Goal: Information Seeking & Learning: Learn about a topic

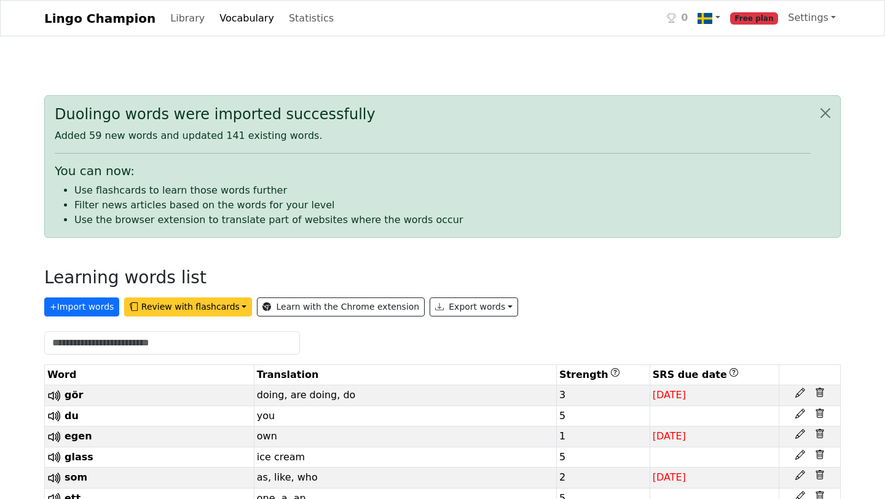
click at [163, 307] on button "Review with flashcards" at bounding box center [188, 306] width 128 height 19
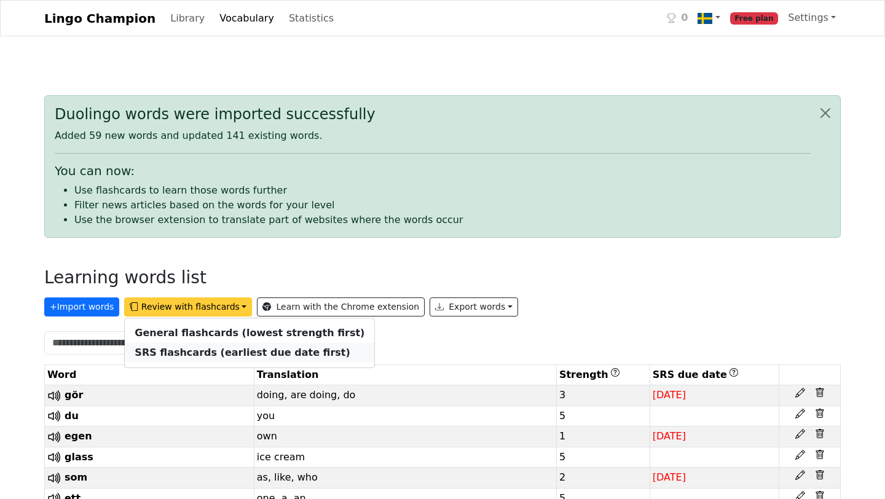
click at [165, 350] on strong "SRS flashcards (earliest due date first)" at bounding box center [242, 353] width 215 height 12
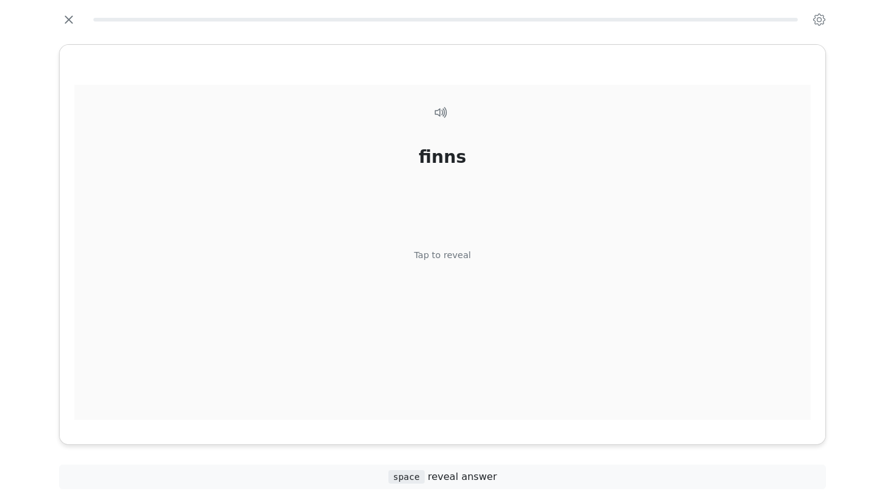
click at [462, 318] on div "finns Tap to reveal" at bounding box center [442, 259] width 736 height 349
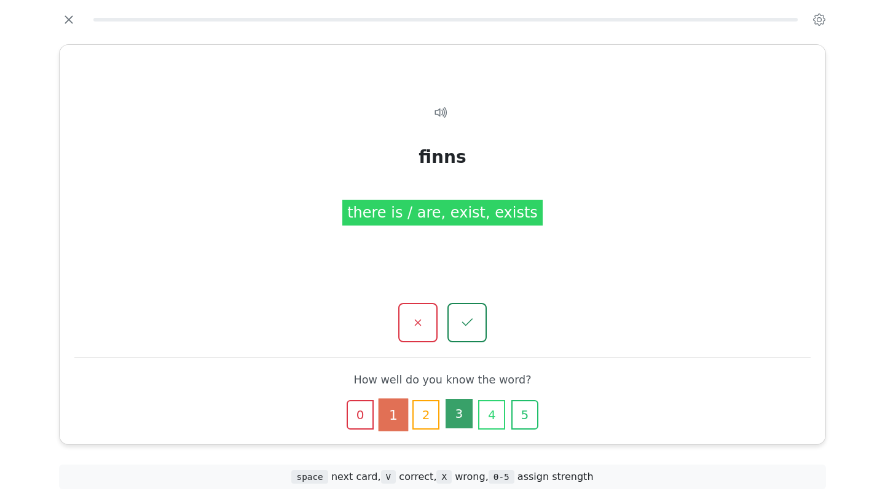
click at [463, 415] on button "3" at bounding box center [458, 413] width 27 height 29
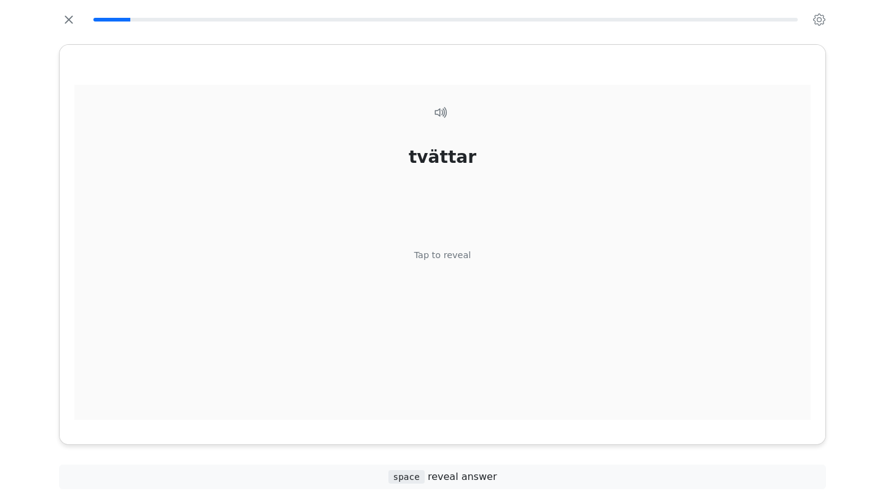
click at [429, 258] on div "Tap to reveal" at bounding box center [442, 256] width 57 height 14
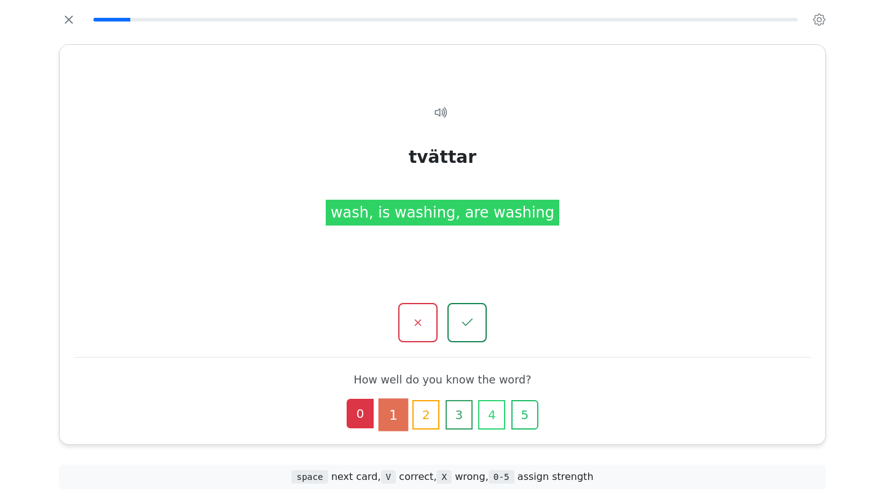
click at [358, 414] on button "0" at bounding box center [360, 413] width 27 height 29
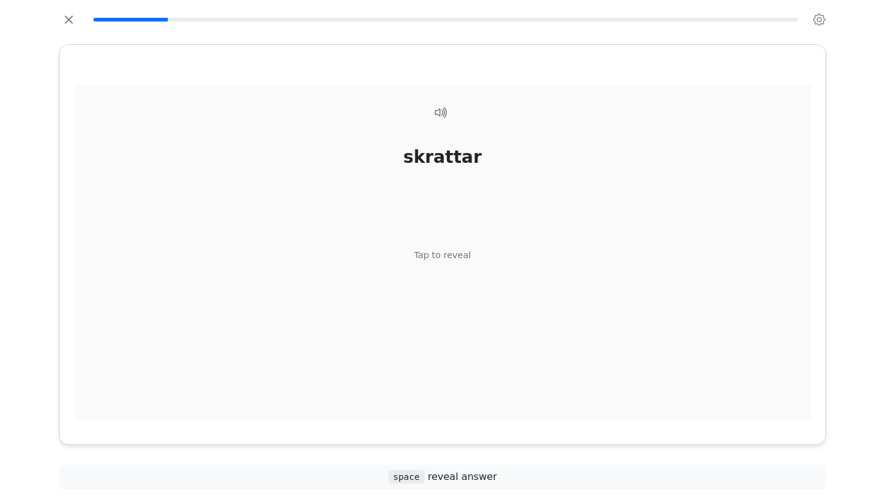
click at [466, 250] on div "Tap to reveal" at bounding box center [442, 256] width 57 height 14
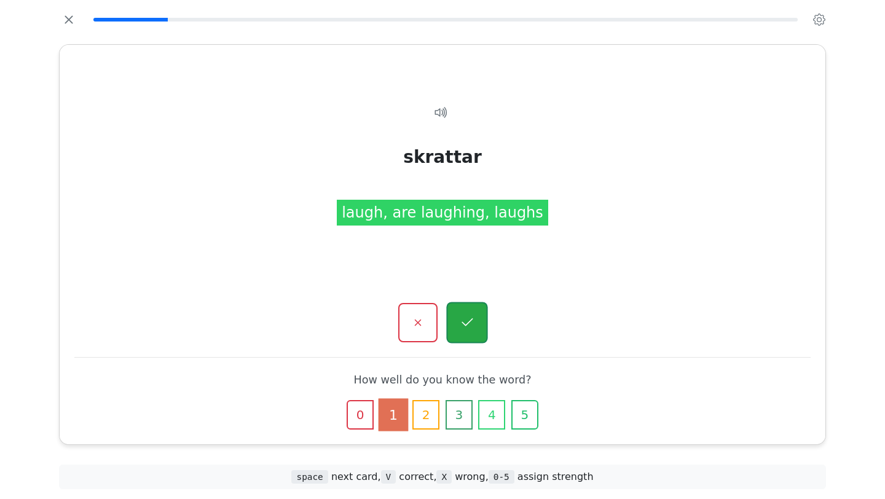
click at [475, 326] on button "button" at bounding box center [466, 322] width 41 height 41
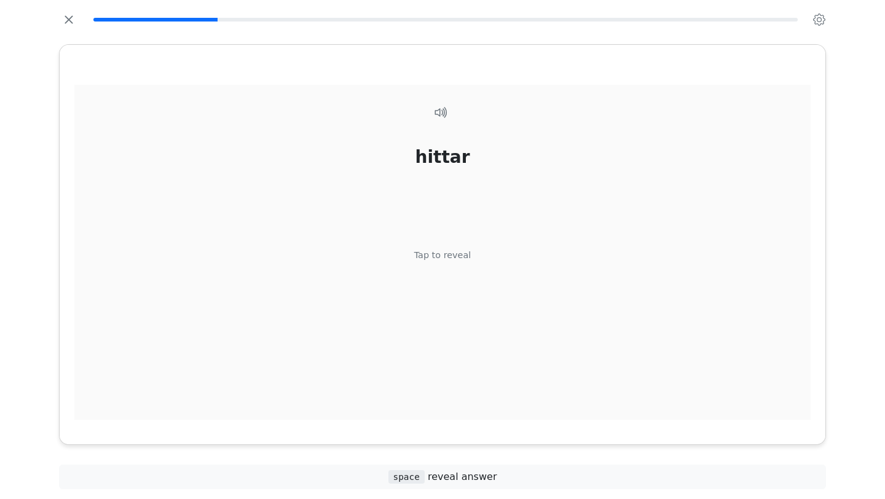
click at [460, 296] on div "hittar Tap to reveal" at bounding box center [442, 259] width 736 height 349
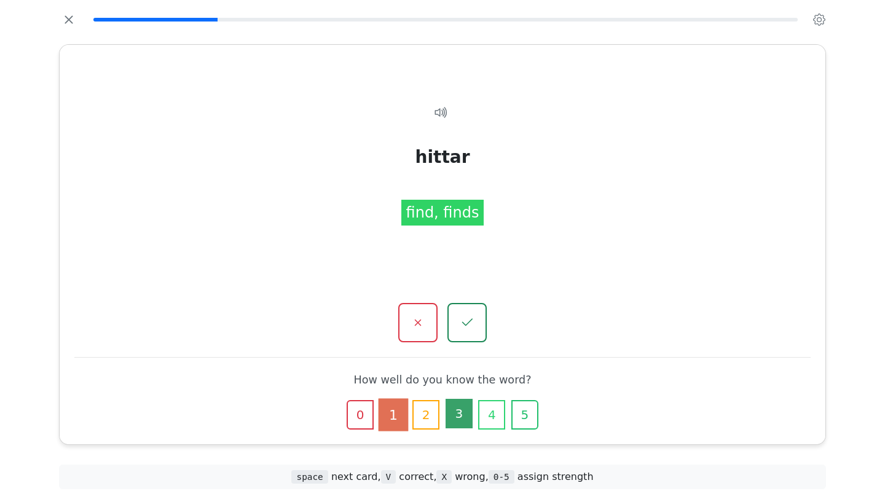
click at [456, 409] on button "3" at bounding box center [458, 413] width 27 height 29
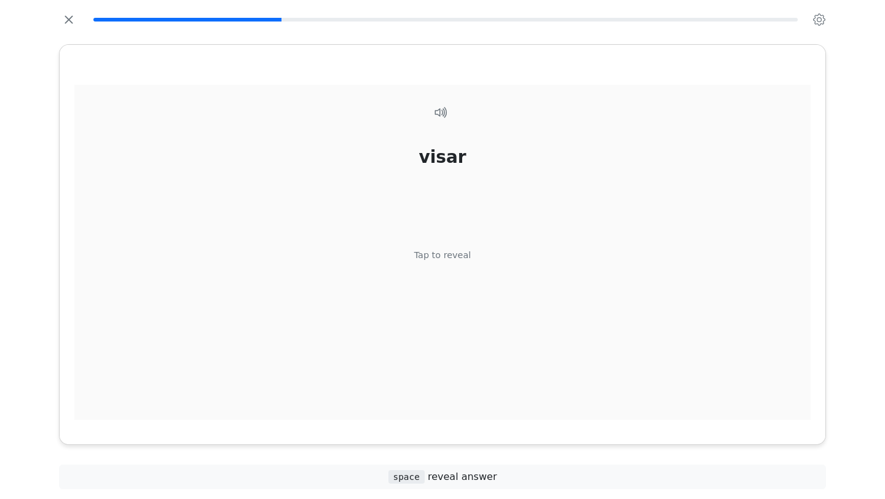
click at [452, 264] on div "visar Tap to reveal" at bounding box center [442, 259] width 736 height 349
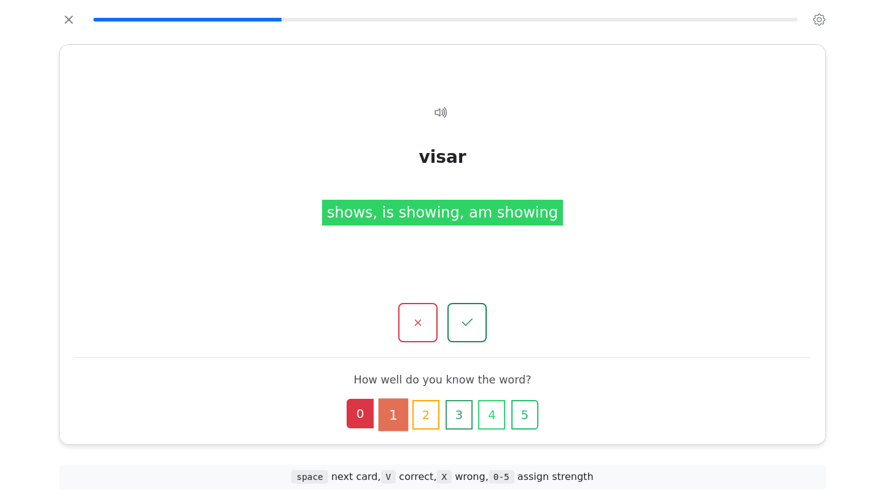
click at [362, 418] on button "0" at bounding box center [360, 413] width 27 height 29
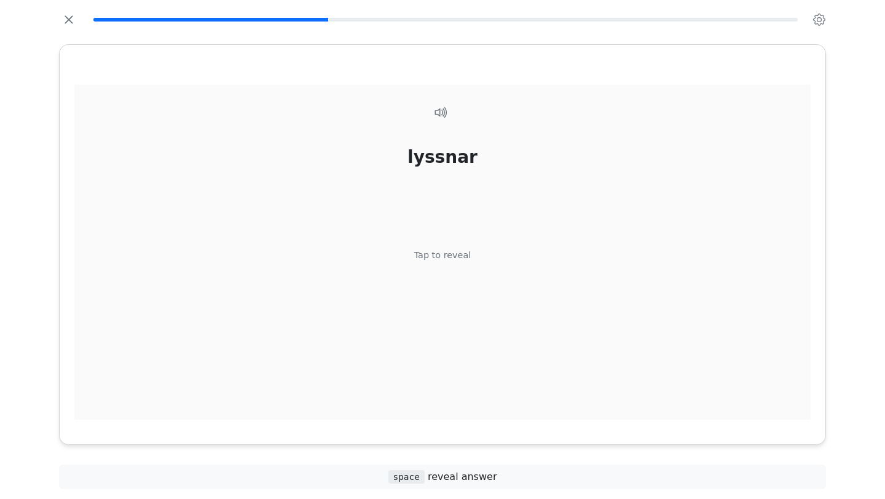
click at [428, 252] on div "Tap to reveal" at bounding box center [442, 256] width 57 height 14
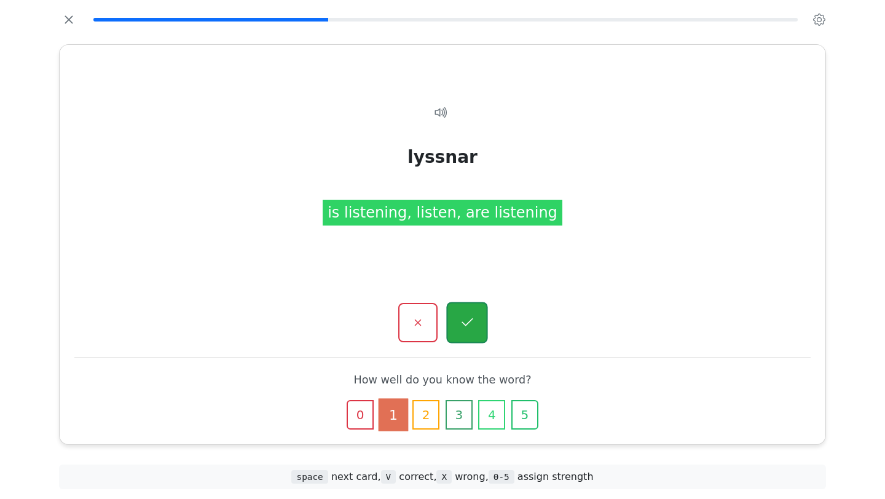
click at [466, 321] on icon "button" at bounding box center [466, 322] width 15 height 15
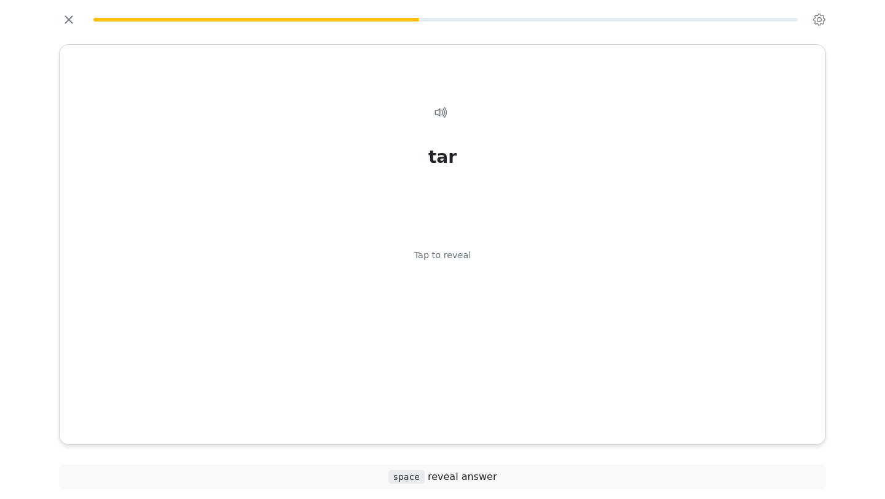
click at [466, 321] on div "tar Tap to reveal" at bounding box center [442, 259] width 736 height 349
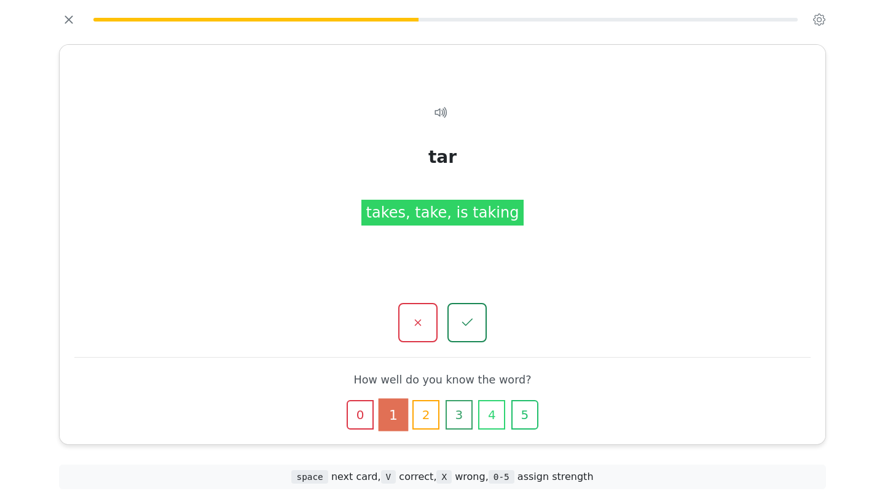
click at [466, 321] on icon "button" at bounding box center [467, 322] width 15 height 15
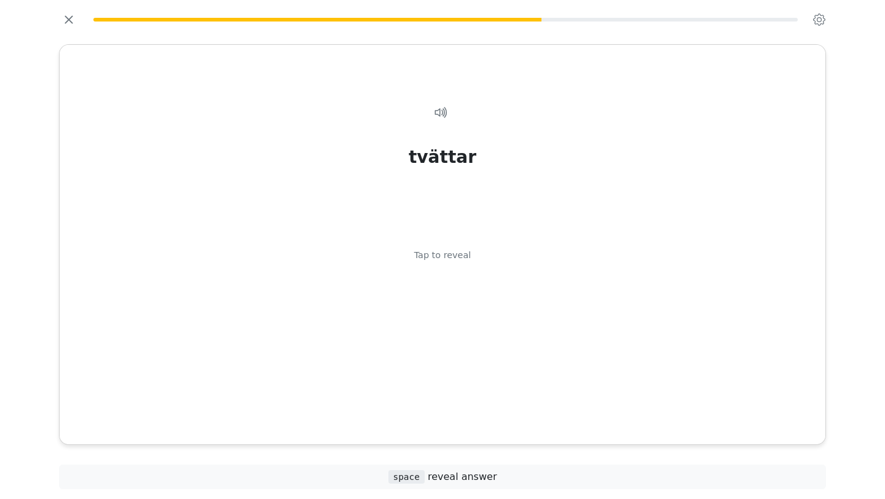
click at [466, 321] on div "tvättar Tap to reveal" at bounding box center [442, 259] width 736 height 349
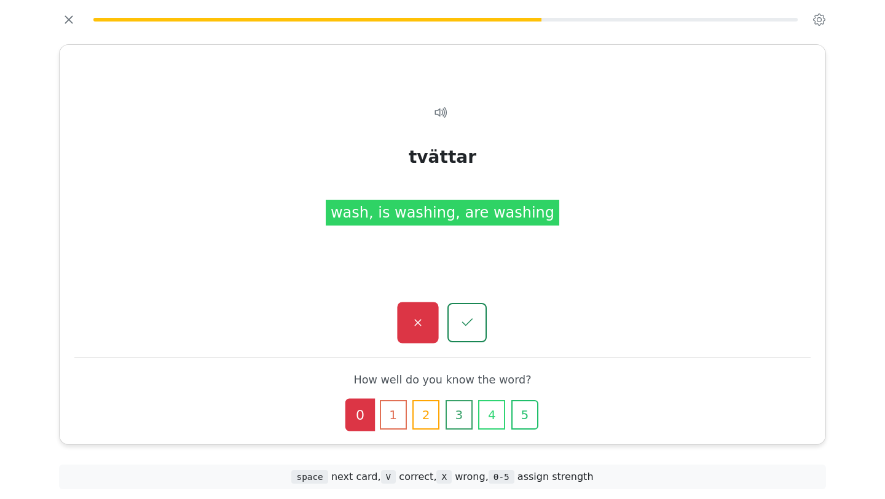
click at [401, 327] on button "button" at bounding box center [417, 322] width 41 height 41
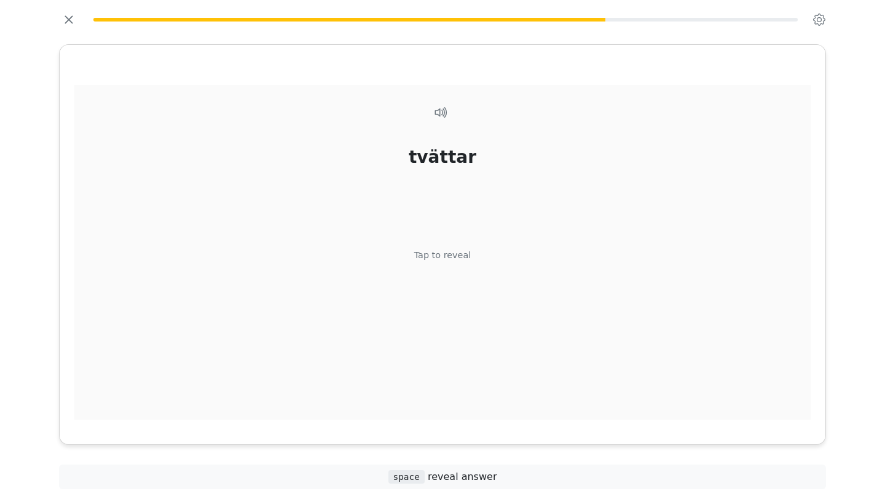
click at [451, 295] on div "tvättar Tap to reveal" at bounding box center [442, 259] width 736 height 349
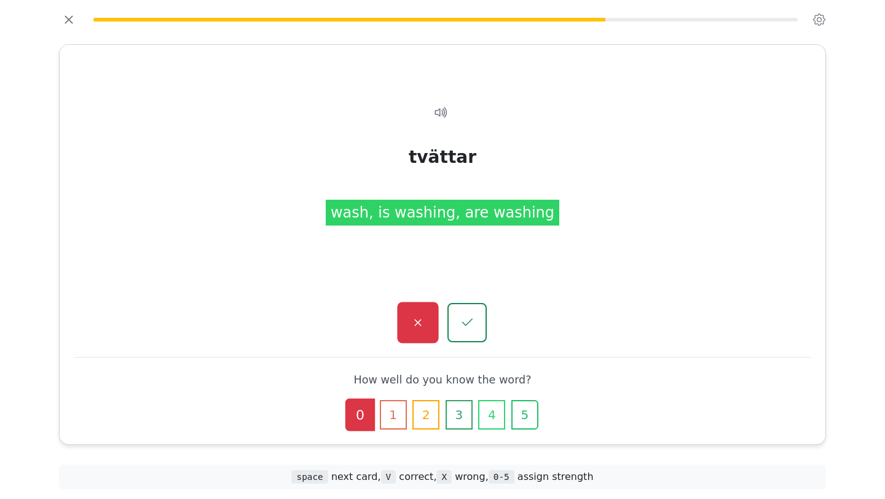
click at [414, 333] on button "button" at bounding box center [417, 322] width 41 height 41
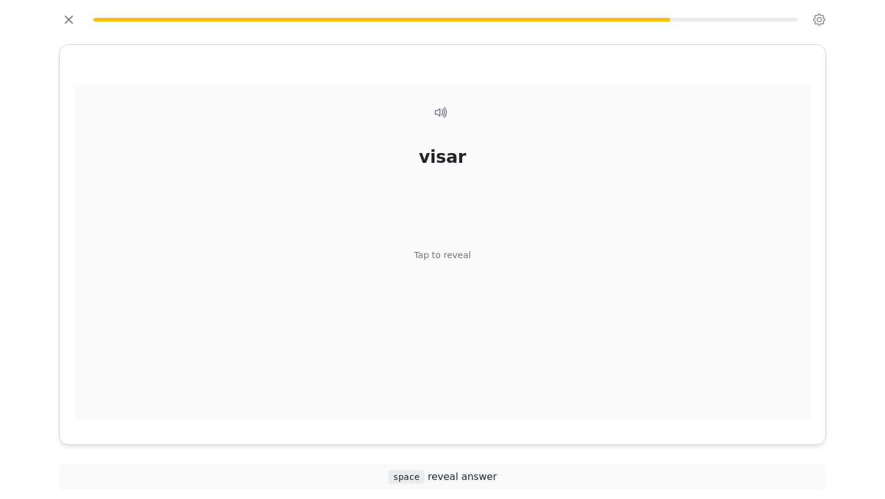
click at [440, 298] on div "visar Tap to reveal" at bounding box center [442, 259] width 736 height 349
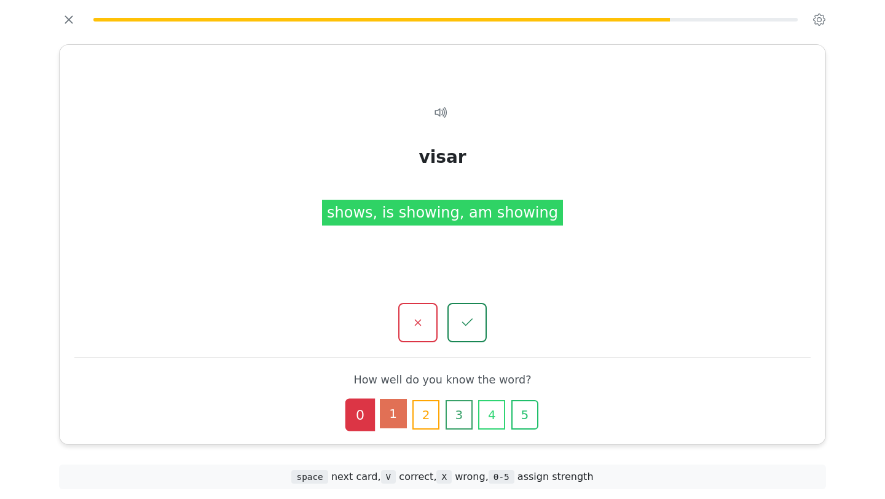
click at [388, 428] on button "1" at bounding box center [393, 413] width 27 height 29
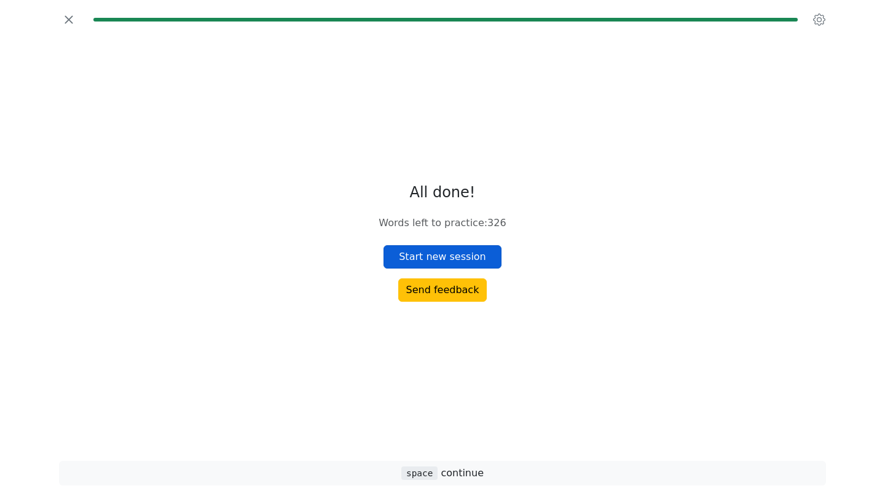
click at [455, 252] on button "Start new session" at bounding box center [442, 256] width 118 height 23
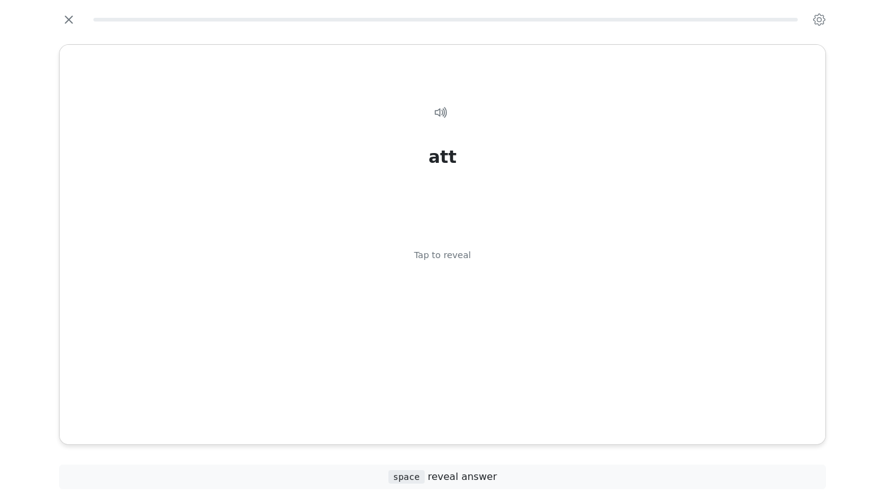
click at [455, 252] on div "Tap to reveal" at bounding box center [442, 256] width 57 height 14
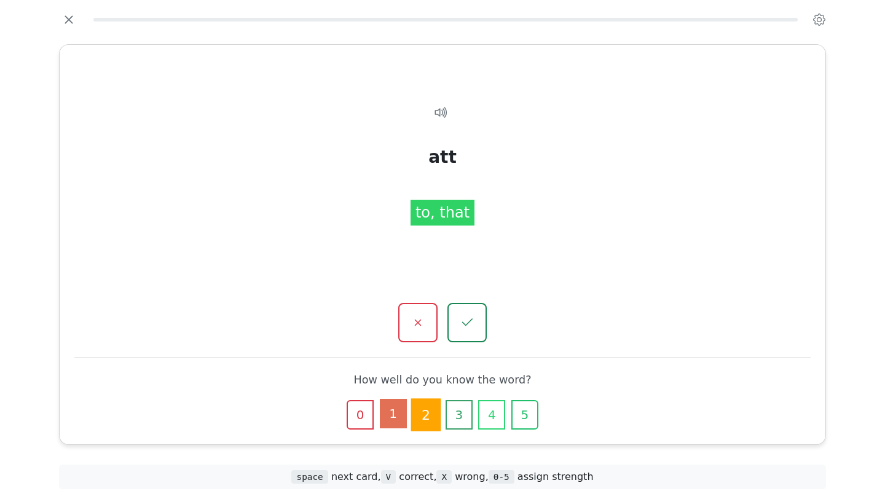
click at [389, 417] on button "1" at bounding box center [393, 413] width 27 height 29
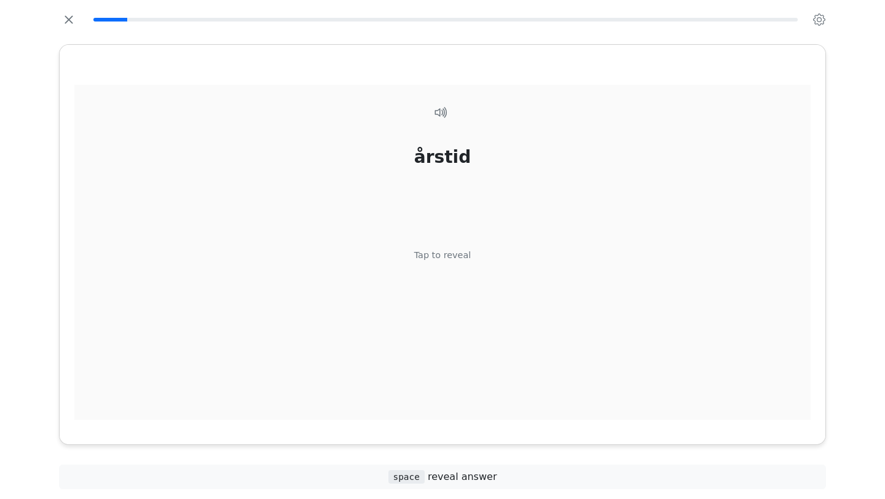
click at [447, 243] on div "årstid Tap to reveal" at bounding box center [442, 259] width 736 height 349
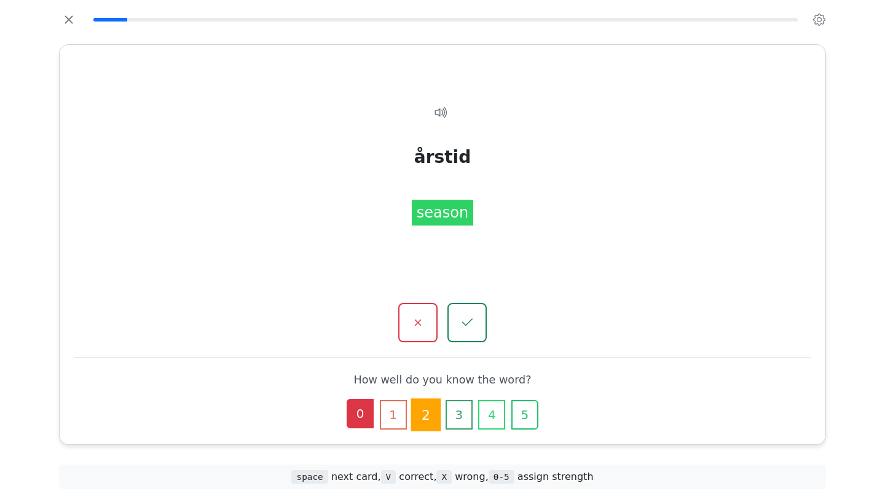
click at [362, 425] on button "0" at bounding box center [360, 413] width 27 height 29
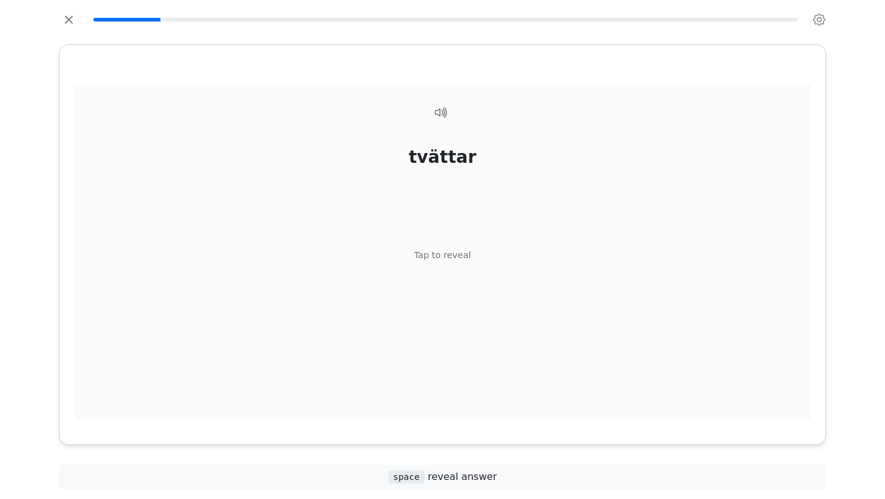
click at [445, 247] on div "tvättar Tap to reveal" at bounding box center [442, 259] width 736 height 349
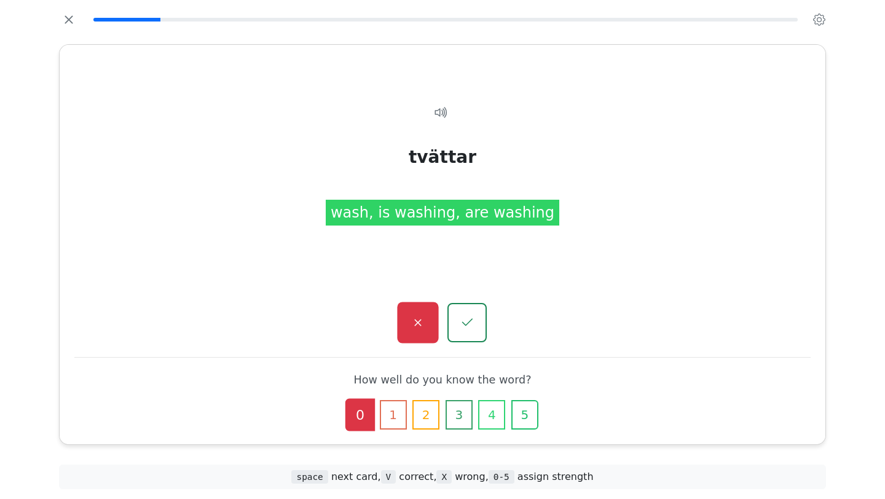
click at [424, 321] on icon "button" at bounding box center [417, 322] width 15 height 15
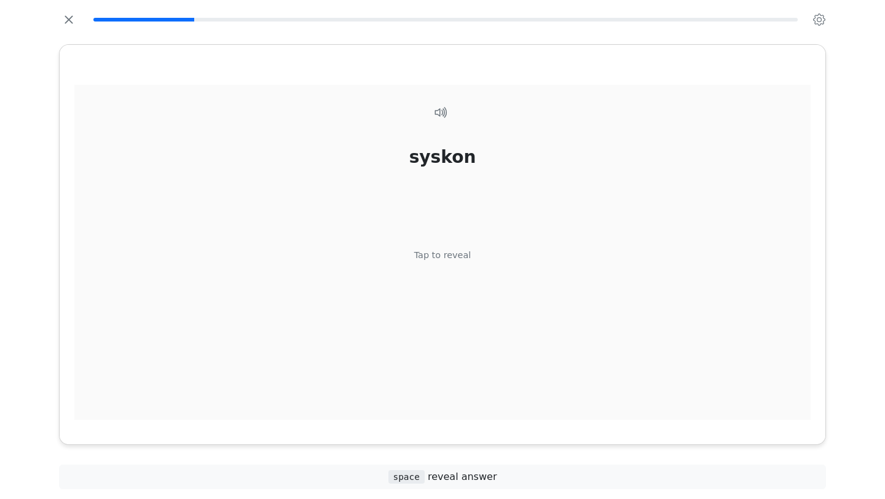
click at [439, 279] on div "syskon Tap to reveal" at bounding box center [442, 259] width 736 height 349
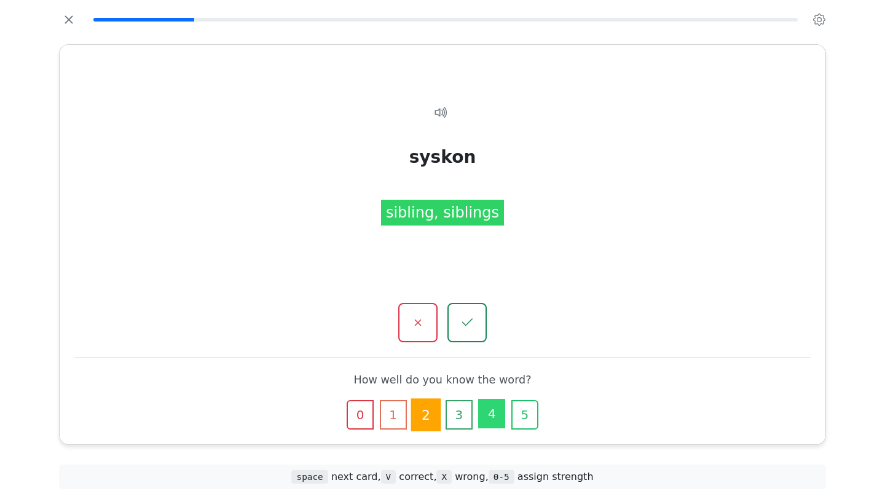
click at [491, 413] on button "4" at bounding box center [491, 413] width 27 height 29
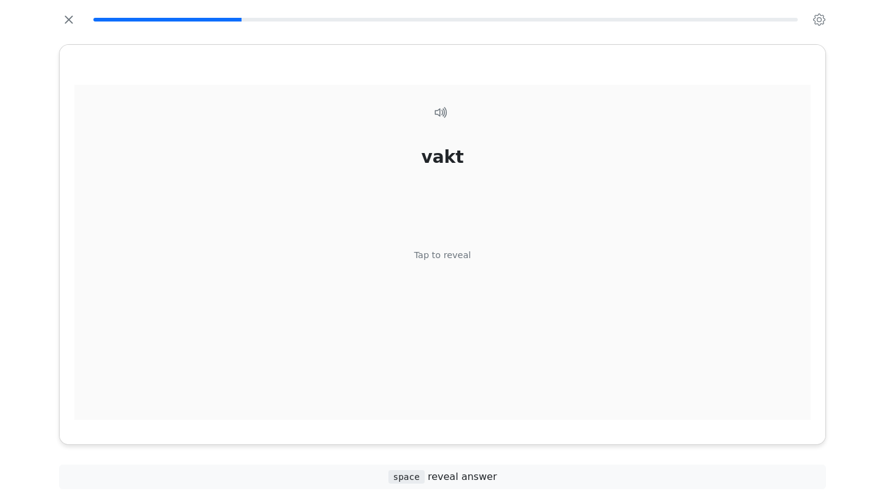
click at [441, 267] on div "vakt Tap to reveal" at bounding box center [442, 259] width 736 height 349
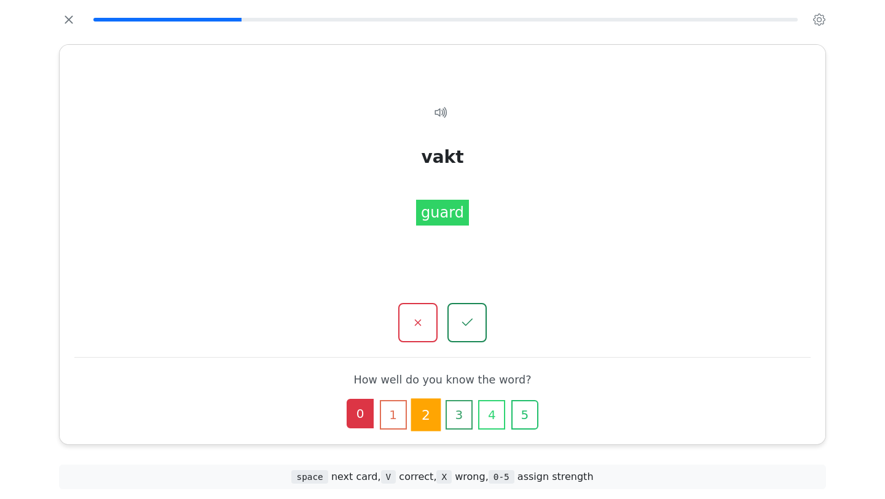
click at [366, 420] on button "0" at bounding box center [360, 413] width 27 height 29
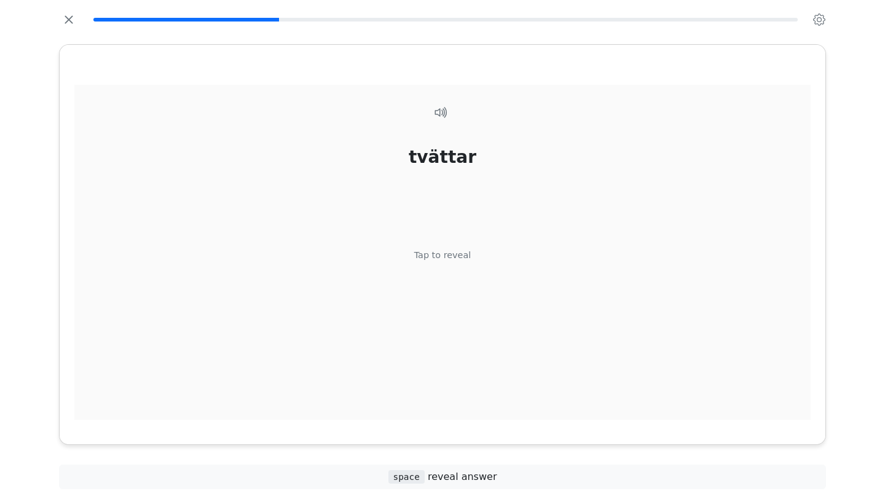
click at [460, 255] on div "Tap to reveal" at bounding box center [442, 256] width 57 height 14
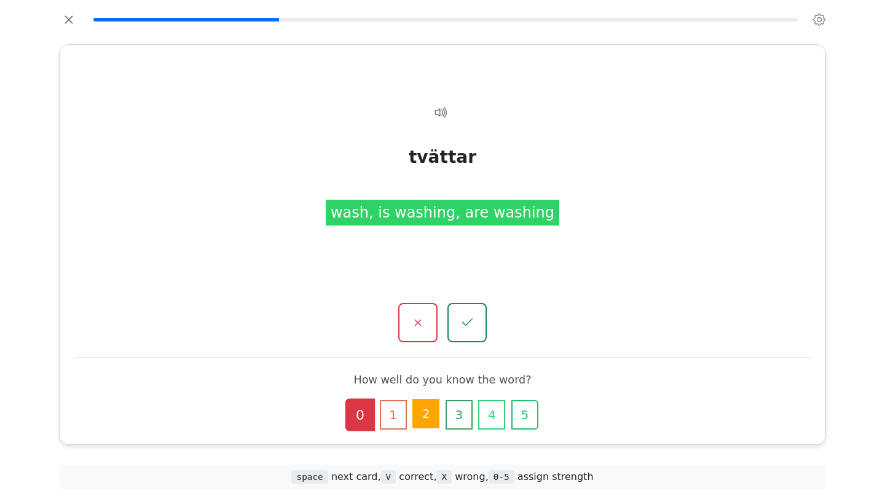
click at [428, 410] on button "2" at bounding box center [425, 413] width 27 height 29
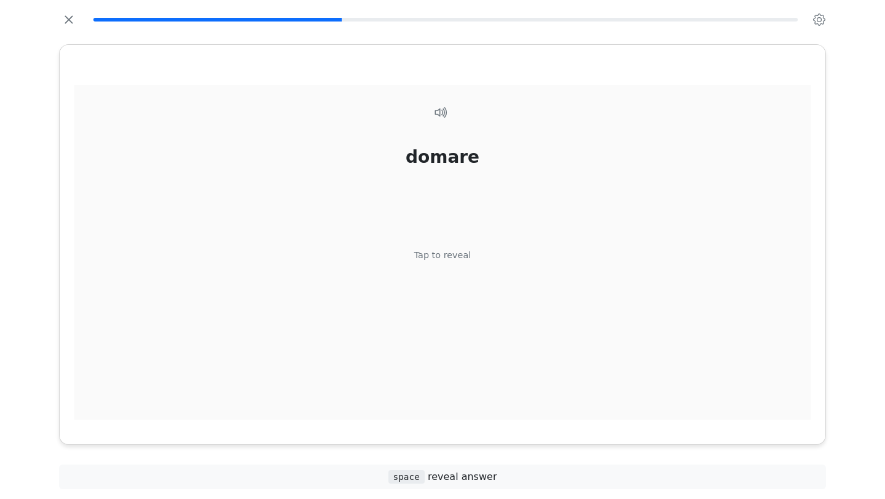
click at [426, 269] on div "domare Tap to reveal" at bounding box center [442, 259] width 736 height 349
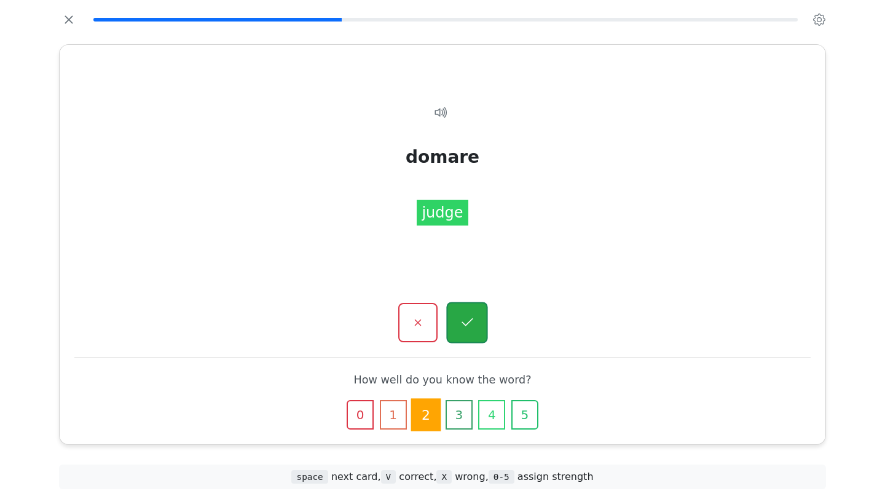
click at [469, 334] on button "button" at bounding box center [466, 322] width 41 height 41
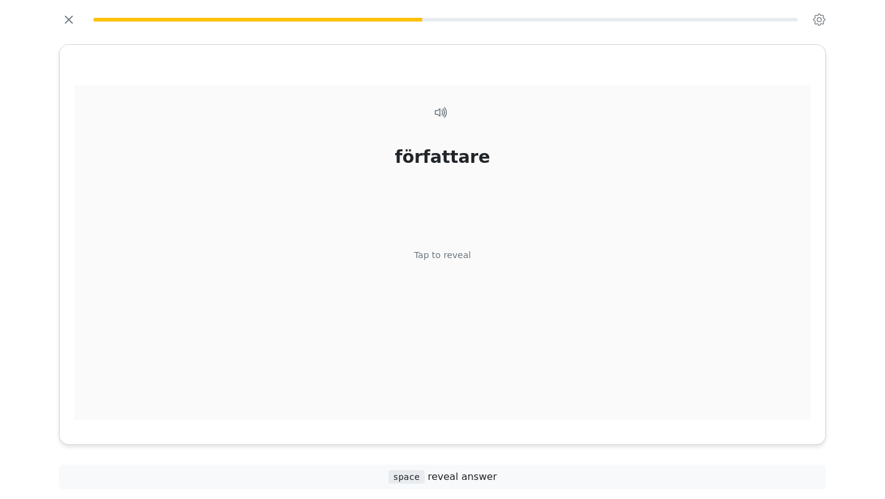
click at [441, 260] on div "Tap to reveal" at bounding box center [442, 256] width 57 height 14
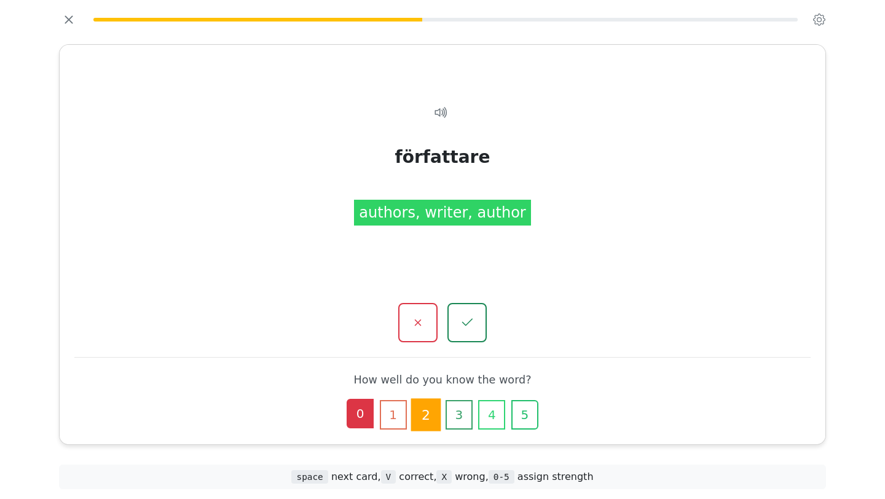
click at [357, 415] on button "0" at bounding box center [360, 413] width 27 height 29
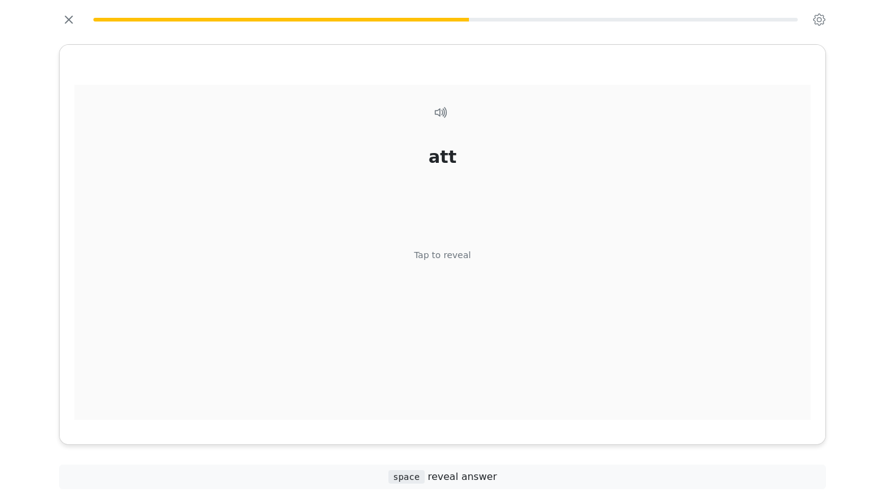
click at [458, 264] on div "att Tap to reveal" at bounding box center [442, 259] width 736 height 349
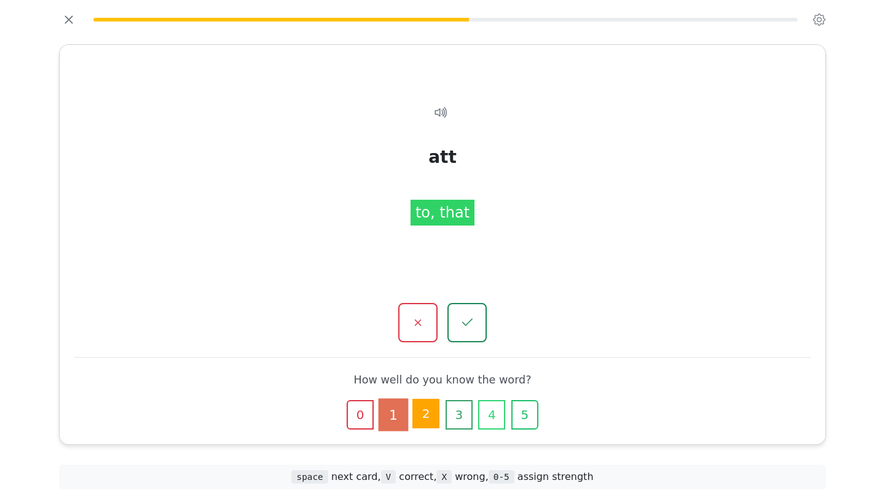
click at [427, 413] on button "2" at bounding box center [425, 413] width 27 height 29
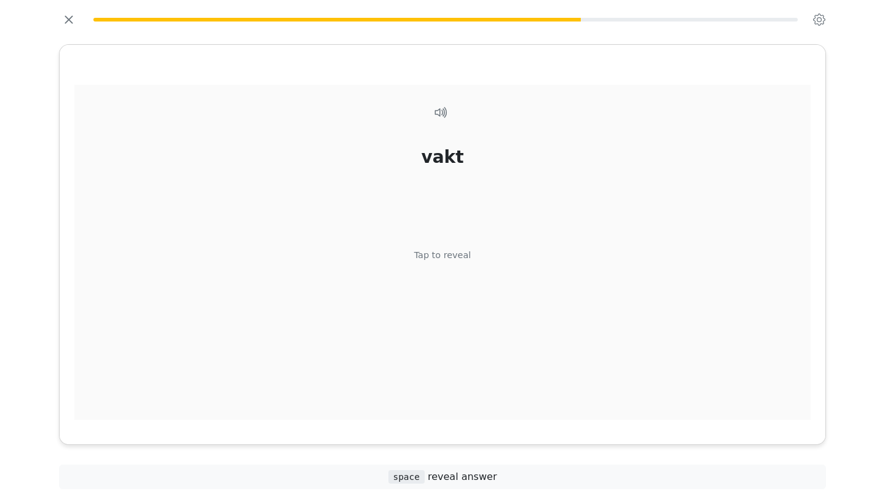
click at [444, 272] on div "vakt Tap to reveal" at bounding box center [442, 259] width 736 height 349
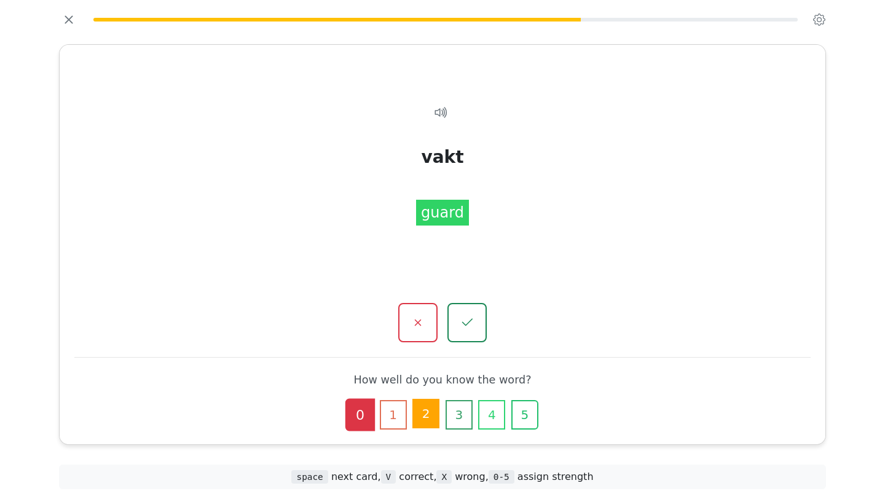
click at [428, 416] on button "2" at bounding box center [425, 413] width 27 height 29
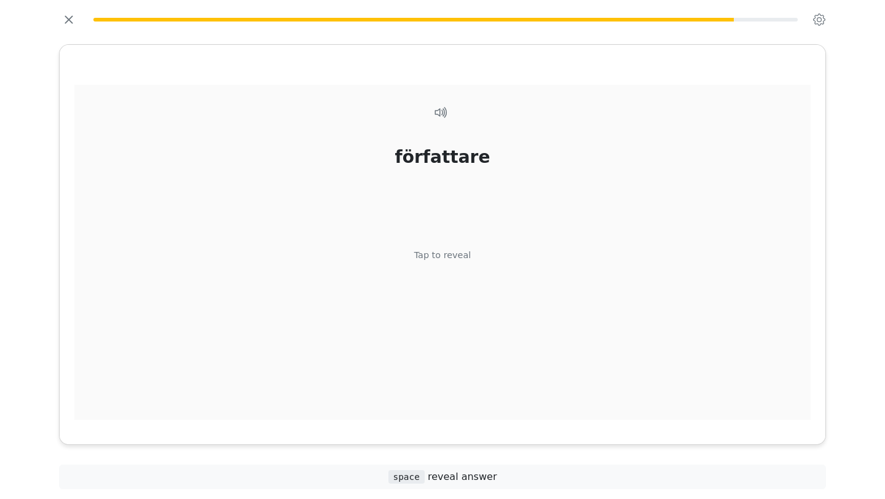
click at [442, 260] on div "Tap to reveal" at bounding box center [442, 256] width 57 height 14
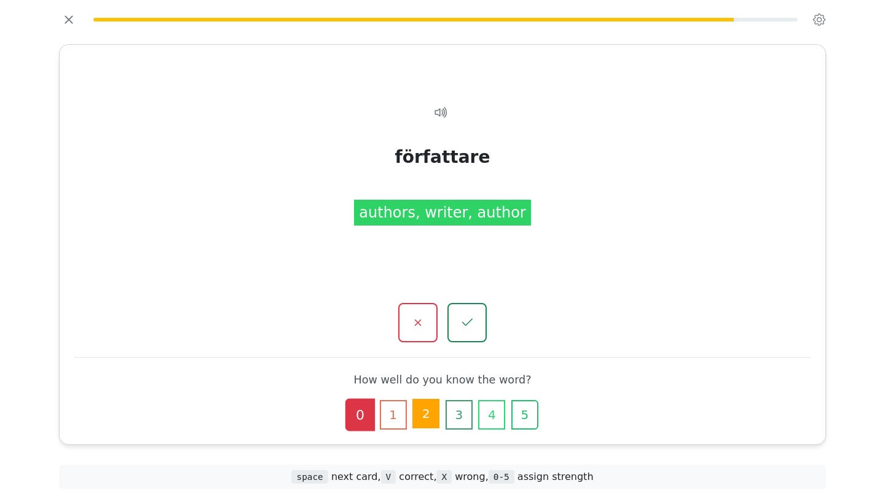
click at [421, 413] on button "2" at bounding box center [425, 413] width 27 height 29
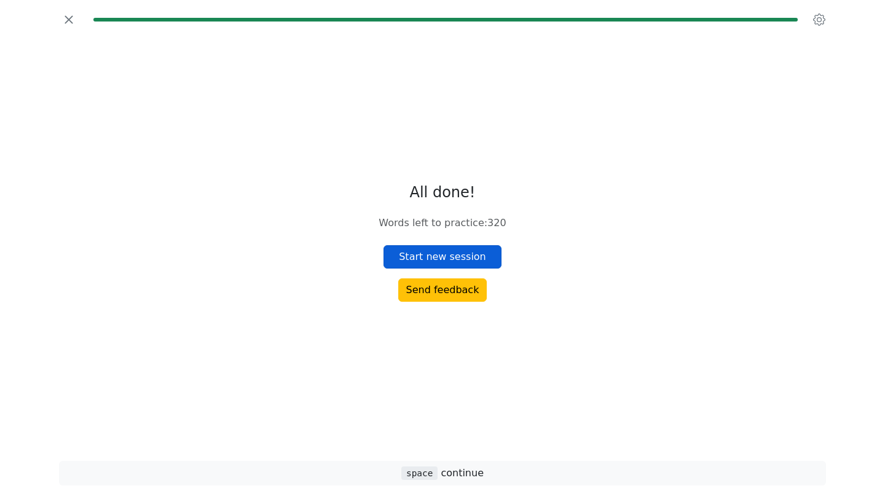
click at [427, 251] on button "Start new session" at bounding box center [442, 256] width 118 height 23
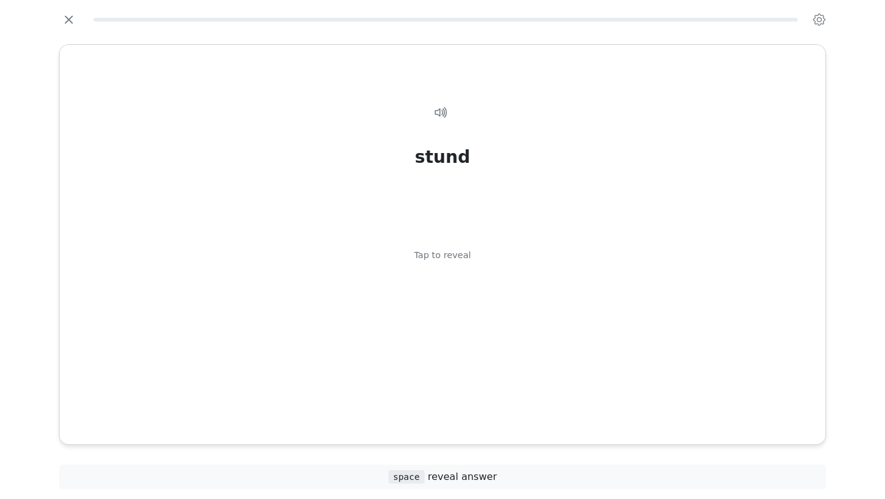
click at [427, 251] on div "Tap to reveal" at bounding box center [442, 256] width 57 height 14
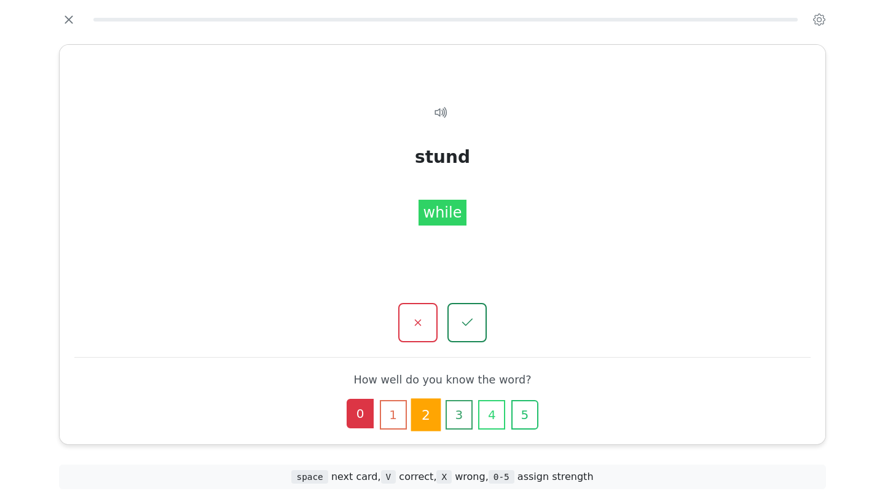
click at [360, 418] on button "0" at bounding box center [360, 413] width 27 height 29
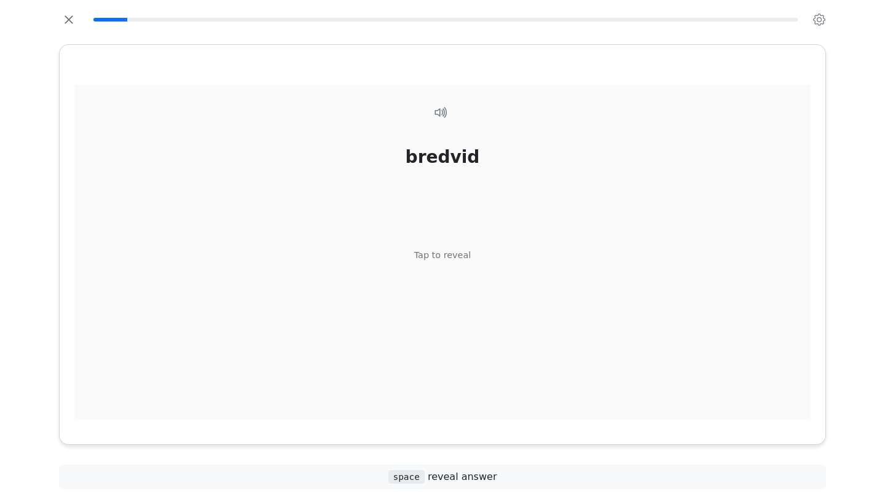
click at [439, 252] on div "Tap to reveal" at bounding box center [442, 256] width 57 height 14
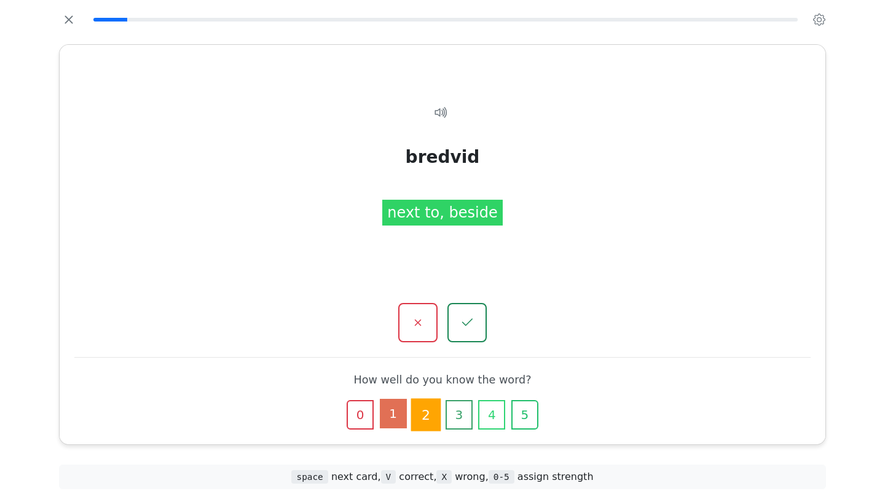
click at [390, 424] on button "1" at bounding box center [393, 413] width 27 height 29
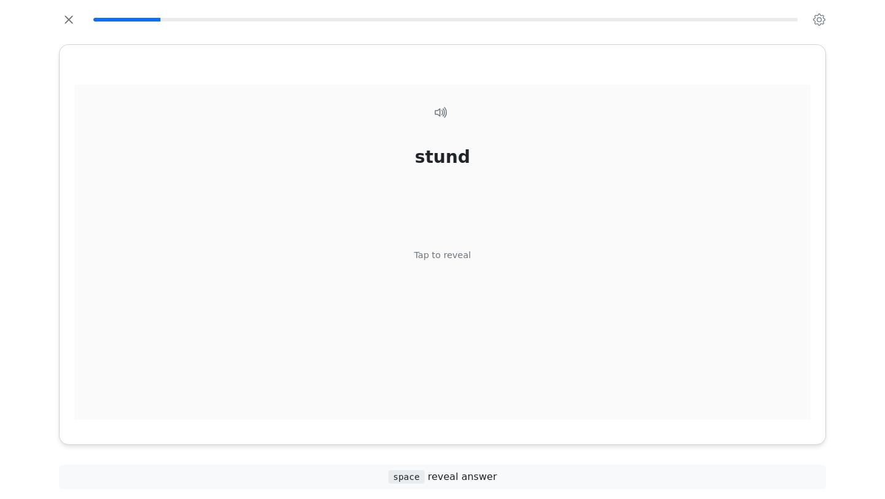
click at [447, 276] on div "stund Tap to reveal" at bounding box center [442, 259] width 736 height 349
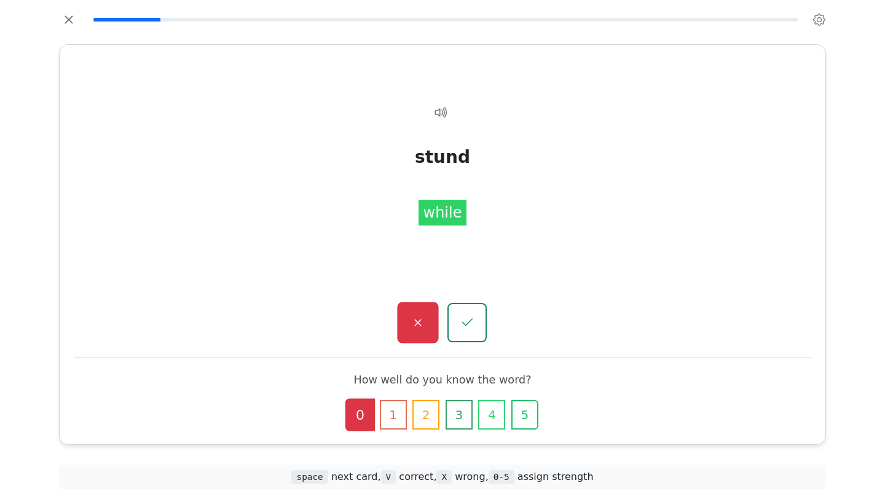
click at [423, 321] on icon "button" at bounding box center [417, 322] width 15 height 15
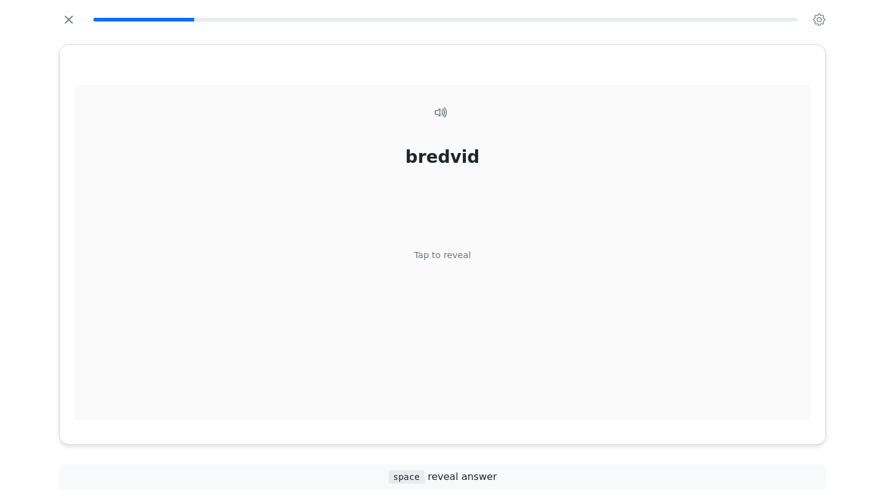
click at [434, 259] on div "Tap to reveal" at bounding box center [442, 256] width 57 height 14
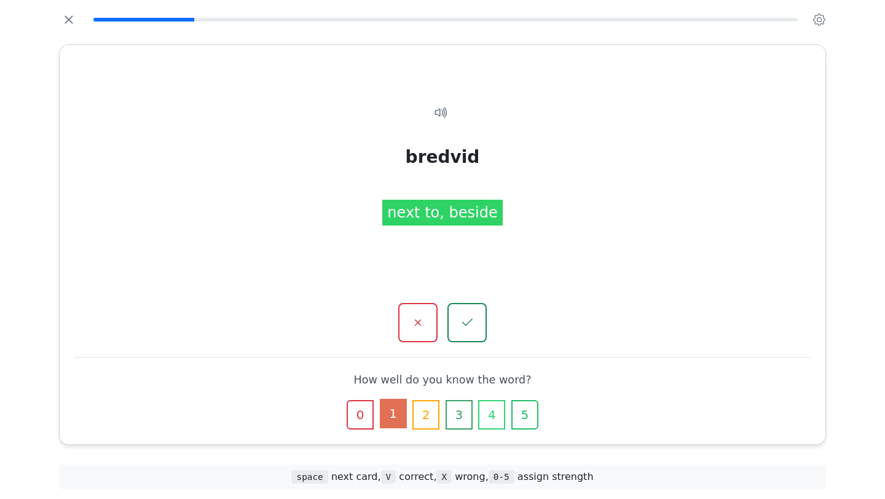
click at [393, 425] on button "1" at bounding box center [393, 413] width 27 height 29
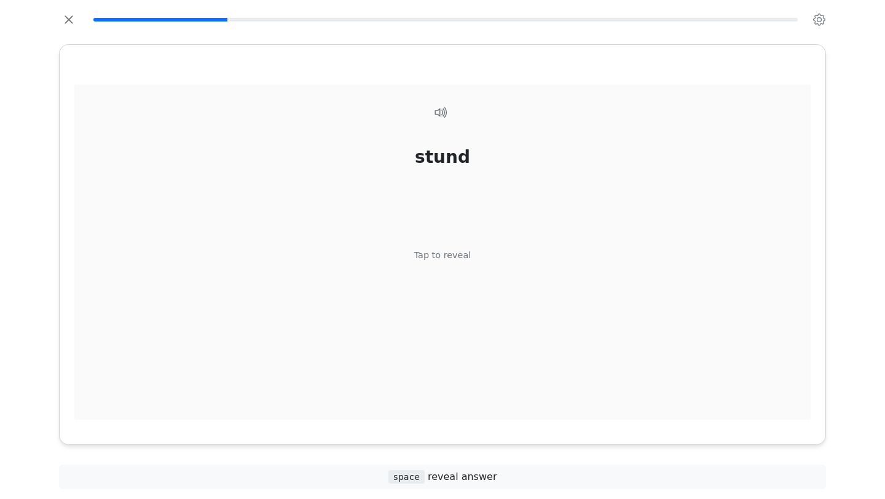
click at [444, 251] on div "Tap to reveal" at bounding box center [442, 256] width 57 height 14
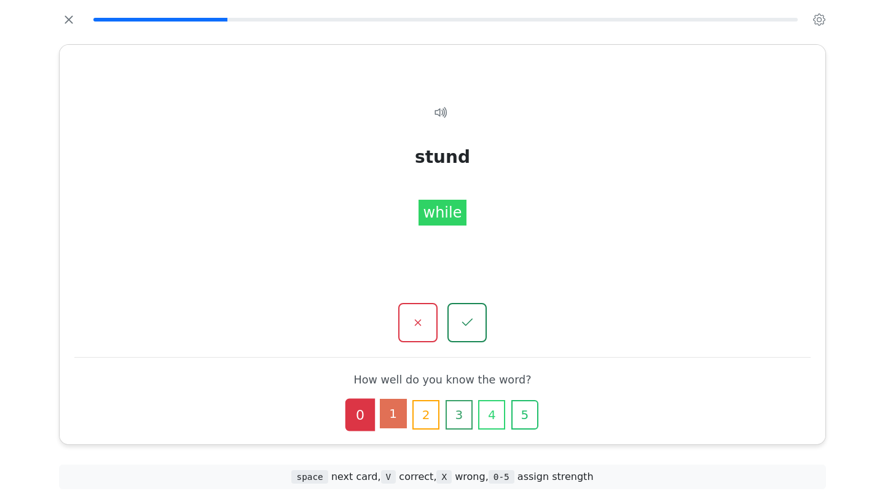
click at [388, 409] on button "1" at bounding box center [393, 413] width 27 height 29
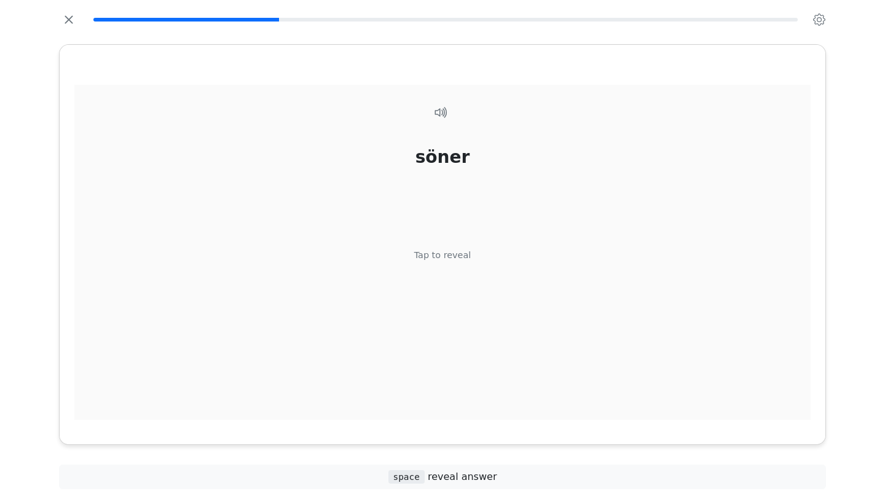
click at [443, 257] on div "Tap to reveal" at bounding box center [442, 256] width 57 height 14
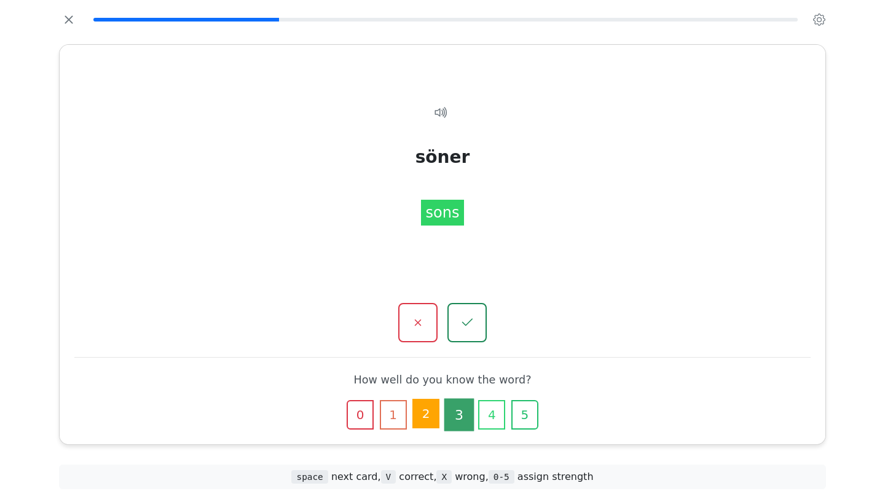
click at [431, 409] on button "2" at bounding box center [425, 413] width 27 height 29
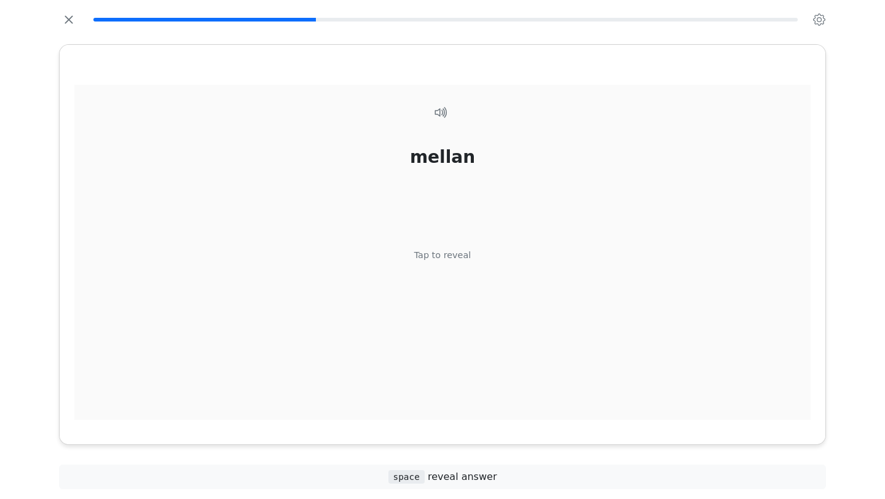
click at [428, 258] on div "Tap to reveal" at bounding box center [442, 256] width 57 height 14
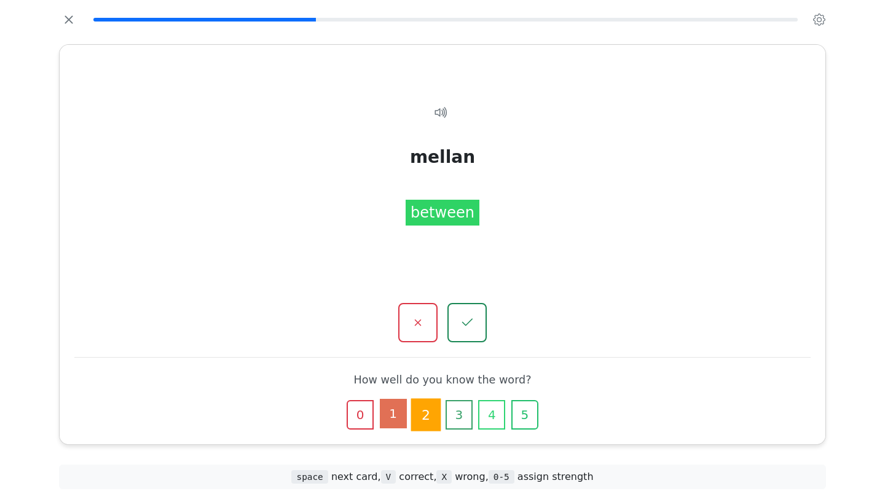
click at [402, 417] on button "1" at bounding box center [393, 413] width 27 height 29
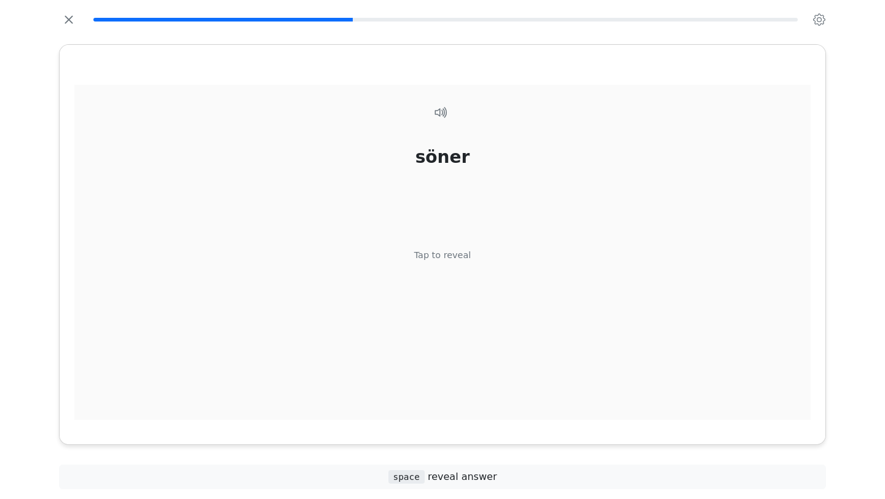
click at [454, 270] on div "söner Tap to reveal" at bounding box center [442, 259] width 736 height 349
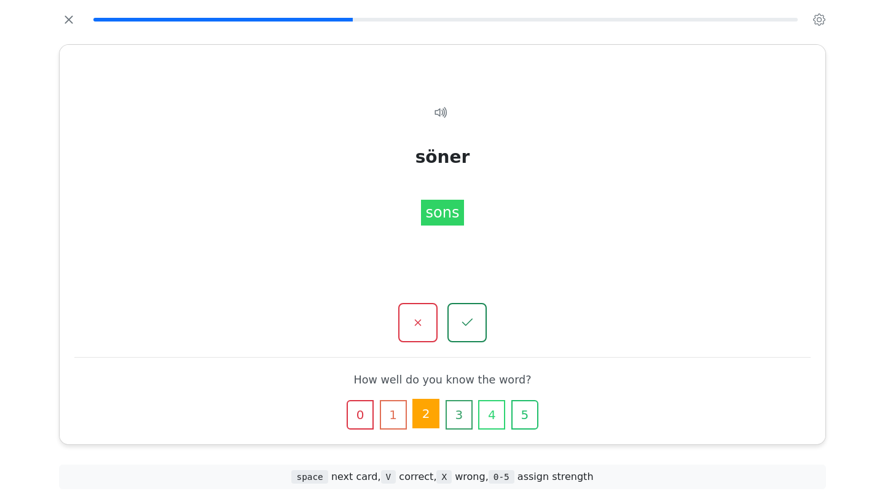
click at [426, 419] on button "2" at bounding box center [425, 413] width 27 height 29
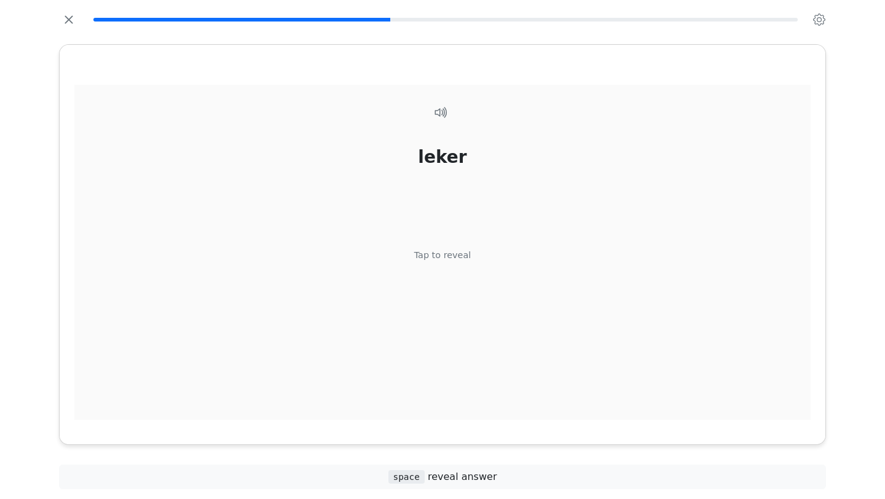
click at [453, 256] on div "Tap to reveal" at bounding box center [442, 256] width 57 height 14
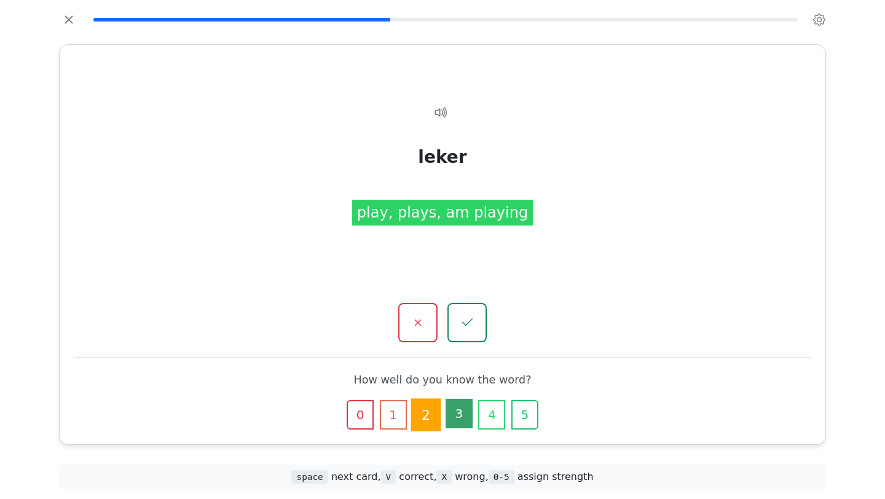
click at [464, 412] on button "3" at bounding box center [458, 413] width 27 height 29
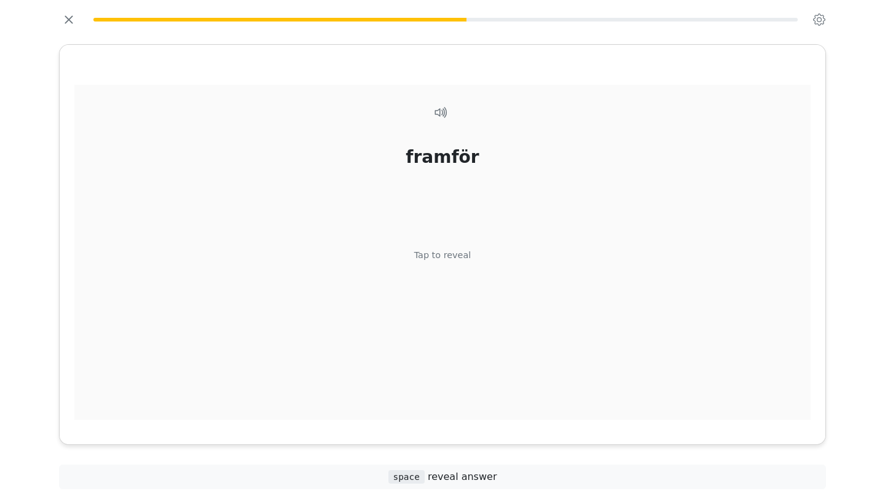
click at [448, 262] on div "framför Tap to reveal" at bounding box center [442, 259] width 736 height 349
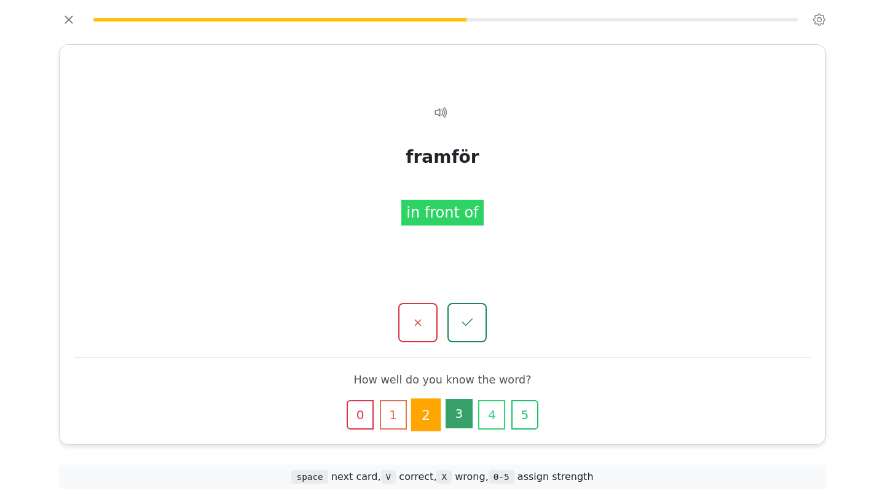
click at [461, 420] on button "3" at bounding box center [458, 413] width 27 height 29
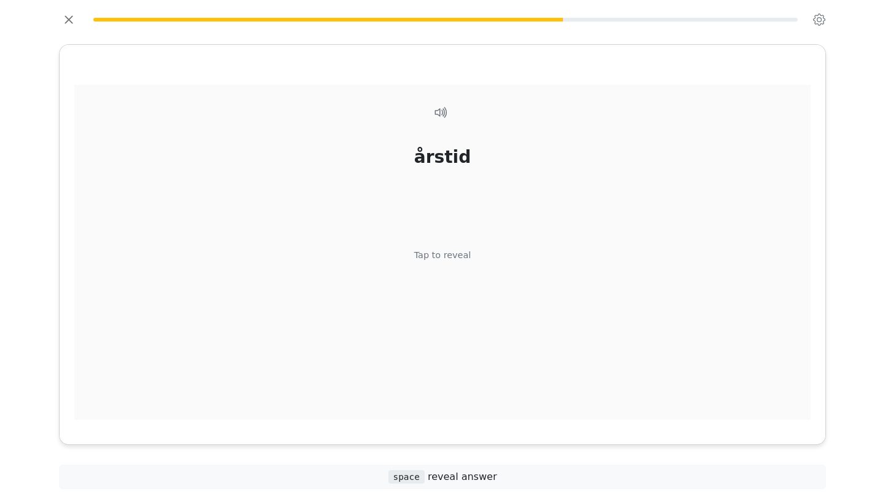
click at [436, 259] on div "Tap to reveal" at bounding box center [442, 256] width 57 height 14
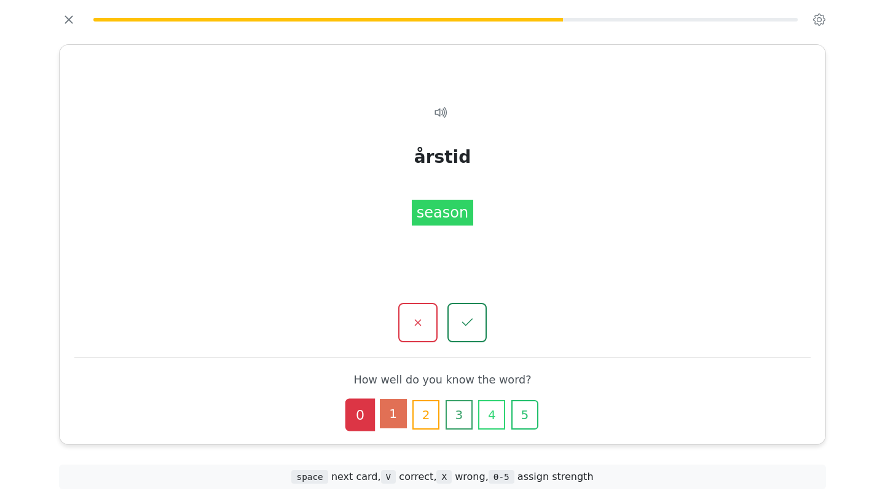
click at [396, 418] on button "1" at bounding box center [393, 413] width 27 height 29
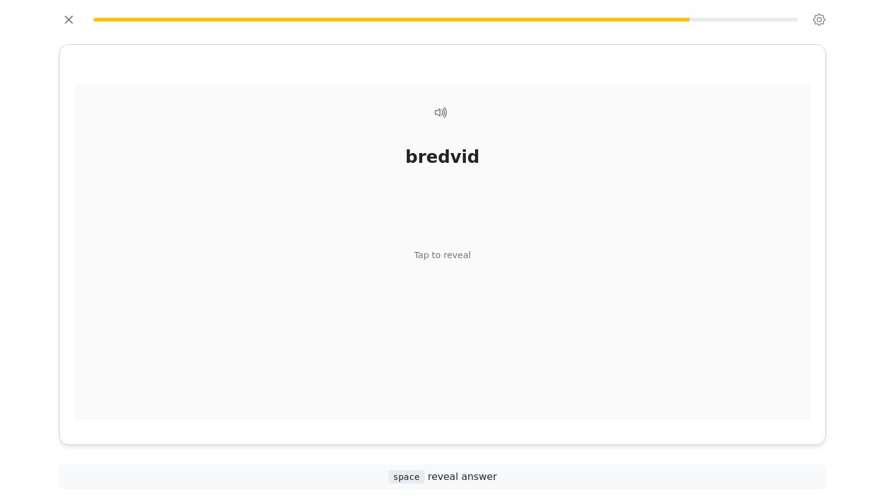
click at [449, 266] on div "bredvid Tap to reveal" at bounding box center [442, 259] width 736 height 349
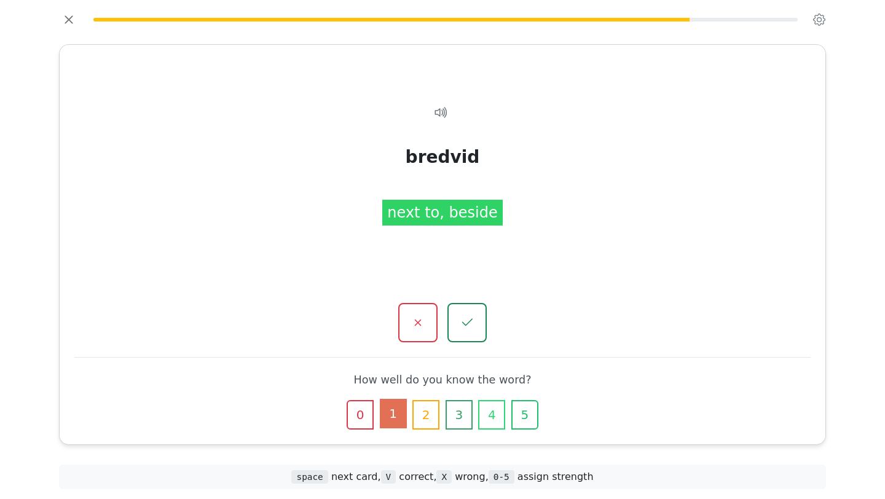
click at [396, 418] on button "1" at bounding box center [393, 413] width 27 height 29
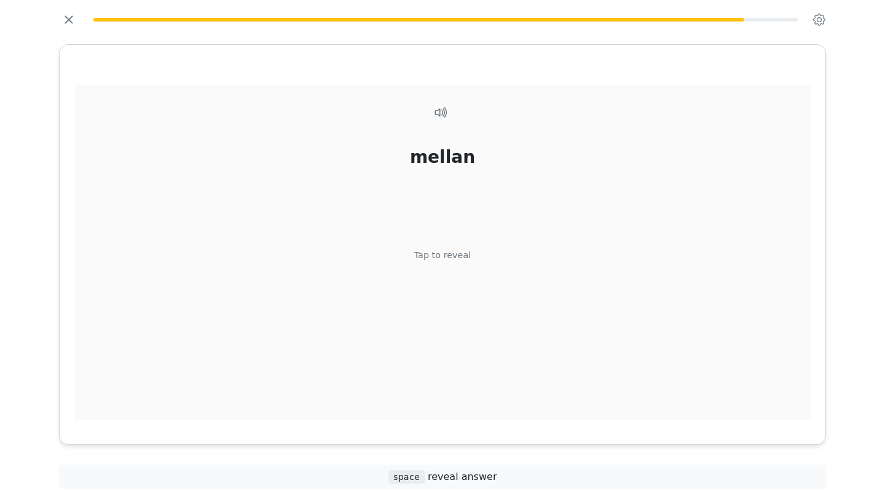
click at [439, 257] on div "Tap to reveal" at bounding box center [442, 256] width 57 height 14
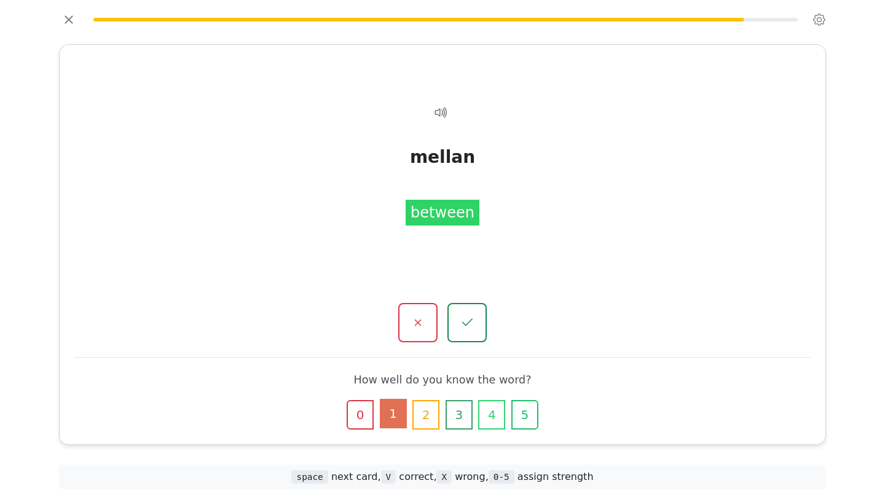
click at [393, 420] on button "1" at bounding box center [393, 413] width 27 height 29
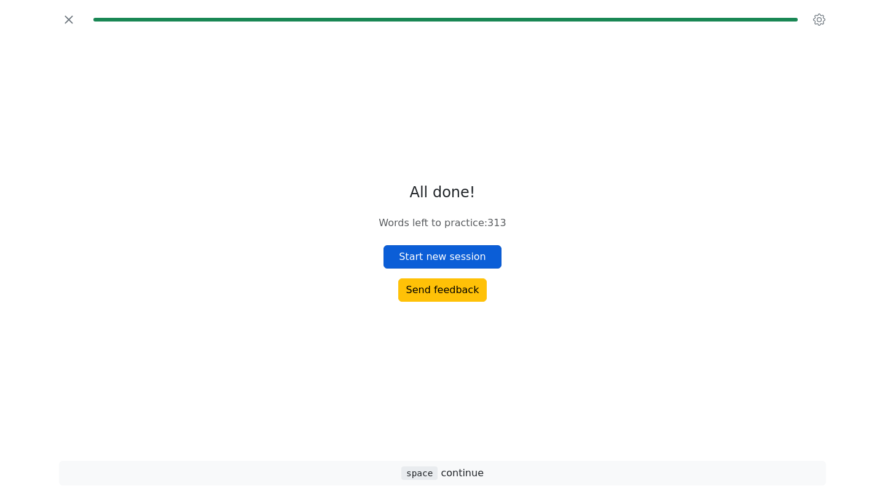
click at [423, 256] on button "Start new session" at bounding box center [442, 256] width 118 height 23
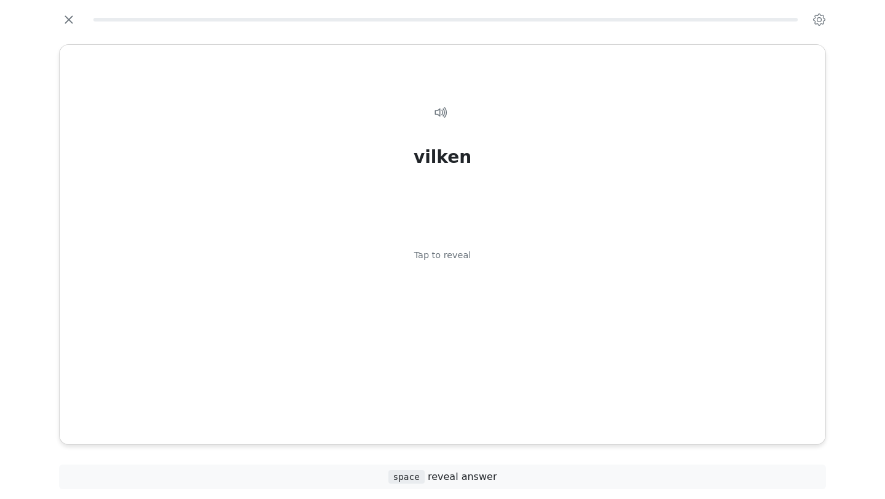
click at [423, 256] on div "Tap to reveal" at bounding box center [442, 256] width 57 height 14
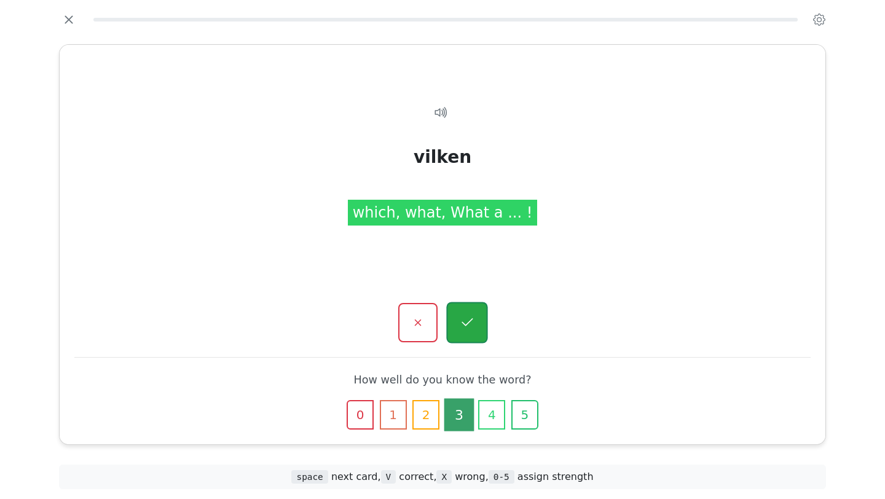
click at [475, 319] on button "button" at bounding box center [466, 322] width 41 height 41
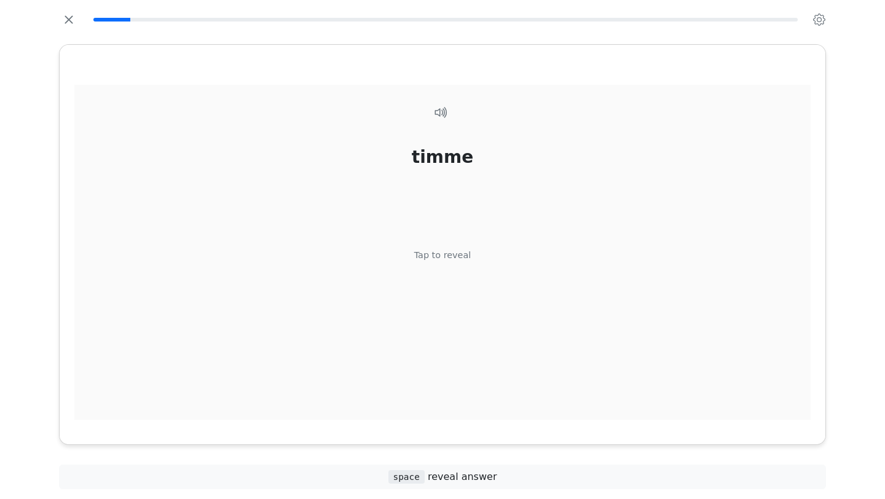
click at [440, 241] on div "timme Tap to reveal" at bounding box center [442, 259] width 736 height 349
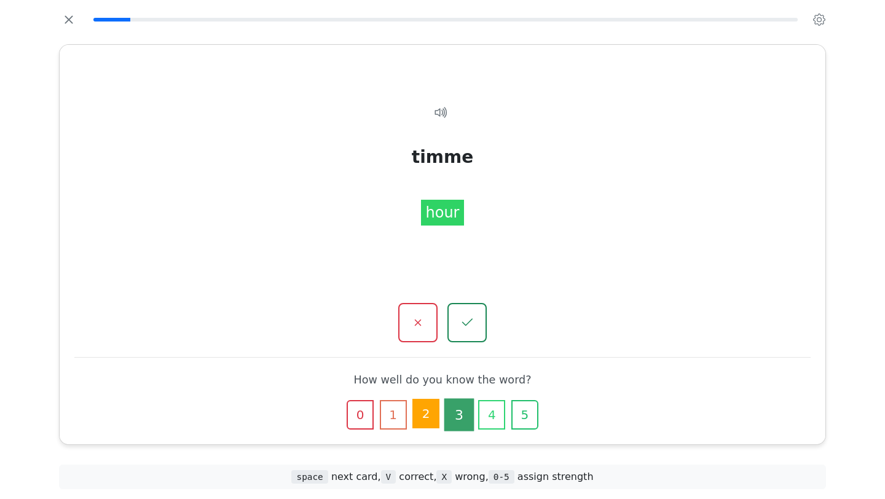
click at [434, 416] on button "2" at bounding box center [425, 413] width 27 height 29
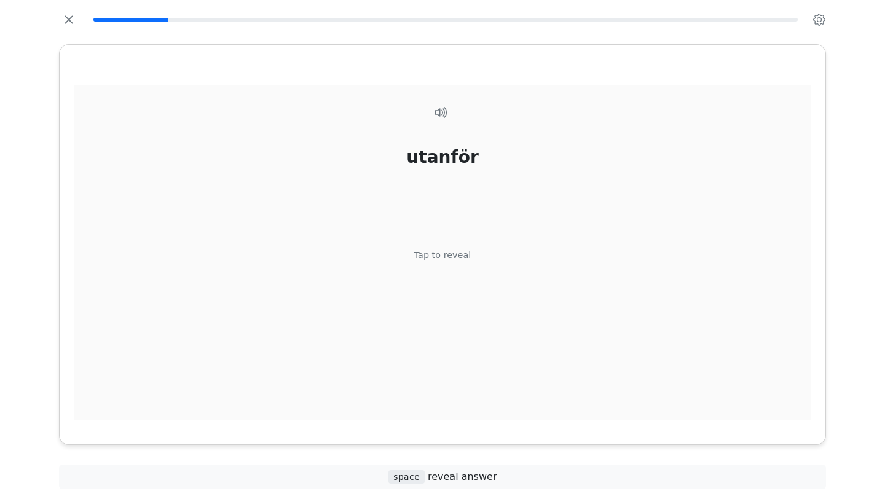
click at [438, 259] on div "Tap to reveal" at bounding box center [442, 256] width 57 height 14
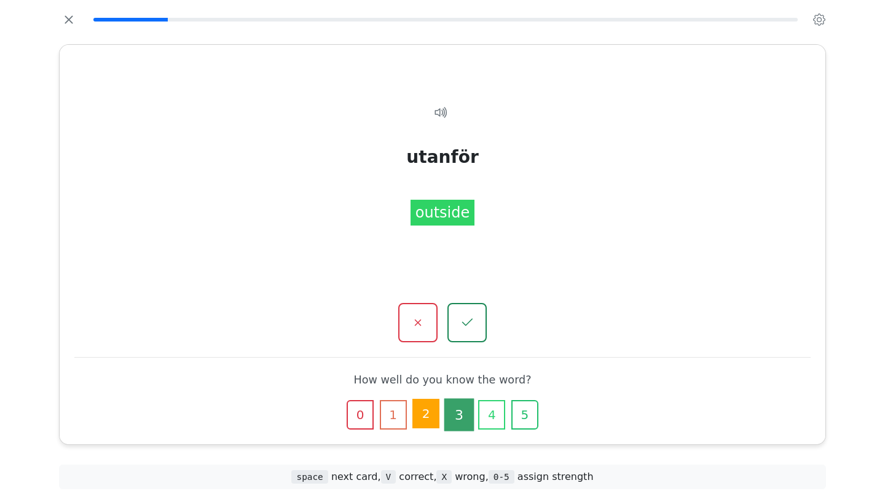
click at [427, 412] on button "2" at bounding box center [425, 413] width 27 height 29
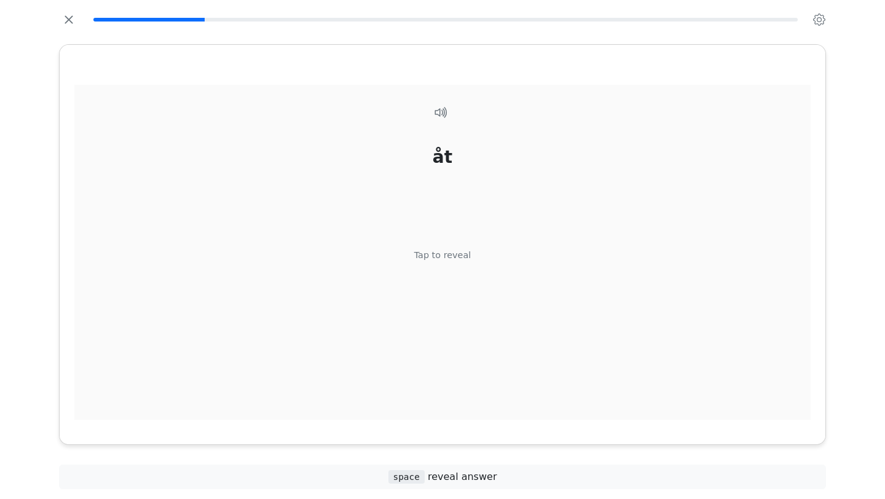
click at [457, 260] on div "Tap to reveal" at bounding box center [442, 256] width 57 height 14
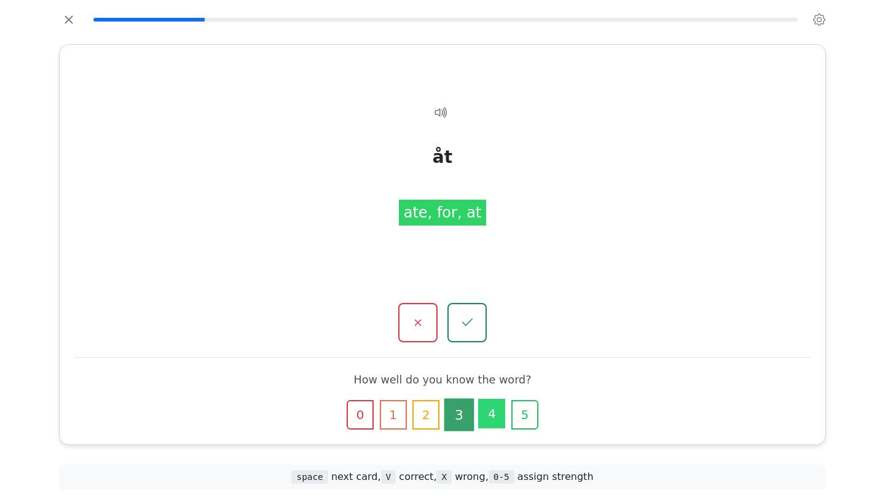
click at [492, 417] on button "4" at bounding box center [491, 413] width 27 height 29
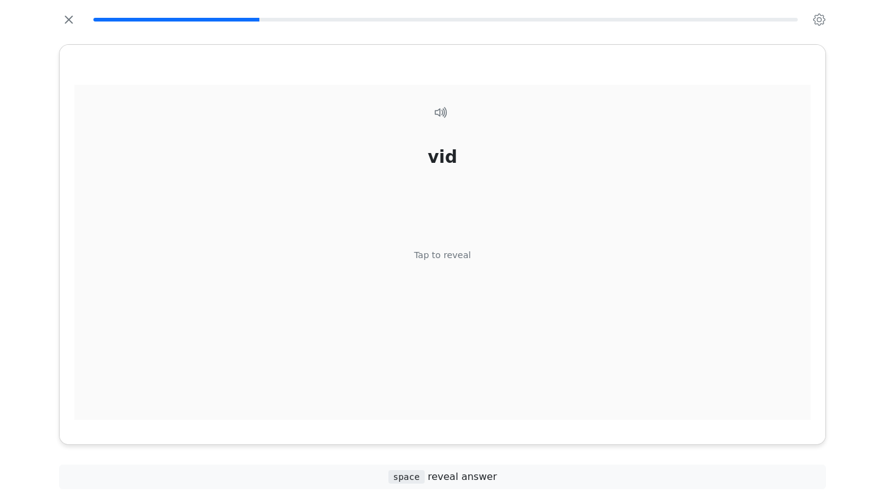
click at [431, 256] on div "Tap to reveal" at bounding box center [442, 256] width 57 height 14
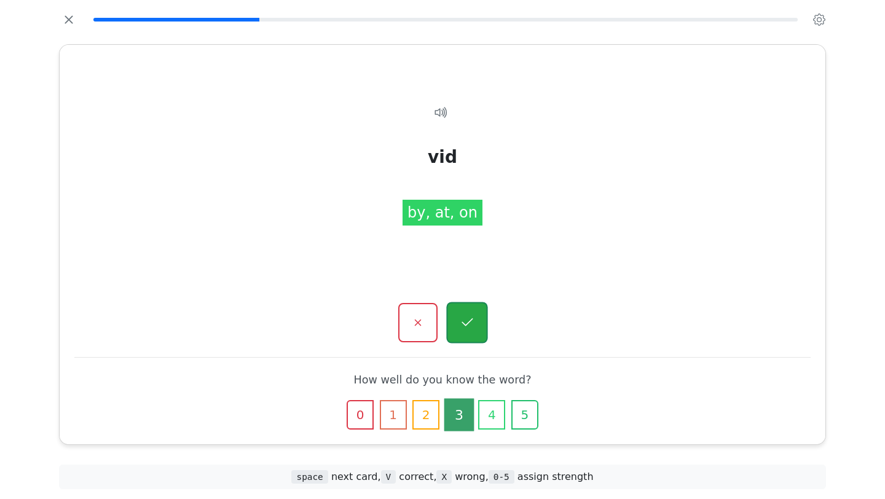
click at [474, 321] on icon "button" at bounding box center [466, 322] width 15 height 15
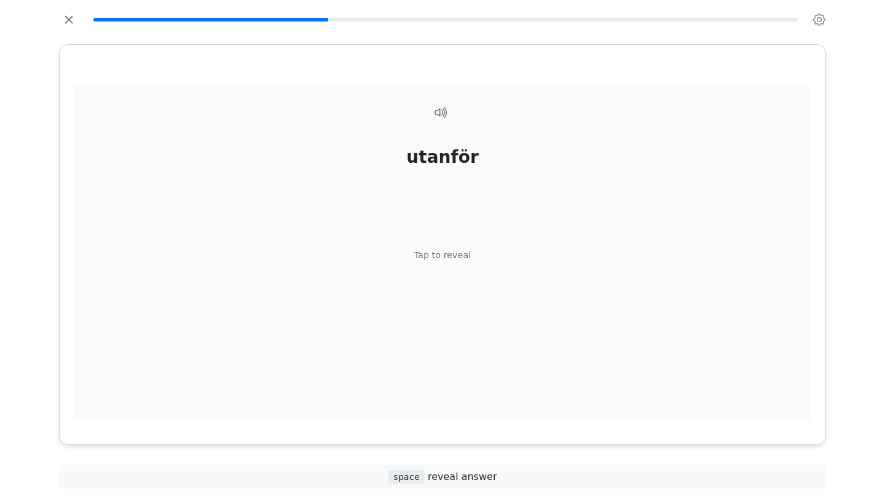
click at [442, 260] on div "Tap to reveal" at bounding box center [442, 256] width 57 height 14
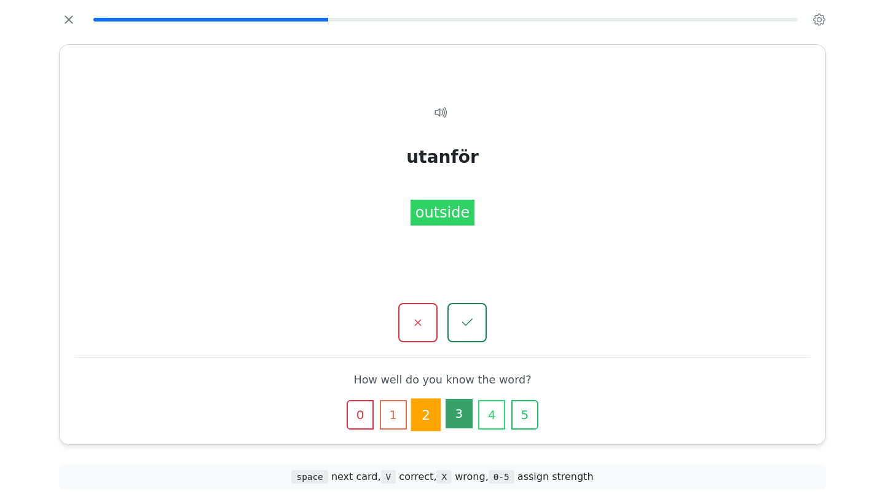
click at [460, 407] on button "3" at bounding box center [458, 413] width 27 height 29
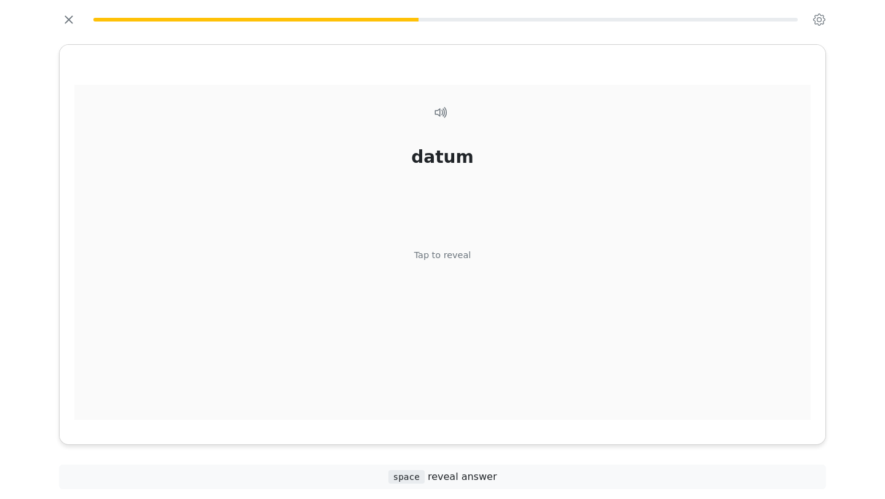
click at [425, 253] on div "Tap to reveal" at bounding box center [442, 256] width 57 height 14
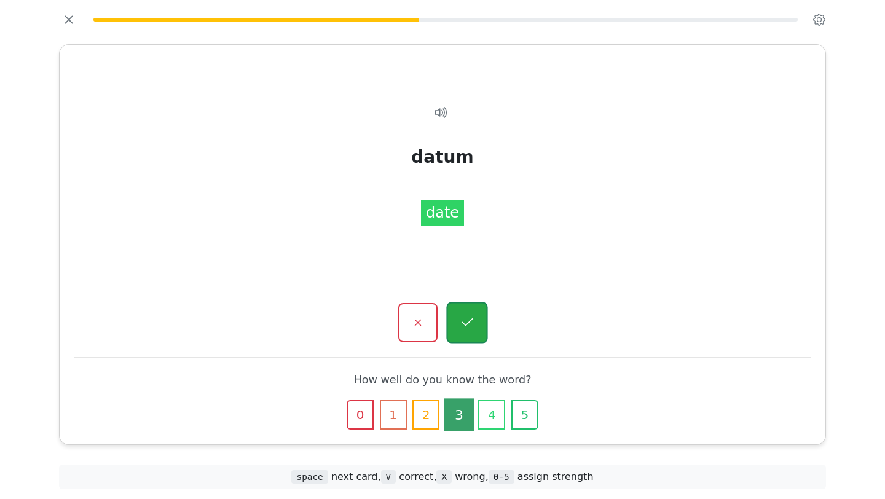
click at [463, 315] on button "button" at bounding box center [466, 322] width 41 height 41
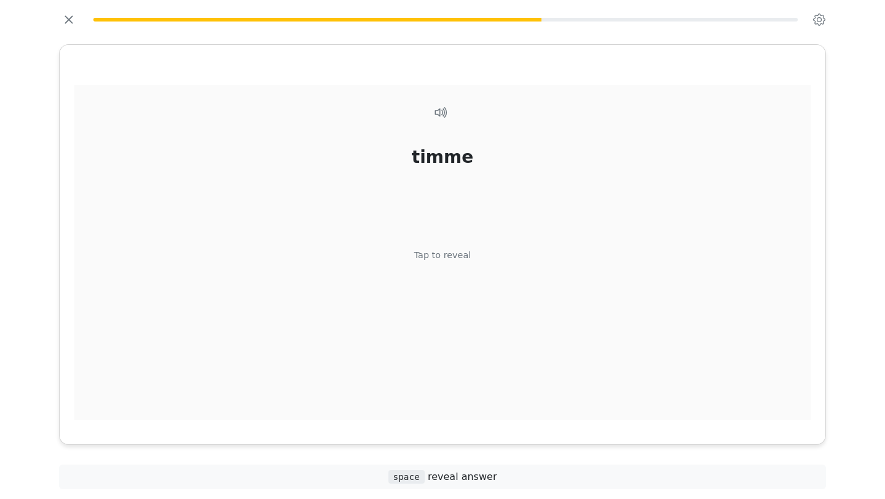
click at [442, 251] on div "Tap to reveal" at bounding box center [442, 256] width 57 height 14
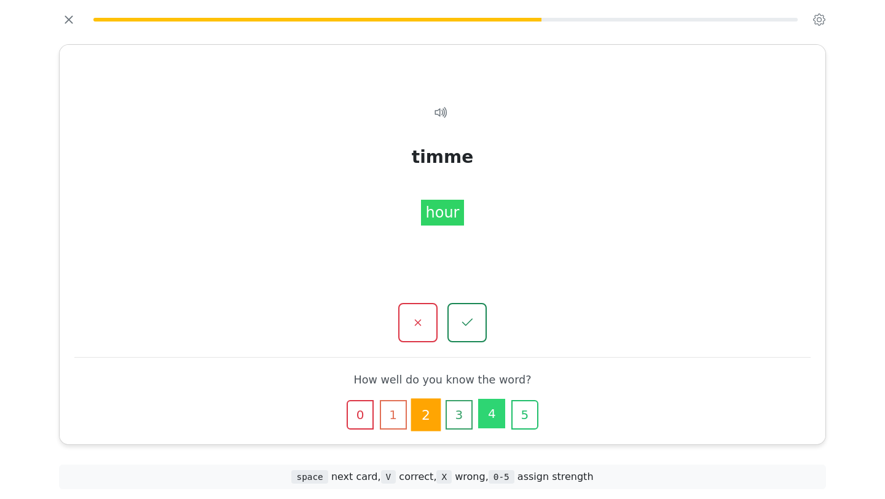
click at [501, 412] on button "4" at bounding box center [491, 413] width 27 height 29
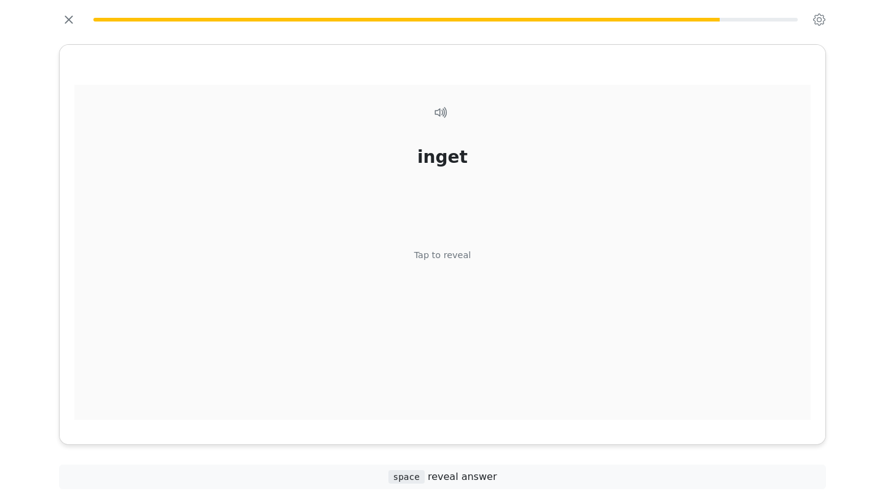
click at [431, 254] on div "Tap to reveal" at bounding box center [442, 256] width 57 height 14
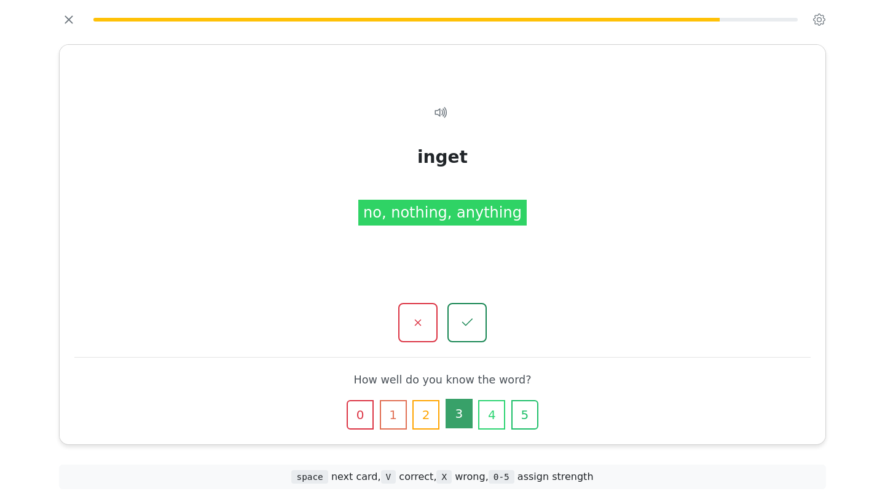
click at [450, 423] on button "3" at bounding box center [458, 413] width 27 height 29
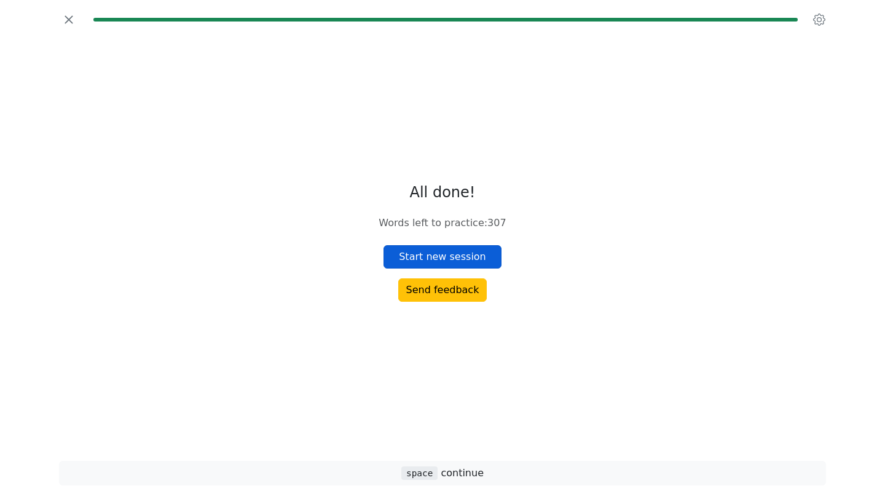
click at [441, 255] on button "Start new session" at bounding box center [442, 256] width 118 height 23
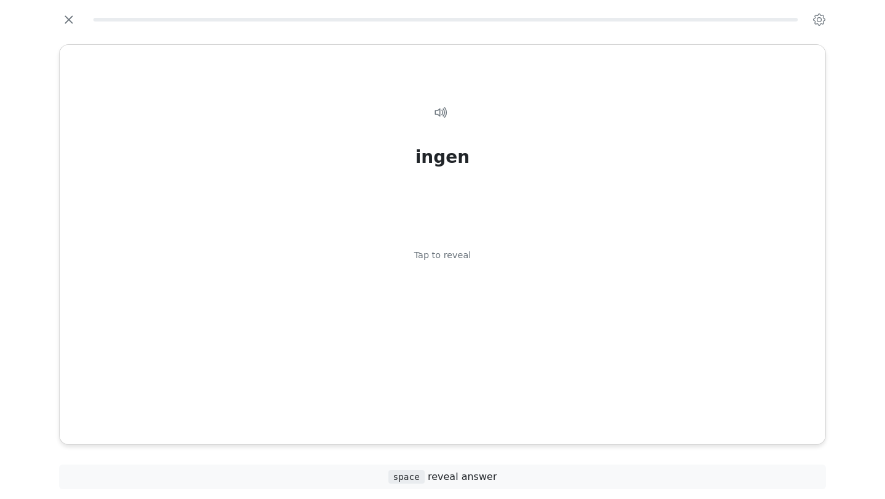
click at [441, 255] on div "Tap to reveal" at bounding box center [442, 256] width 57 height 14
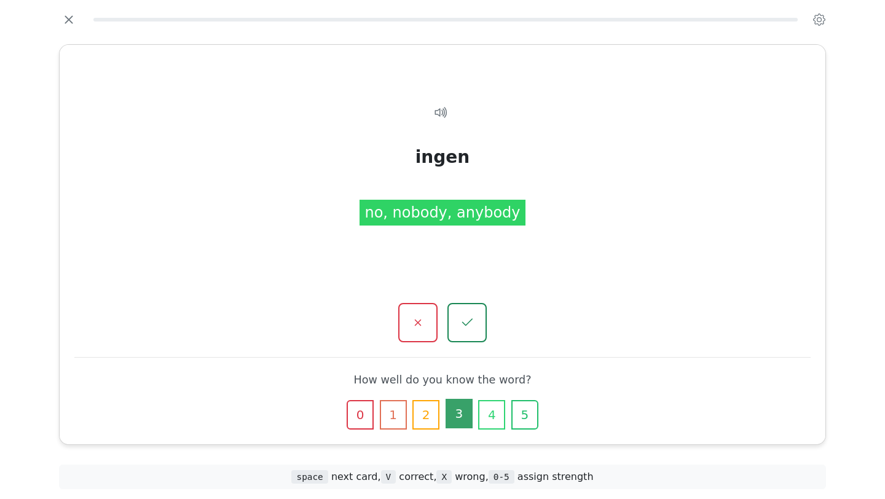
click at [464, 420] on button "3" at bounding box center [458, 413] width 27 height 29
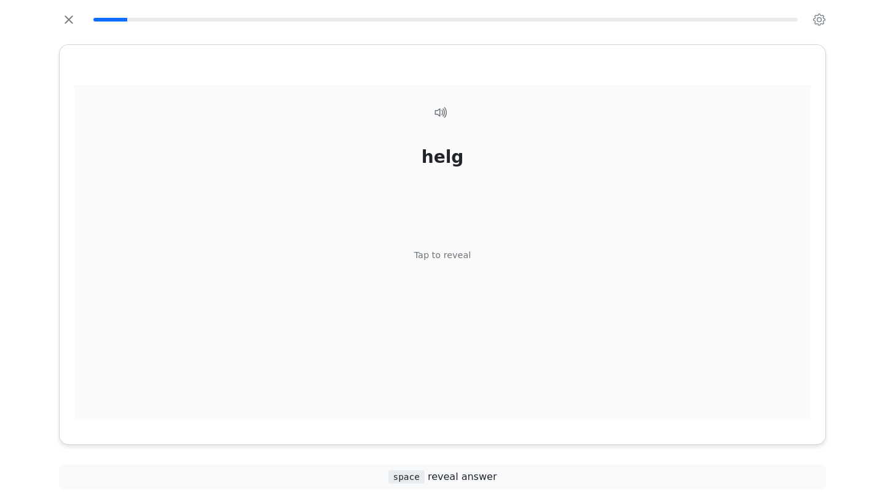
click at [421, 261] on div "Tap to reveal" at bounding box center [442, 256] width 57 height 14
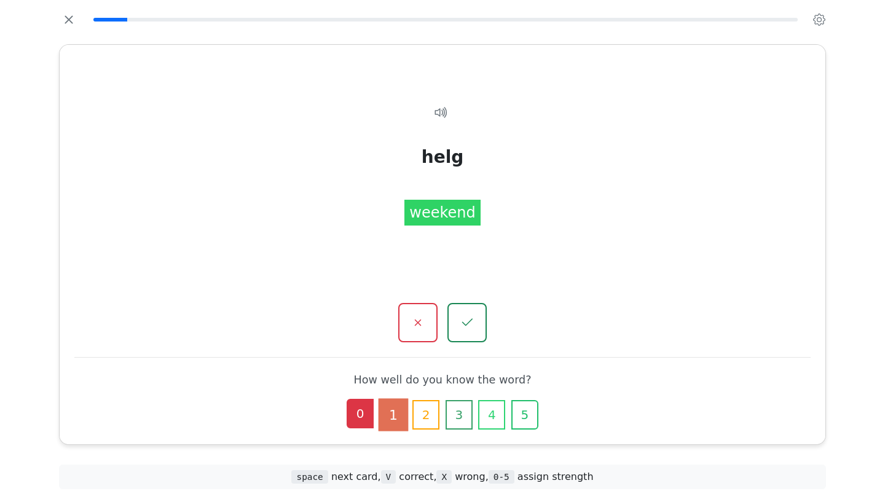
click at [361, 418] on button "0" at bounding box center [360, 413] width 27 height 29
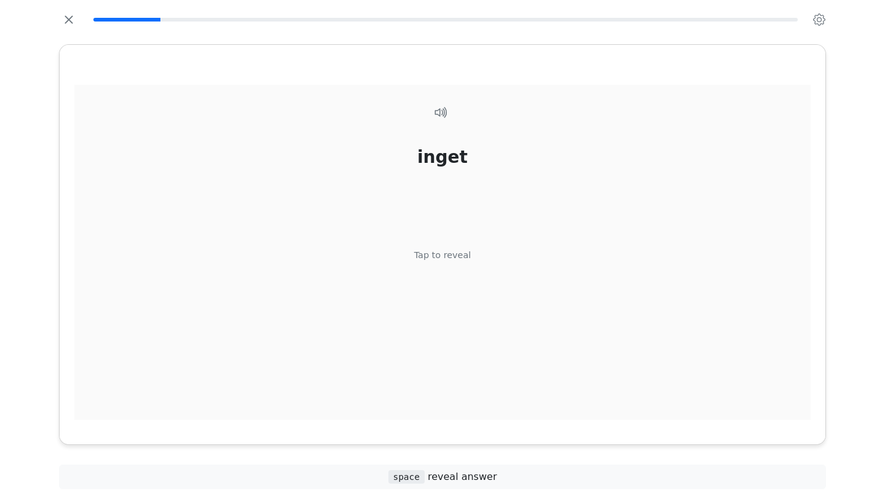
click at [430, 268] on div "inget Tap to reveal" at bounding box center [442, 259] width 736 height 349
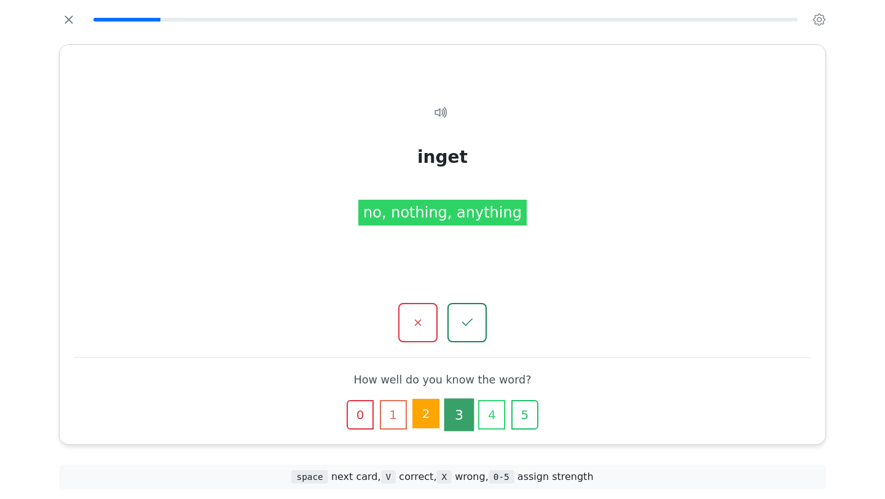
click at [428, 415] on button "2" at bounding box center [425, 413] width 27 height 29
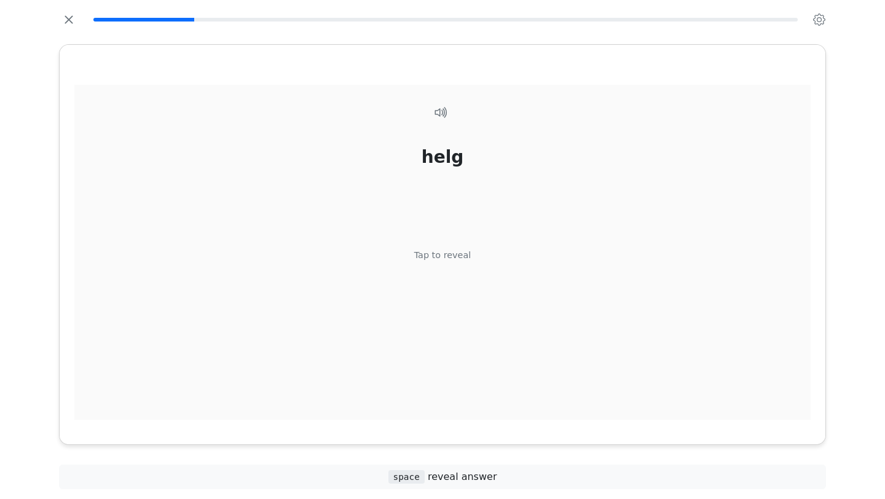
click at [428, 258] on div "Tap to reveal" at bounding box center [442, 256] width 57 height 14
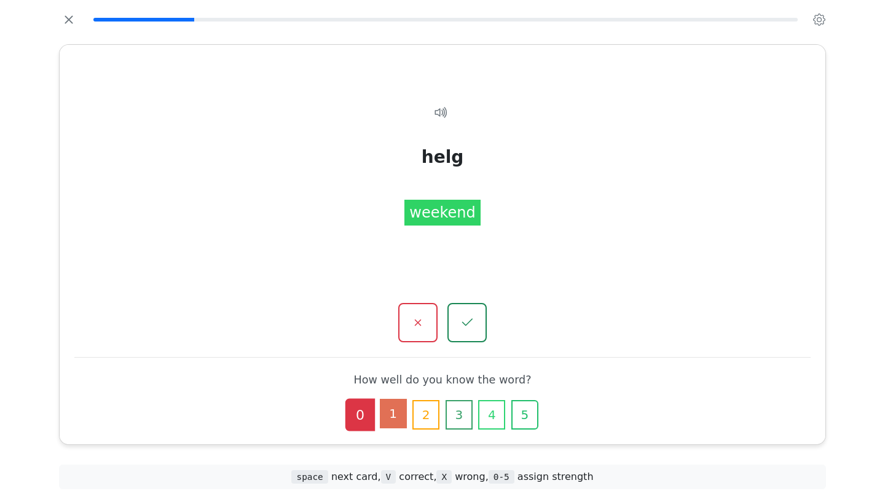
click at [396, 425] on button "1" at bounding box center [393, 413] width 27 height 29
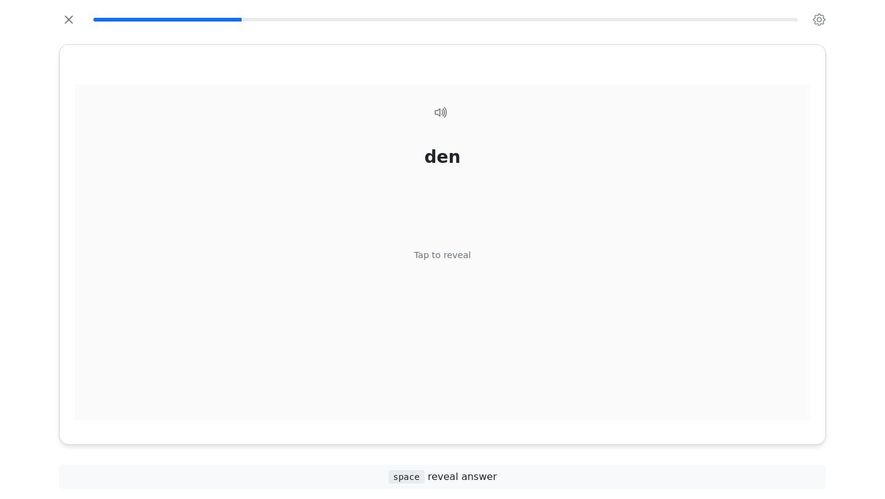
click at [439, 253] on div "Tap to reveal" at bounding box center [442, 256] width 57 height 14
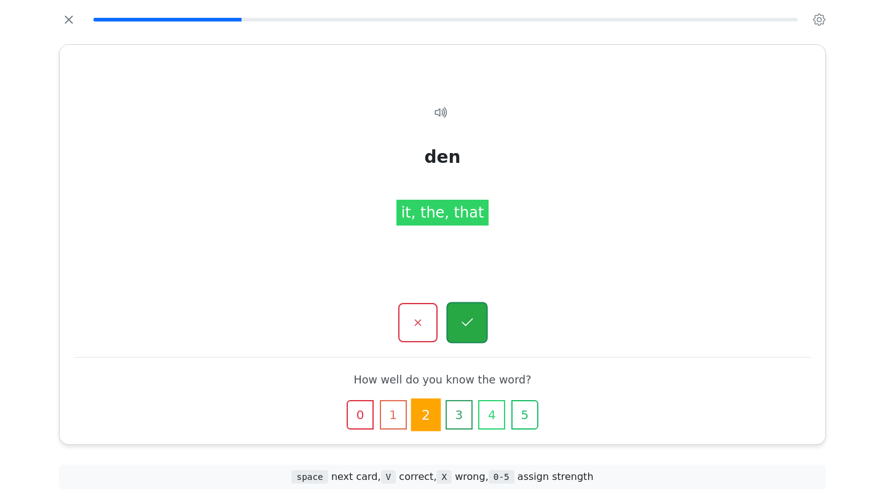
click at [467, 323] on icon "button" at bounding box center [466, 322] width 15 height 15
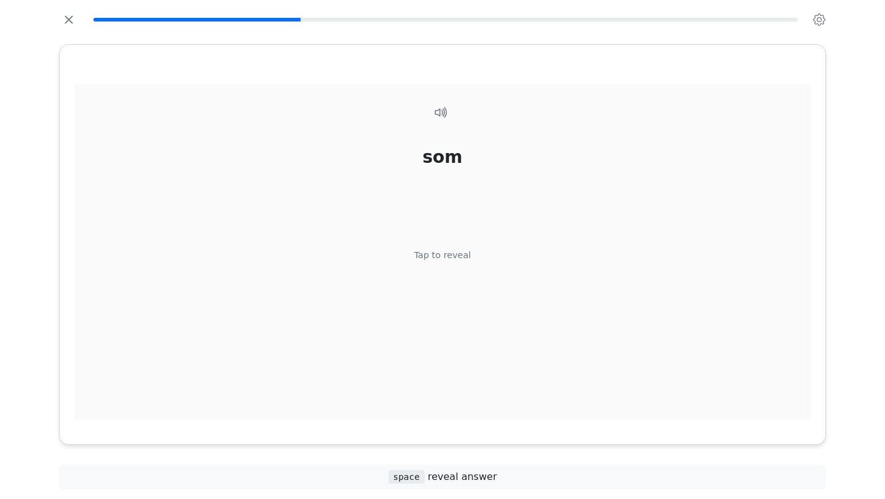
click at [443, 260] on div "Tap to reveal" at bounding box center [442, 256] width 57 height 14
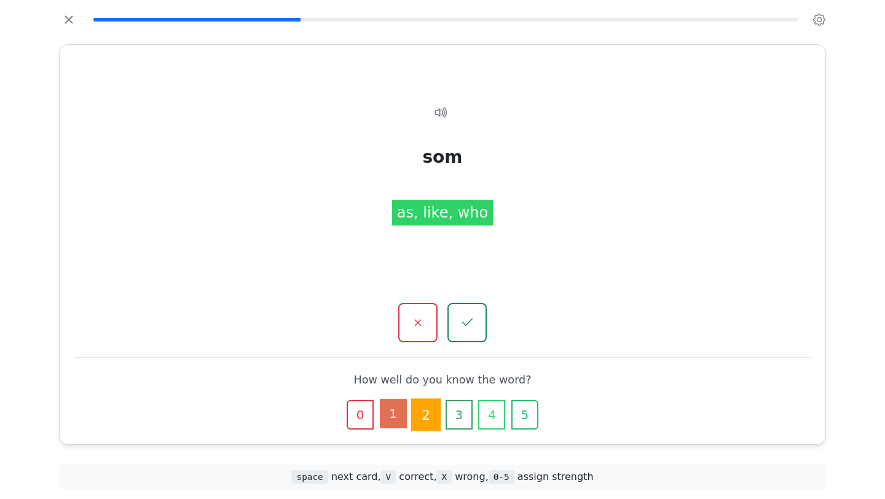
click at [386, 415] on button "1" at bounding box center [393, 413] width 27 height 29
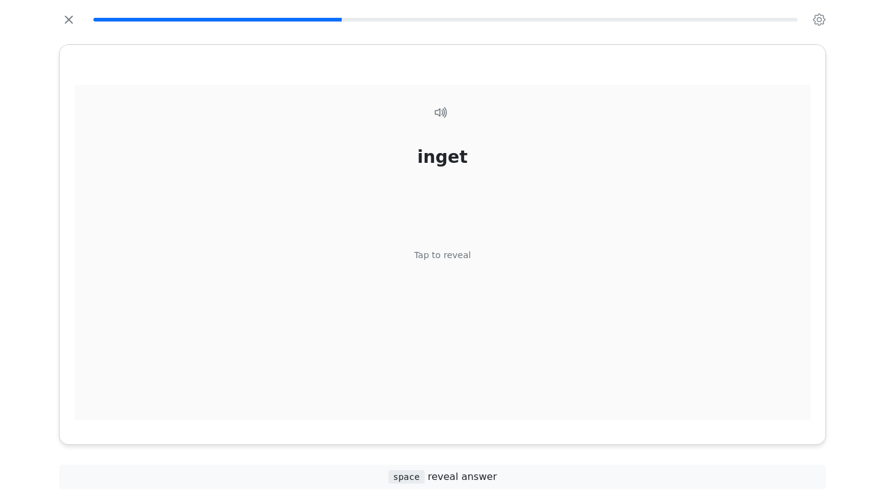
click at [431, 256] on div "Tap to reveal" at bounding box center [442, 256] width 57 height 14
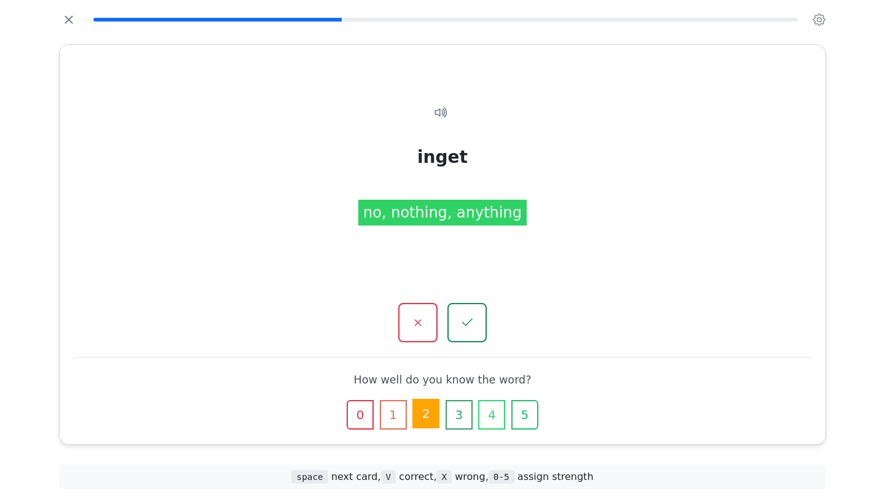
click at [426, 412] on button "2" at bounding box center [425, 413] width 27 height 29
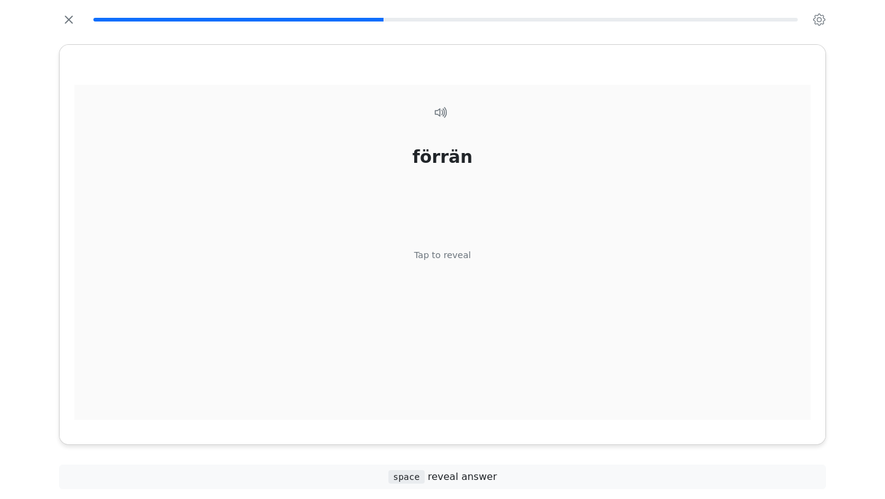
click at [420, 259] on div "Tap to reveal" at bounding box center [442, 256] width 57 height 14
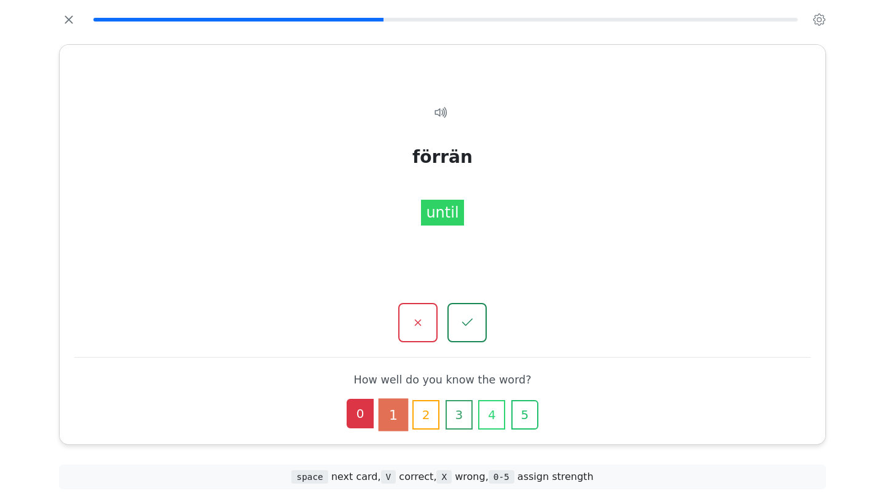
click at [354, 419] on button "0" at bounding box center [360, 413] width 27 height 29
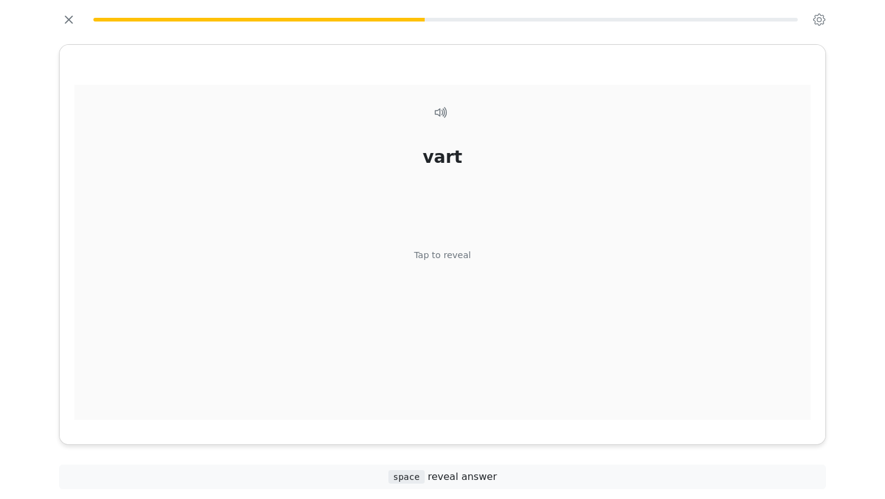
click at [445, 264] on div "vart Tap to reveal" at bounding box center [442, 259] width 736 height 349
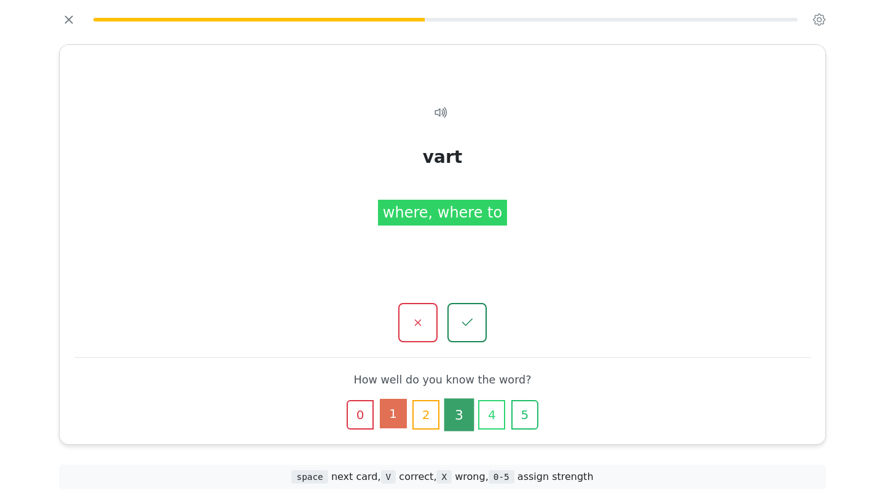
click at [393, 421] on button "1" at bounding box center [393, 413] width 27 height 29
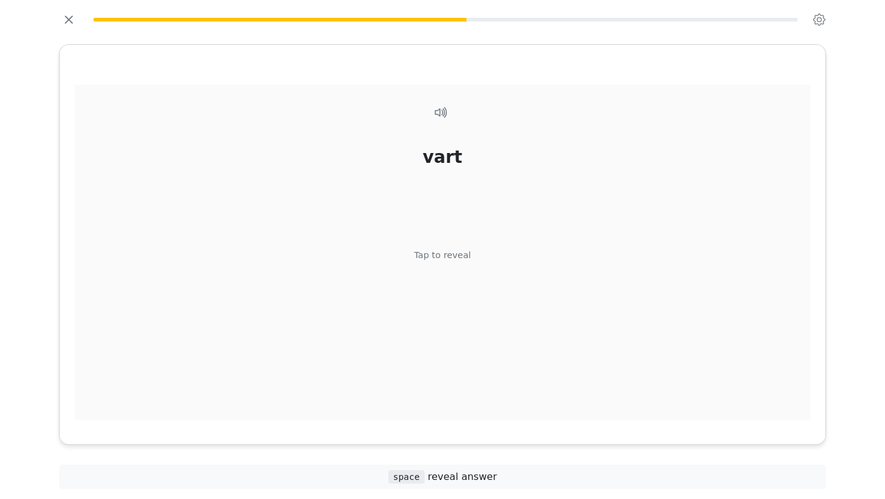
click at [435, 252] on div "Tap to reveal" at bounding box center [442, 256] width 57 height 14
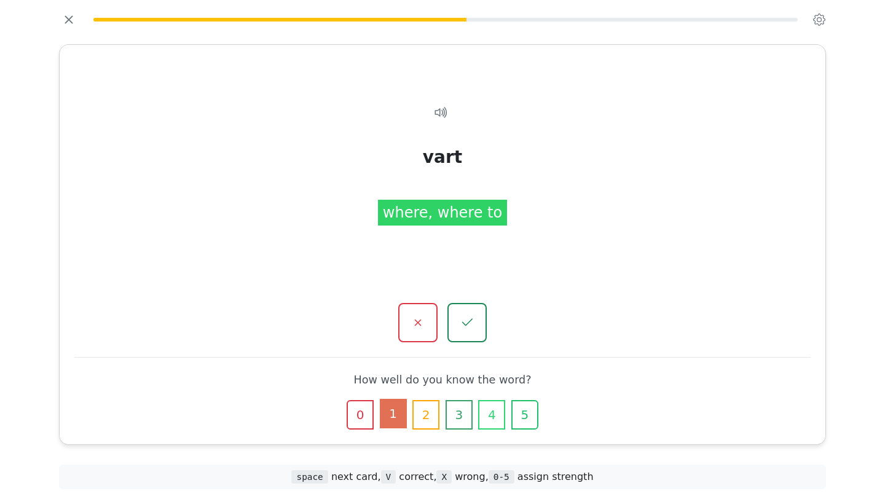
click at [392, 410] on button "1" at bounding box center [393, 413] width 27 height 29
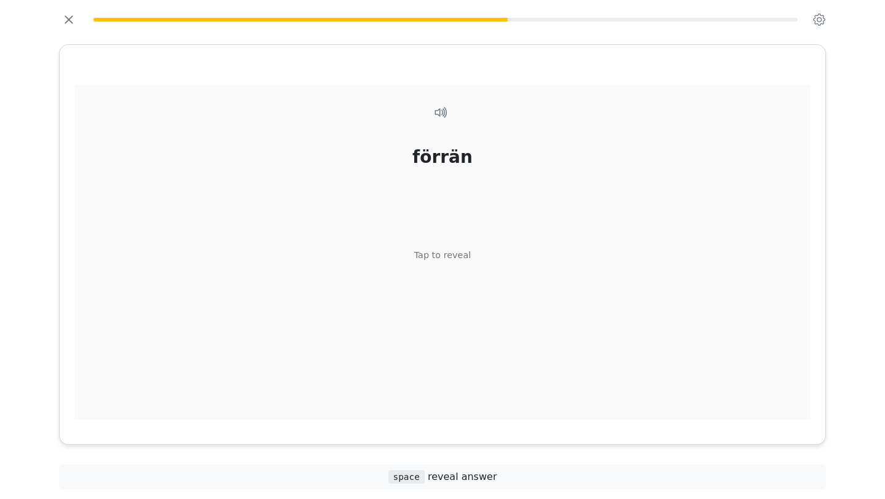
click at [392, 410] on div "förrän Tap to reveal" at bounding box center [442, 259] width 736 height 349
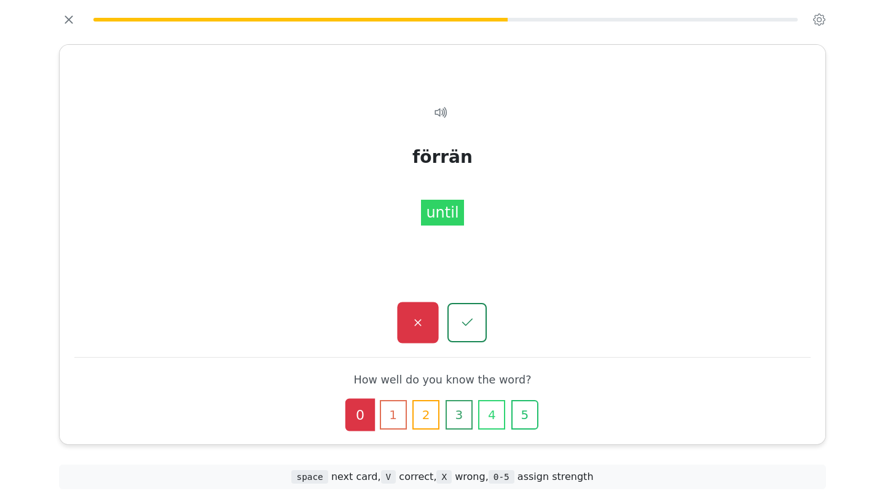
click at [412, 329] on icon "button" at bounding box center [417, 322] width 15 height 15
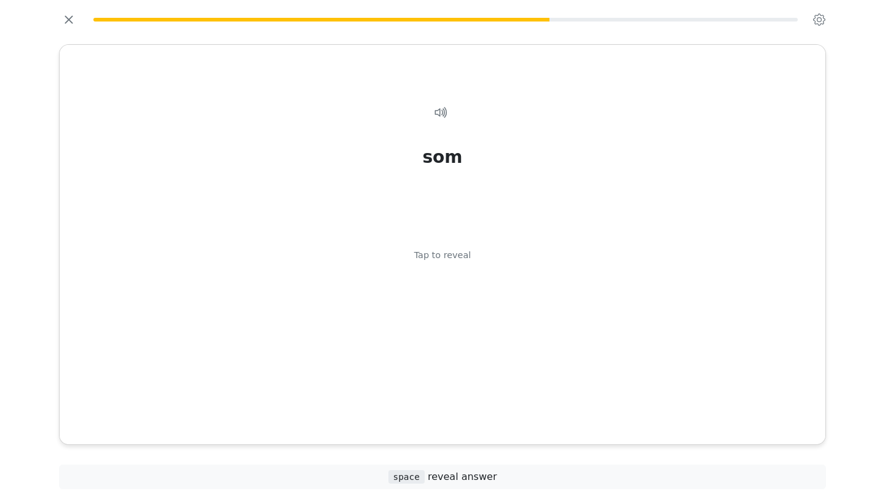
click at [412, 329] on div "som Tap to reveal" at bounding box center [442, 259] width 736 height 349
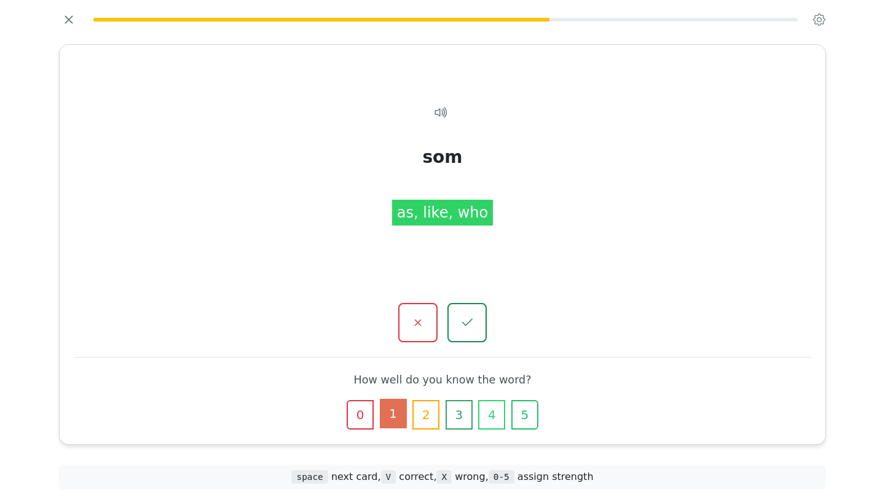
click at [394, 409] on button "1" at bounding box center [393, 413] width 27 height 29
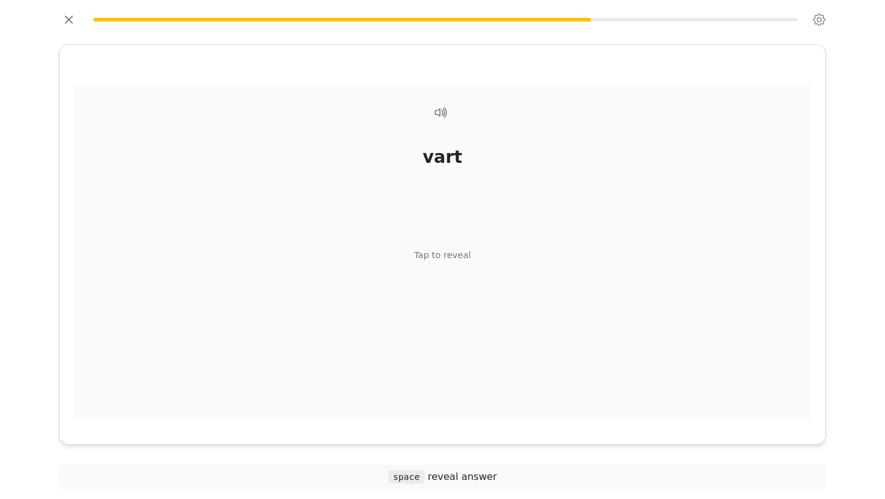
click at [429, 272] on div "vart Tap to reveal" at bounding box center [442, 259] width 736 height 349
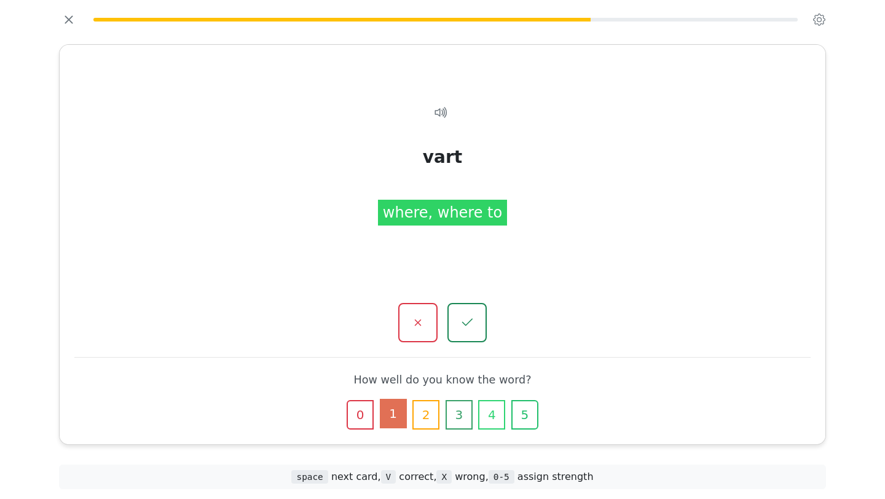
click at [394, 419] on button "1" at bounding box center [393, 413] width 27 height 29
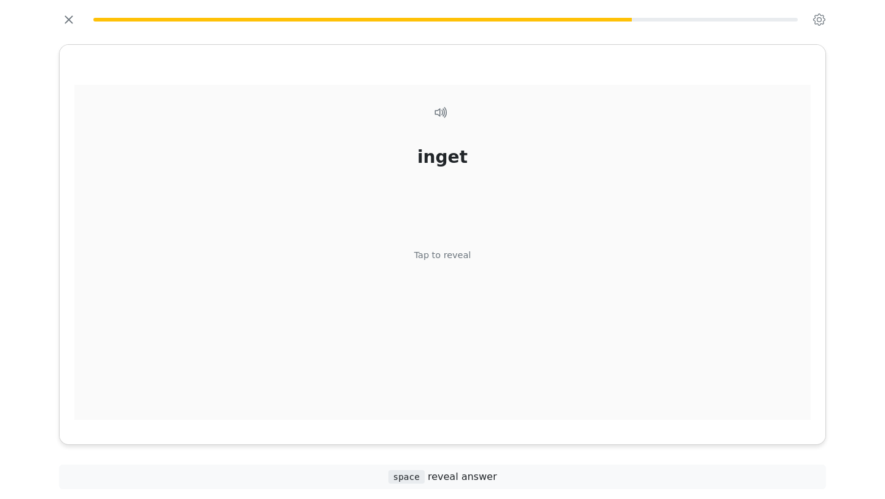
click at [421, 257] on div "Tap to reveal" at bounding box center [442, 256] width 57 height 14
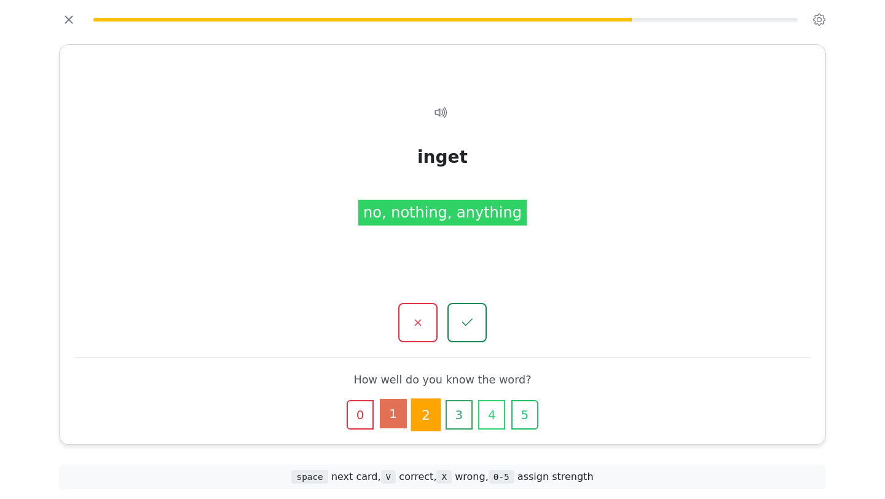
click at [399, 417] on button "1" at bounding box center [393, 413] width 27 height 29
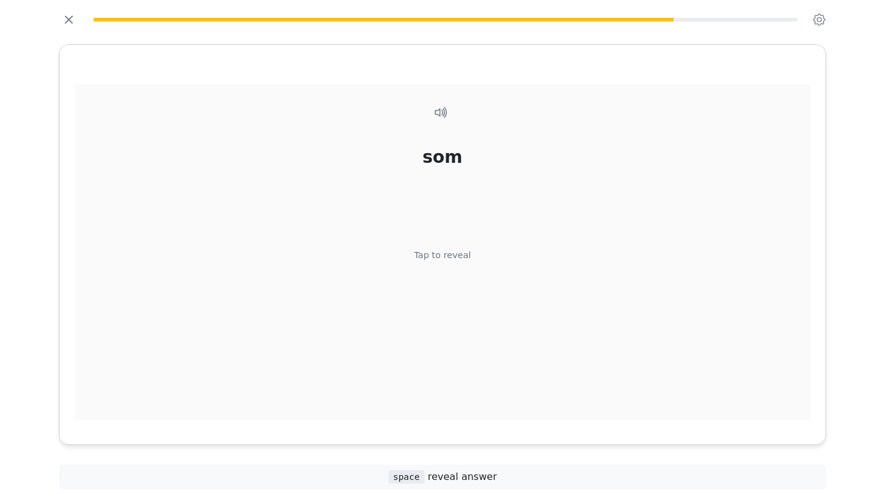
click at [523, 224] on div "som Tap to reveal" at bounding box center [442, 259] width 736 height 349
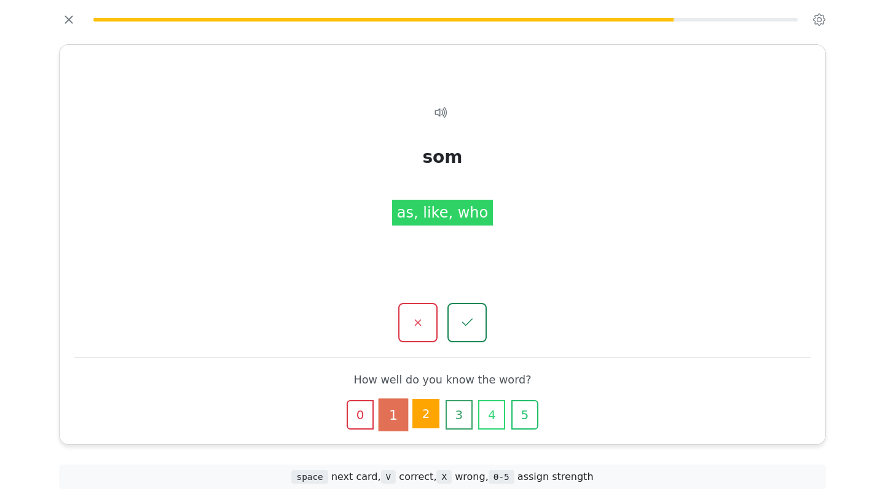
click at [417, 416] on button "2" at bounding box center [425, 413] width 27 height 29
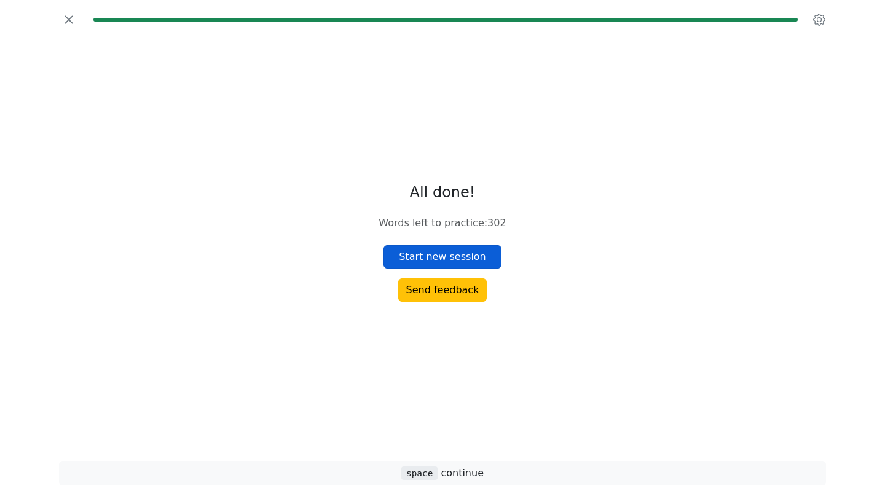
click at [421, 262] on button "Start new session" at bounding box center [442, 256] width 118 height 23
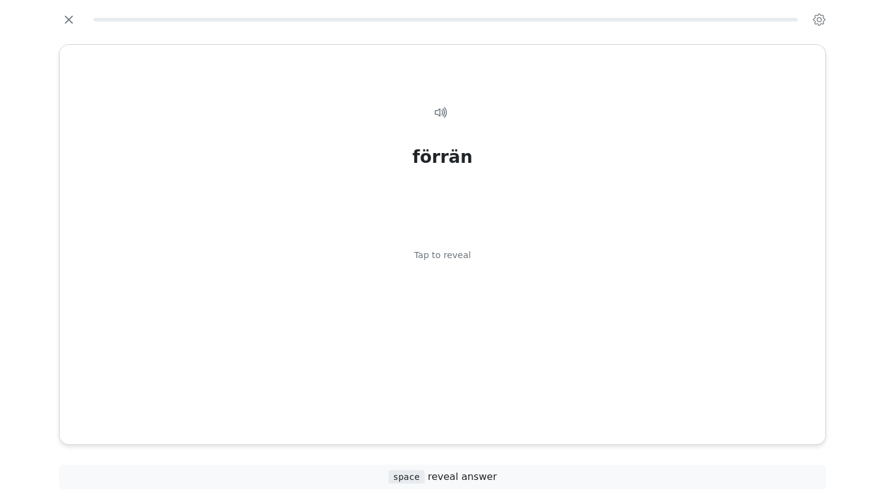
click at [421, 262] on div "förrän Tap to reveal" at bounding box center [442, 259] width 736 height 349
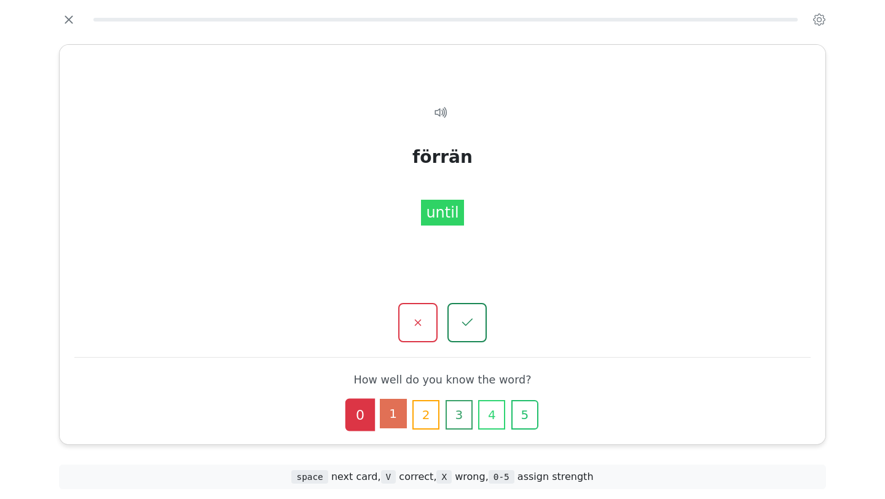
click at [391, 412] on button "1" at bounding box center [393, 413] width 27 height 29
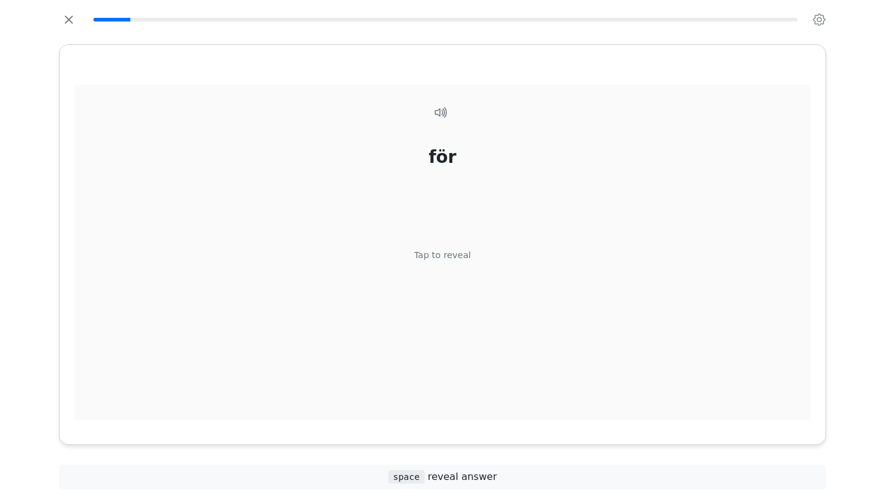
click at [436, 281] on div "för Tap to reveal" at bounding box center [442, 259] width 736 height 349
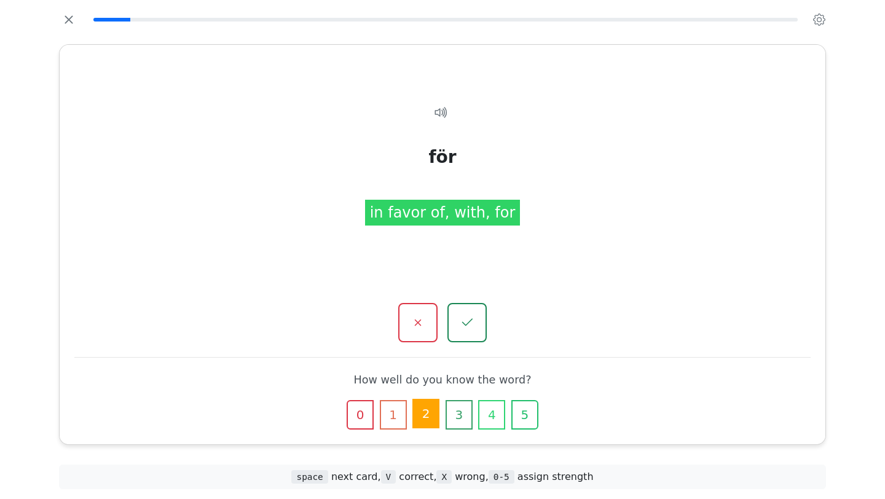
click at [428, 414] on button "2" at bounding box center [425, 413] width 27 height 29
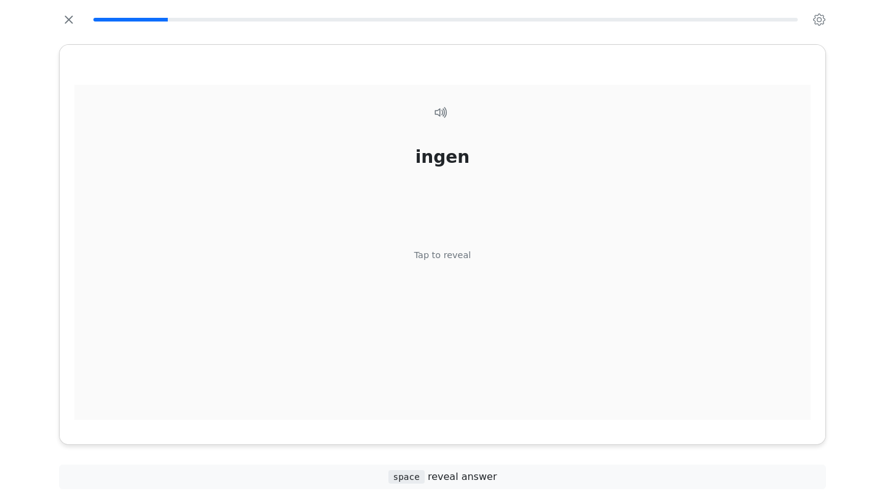
click at [439, 260] on div "Tap to reveal" at bounding box center [442, 256] width 57 height 14
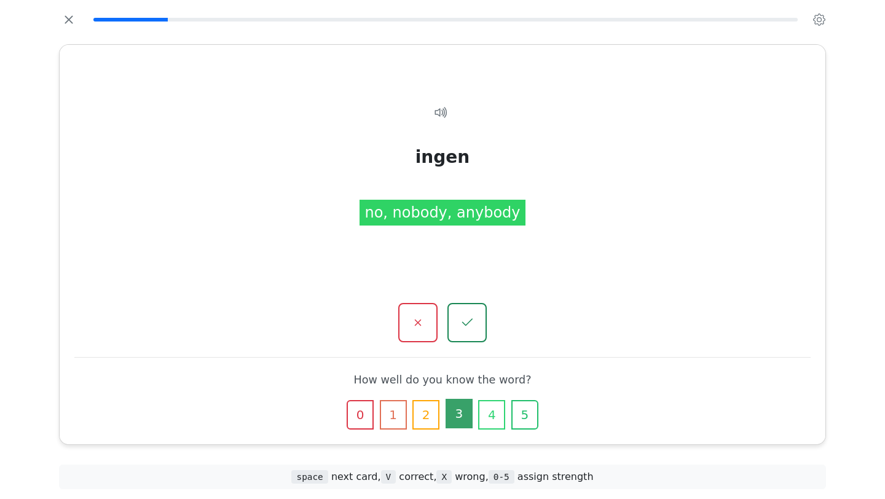
click at [453, 423] on button "3" at bounding box center [458, 413] width 27 height 29
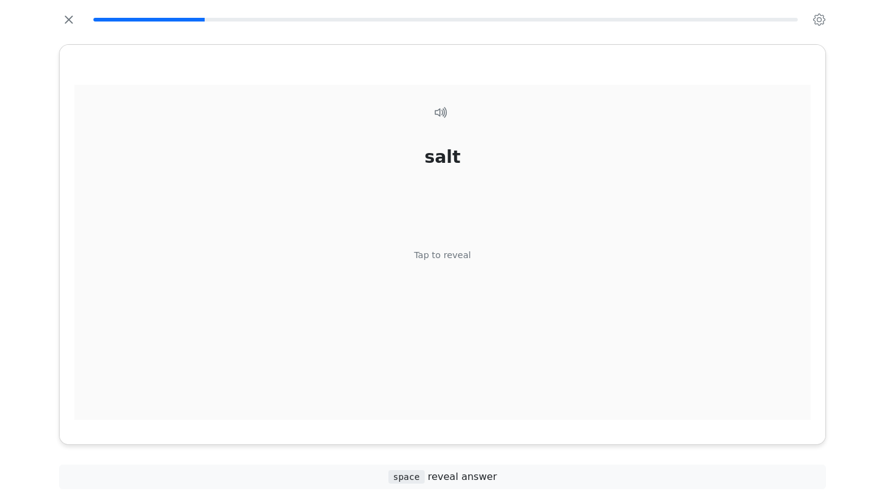
click at [431, 256] on div "Tap to reveal" at bounding box center [442, 256] width 57 height 14
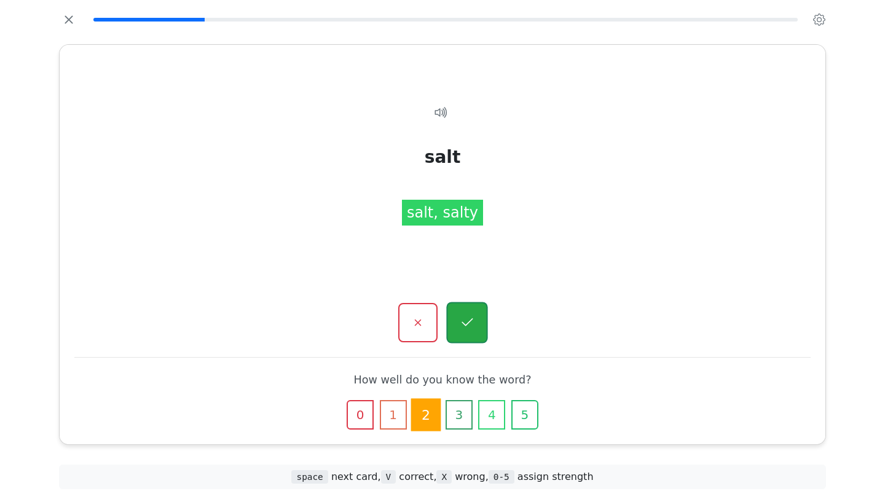
click at [465, 315] on icon "button" at bounding box center [466, 322] width 15 height 15
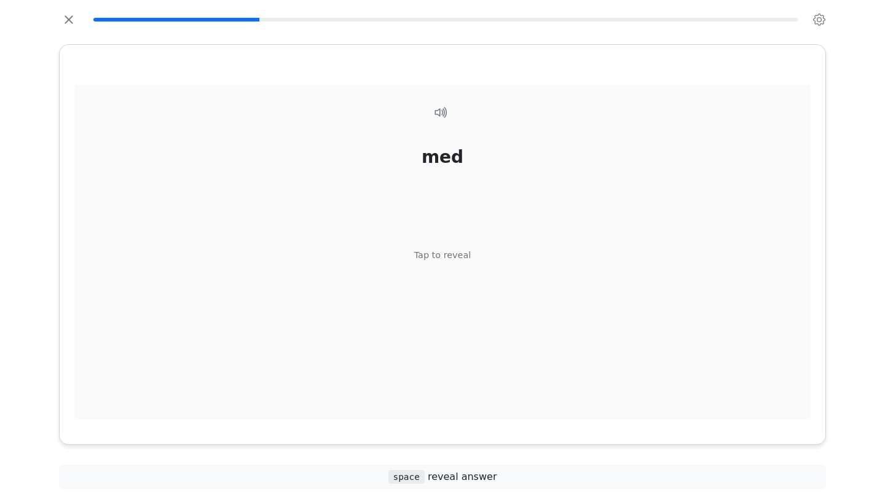
click at [440, 257] on div "Tap to reveal" at bounding box center [442, 256] width 57 height 14
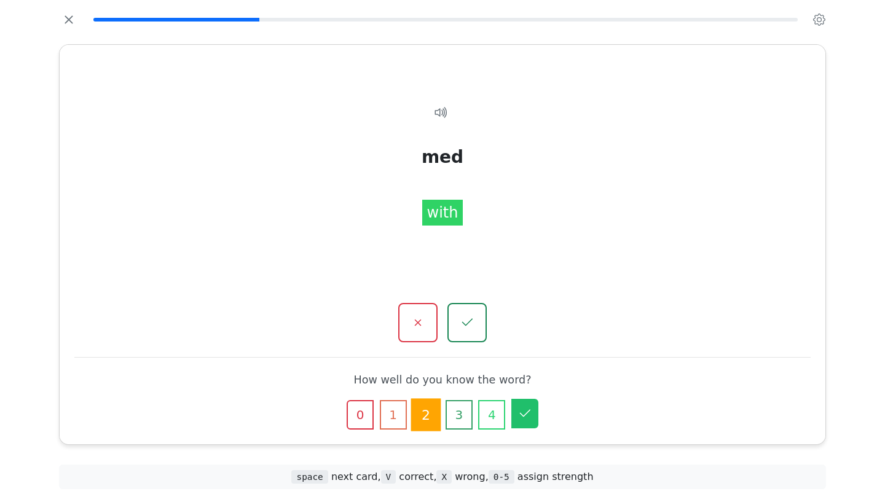
click at [522, 403] on button "5" at bounding box center [524, 413] width 27 height 29
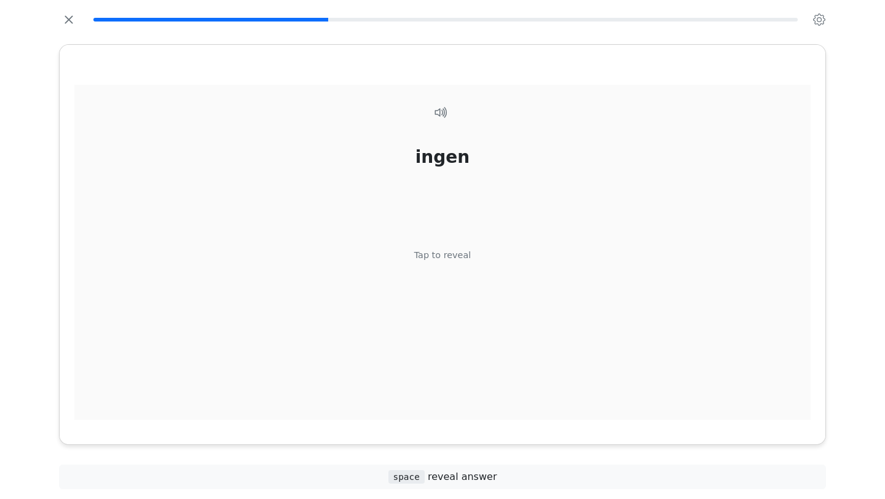
click at [441, 253] on div "Tap to reveal" at bounding box center [442, 256] width 57 height 14
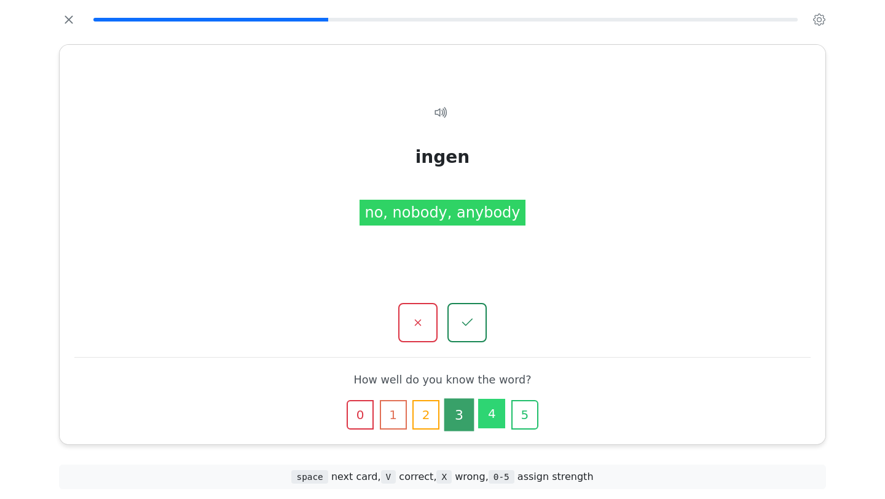
click at [481, 418] on button "4" at bounding box center [491, 413] width 27 height 29
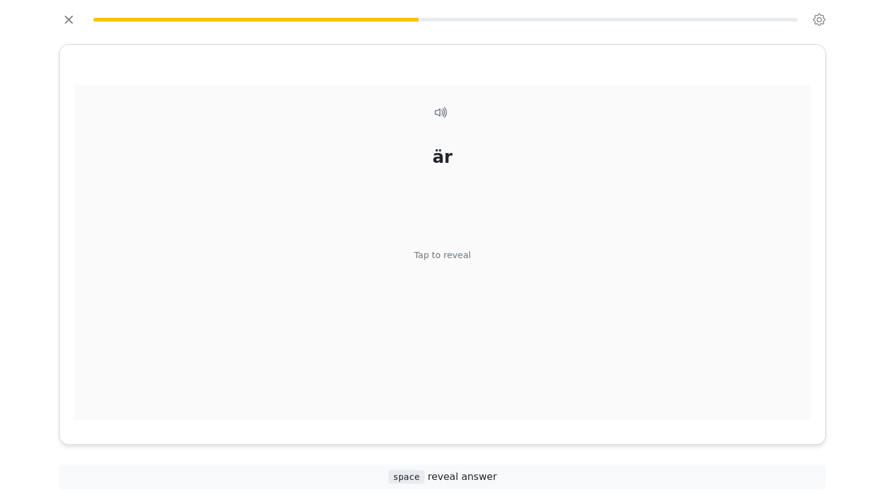
click at [429, 251] on div "Tap to reveal" at bounding box center [442, 256] width 57 height 14
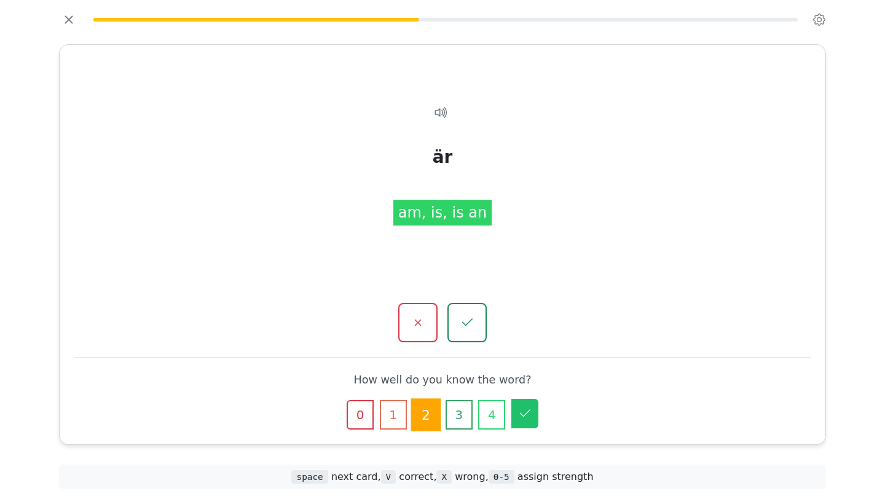
click at [513, 418] on button "5" at bounding box center [524, 413] width 27 height 29
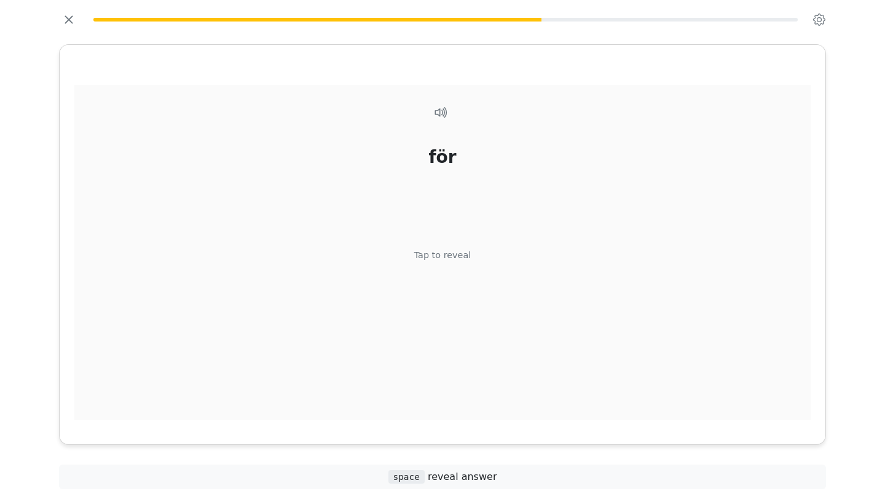
click at [423, 257] on div "Tap to reveal" at bounding box center [442, 256] width 57 height 14
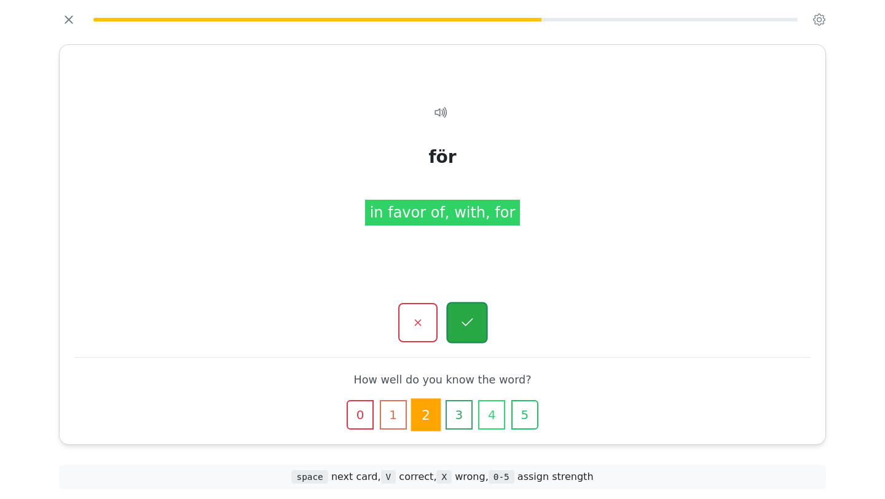
click at [466, 337] on button "button" at bounding box center [466, 322] width 41 height 41
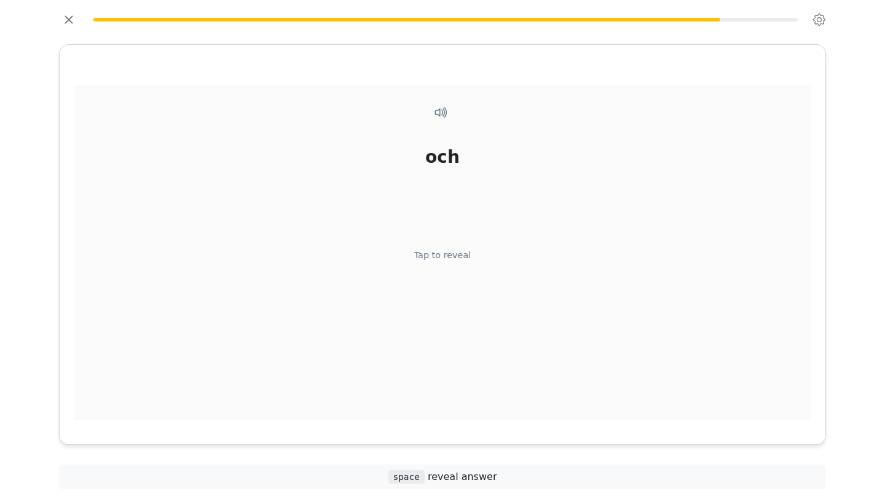
click at [434, 249] on div "Tap to reveal" at bounding box center [442, 256] width 57 height 14
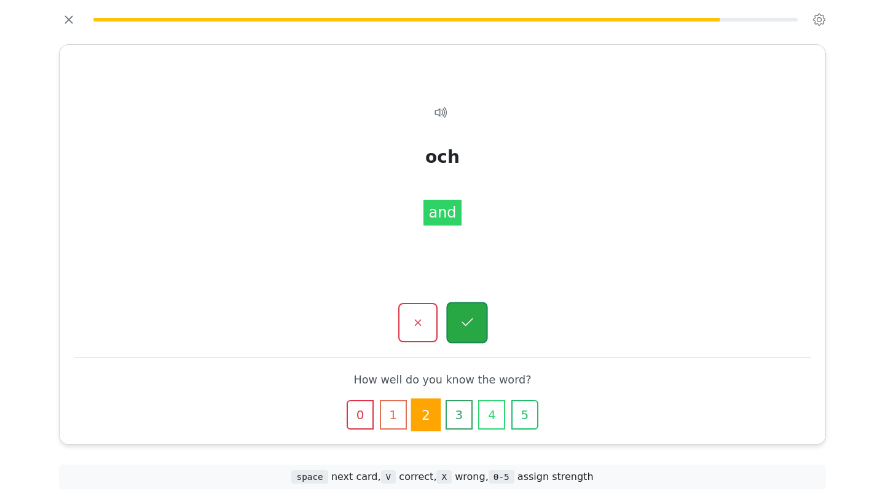
click at [469, 320] on icon "button" at bounding box center [466, 322] width 15 height 15
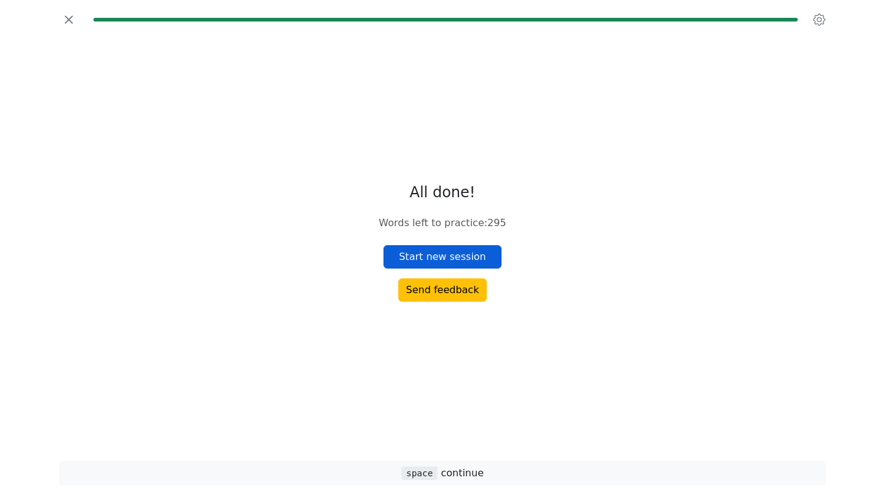
click at [441, 254] on button "Start new session" at bounding box center [442, 256] width 118 height 23
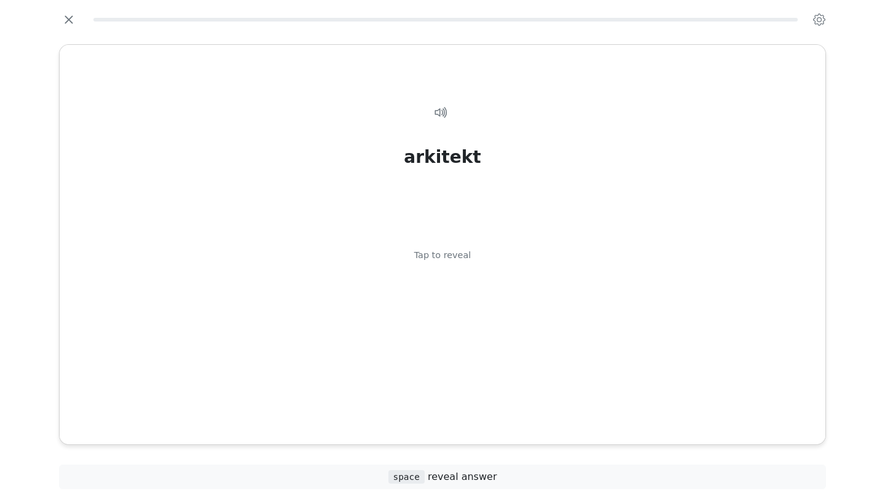
click at [441, 254] on div "Tap to reveal" at bounding box center [442, 256] width 57 height 14
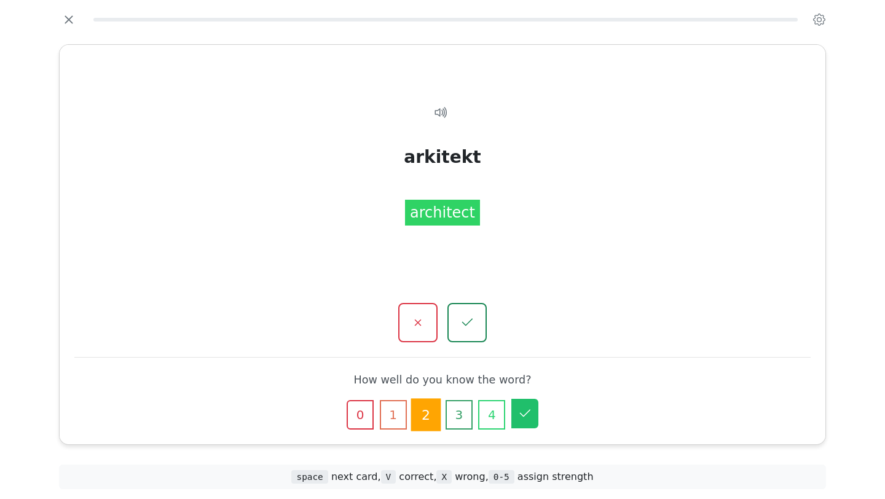
click at [530, 421] on button "5" at bounding box center [524, 413] width 27 height 29
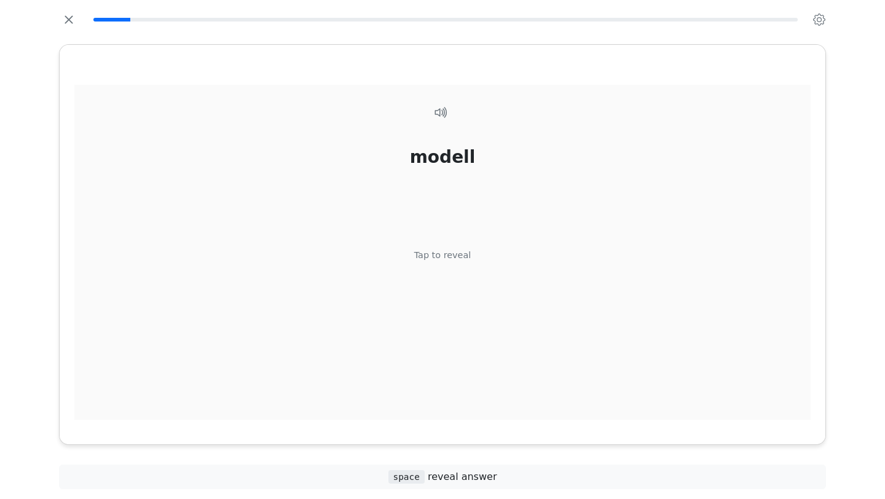
click at [442, 260] on div "Tap to reveal" at bounding box center [442, 256] width 57 height 14
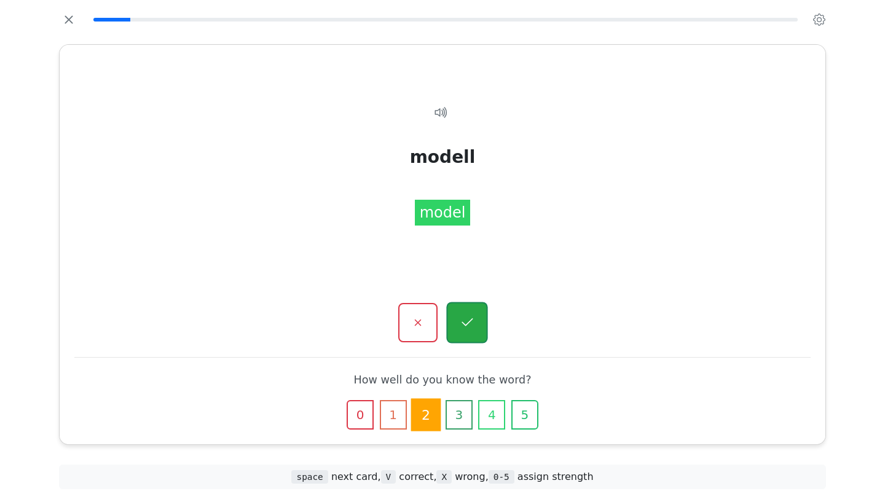
click at [474, 328] on icon "button" at bounding box center [466, 322] width 15 height 15
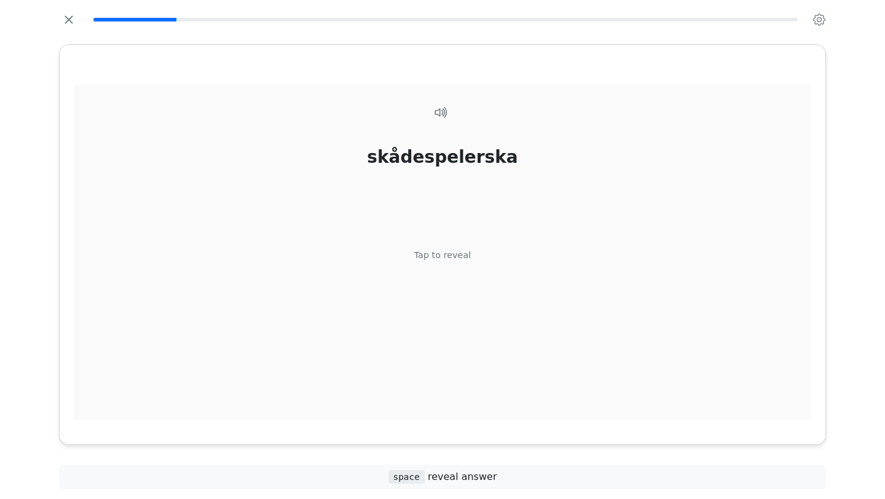
click at [448, 258] on div "Tap to reveal" at bounding box center [442, 256] width 57 height 14
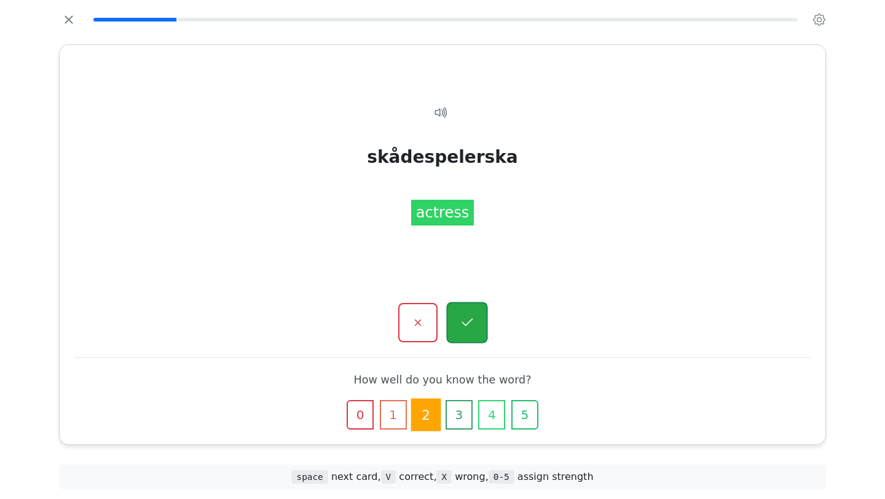
click at [465, 316] on icon "button" at bounding box center [466, 322] width 15 height 15
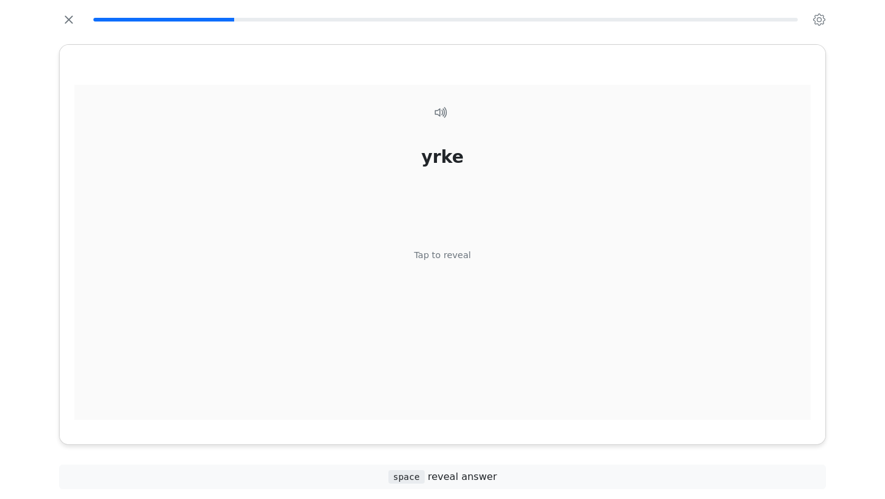
click at [448, 256] on div "Tap to reveal" at bounding box center [442, 256] width 57 height 14
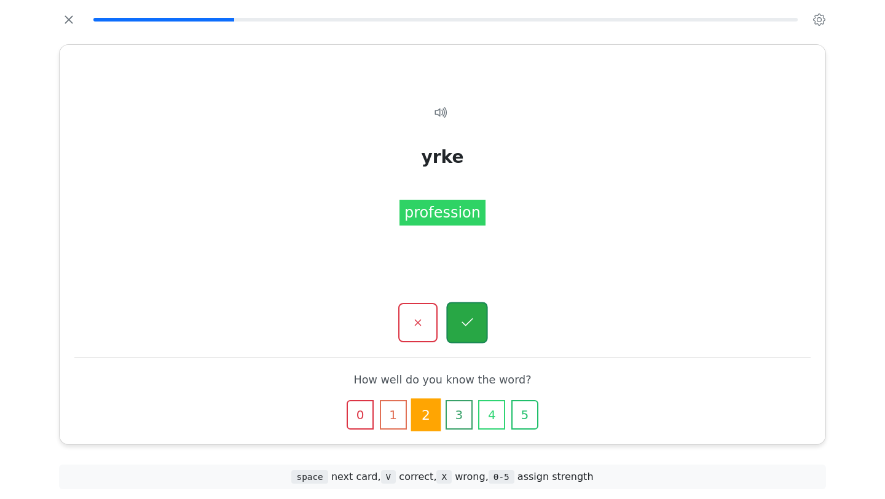
click at [470, 328] on icon "button" at bounding box center [466, 322] width 15 height 15
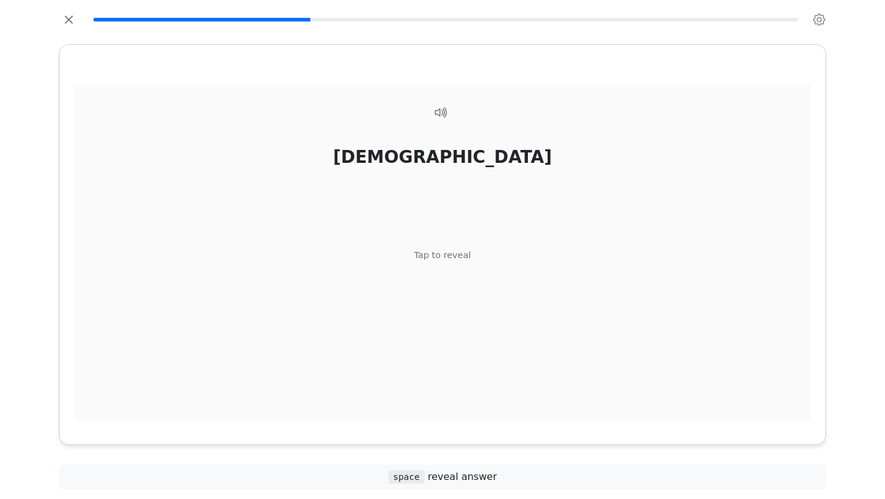
click at [445, 261] on div "Tap to reveal" at bounding box center [442, 256] width 57 height 14
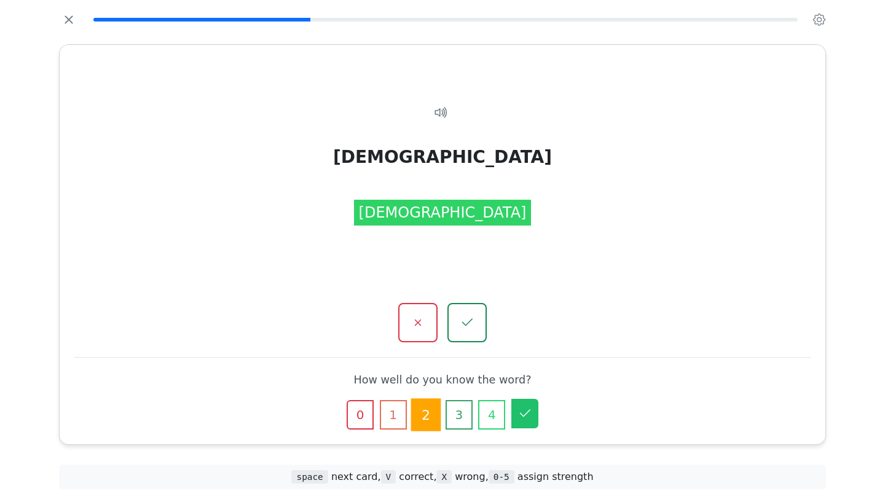
click at [527, 410] on icon "button" at bounding box center [524, 413] width 15 height 15
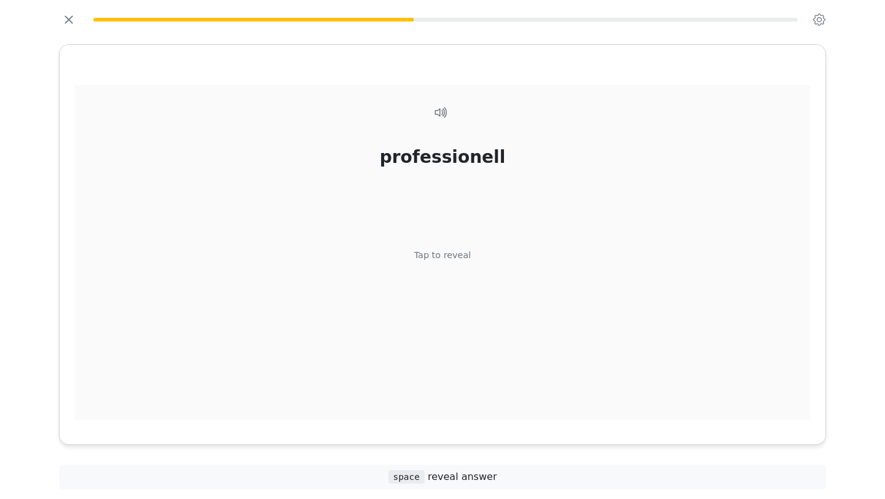
click at [453, 259] on div "Tap to reveal" at bounding box center [442, 256] width 57 height 14
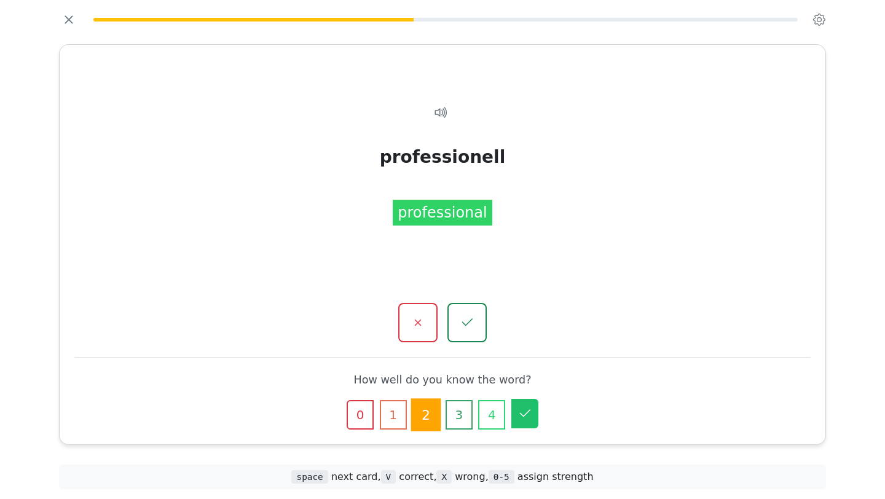
click at [528, 406] on icon "button" at bounding box center [524, 413] width 15 height 15
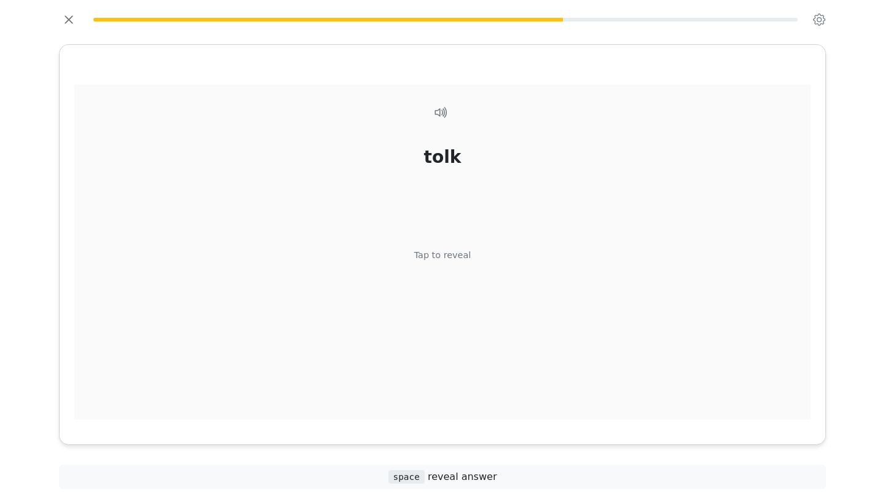
click at [437, 255] on div "Tap to reveal" at bounding box center [442, 256] width 57 height 14
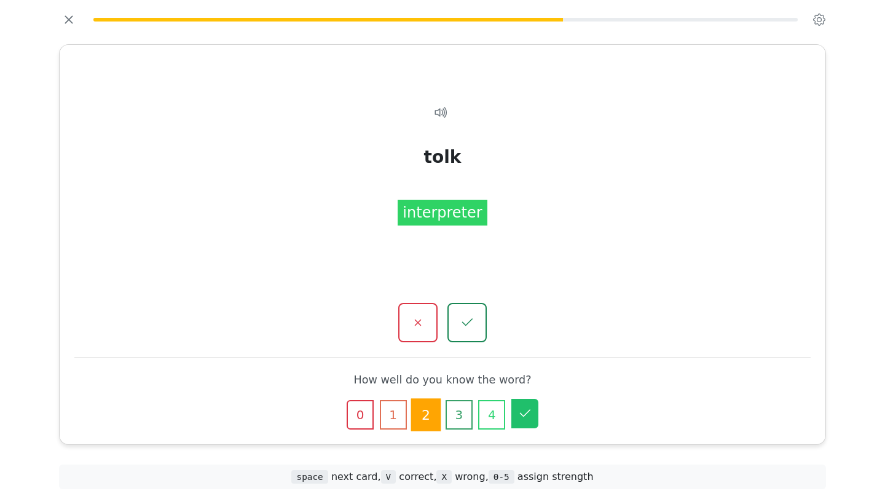
click at [519, 416] on icon "button" at bounding box center [524, 413] width 15 height 15
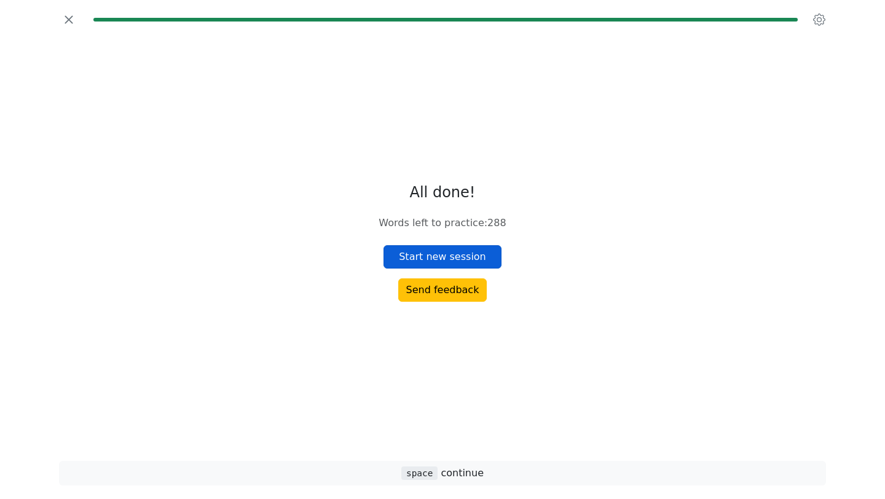
click at [459, 254] on button "Start new session" at bounding box center [442, 256] width 118 height 23
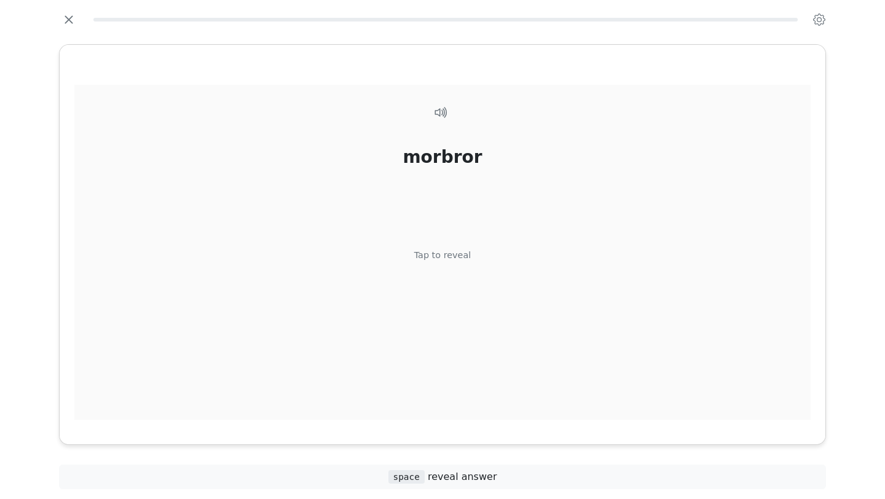
click at [452, 257] on div "Tap to reveal" at bounding box center [442, 256] width 57 height 14
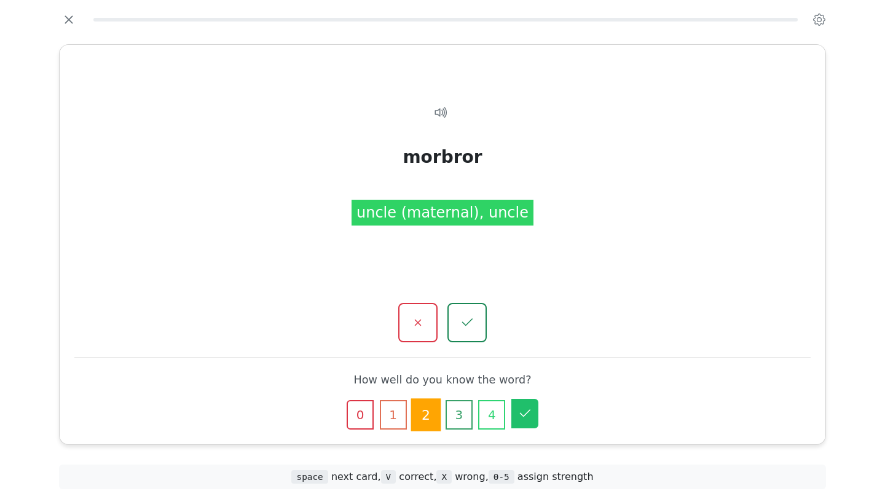
click at [528, 417] on icon "button" at bounding box center [524, 413] width 15 height 15
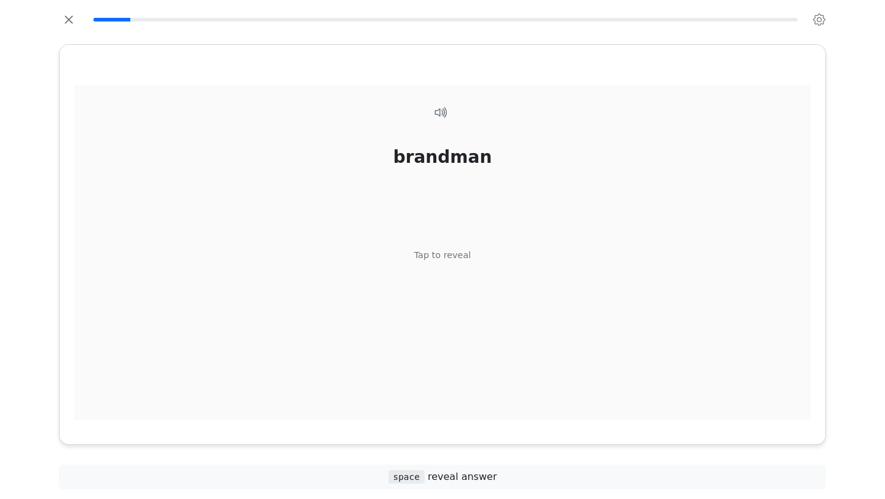
click at [457, 246] on div "brandman Tap to reveal" at bounding box center [442, 259] width 736 height 349
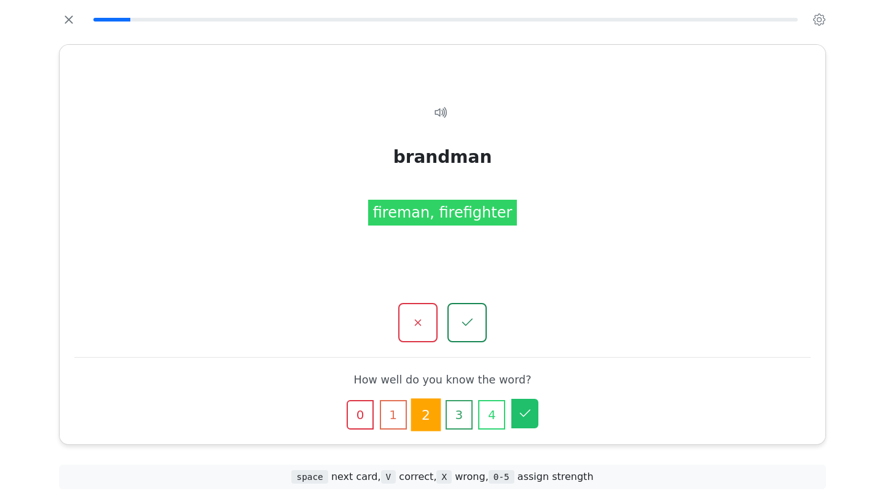
click at [530, 412] on icon "button" at bounding box center [524, 413] width 15 height 15
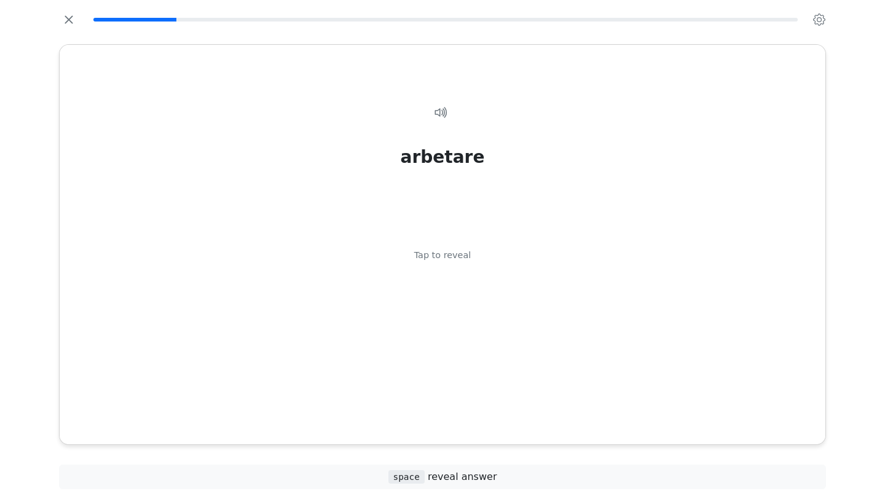
click at [530, 412] on div "arbetare Tap to reveal" at bounding box center [442, 259] width 736 height 349
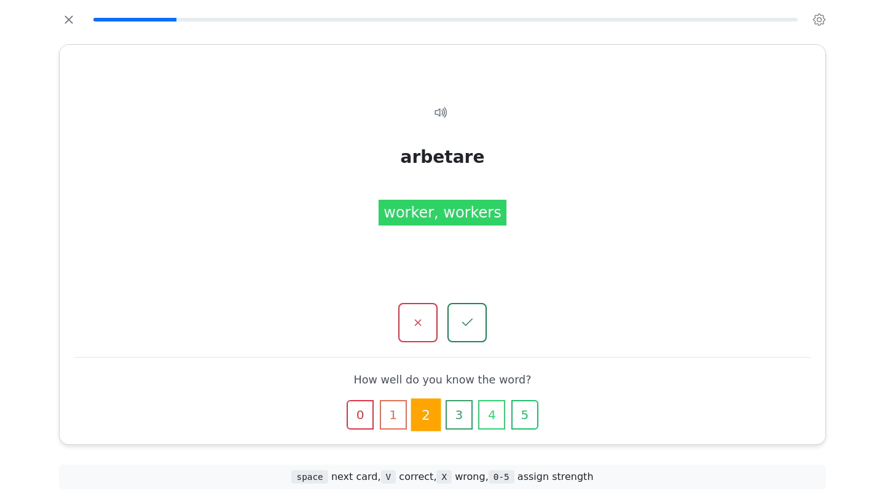
click at [530, 412] on icon "button" at bounding box center [525, 415] width 12 height 12
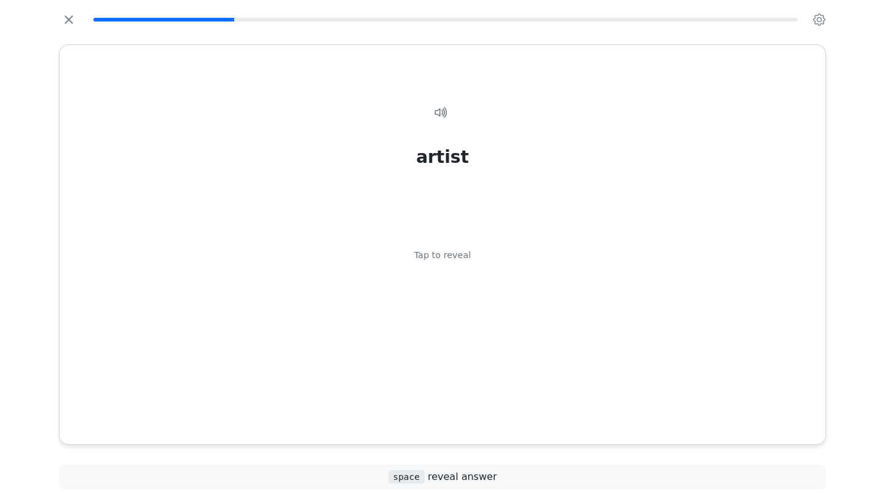
click at [530, 412] on div "artist [PERSON_NAME] to reveal" at bounding box center [442, 259] width 736 height 349
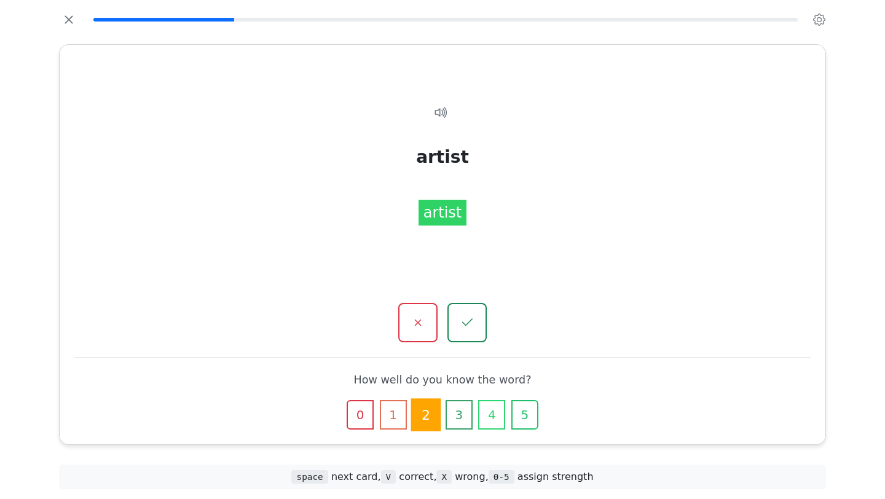
click at [530, 412] on icon "button" at bounding box center [525, 415] width 12 height 12
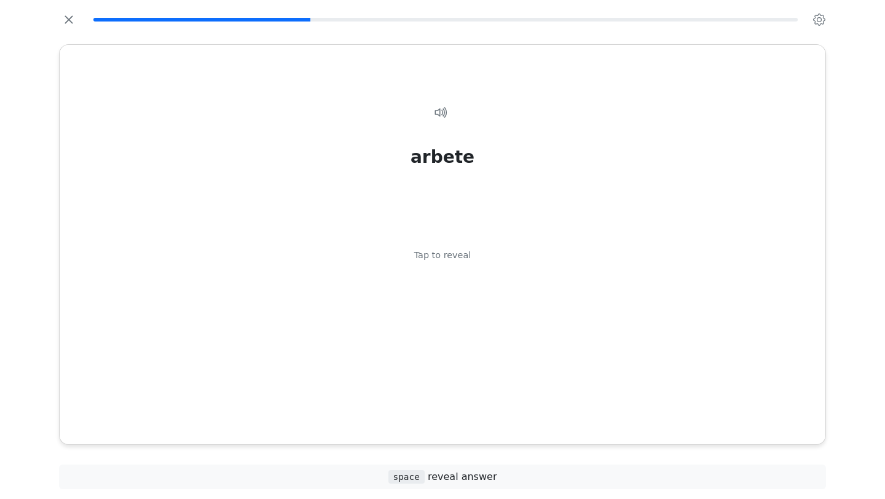
click at [530, 412] on div "arbete Tap to reveal" at bounding box center [442, 259] width 736 height 349
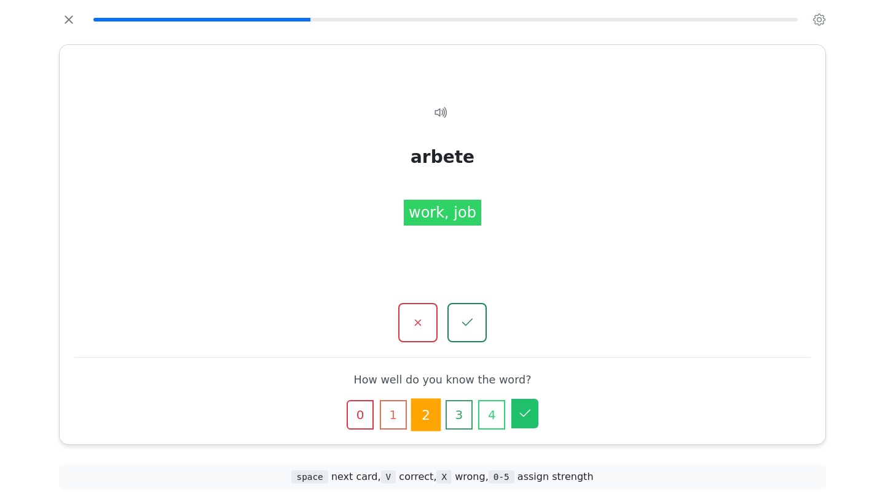
click at [526, 421] on button "5" at bounding box center [524, 413] width 27 height 29
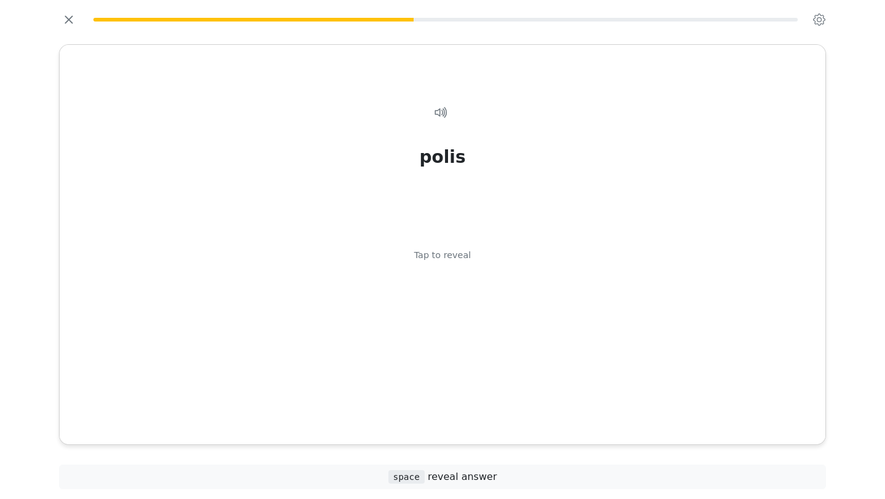
click at [526, 421] on div "polis Tap to reveal polis police, police officer" at bounding box center [443, 244] width 766 height 399
click at [527, 409] on div "polis Tap to reveal" at bounding box center [442, 259] width 736 height 349
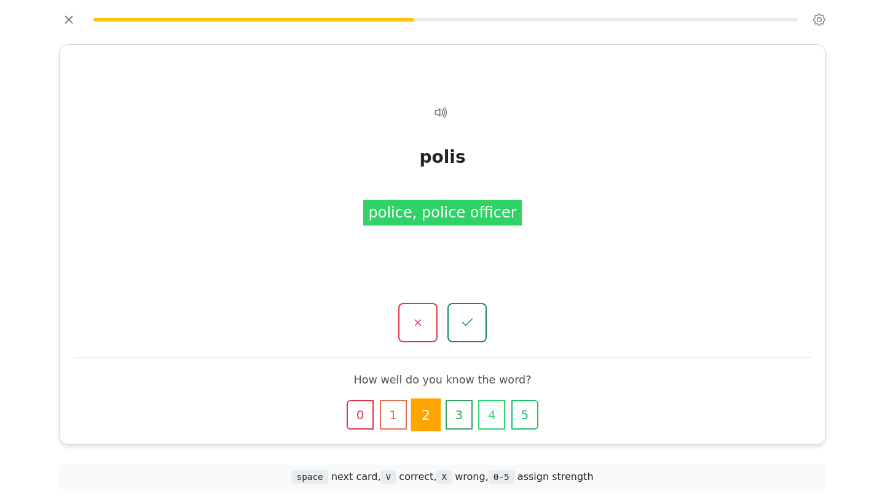
click at [527, 409] on icon "button" at bounding box center [525, 415] width 12 height 12
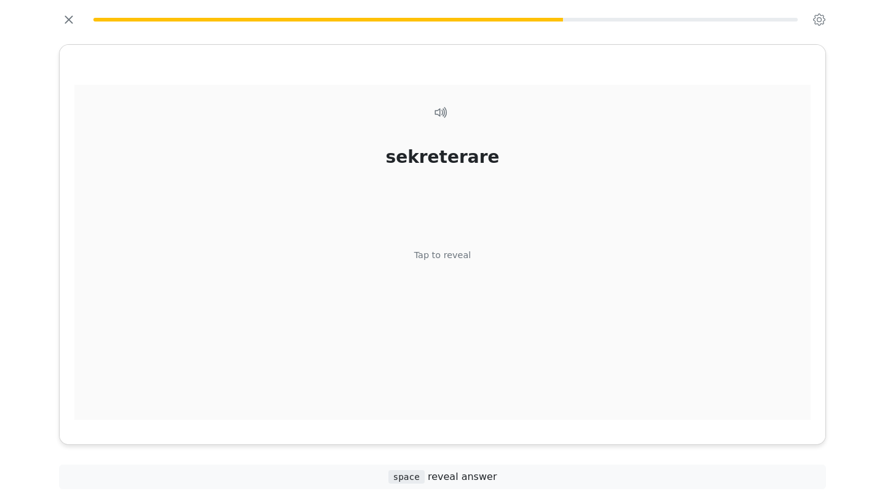
click at [527, 409] on div "sekreterare Tap to reveal" at bounding box center [442, 259] width 736 height 349
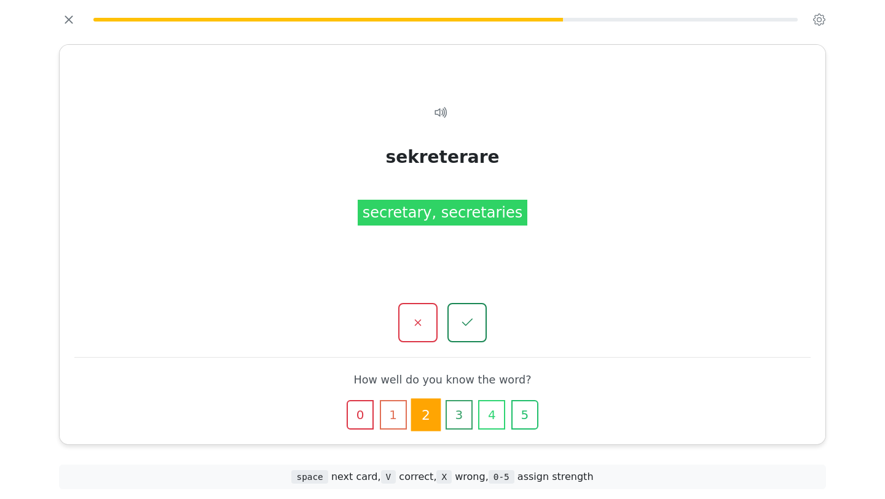
click at [527, 409] on icon "button" at bounding box center [525, 415] width 12 height 12
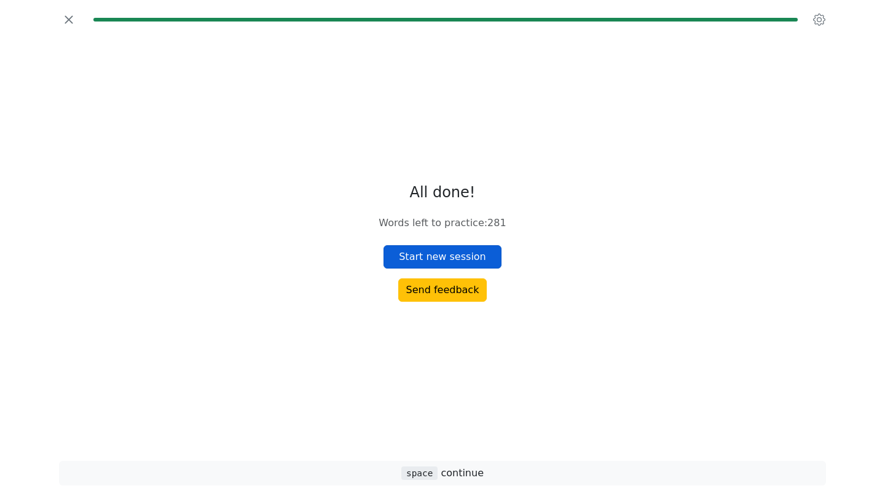
click at [464, 254] on button "Start new session" at bounding box center [442, 256] width 118 height 23
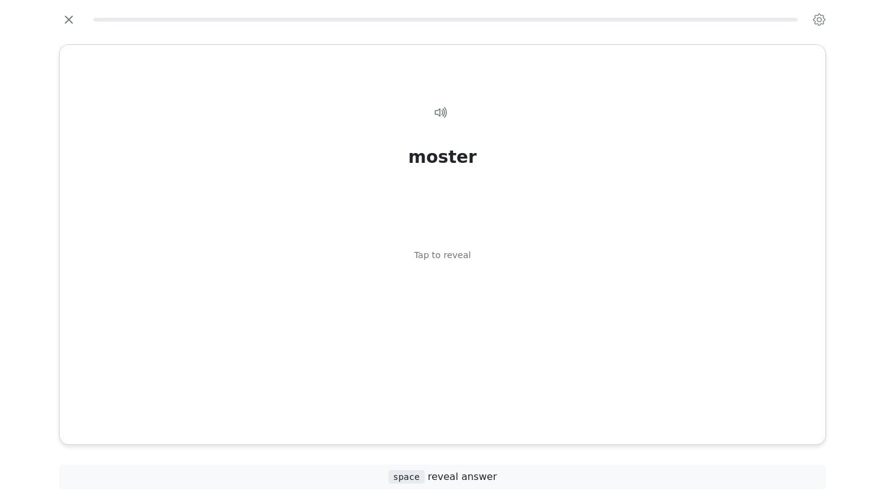
click at [464, 254] on div "Tap to reveal" at bounding box center [442, 256] width 57 height 14
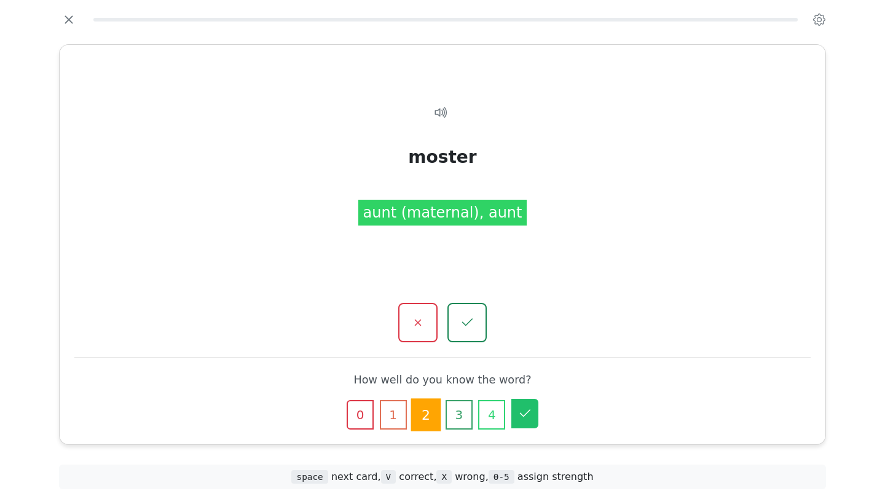
click at [530, 409] on icon "button" at bounding box center [524, 413] width 15 height 15
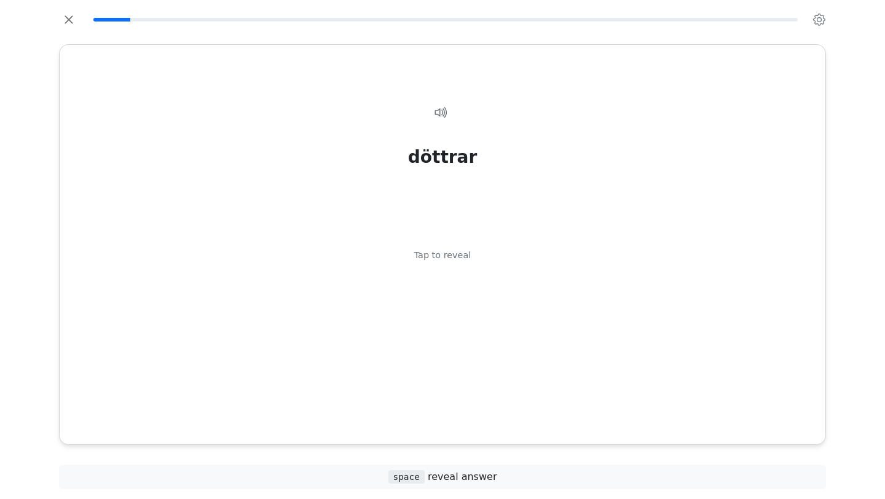
click at [530, 409] on div "döttrar Tap to reveal" at bounding box center [442, 259] width 736 height 349
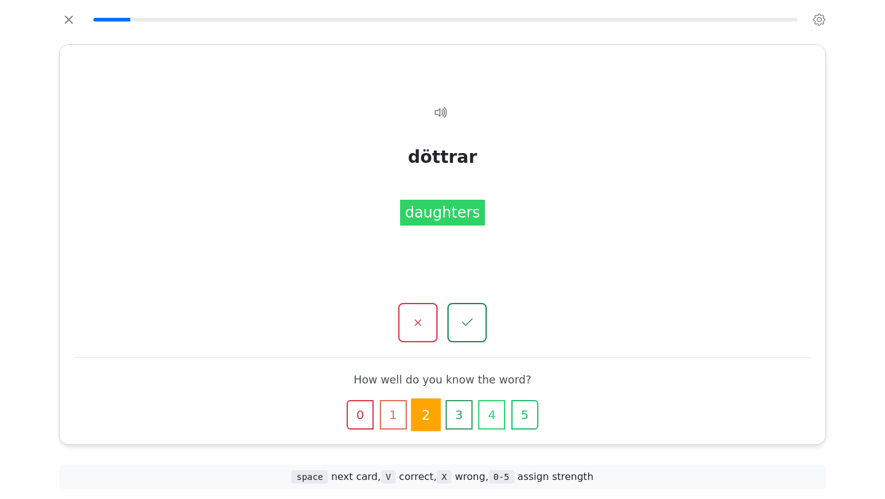
click at [530, 409] on icon "button" at bounding box center [525, 415] width 12 height 12
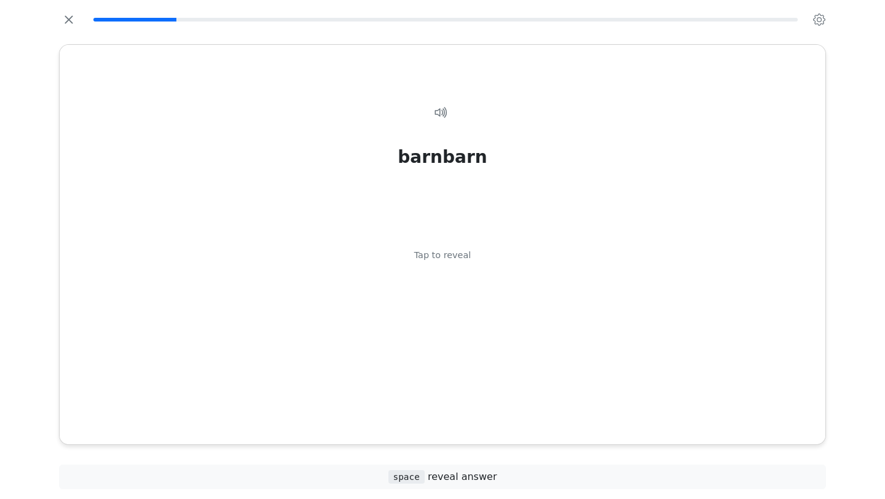
click at [530, 409] on div "barnbarn Tap to reveal" at bounding box center [442, 259] width 736 height 349
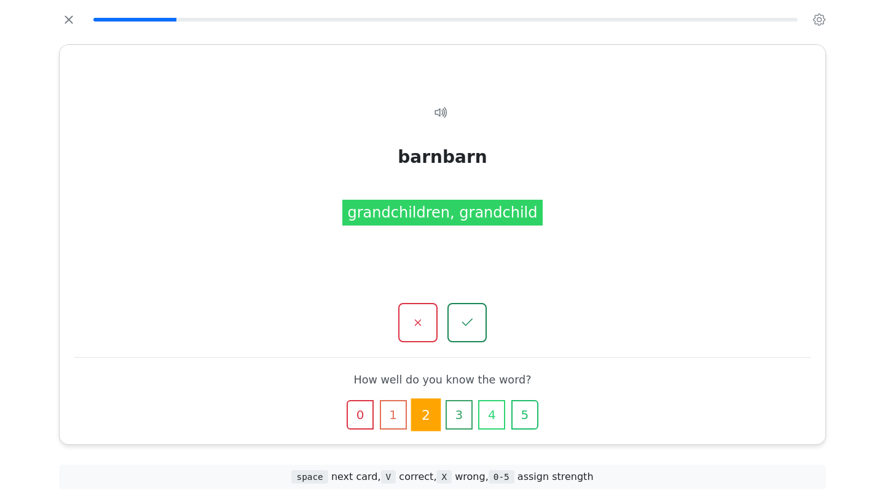
click at [530, 409] on icon "button" at bounding box center [525, 415] width 12 height 12
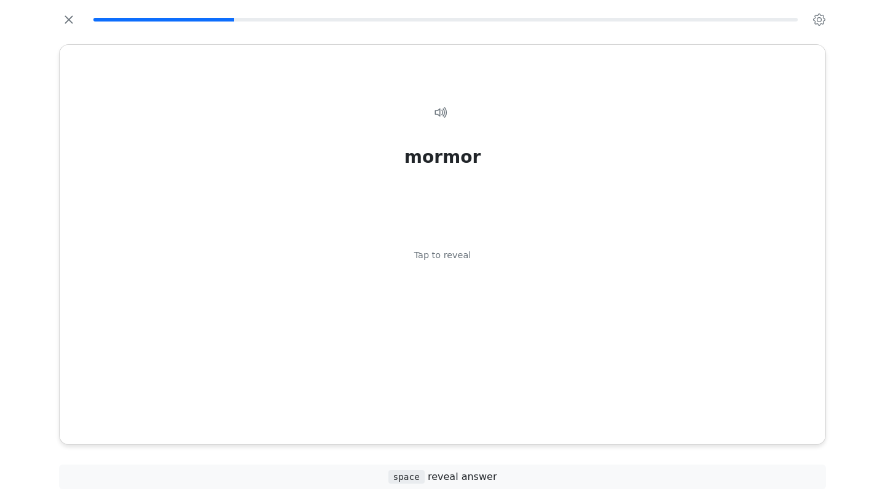
click at [530, 409] on div "mormor Tap to reveal" at bounding box center [442, 259] width 736 height 349
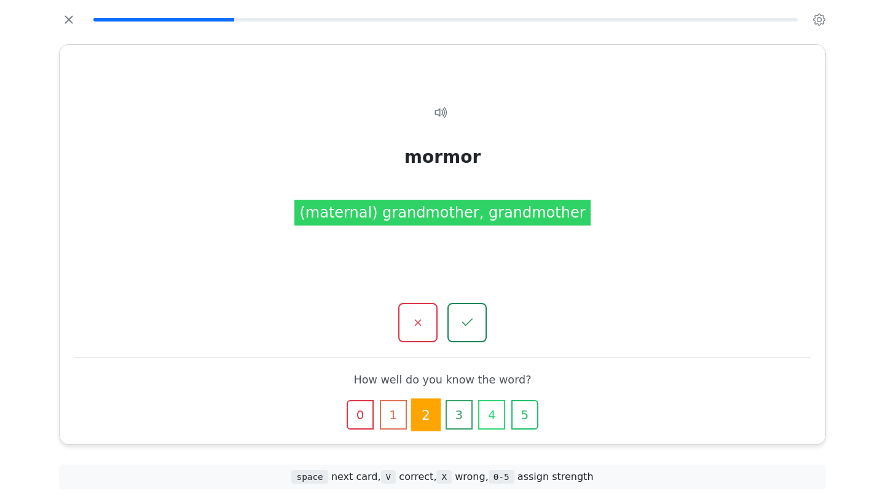
click at [530, 409] on icon "button" at bounding box center [525, 415] width 12 height 12
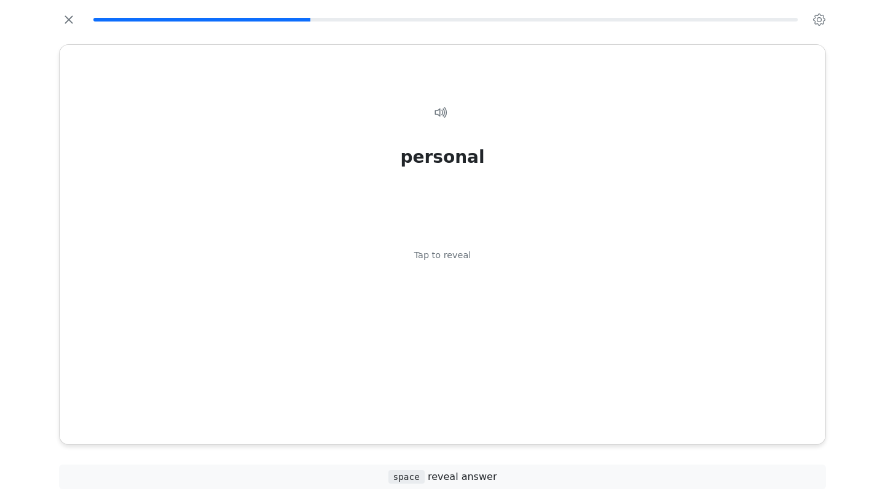
click at [530, 409] on div "personal Tap to reveal" at bounding box center [442, 259] width 736 height 349
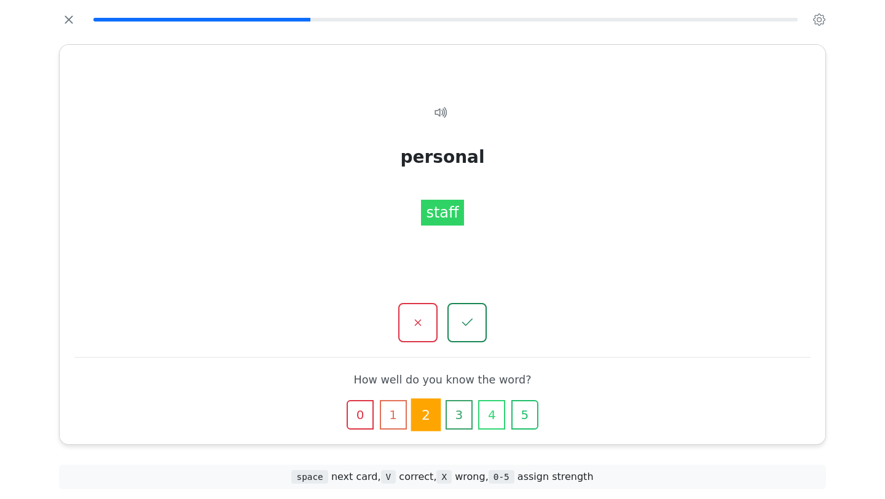
click at [530, 409] on icon "button" at bounding box center [525, 415] width 12 height 12
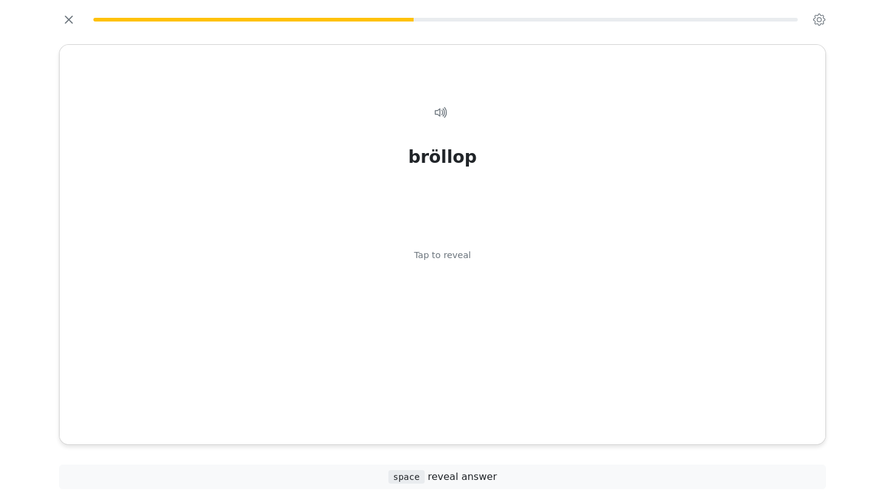
click at [530, 409] on div "bröllop Tap to reveal" at bounding box center [442, 259] width 736 height 349
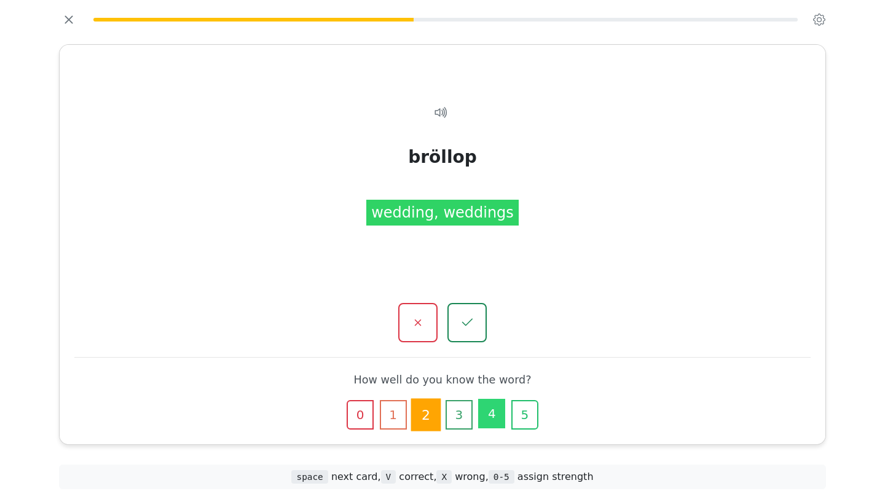
click at [484, 414] on button "4" at bounding box center [491, 413] width 27 height 29
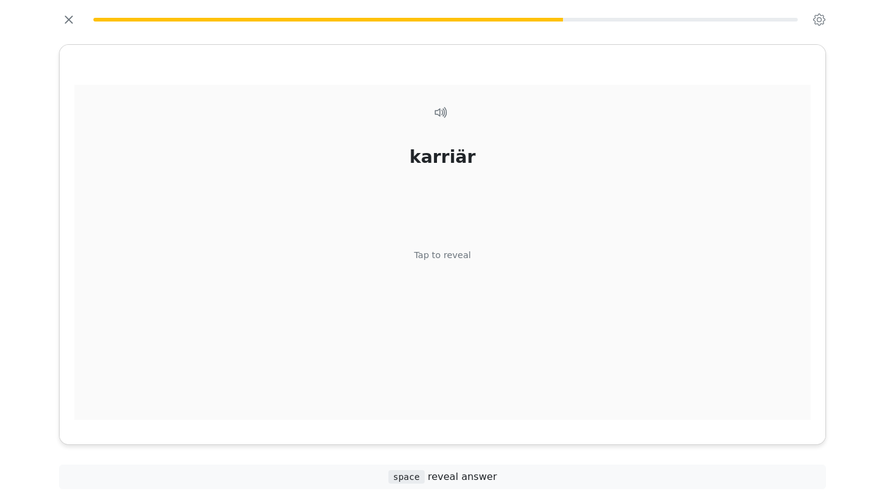
click at [485, 310] on div "karriär Tap to reveal" at bounding box center [442, 259] width 736 height 349
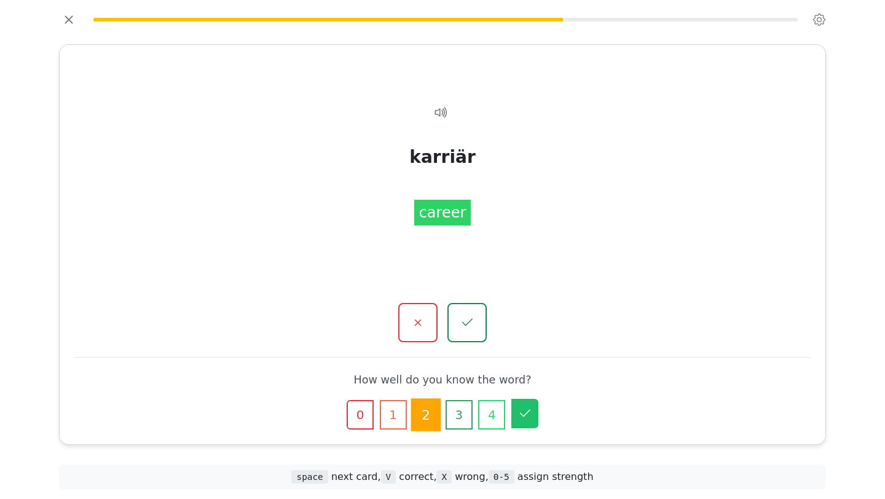
click at [525, 411] on icon "button" at bounding box center [524, 413] width 15 height 15
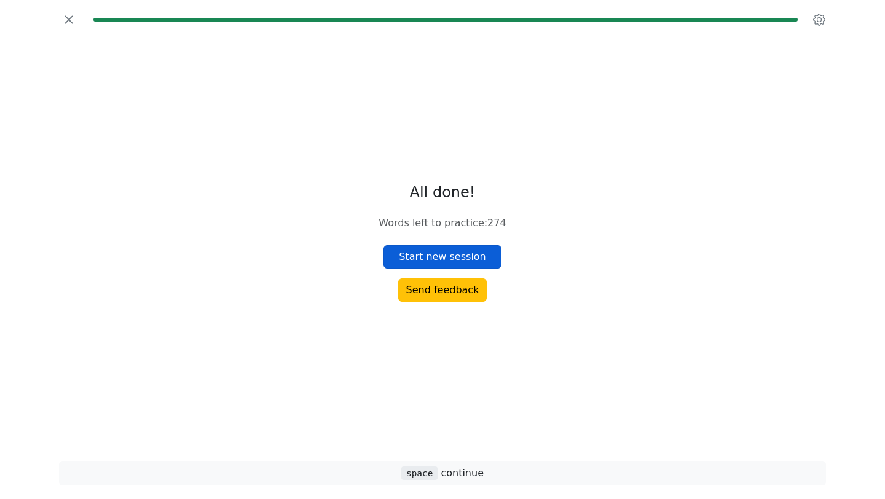
click at [458, 253] on button "Start new session" at bounding box center [442, 256] width 118 height 23
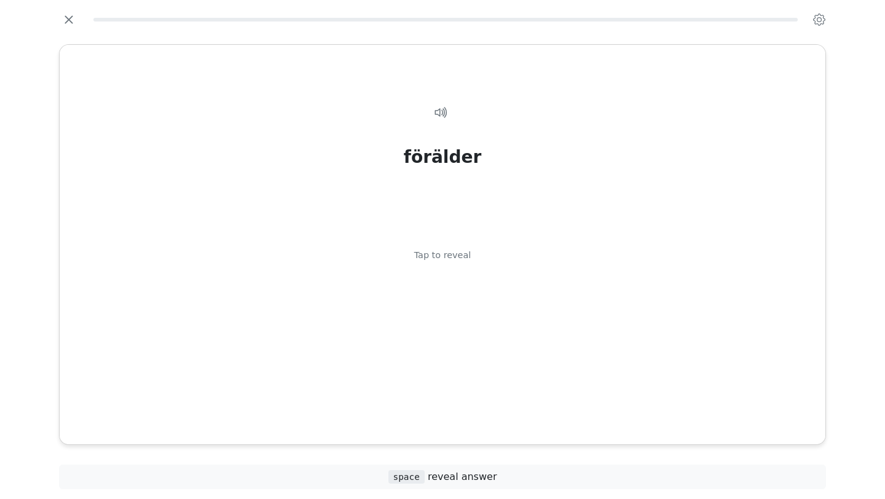
click at [458, 253] on div "Tap to reveal" at bounding box center [442, 256] width 57 height 14
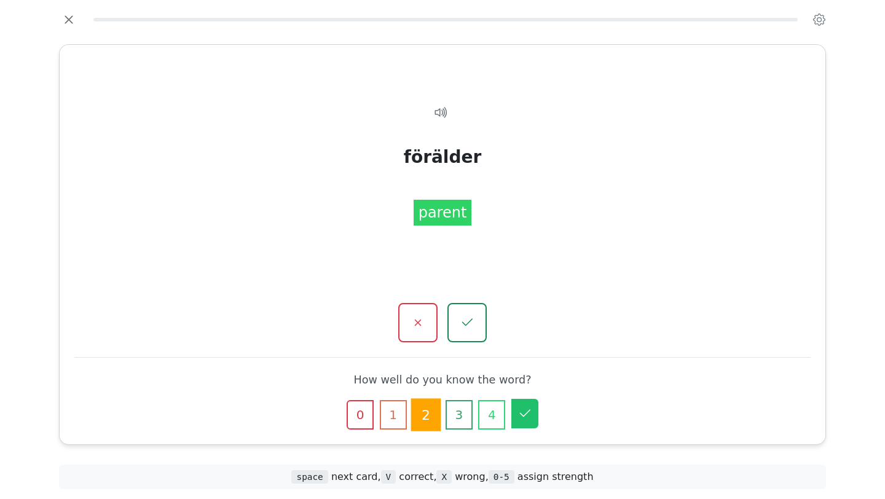
click at [529, 420] on button "5" at bounding box center [524, 413] width 27 height 29
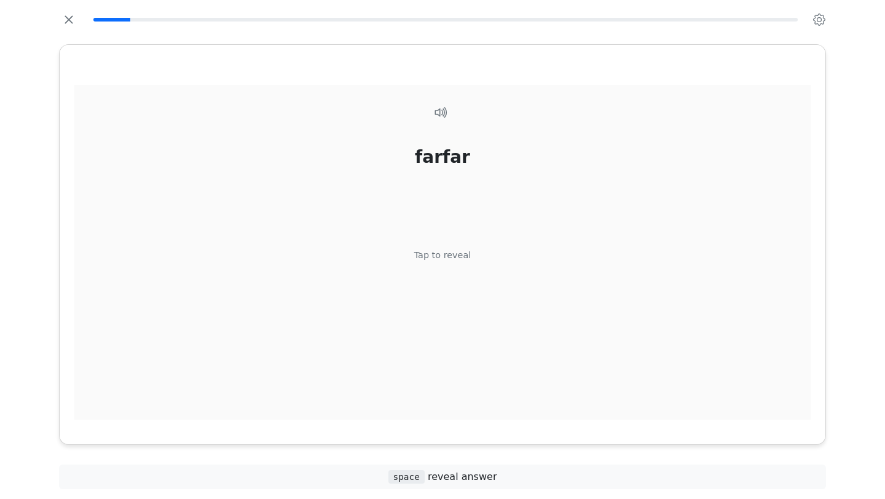
click at [523, 372] on div "farfar Tap to reveal" at bounding box center [442, 259] width 736 height 349
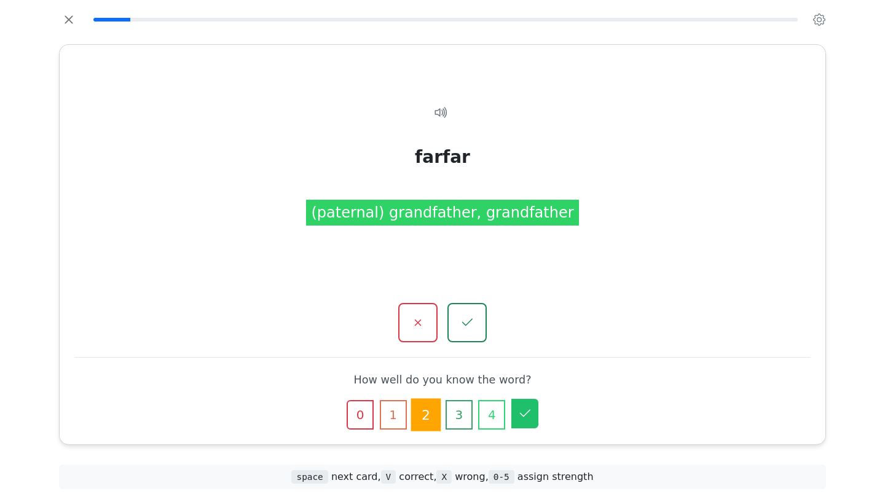
click at [523, 418] on icon "button" at bounding box center [524, 413] width 15 height 15
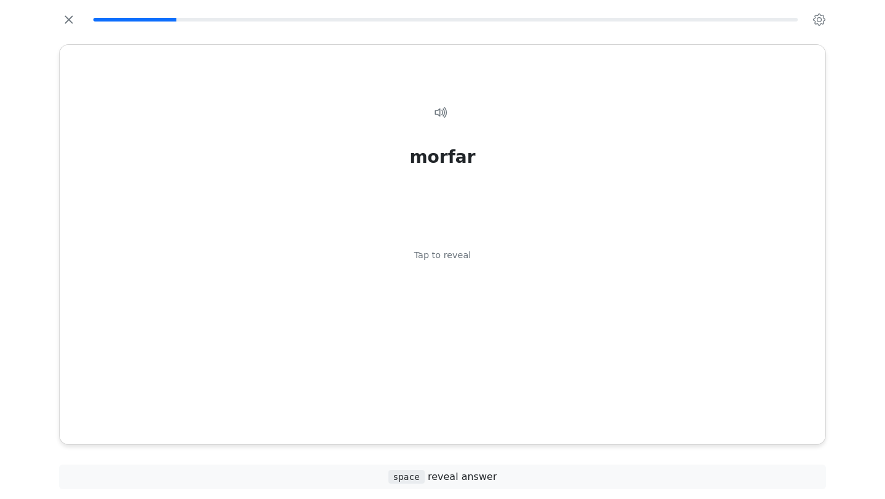
click at [523, 418] on div "morfar Tap to reveal" at bounding box center [442, 259] width 736 height 349
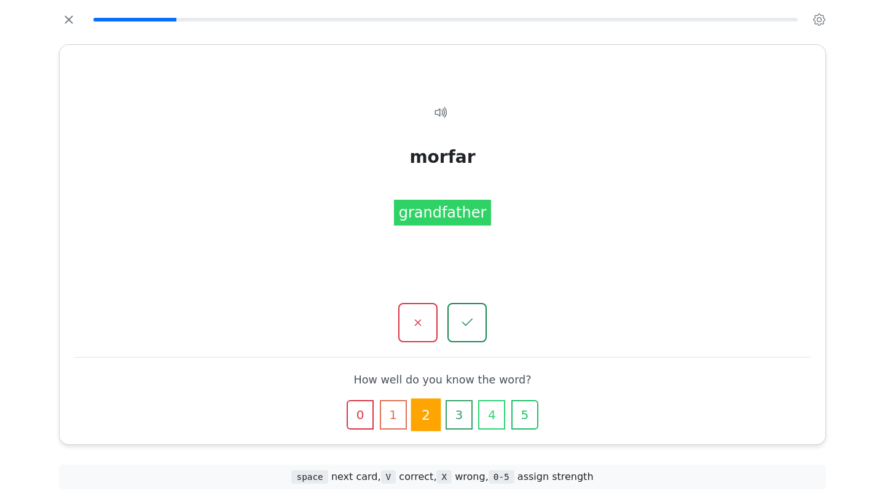
click at [523, 418] on icon "button" at bounding box center [525, 415] width 12 height 12
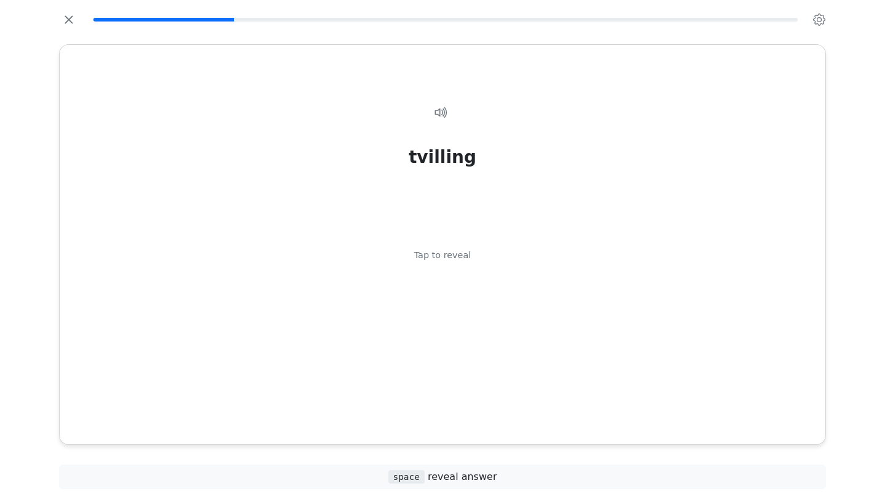
click at [523, 418] on div "tvilling Tap to reveal" at bounding box center [442, 259] width 736 height 349
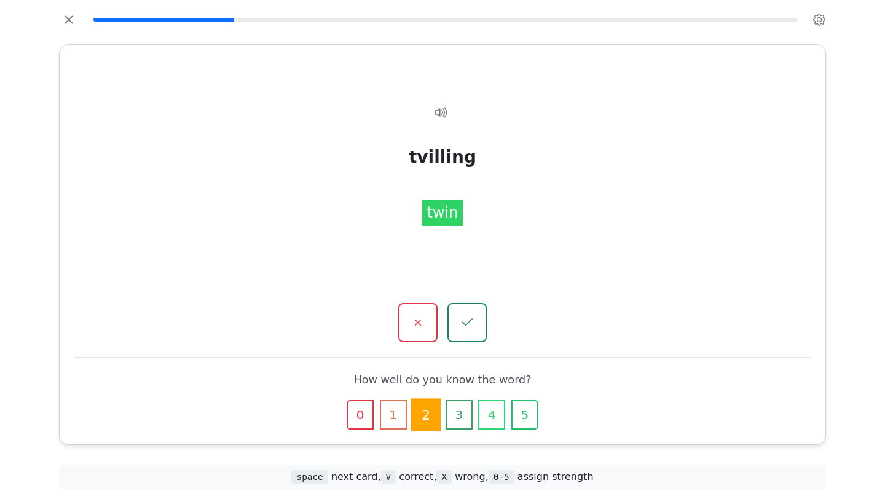
click at [523, 418] on icon "button" at bounding box center [525, 415] width 12 height 12
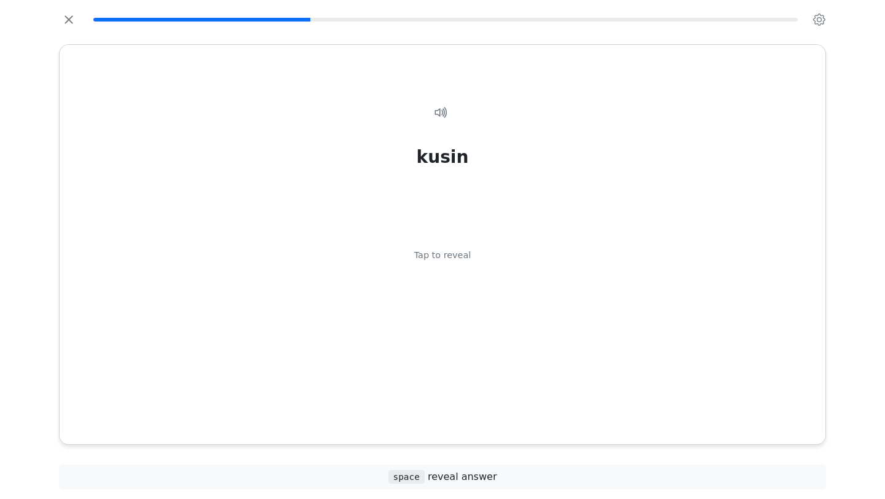
click at [523, 418] on div "kusin Tap to reveal" at bounding box center [442, 259] width 736 height 349
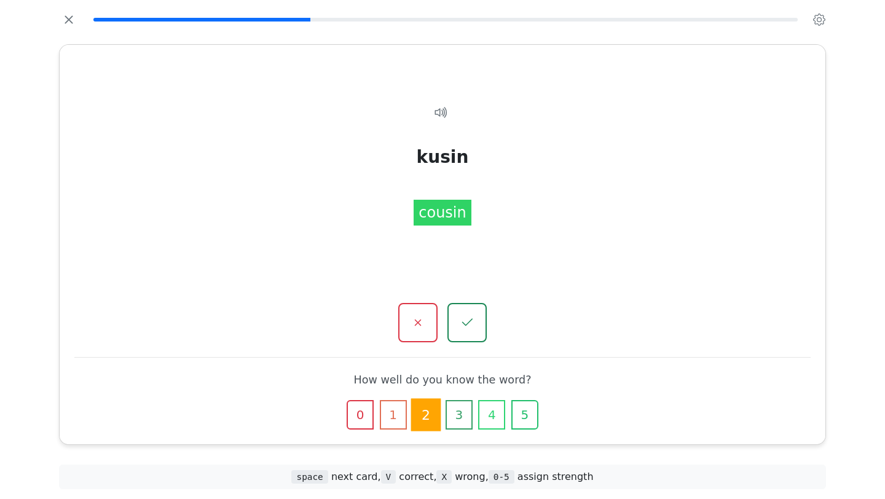
click at [523, 418] on icon "button" at bounding box center [525, 415] width 12 height 12
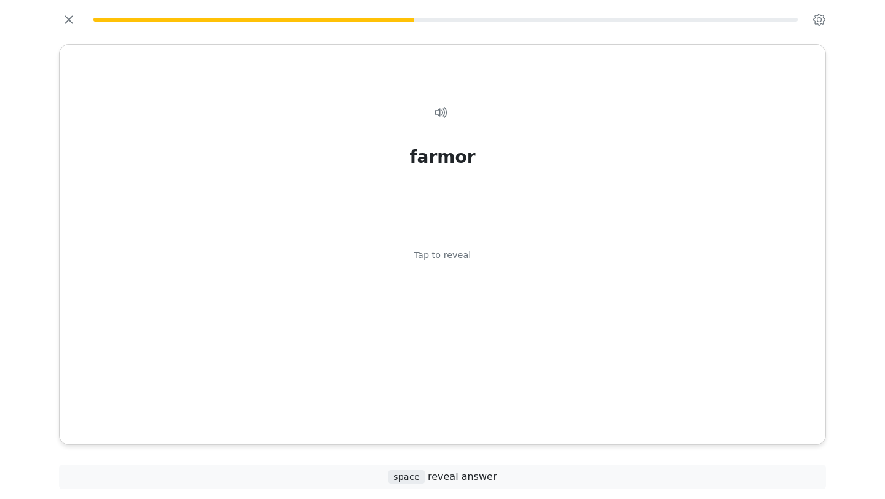
click at [523, 418] on div "farmor Tap to reveal" at bounding box center [442, 259] width 736 height 349
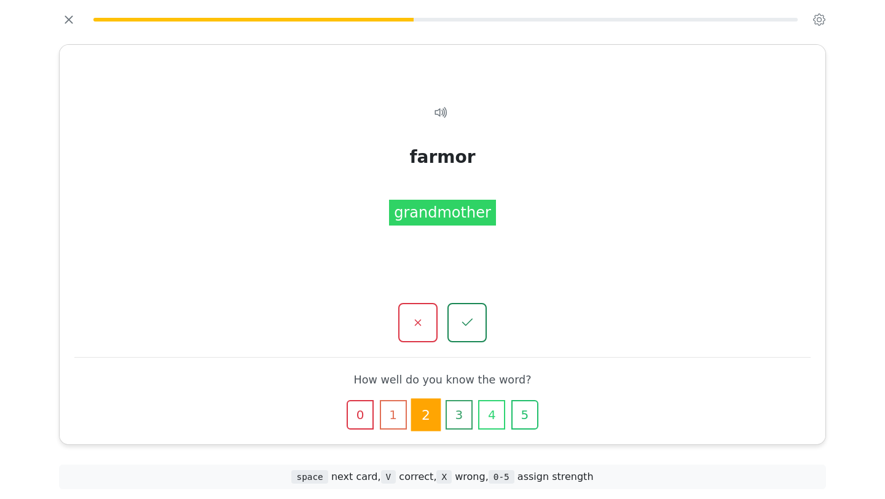
click at [523, 418] on icon "button" at bounding box center [525, 415] width 12 height 12
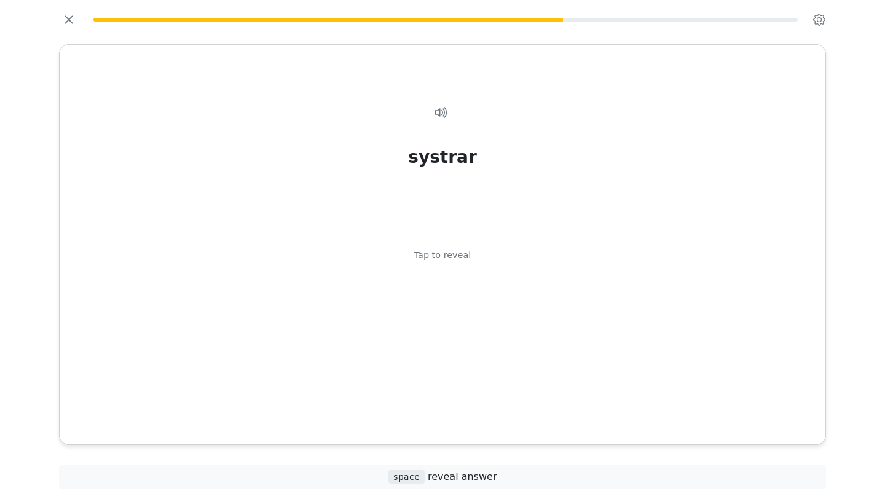
click at [523, 418] on div "systrar Tap to reveal" at bounding box center [442, 259] width 736 height 349
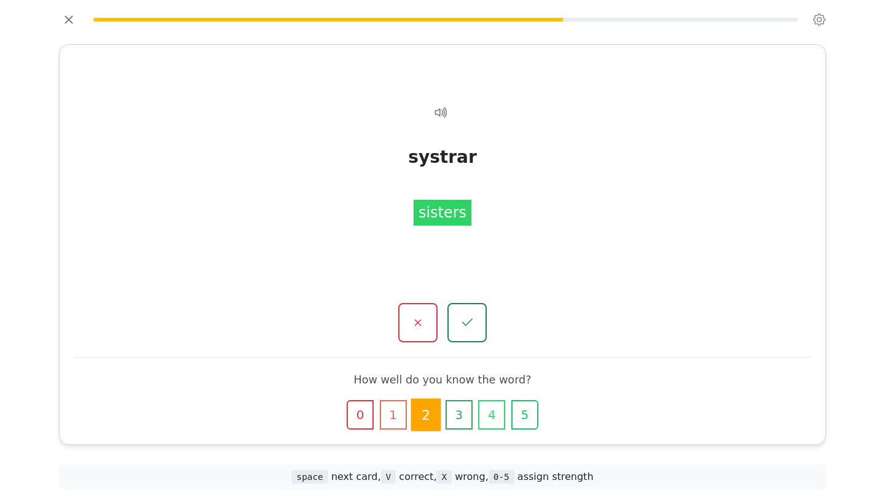
click at [523, 418] on icon "button" at bounding box center [525, 415] width 12 height 12
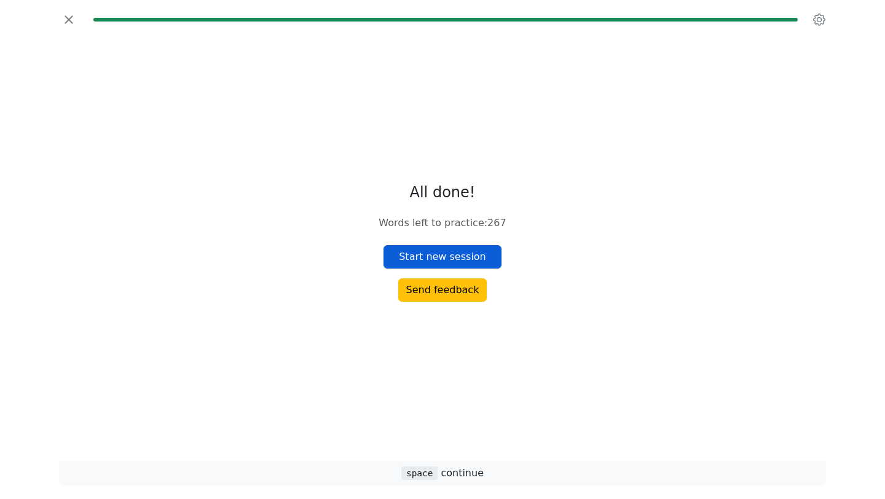
click at [470, 256] on button "Start new session" at bounding box center [442, 256] width 118 height 23
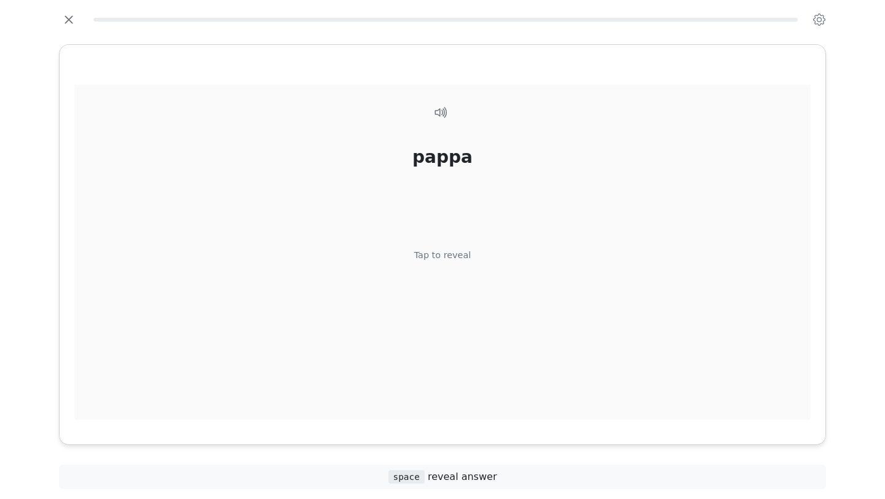
click at [538, 371] on div "pappa Tap to reveal" at bounding box center [442, 259] width 736 height 349
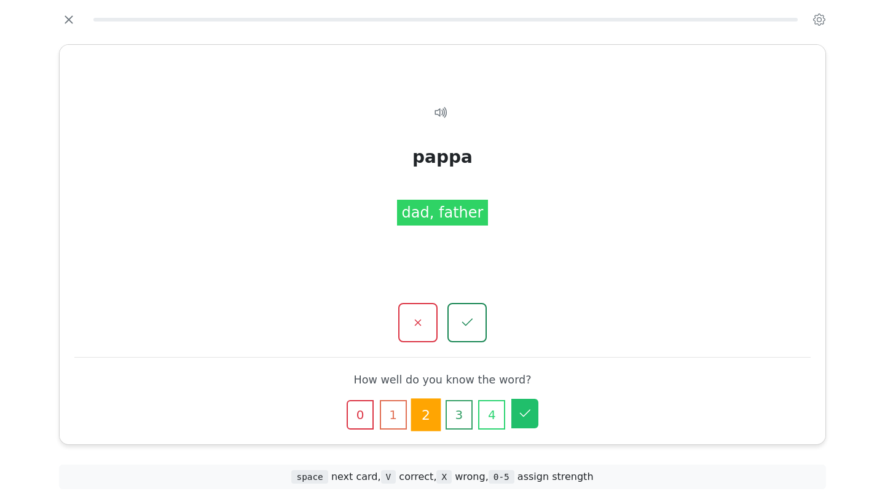
click at [523, 422] on button "5" at bounding box center [524, 413] width 27 height 29
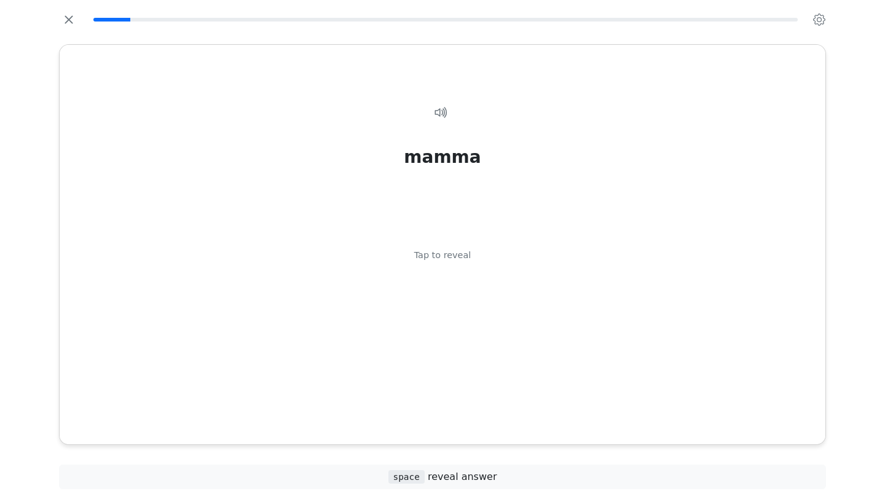
click at [523, 422] on div "mamma Tap to reveal mamma mom, mum, mother" at bounding box center [443, 244] width 766 height 399
click at [525, 417] on div "mamma Tap to reveal" at bounding box center [442, 259] width 736 height 349
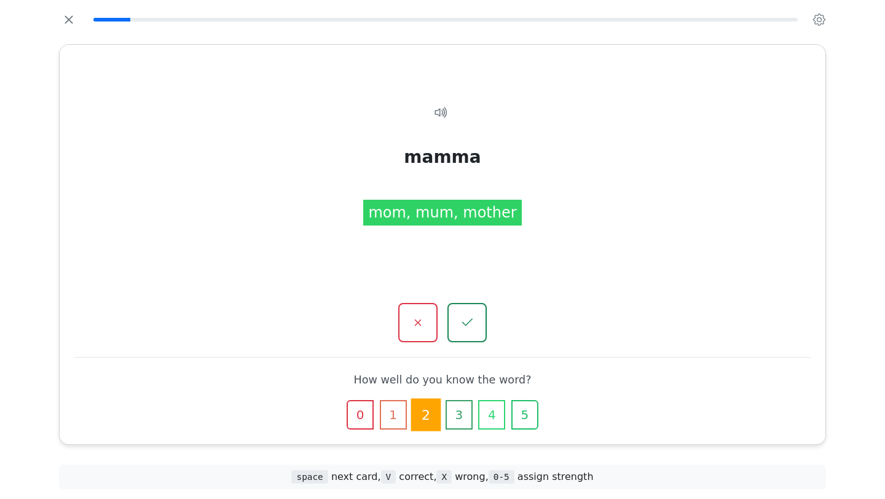
click at [525, 417] on icon "button" at bounding box center [525, 415] width 12 height 12
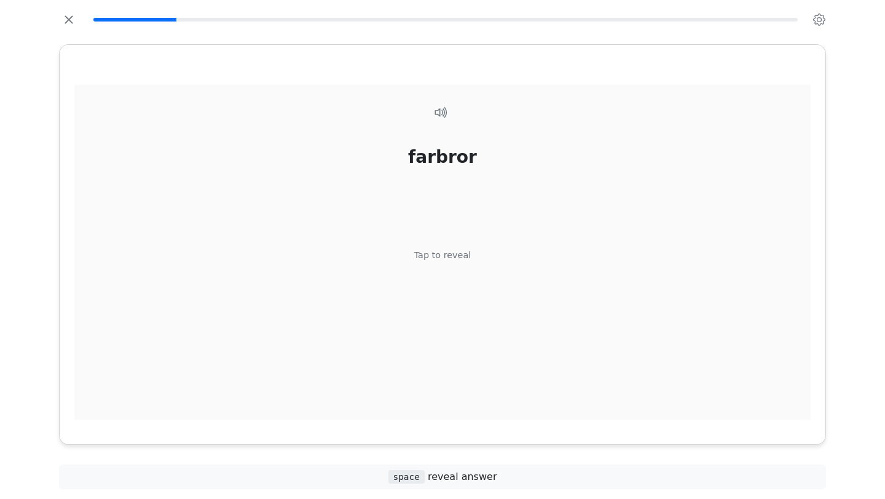
click at [525, 417] on div "farbror Tap to reveal" at bounding box center [442, 259] width 736 height 349
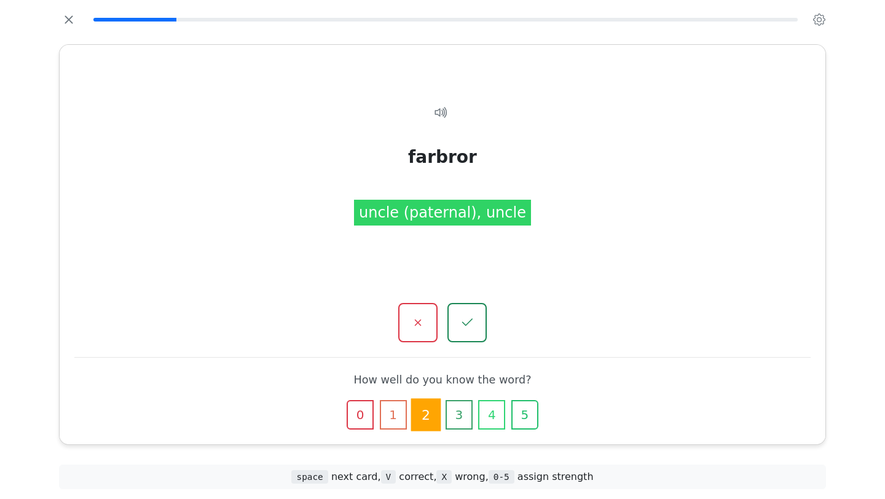
click at [525, 417] on icon "button" at bounding box center [525, 415] width 12 height 12
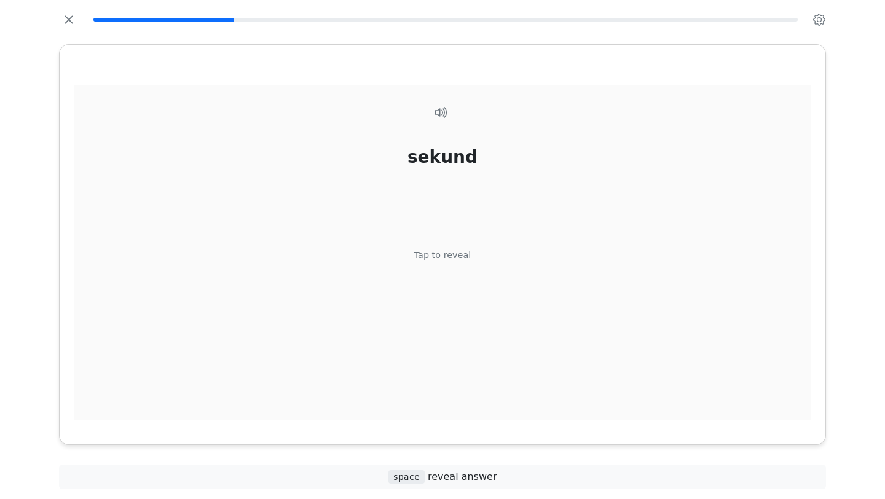
click at [525, 417] on div "sekund Tap to reveal" at bounding box center [442, 259] width 736 height 349
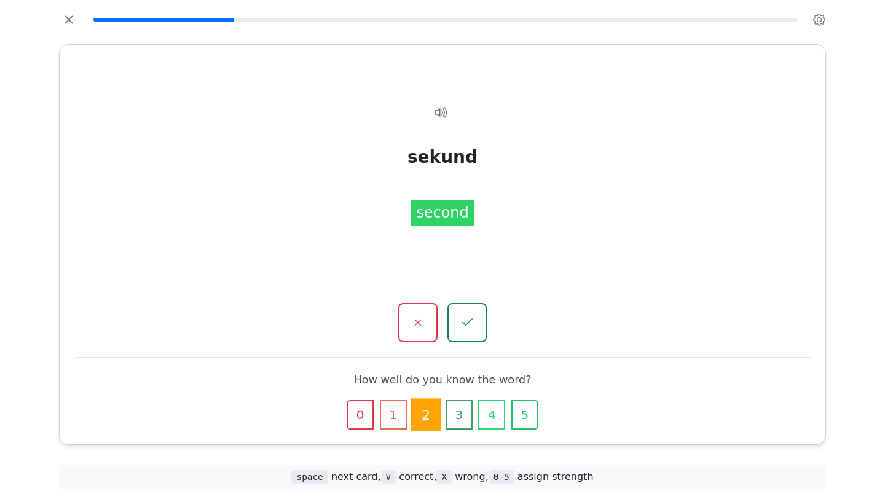
click at [525, 417] on icon "button" at bounding box center [525, 415] width 12 height 12
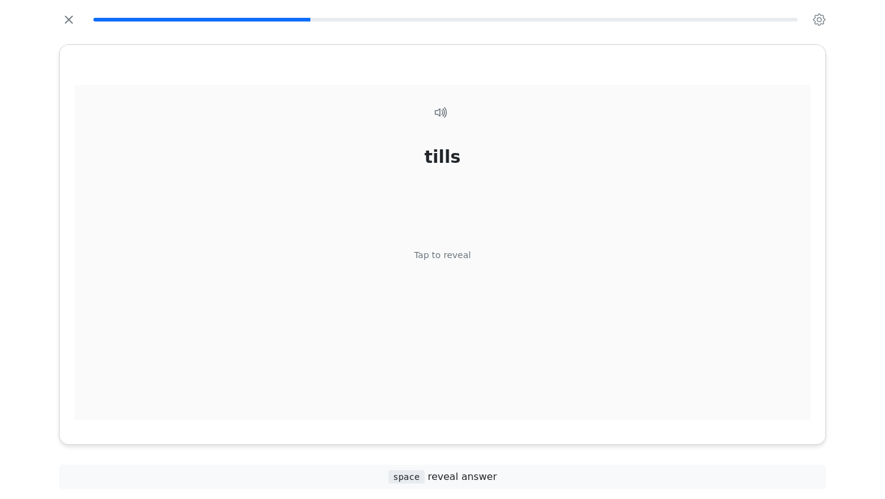
click at [525, 417] on div "tills Tap to reveal" at bounding box center [442, 259] width 736 height 349
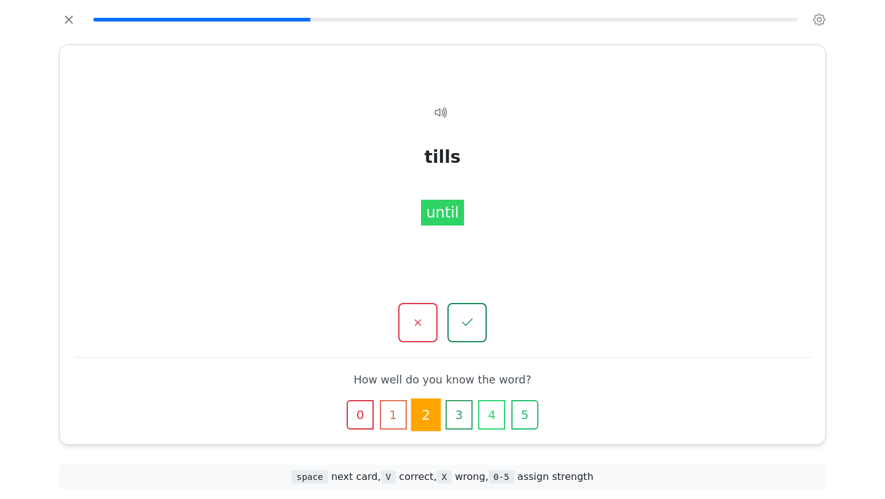
click at [525, 417] on icon "button" at bounding box center [525, 415] width 12 height 12
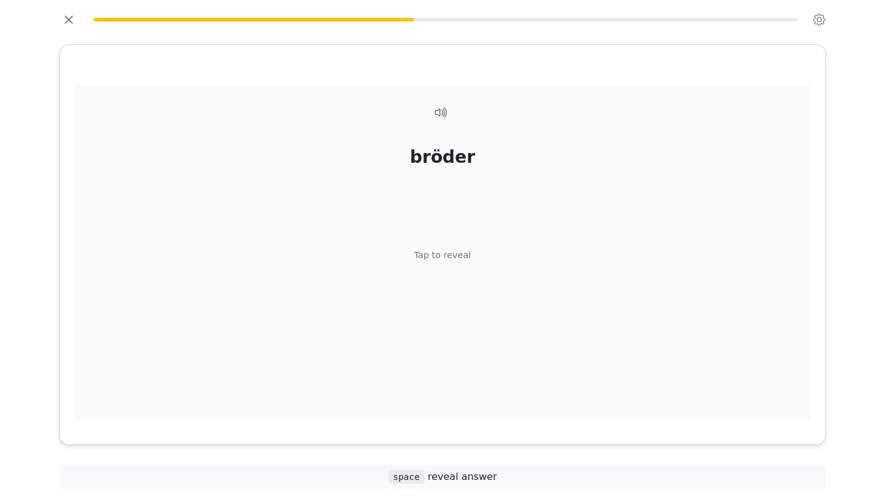
click at [525, 417] on div "bröder Tap to reveal" at bounding box center [442, 259] width 736 height 349
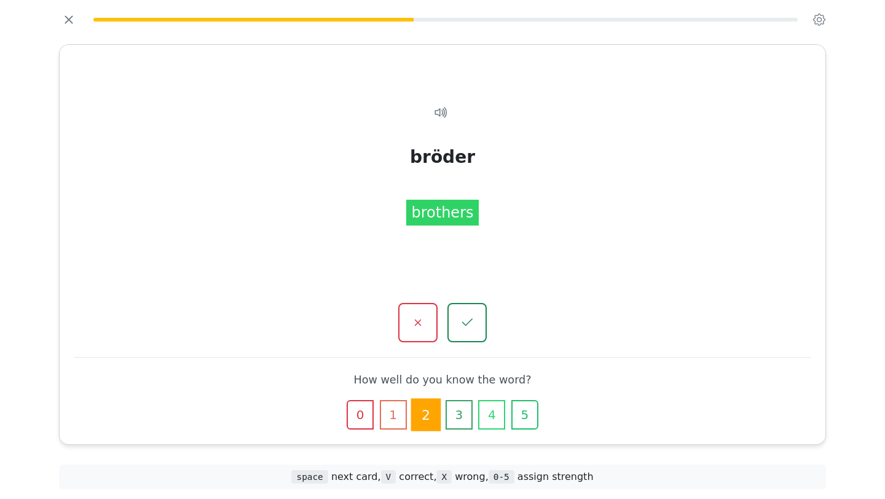
click at [525, 417] on icon "button" at bounding box center [525, 415] width 12 height 12
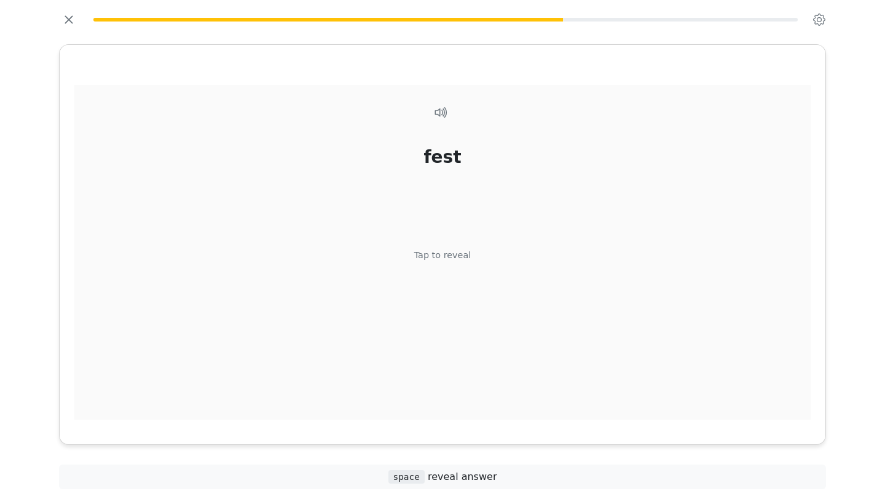
click at [525, 417] on div "fest Tap to reveal" at bounding box center [442, 259] width 736 height 349
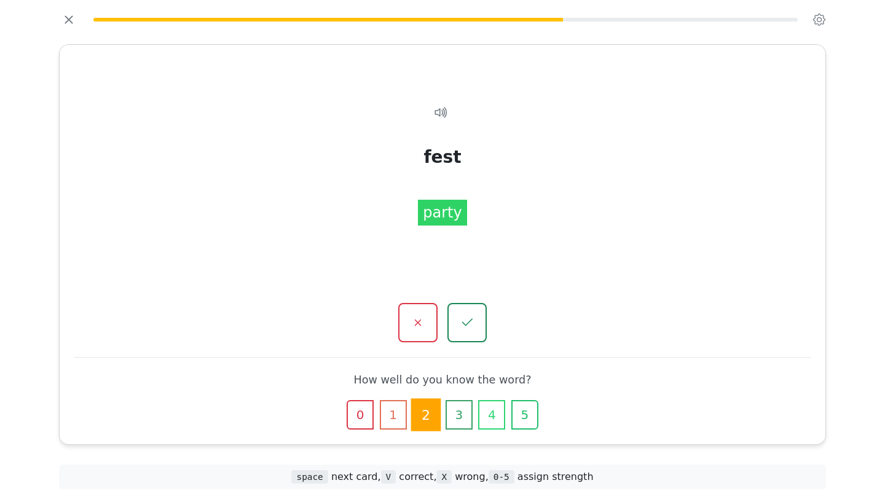
click at [525, 417] on icon "button" at bounding box center [525, 415] width 12 height 12
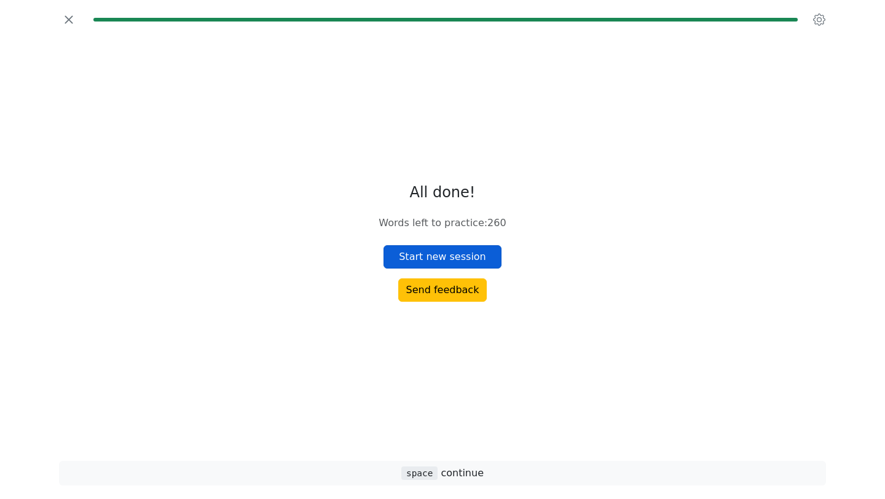
click at [474, 257] on button "Start new session" at bounding box center [442, 256] width 118 height 23
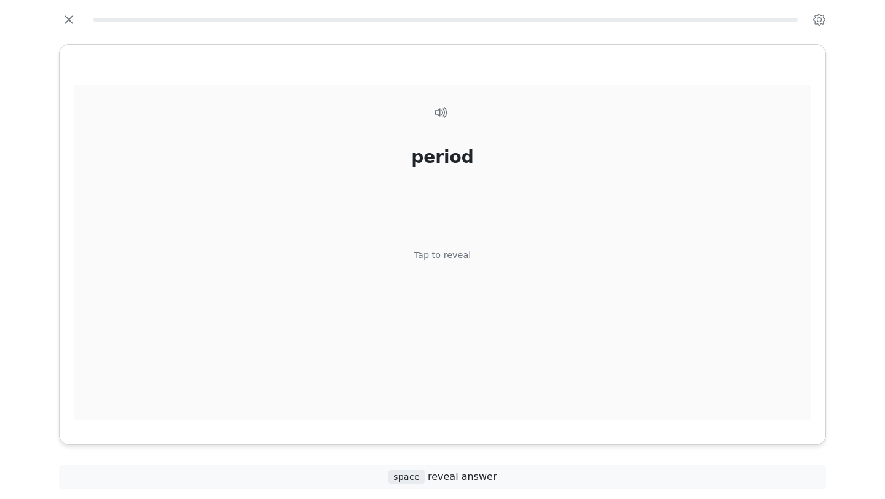
click at [515, 377] on div "period Tap to reveal" at bounding box center [442, 259] width 736 height 349
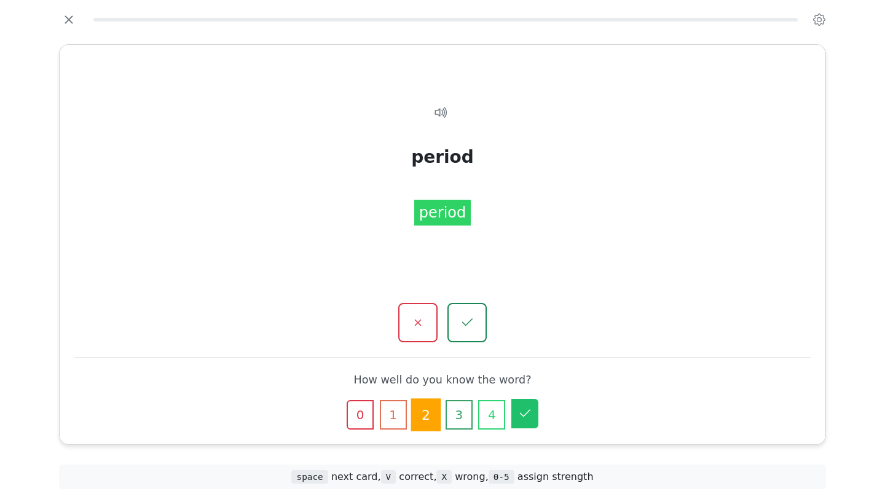
click at [525, 425] on button "5" at bounding box center [524, 413] width 27 height 29
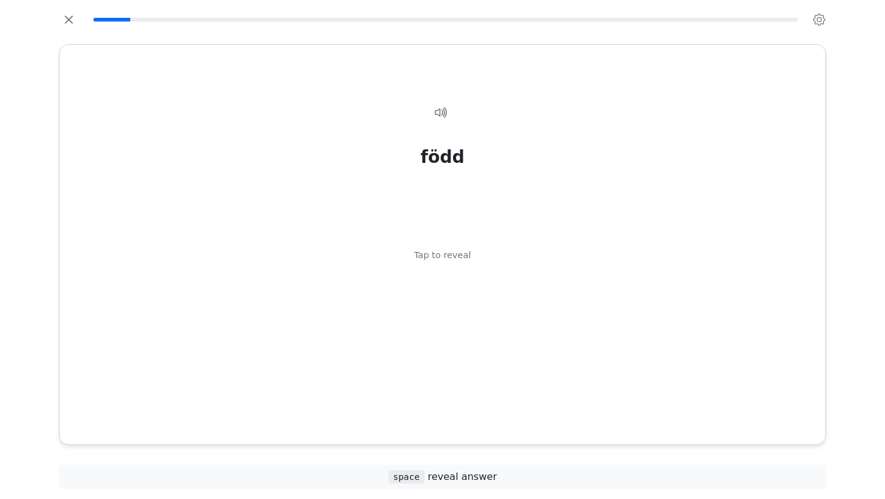
click at [525, 425] on div "född [PERSON_NAME] to reveal född born" at bounding box center [443, 244] width 766 height 399
click at [527, 419] on div "född [PERSON_NAME] to reveal" at bounding box center [442, 259] width 736 height 349
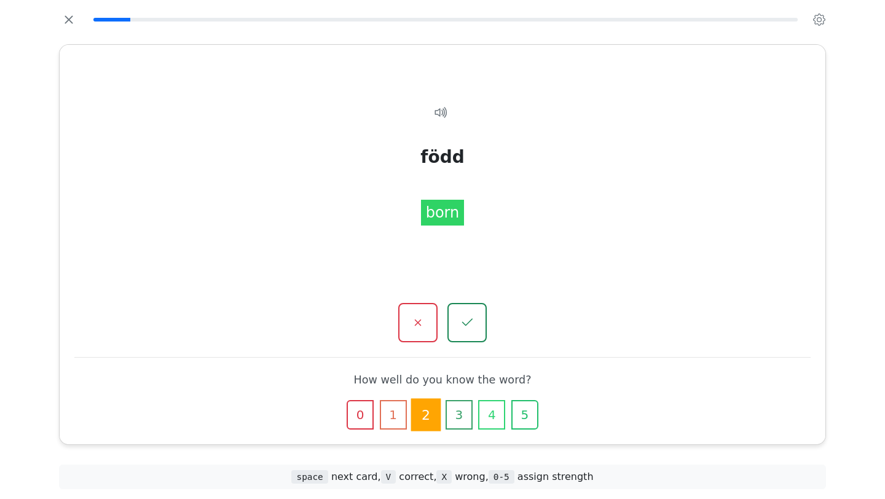
click at [527, 419] on icon "button" at bounding box center [525, 415] width 12 height 12
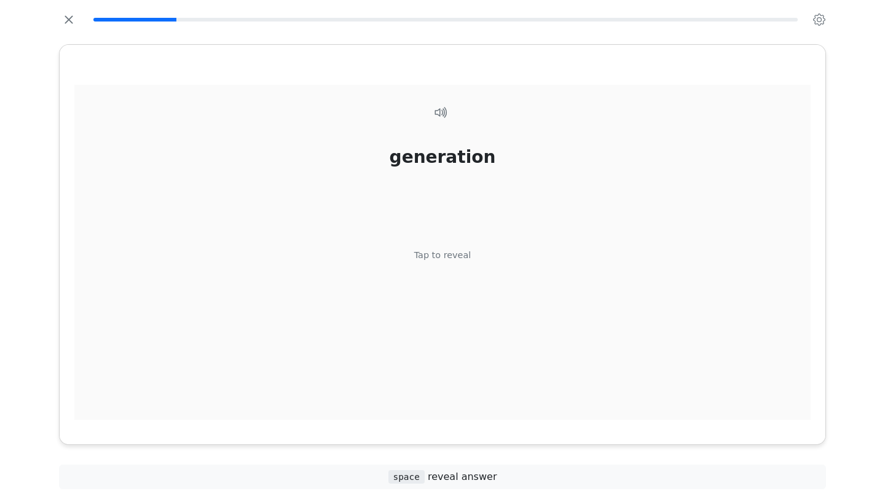
click at [527, 419] on div "generation Tap to reveal" at bounding box center [442, 259] width 736 height 349
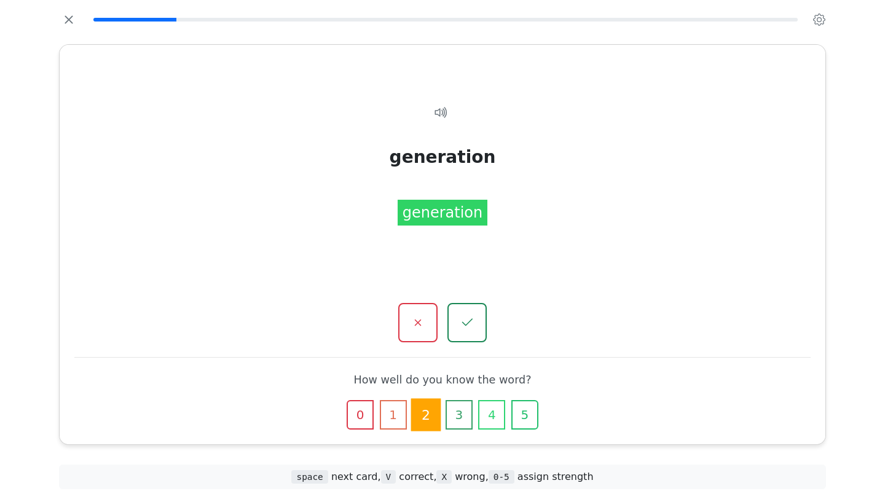
click at [527, 419] on icon "button" at bounding box center [525, 415] width 12 height 12
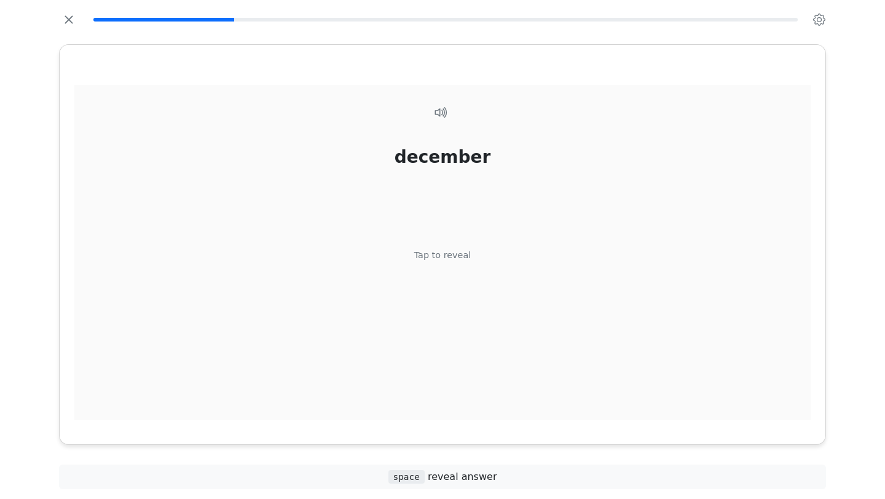
click at [527, 419] on div "december Tap to reveal" at bounding box center [442, 259] width 736 height 349
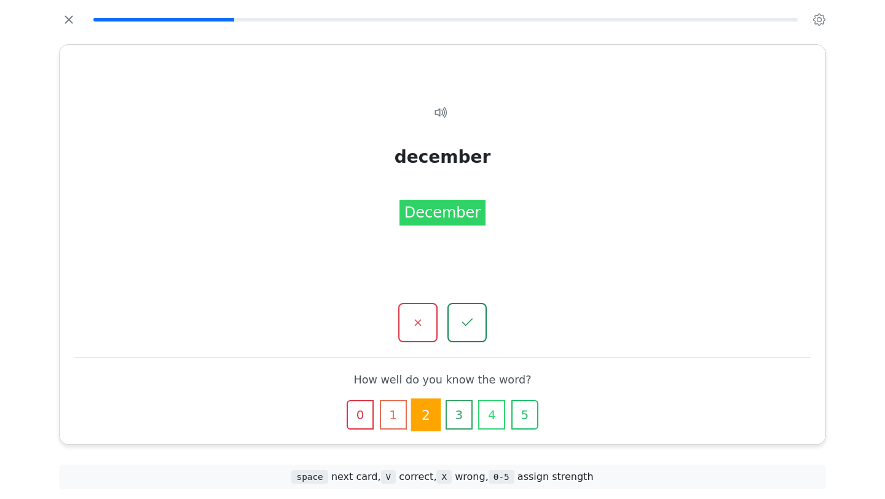
click at [527, 419] on icon "button" at bounding box center [525, 415] width 12 height 12
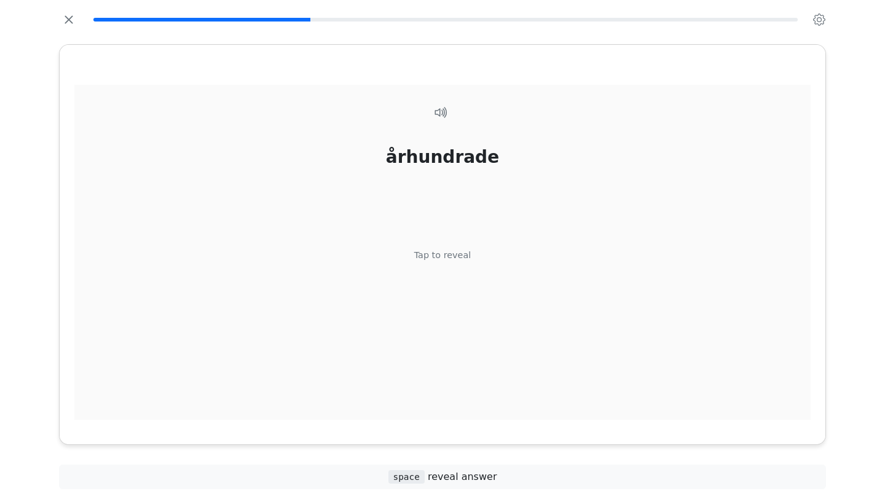
click at [527, 419] on div "århundrade Tap to reveal" at bounding box center [442, 259] width 736 height 349
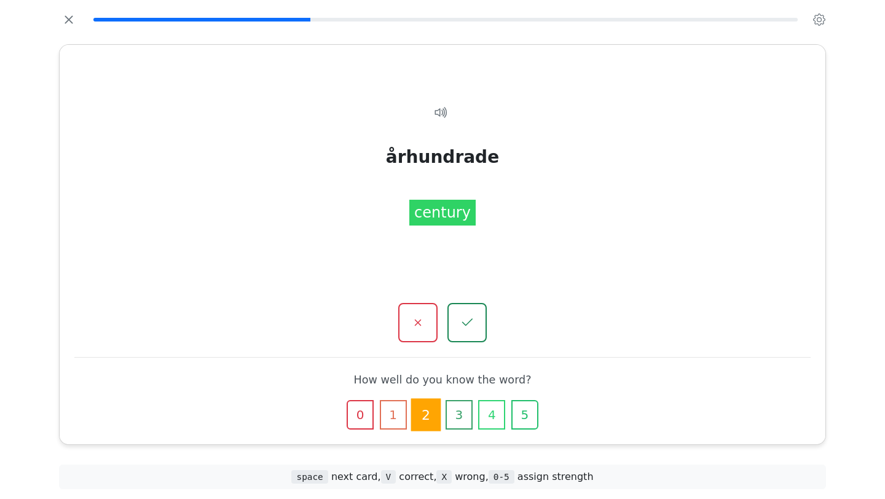
click at [527, 419] on icon "button" at bounding box center [525, 415] width 12 height 12
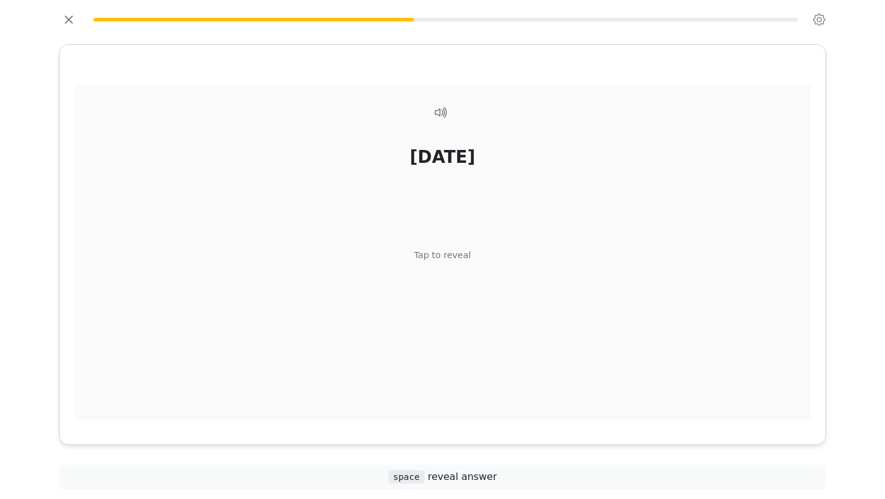
click at [527, 419] on div "[DATE] Tap to reveal" at bounding box center [442, 259] width 736 height 349
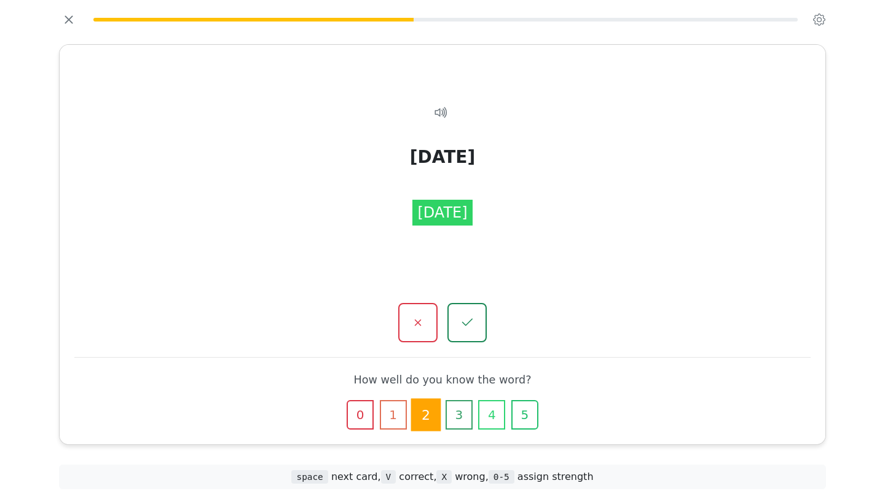
click at [527, 419] on icon "button" at bounding box center [525, 415] width 12 height 12
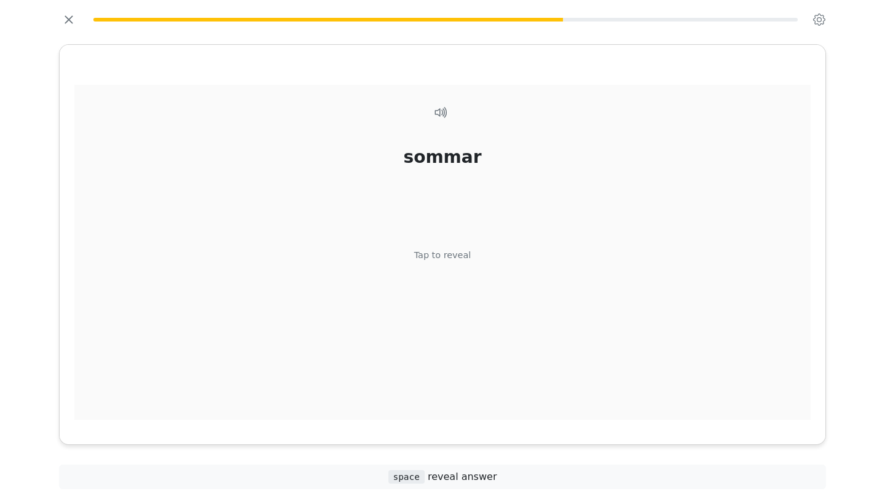
click at [527, 419] on div "sommar Tap to reveal" at bounding box center [442, 259] width 736 height 349
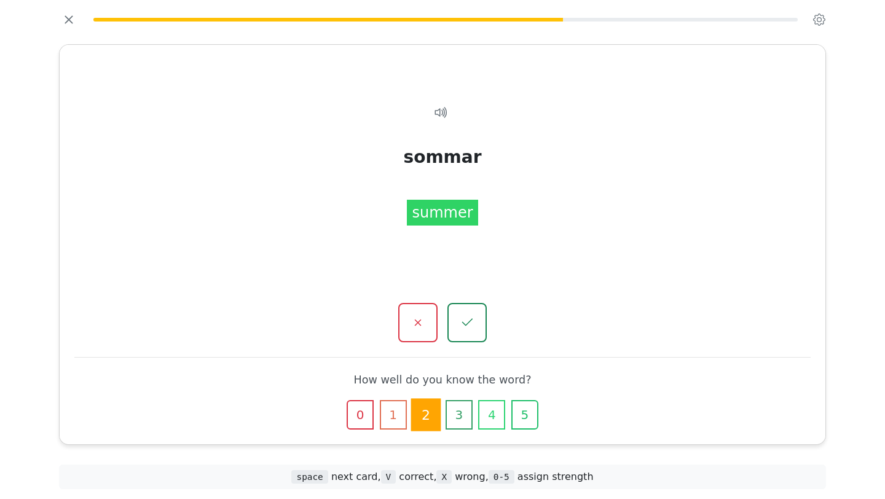
click at [527, 419] on icon "button" at bounding box center [525, 415] width 12 height 12
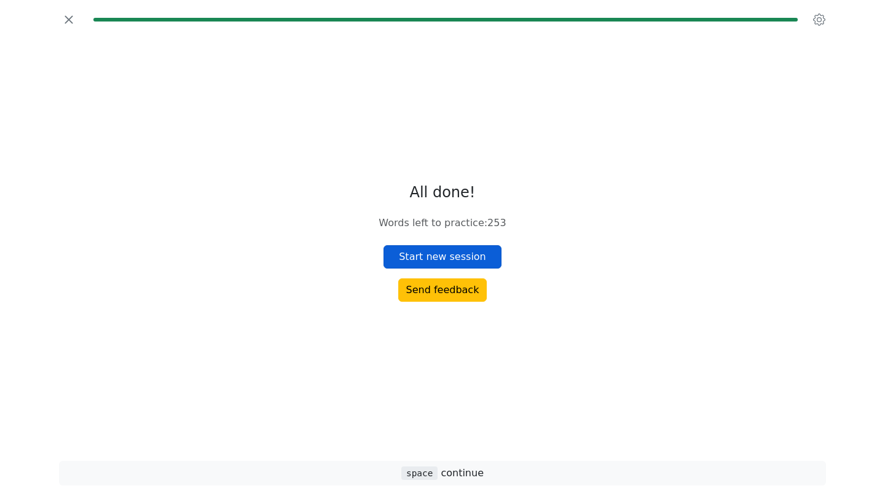
click at [482, 259] on button "Start new session" at bounding box center [442, 256] width 118 height 23
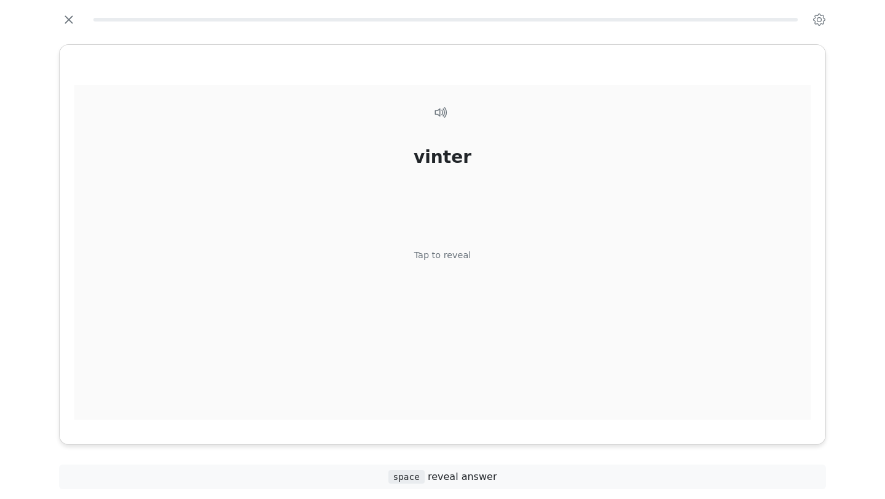
click at [564, 407] on div "vinter Tap to reveal" at bounding box center [442, 259] width 736 height 349
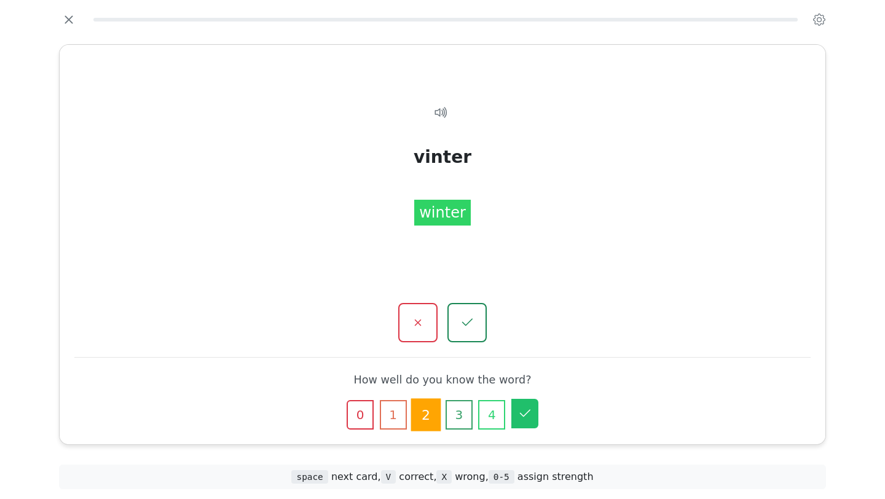
click at [528, 418] on icon "button" at bounding box center [524, 413] width 15 height 15
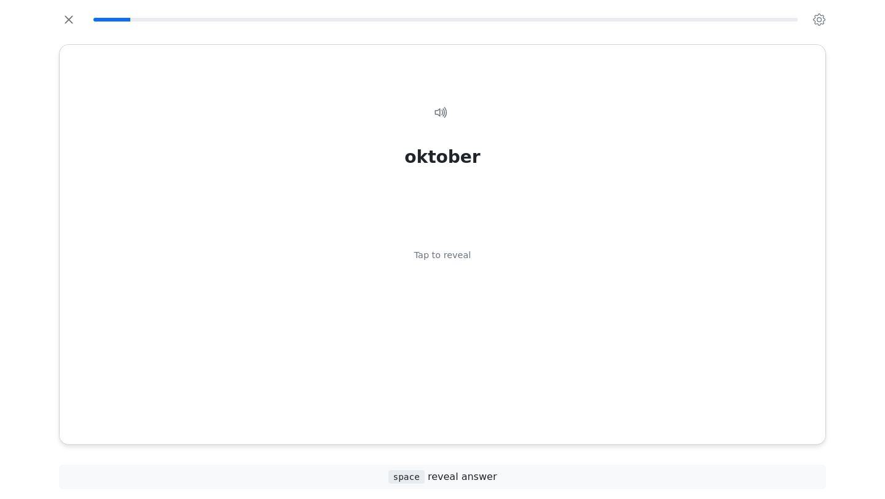
click at [528, 418] on div "oktober Tap to reveal" at bounding box center [442, 259] width 736 height 349
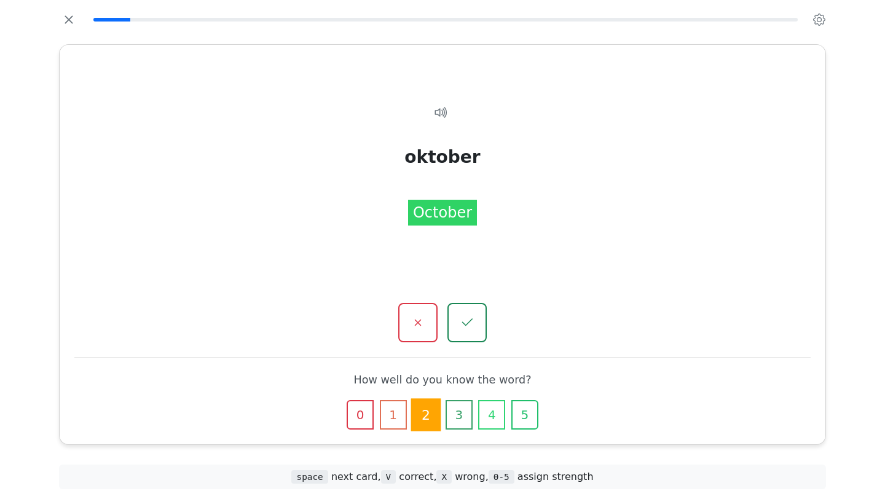
click at [528, 418] on icon "button" at bounding box center [525, 415] width 12 height 12
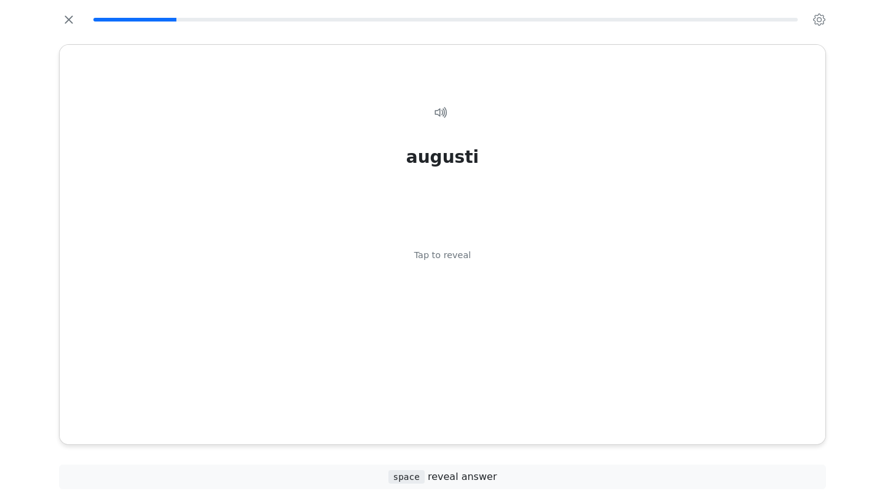
click at [528, 418] on div "augusti Tap to reveal" at bounding box center [442, 259] width 736 height 349
click at [528, 418] on div "höst Tap to reveal" at bounding box center [442, 259] width 736 height 349
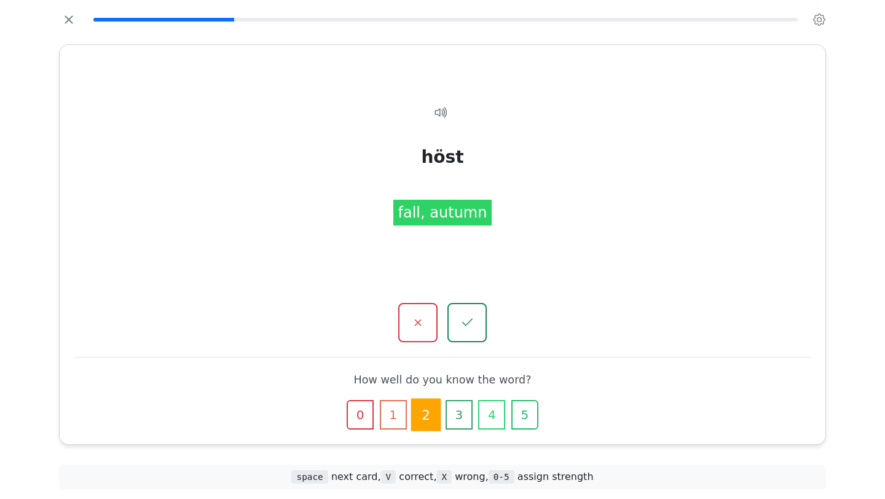
click at [528, 418] on icon "button" at bounding box center [525, 415] width 12 height 12
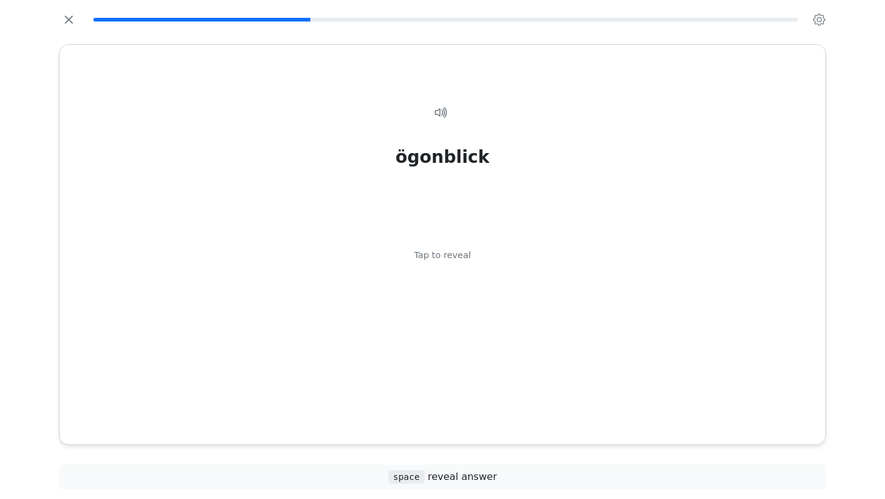
click at [528, 418] on div "ögonblick Tap to reveal" at bounding box center [442, 259] width 736 height 349
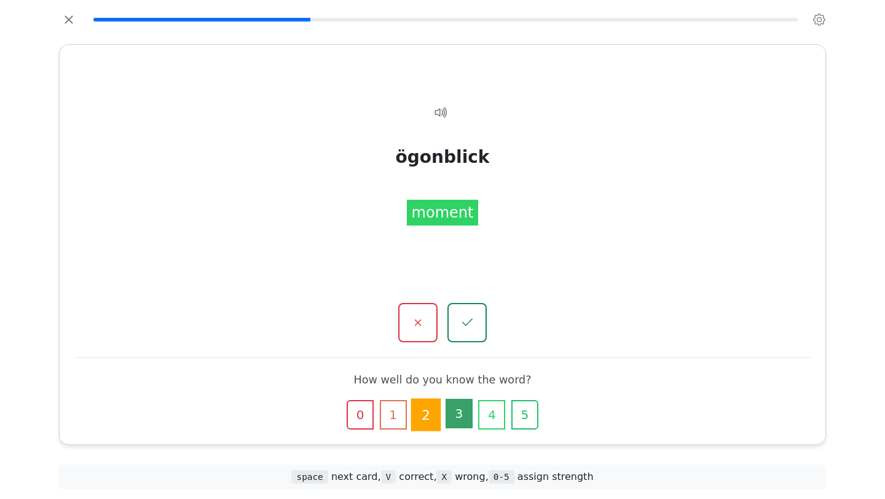
click at [465, 420] on button "3" at bounding box center [458, 413] width 27 height 29
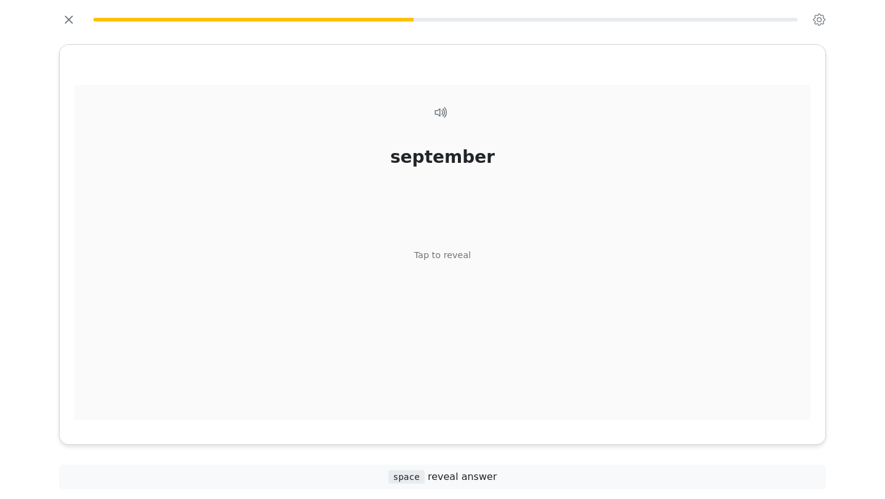
click at [589, 398] on div "september Tap to reveal" at bounding box center [442, 259] width 736 height 349
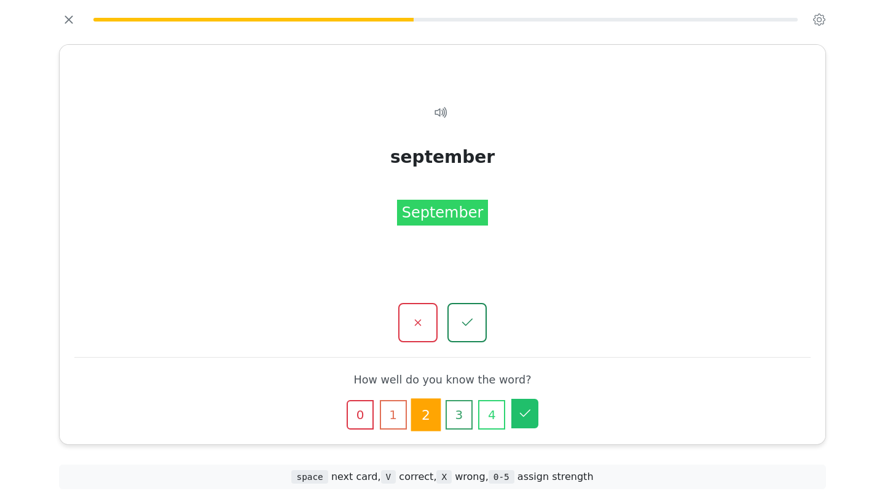
click at [530, 420] on icon "button" at bounding box center [524, 413] width 15 height 15
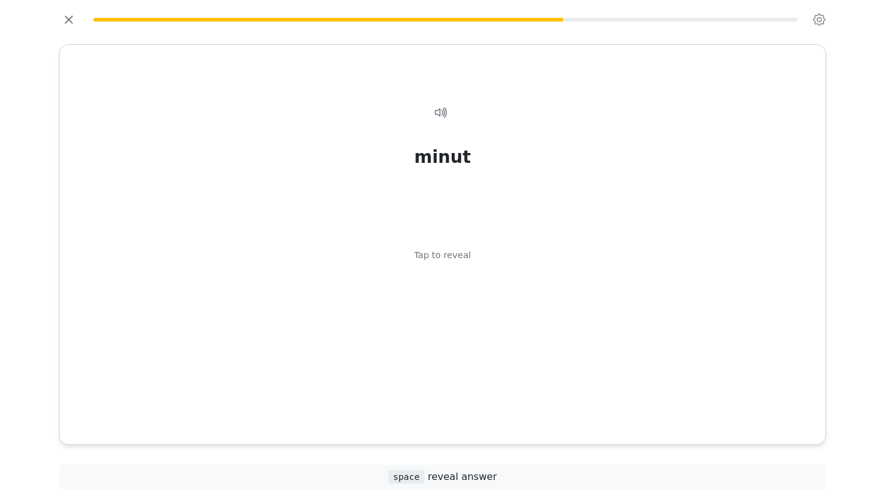
click at [530, 420] on div "minut Tap to reveal minut minute" at bounding box center [443, 244] width 766 height 399
click at [533, 410] on div "minut Tap to reveal" at bounding box center [442, 259] width 736 height 349
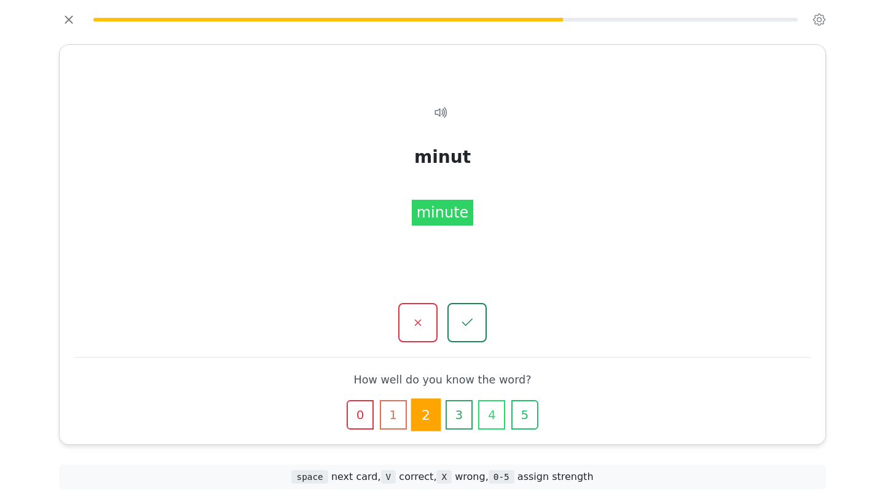
click at [533, 410] on button "5" at bounding box center [524, 414] width 27 height 29
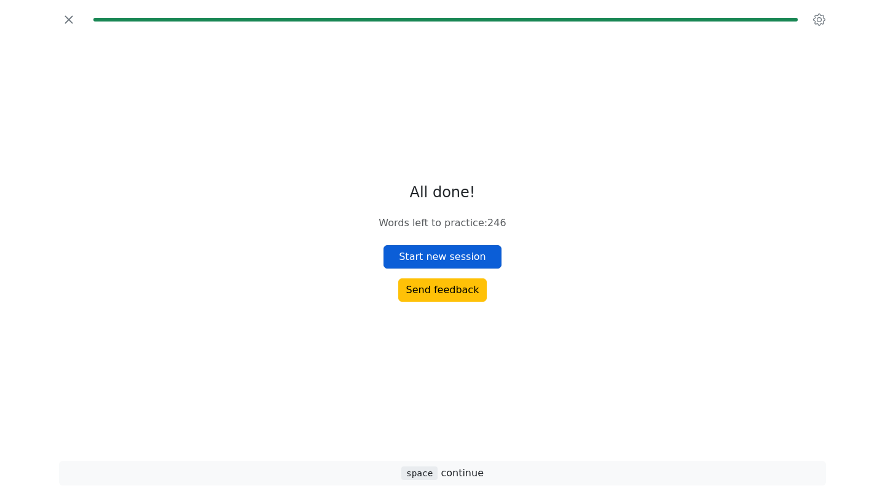
click at [483, 264] on button "Start new session" at bounding box center [442, 256] width 118 height 23
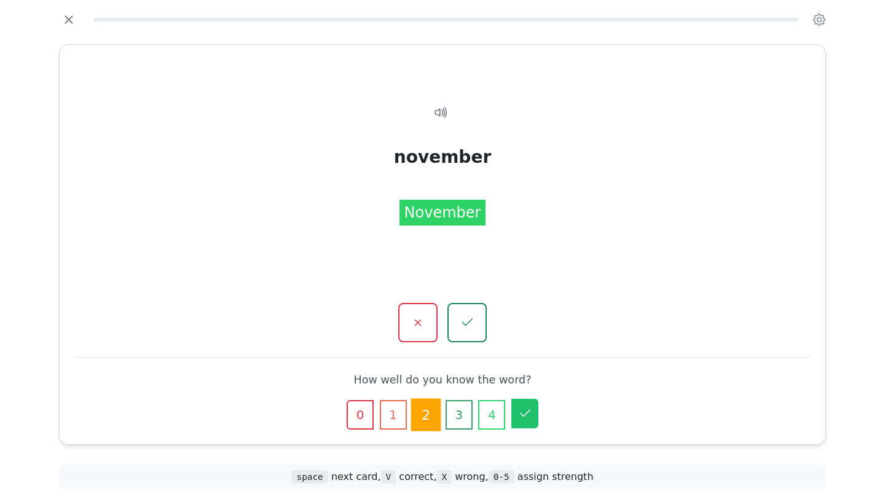
click at [527, 412] on icon "button" at bounding box center [525, 412] width 10 height 7
click at [527, 412] on icon "button" at bounding box center [524, 415] width 9 height 6
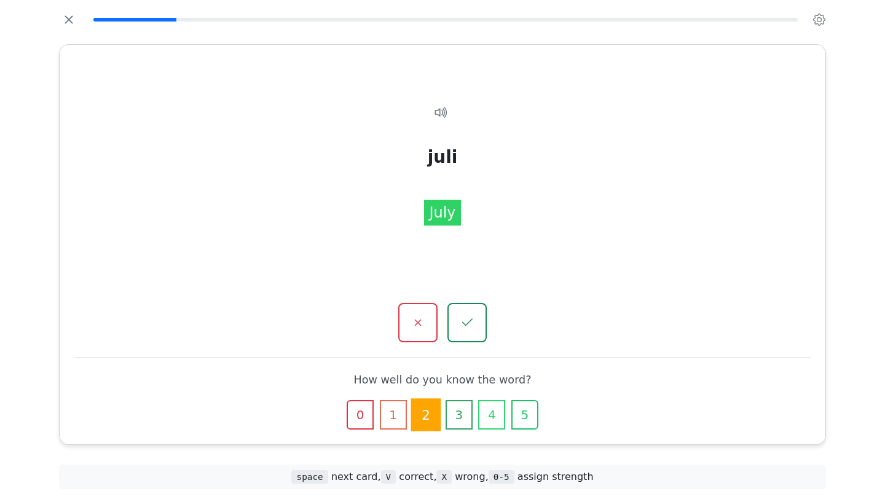
click at [527, 412] on icon "button" at bounding box center [524, 415] width 9 height 6
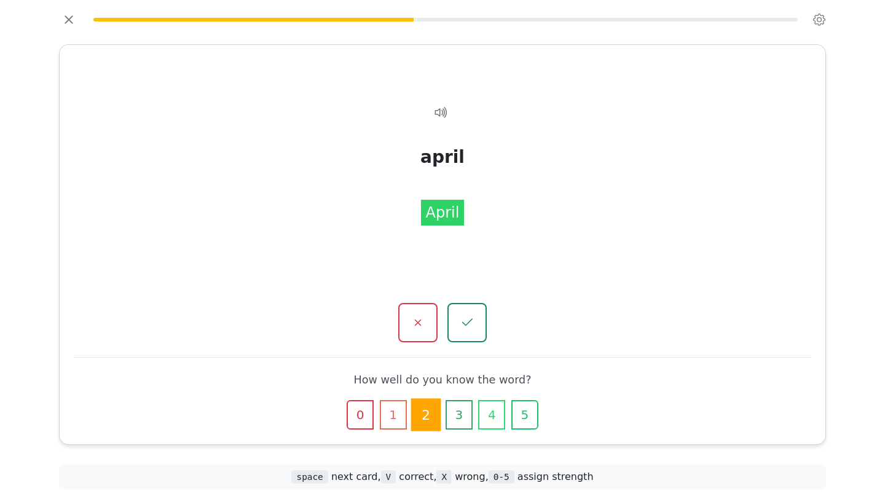
click at [527, 412] on icon "button" at bounding box center [524, 415] width 9 height 6
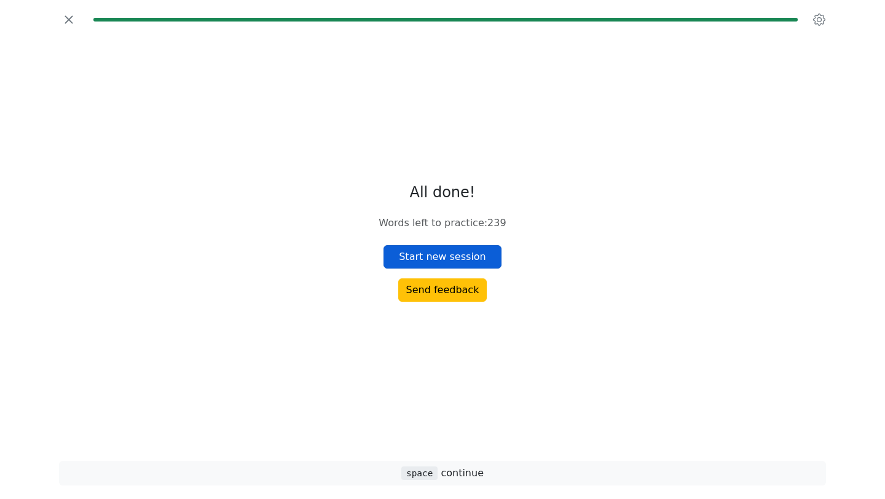
click at [460, 252] on button "Start new session" at bounding box center [442, 256] width 118 height 23
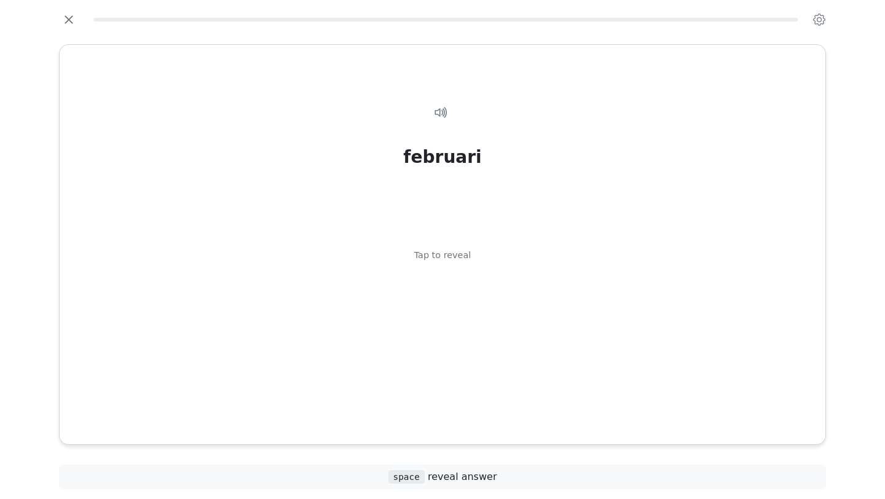
click at [535, 426] on div "februari Tap to reveal februari February" at bounding box center [443, 244] width 766 height 399
click at [522, 404] on div "februari Tap to reveal" at bounding box center [442, 259] width 736 height 349
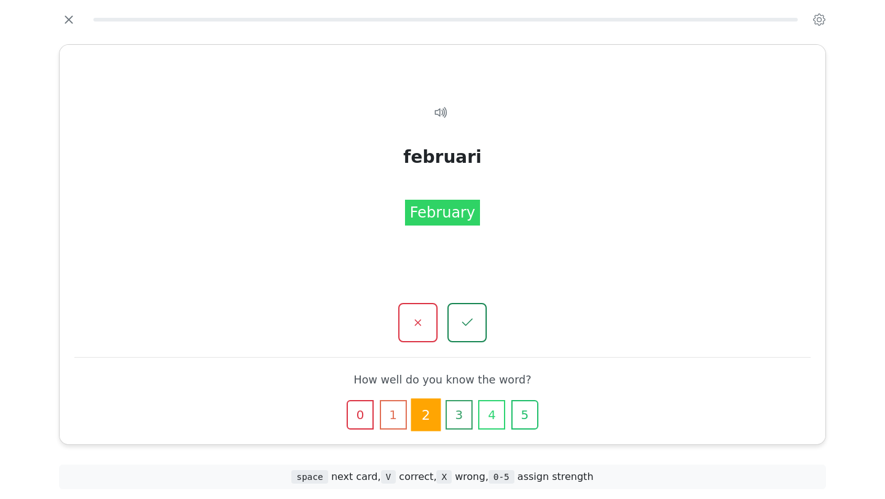
click at [522, 404] on button "5" at bounding box center [524, 414] width 27 height 29
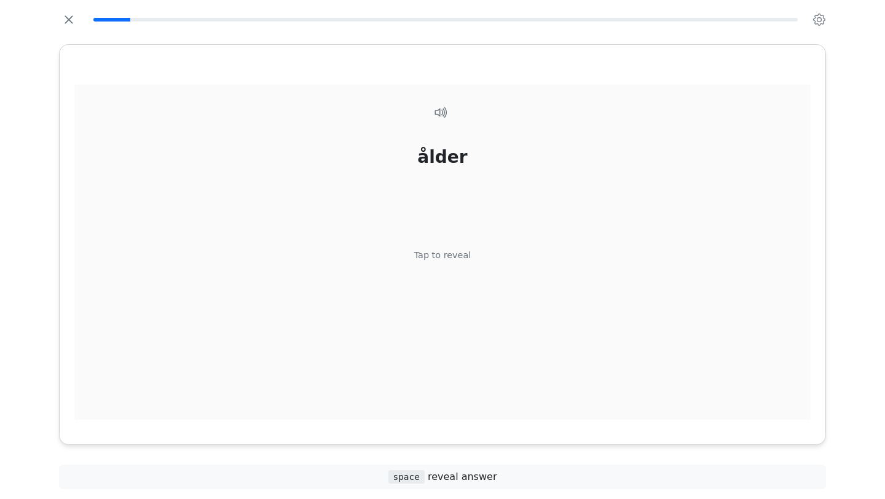
click at [495, 335] on div "ålder Tap to reveal" at bounding box center [442, 259] width 736 height 349
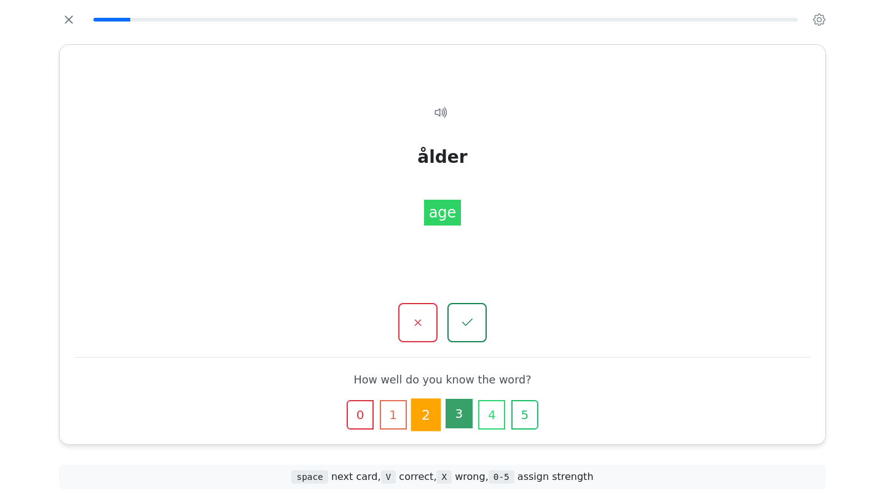
click at [461, 414] on button "3" at bounding box center [458, 413] width 27 height 29
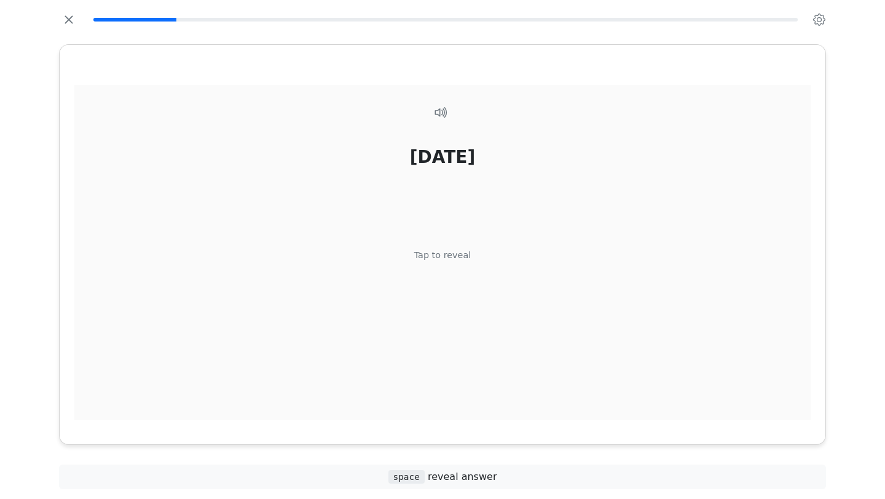
click at [520, 411] on div "[DATE] Tap to reveal" at bounding box center [442, 259] width 736 height 349
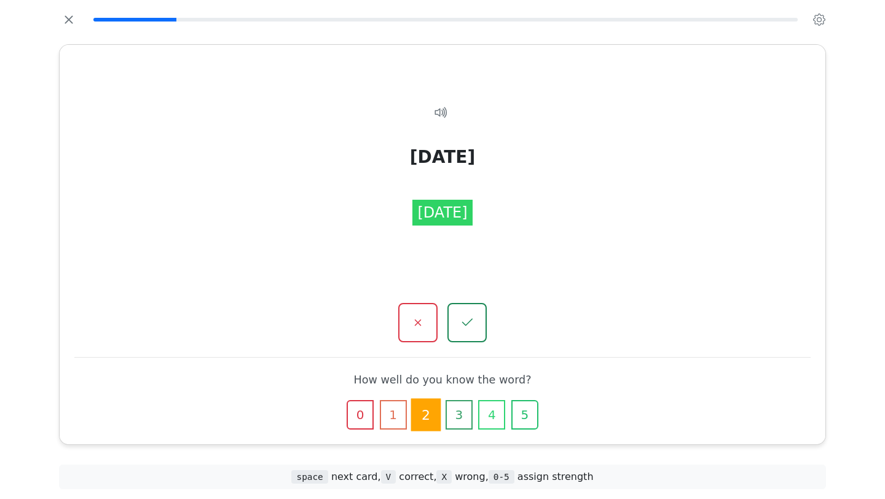
click at [520, 411] on icon "button" at bounding box center [525, 415] width 12 height 12
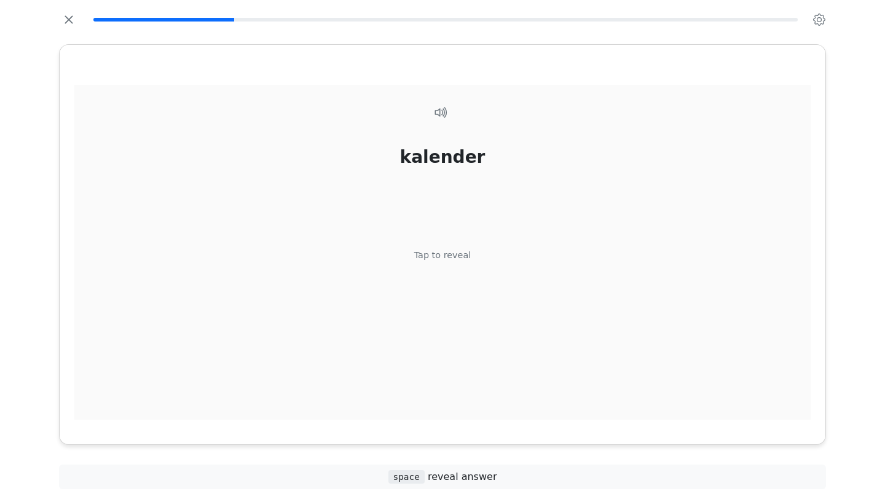
click at [520, 411] on div "kalender Tap to reveal" at bounding box center [442, 259] width 736 height 349
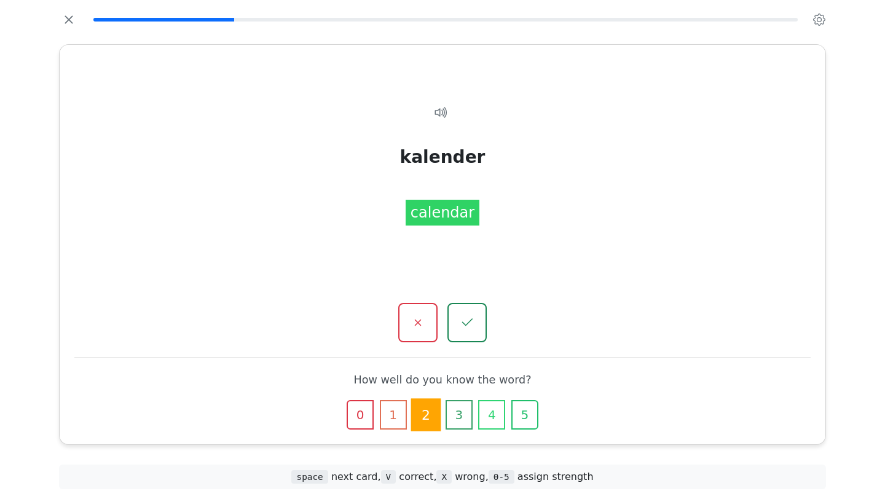
click at [520, 411] on icon "button" at bounding box center [525, 415] width 12 height 12
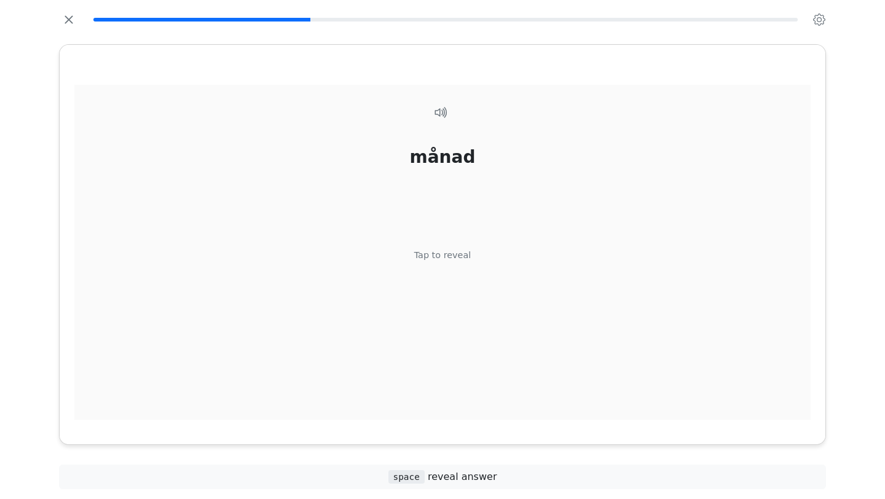
click at [478, 361] on div "månad Tap to reveal" at bounding box center [442, 259] width 736 height 349
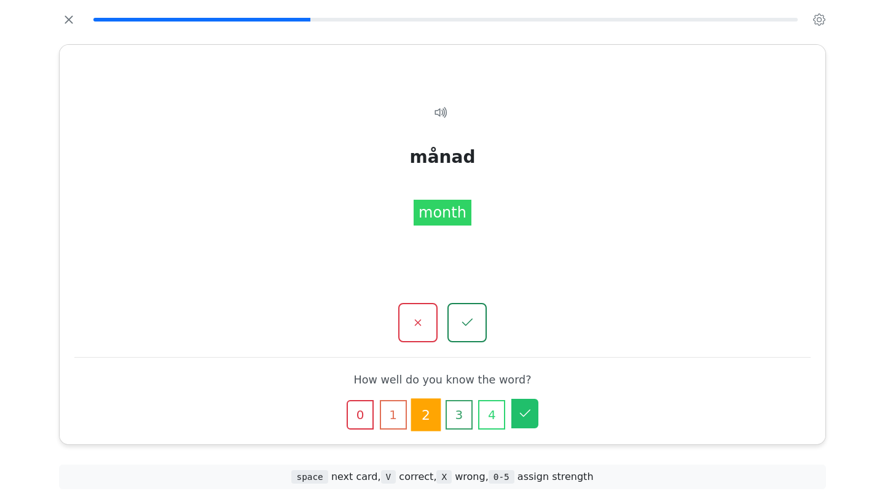
click at [525, 415] on icon "button" at bounding box center [524, 413] width 15 height 15
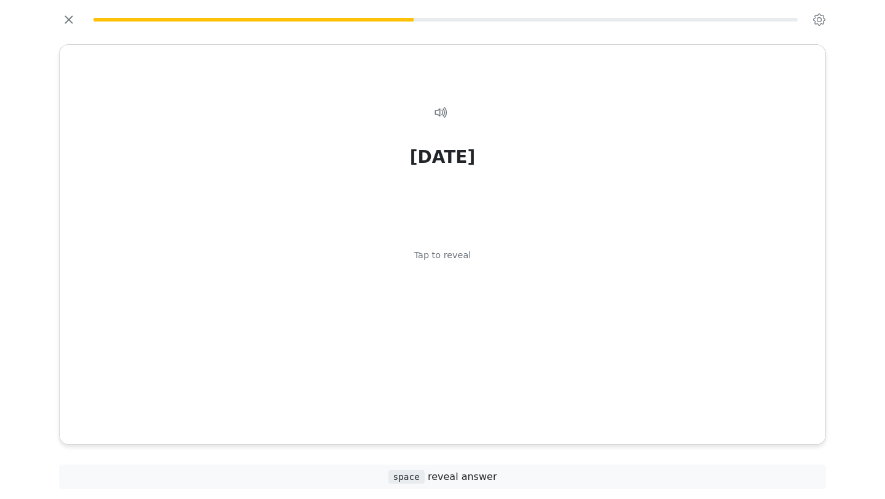
click at [525, 415] on div "[DATE] Tap to reveal" at bounding box center [442, 259] width 736 height 349
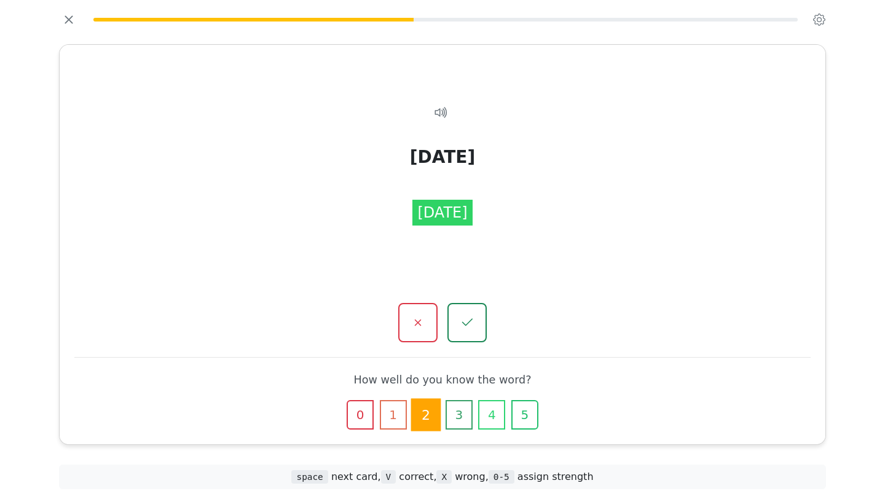
click at [525, 415] on icon "button" at bounding box center [525, 415] width 12 height 12
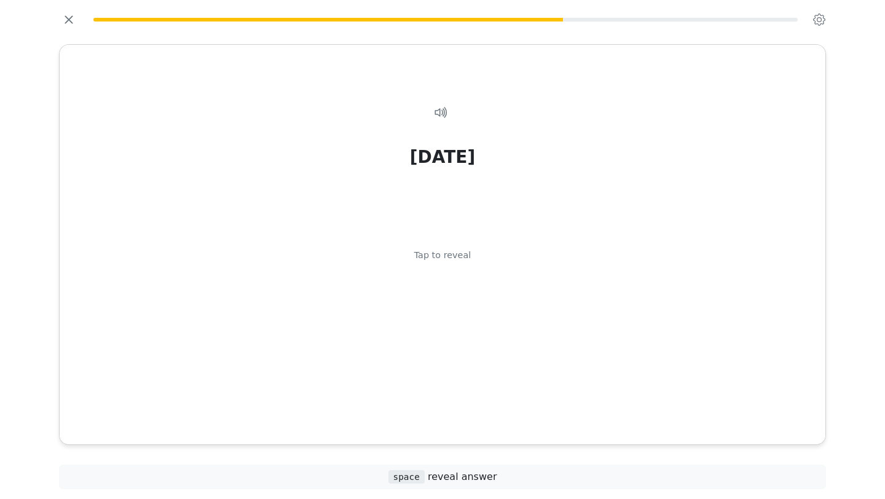
click at [525, 415] on div "[DATE] Tap to reveal" at bounding box center [442, 259] width 736 height 349
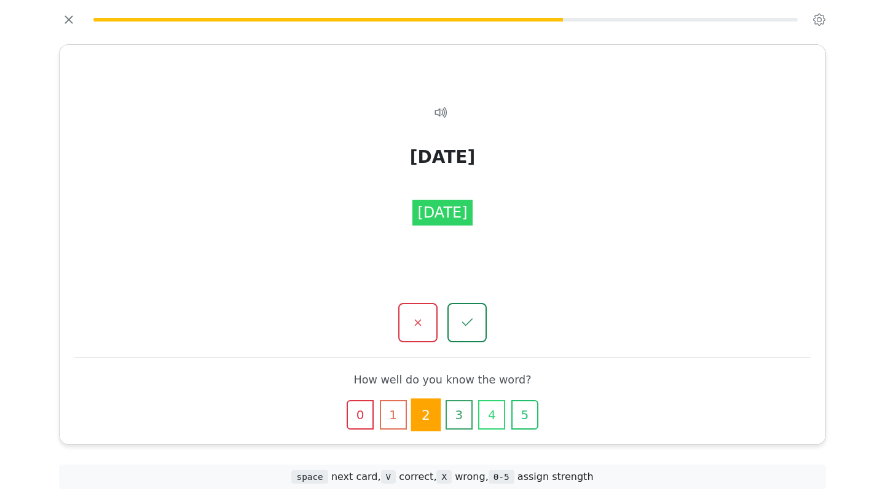
click at [525, 415] on icon "button" at bounding box center [525, 415] width 12 height 12
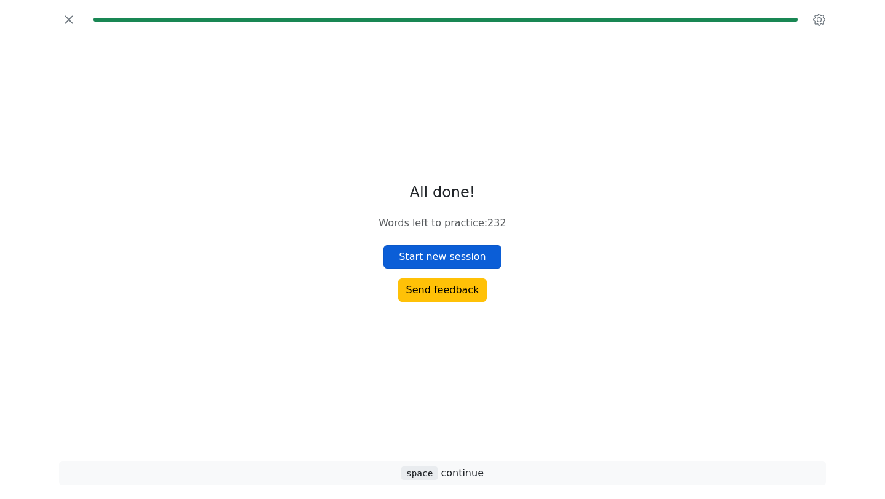
click at [460, 252] on button "Start new session" at bounding box center [442, 256] width 118 height 23
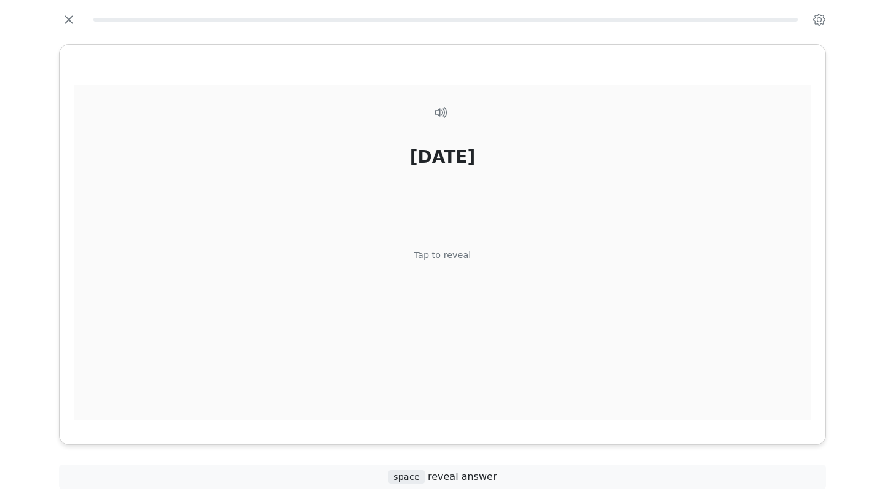
click at [501, 351] on div "[DATE] Tap to reveal" at bounding box center [442, 259] width 736 height 349
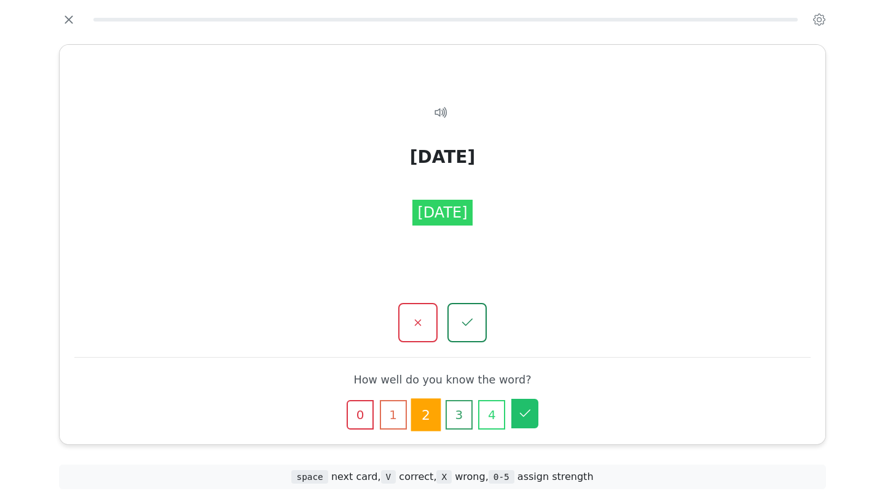
click at [531, 412] on icon "button" at bounding box center [524, 413] width 15 height 15
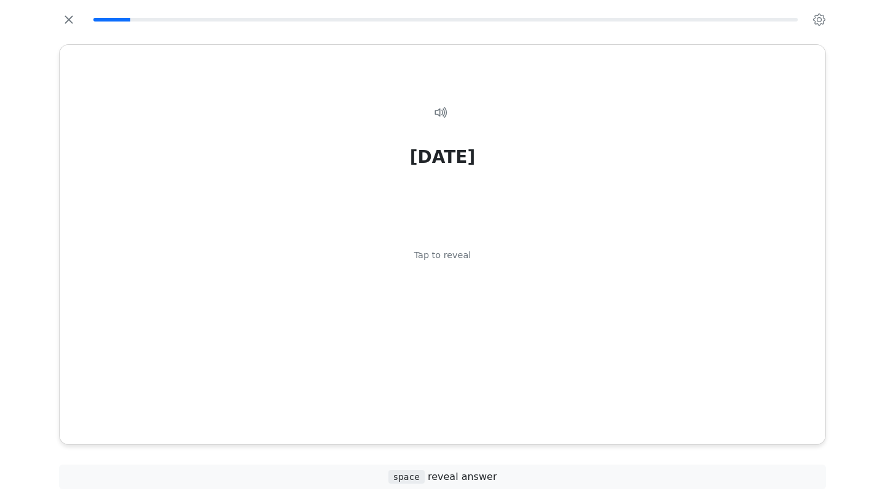
click at [531, 412] on div "[DATE] Tap to reveal" at bounding box center [442, 259] width 736 height 349
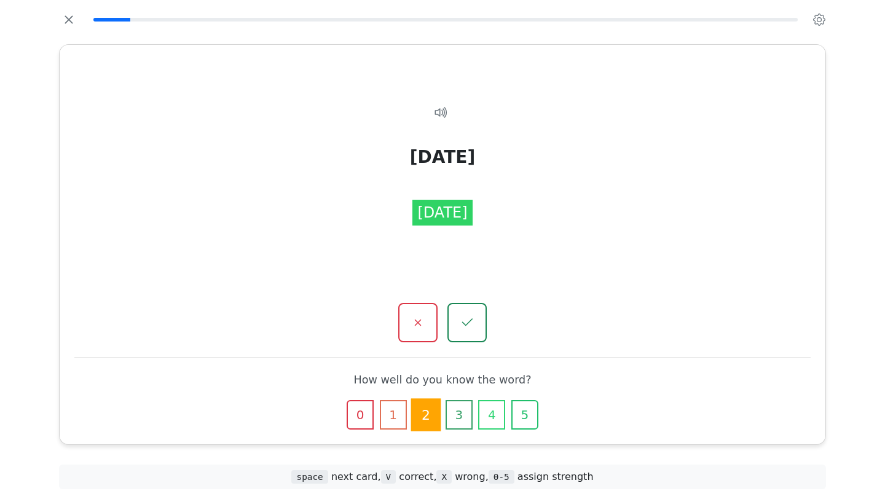
click at [530, 412] on icon "button" at bounding box center [525, 415] width 12 height 12
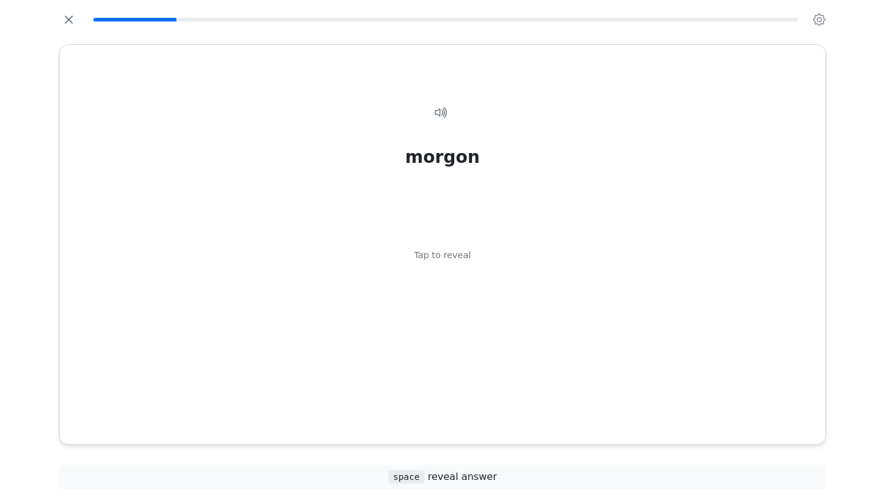
click at [531, 412] on div "morgon Tap to reveal" at bounding box center [442, 259] width 736 height 349
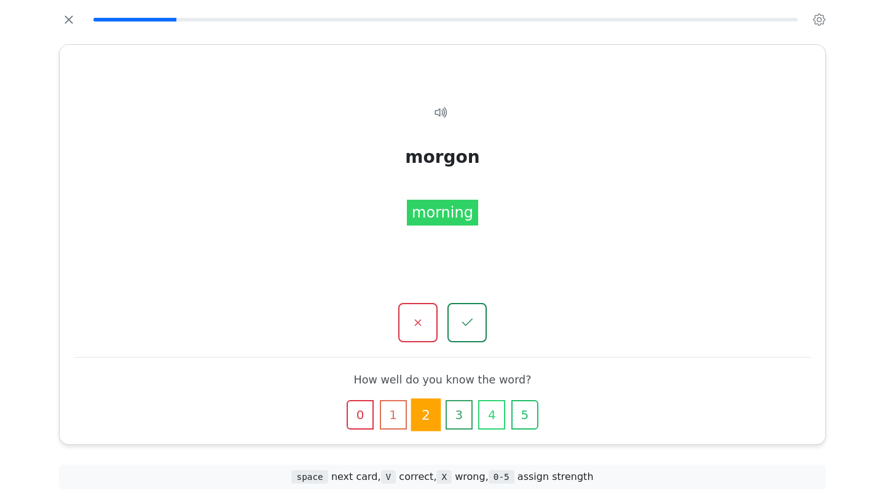
click at [530, 412] on icon "button" at bounding box center [525, 415] width 12 height 12
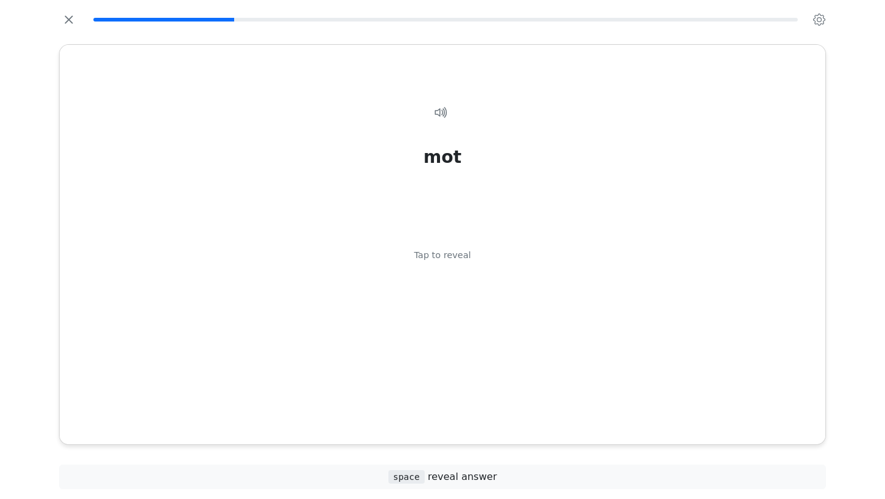
click at [531, 412] on div "mot Tap to reveal" at bounding box center [442, 259] width 736 height 349
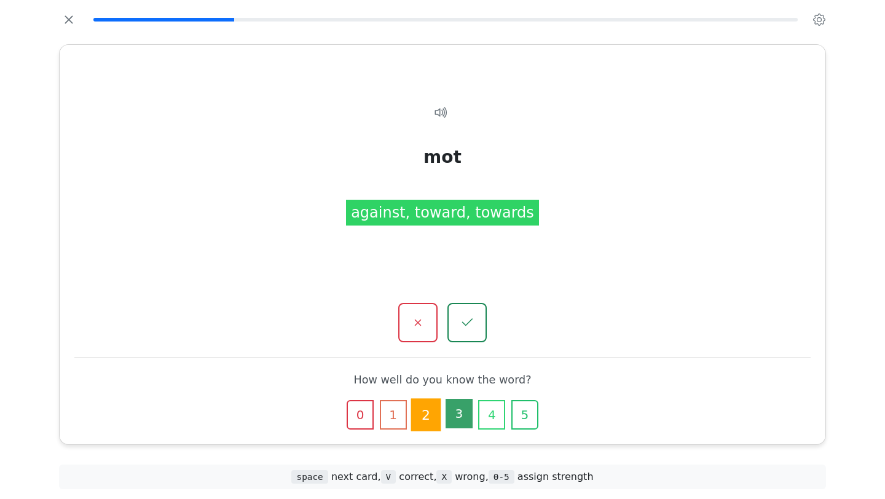
click at [460, 406] on button "3" at bounding box center [458, 413] width 27 height 29
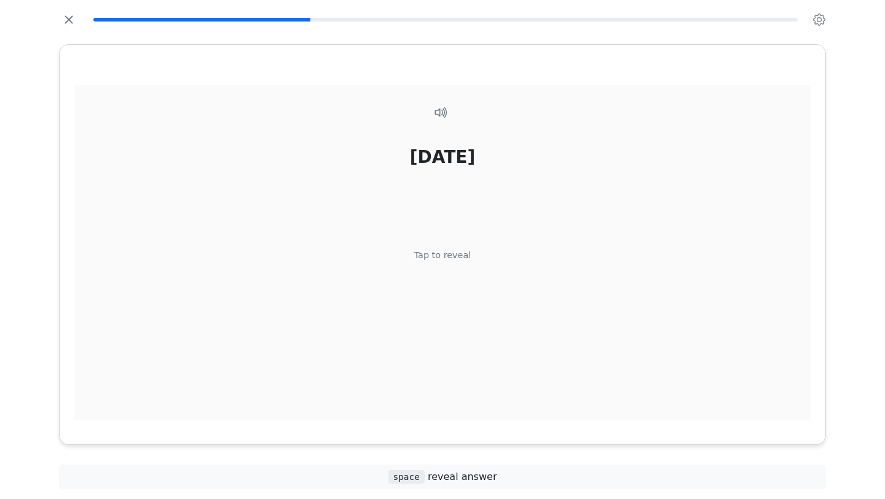
click at [564, 399] on div "[DATE] Tap to reveal" at bounding box center [442, 259] width 736 height 349
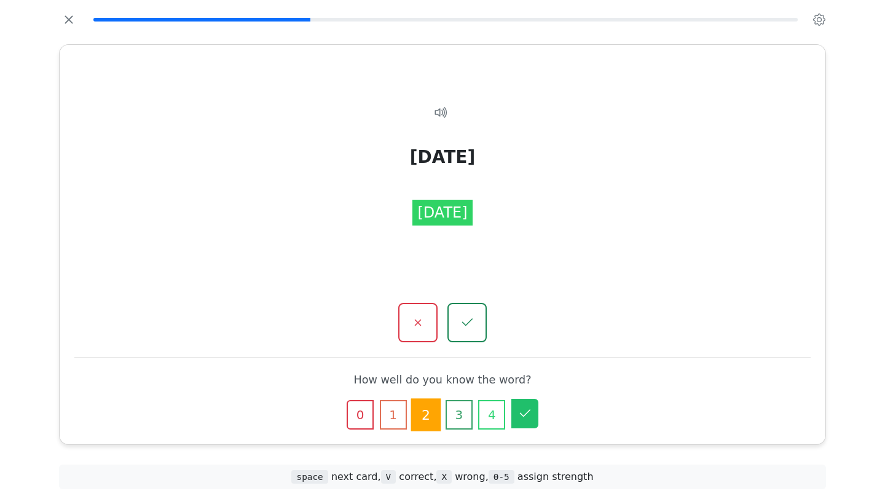
click at [525, 413] on icon "button" at bounding box center [524, 413] width 15 height 15
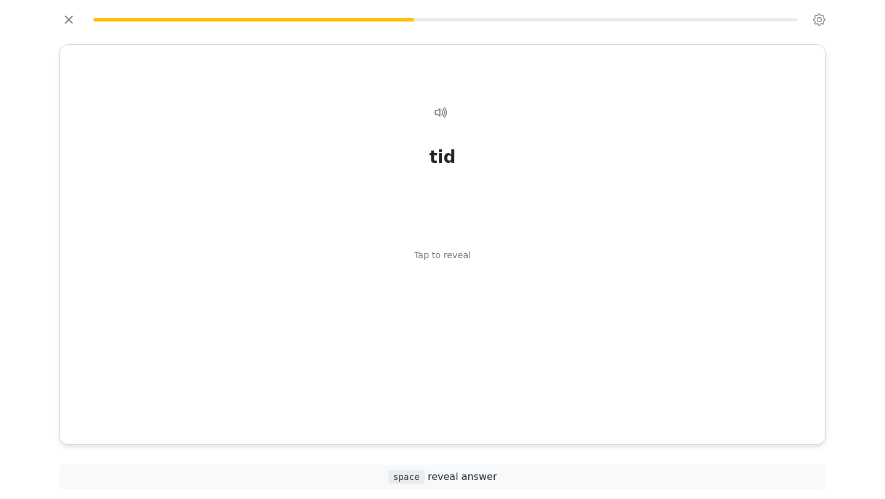
click at [525, 413] on div "tid Tap to reveal" at bounding box center [442, 259] width 736 height 349
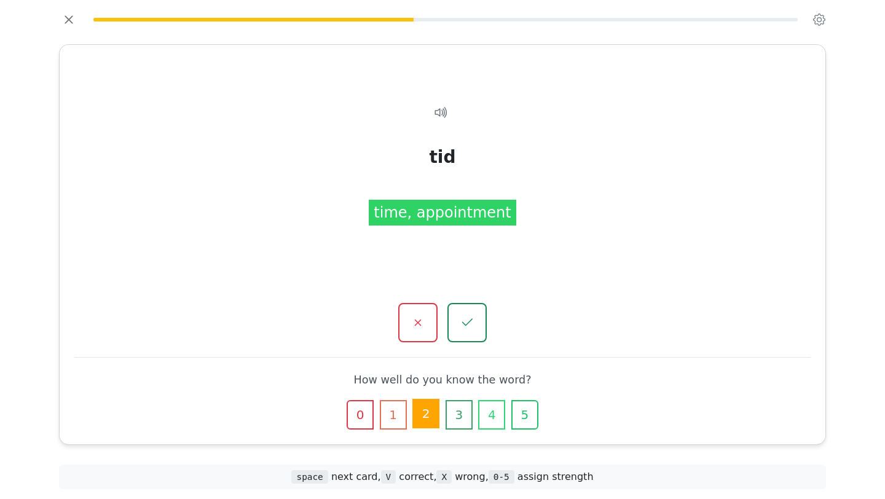
click at [424, 417] on button "2" at bounding box center [425, 413] width 27 height 29
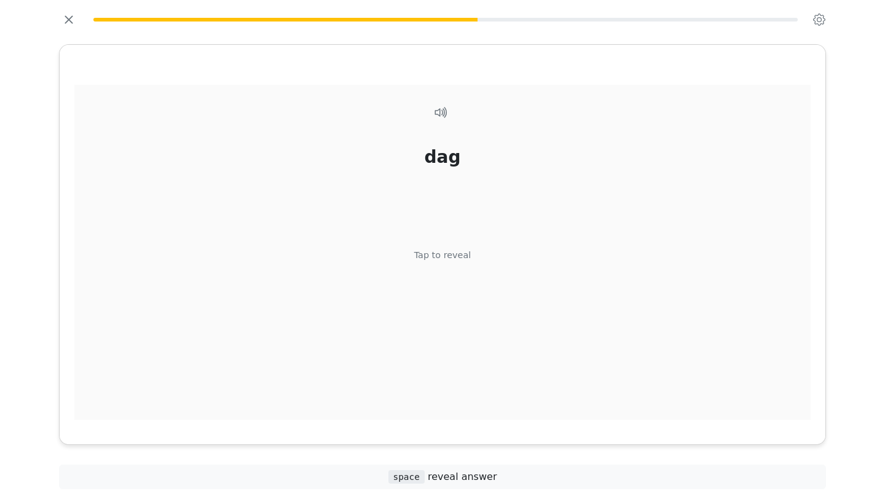
click at [488, 377] on div "dag Tap to reveal" at bounding box center [442, 259] width 736 height 349
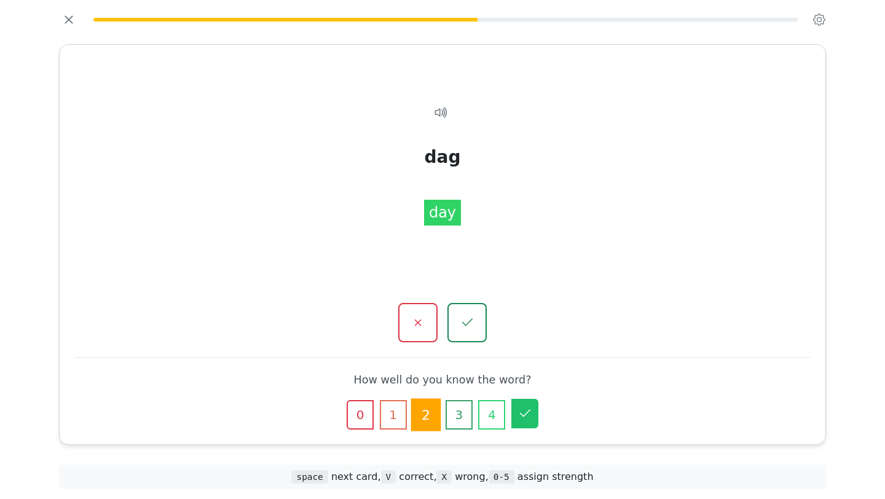
click at [533, 418] on button "5" at bounding box center [524, 413] width 27 height 29
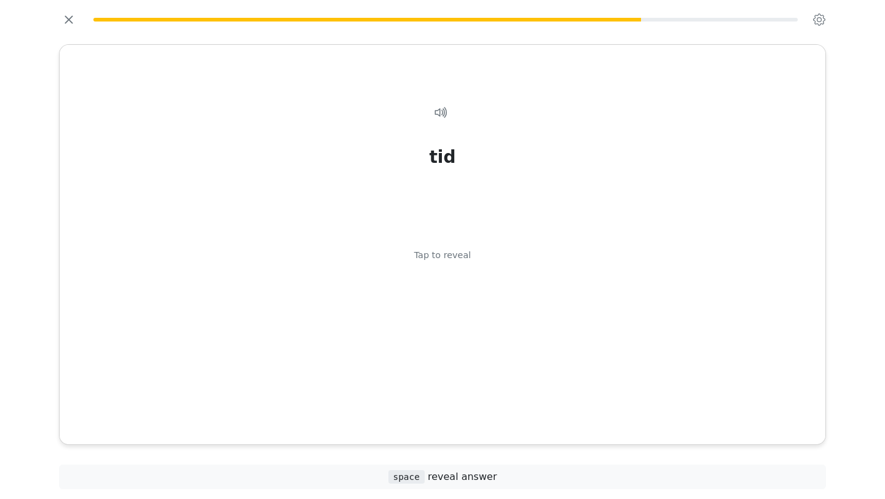
click at [533, 418] on div "tid Tap to reveal" at bounding box center [442, 259] width 736 height 349
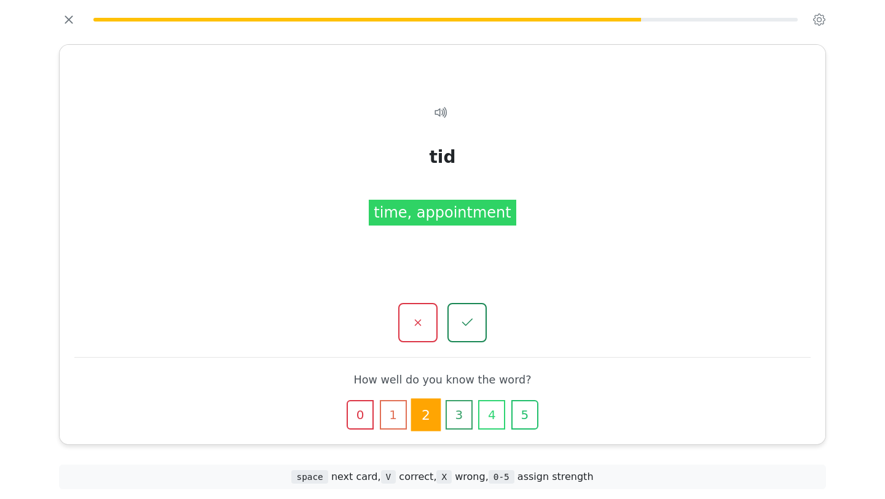
click at [591, 304] on div at bounding box center [442, 322] width 736 height 39
click at [396, 420] on button "1" at bounding box center [393, 413] width 27 height 29
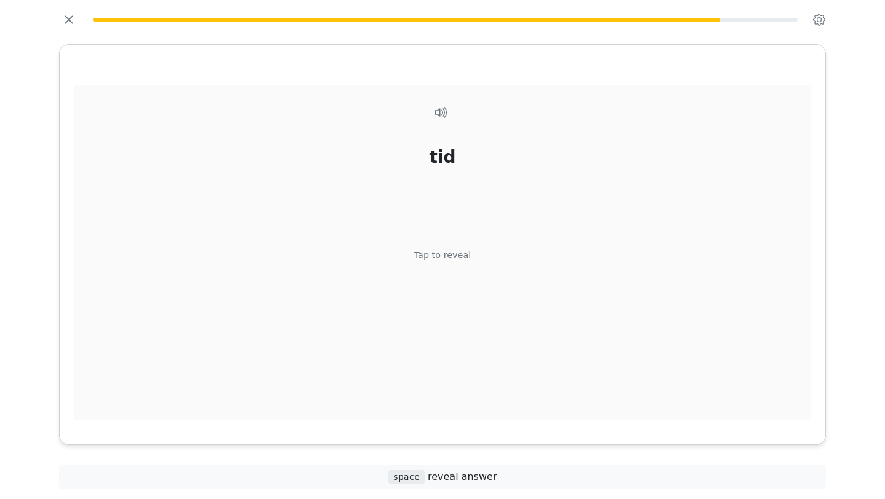
click at [434, 288] on div "tid Tap to reveal" at bounding box center [442, 259] width 736 height 349
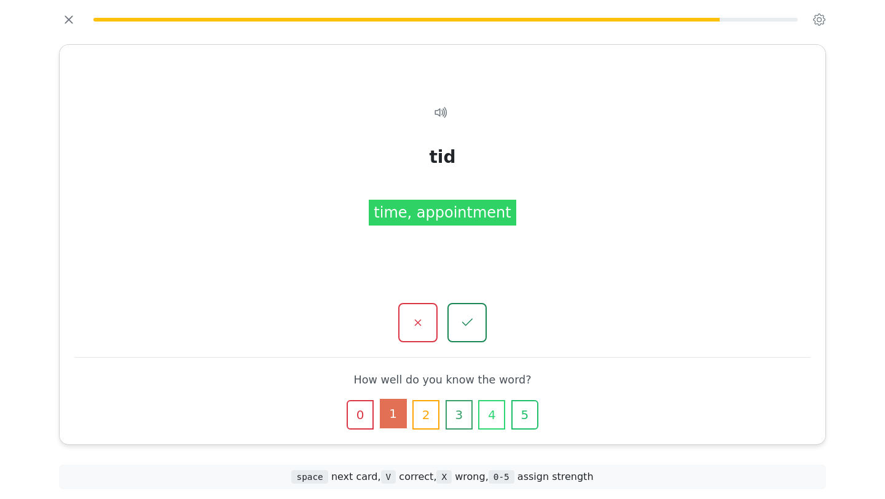
click at [397, 409] on button "1" at bounding box center [393, 413] width 27 height 29
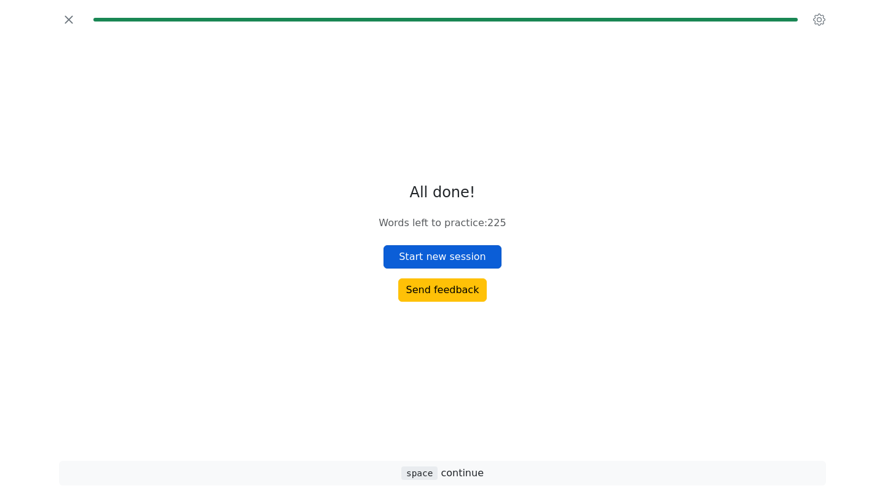
click at [412, 264] on button "Start new session" at bounding box center [442, 256] width 118 height 23
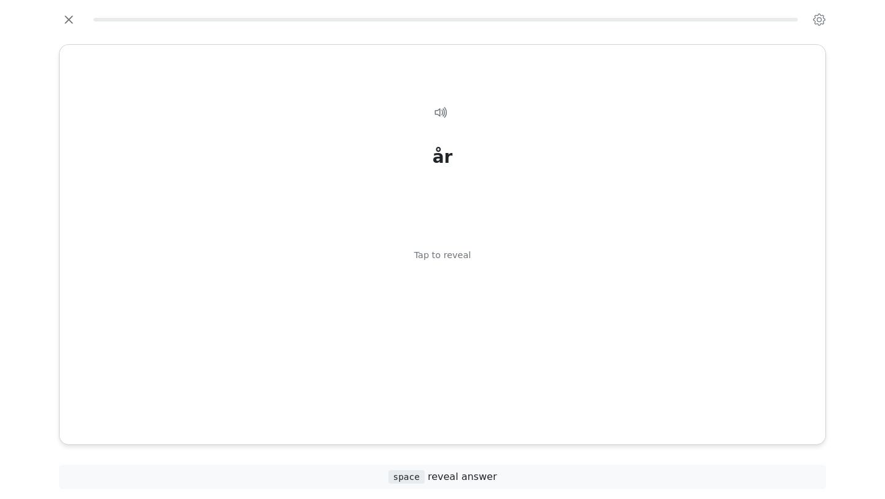
click at [412, 264] on div "år Tap to reveal" at bounding box center [442, 259] width 736 height 349
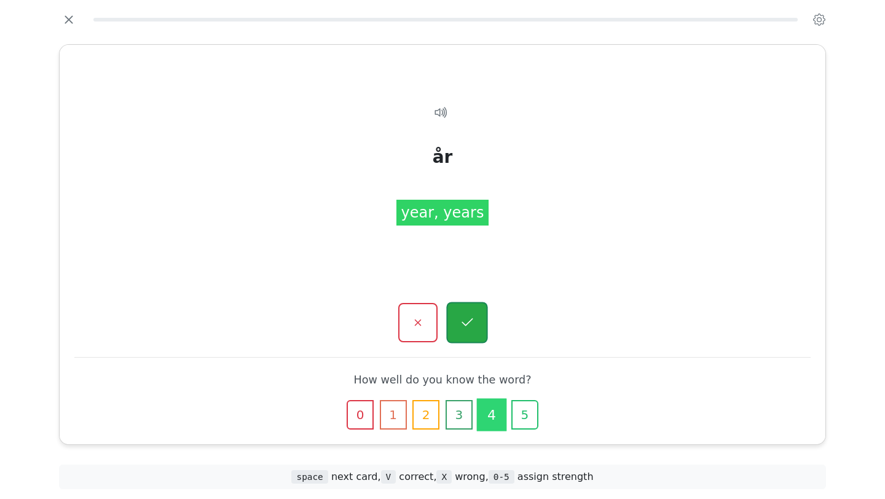
click at [470, 335] on button "button" at bounding box center [466, 322] width 41 height 41
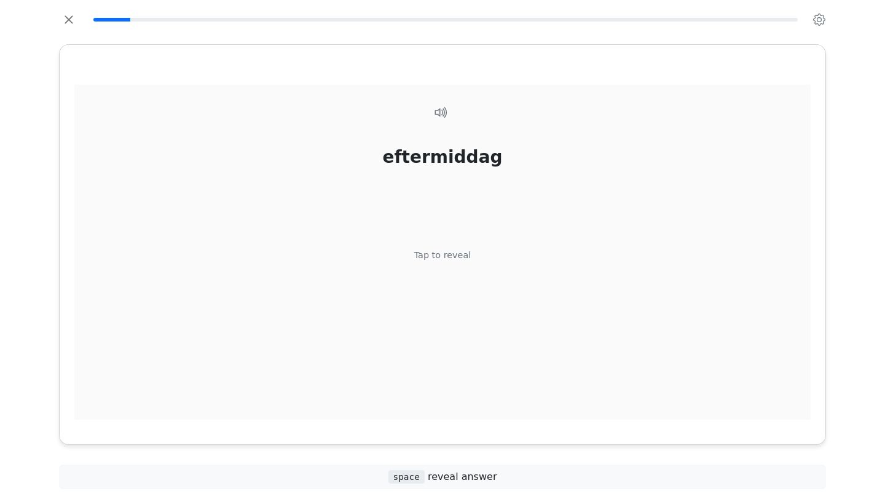
click at [444, 253] on div "Tap to reveal" at bounding box center [442, 256] width 57 height 14
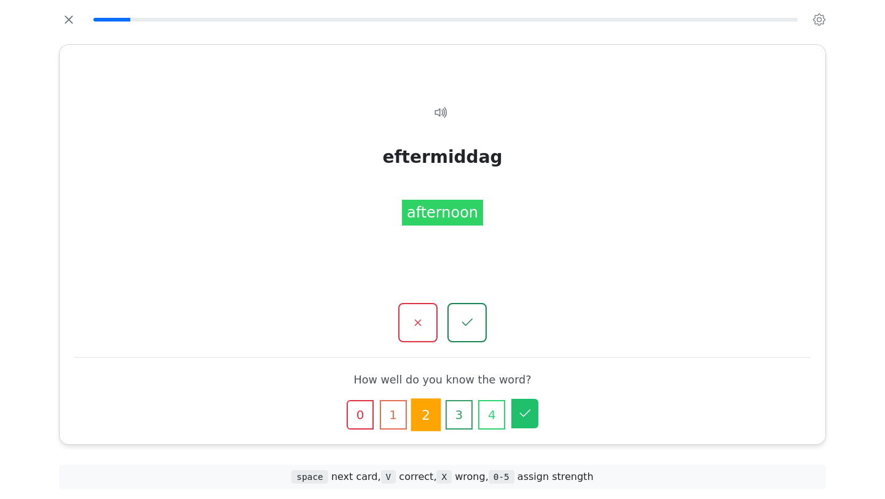
click at [520, 409] on icon "button" at bounding box center [524, 413] width 15 height 15
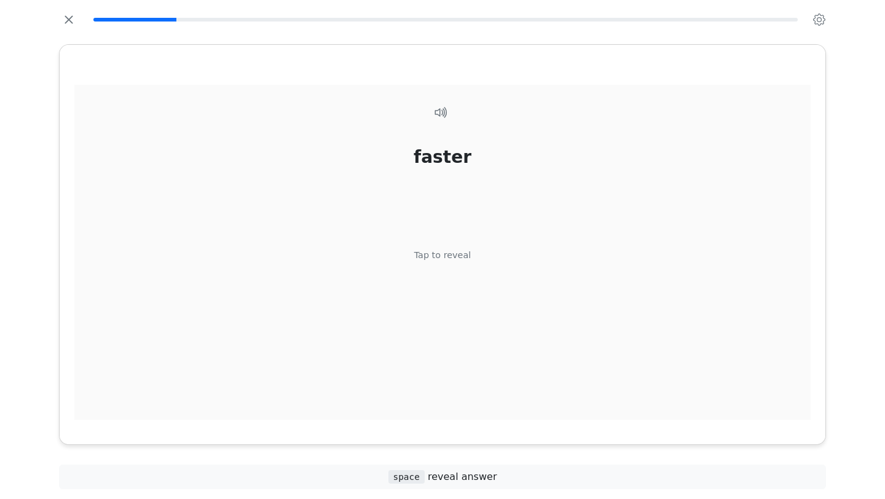
click at [442, 257] on div "Tap to reveal" at bounding box center [442, 256] width 57 height 14
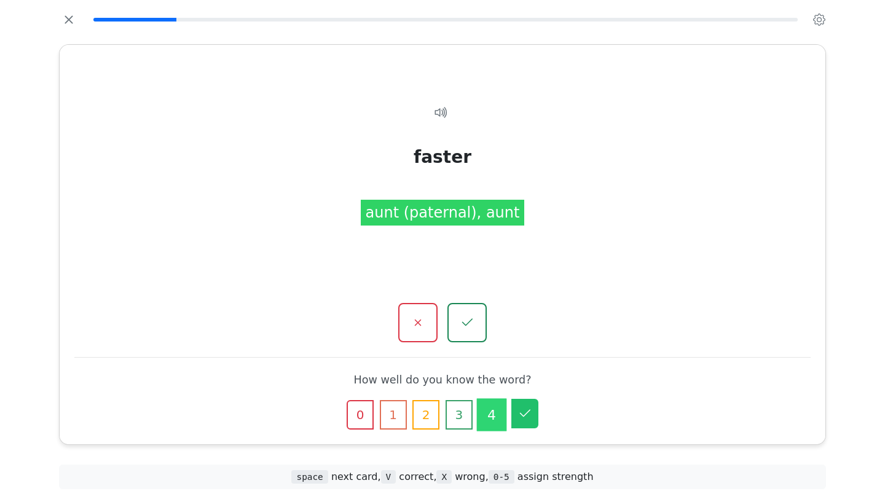
click at [530, 411] on icon "button" at bounding box center [524, 413] width 15 height 15
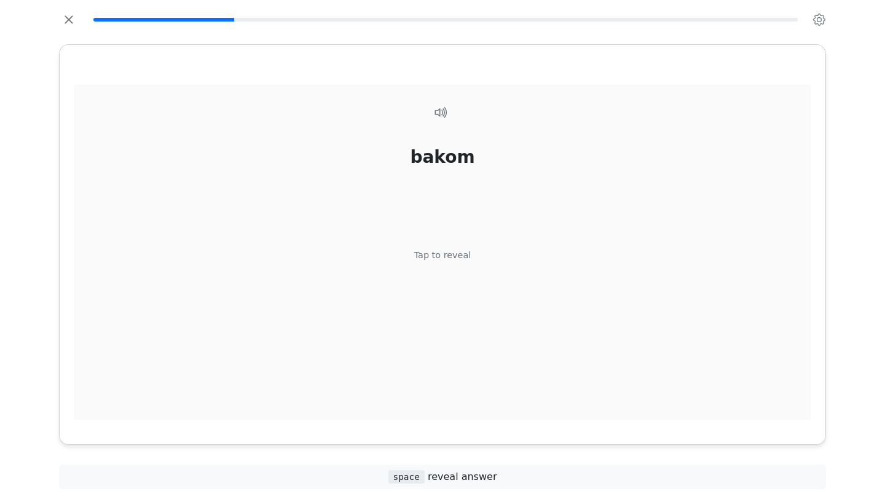
click at [433, 260] on div "Tap to reveal" at bounding box center [442, 256] width 57 height 14
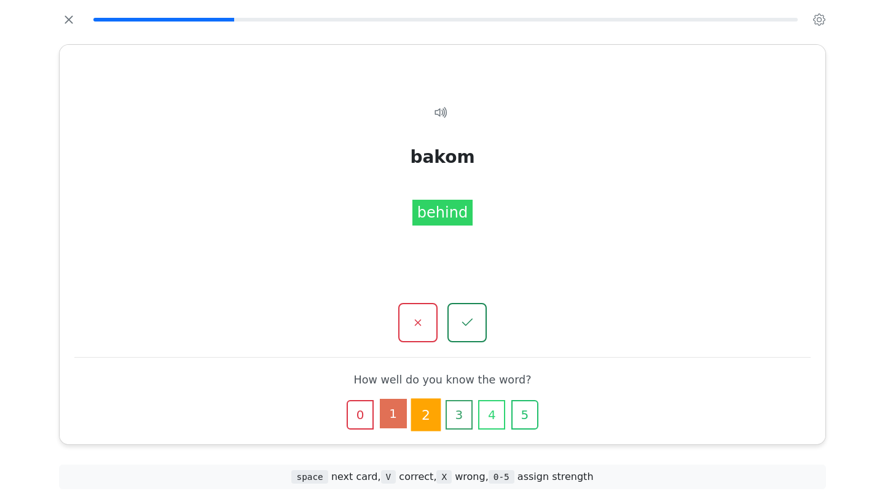
click at [392, 410] on button "1" at bounding box center [393, 413] width 27 height 29
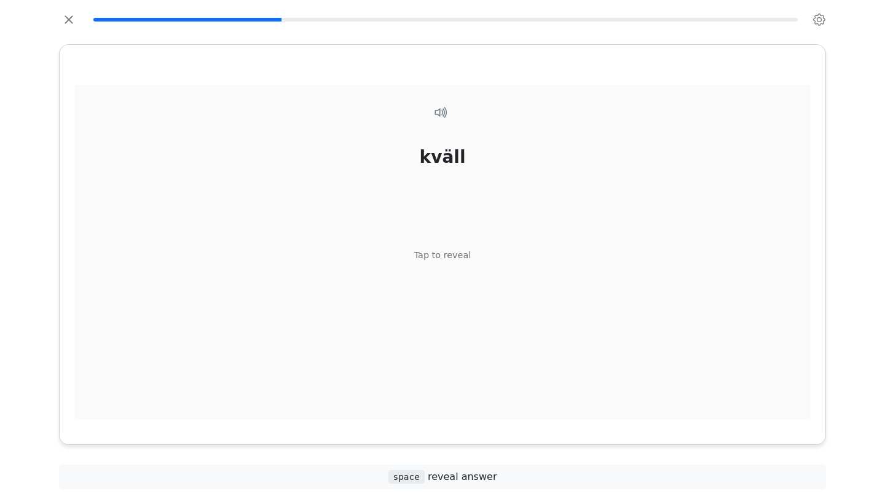
click at [521, 370] on div "kväll Tap to reveal" at bounding box center [442, 259] width 736 height 349
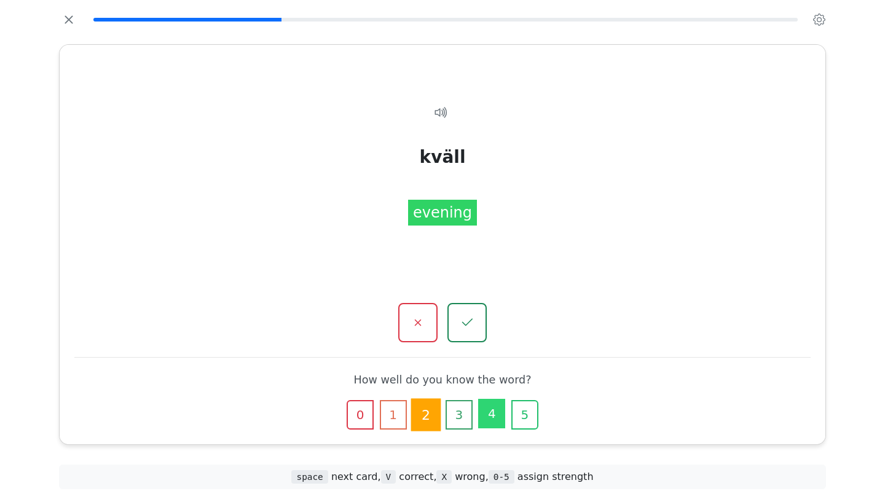
click at [492, 418] on button "4" at bounding box center [491, 413] width 27 height 29
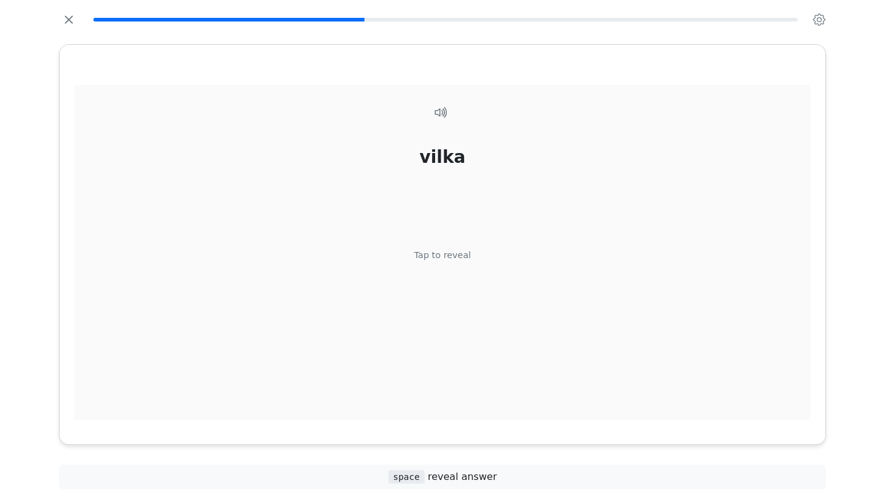
click at [454, 265] on div "vilka Tap to reveal" at bounding box center [442, 259] width 736 height 349
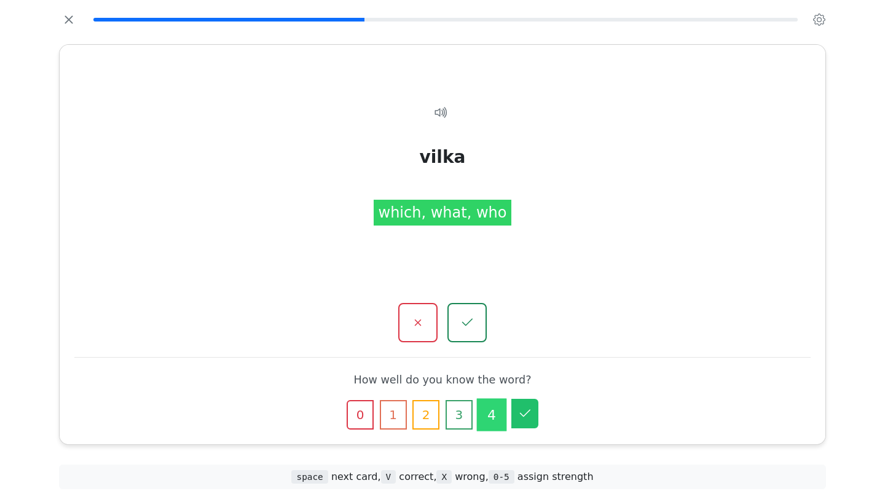
click at [530, 409] on icon "button" at bounding box center [525, 412] width 10 height 7
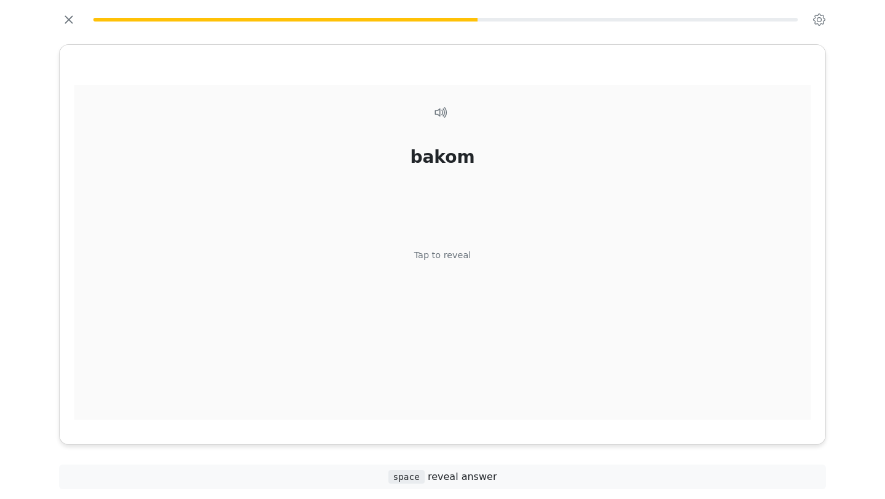
click at [423, 247] on div "bakom Tap to reveal" at bounding box center [442, 259] width 736 height 349
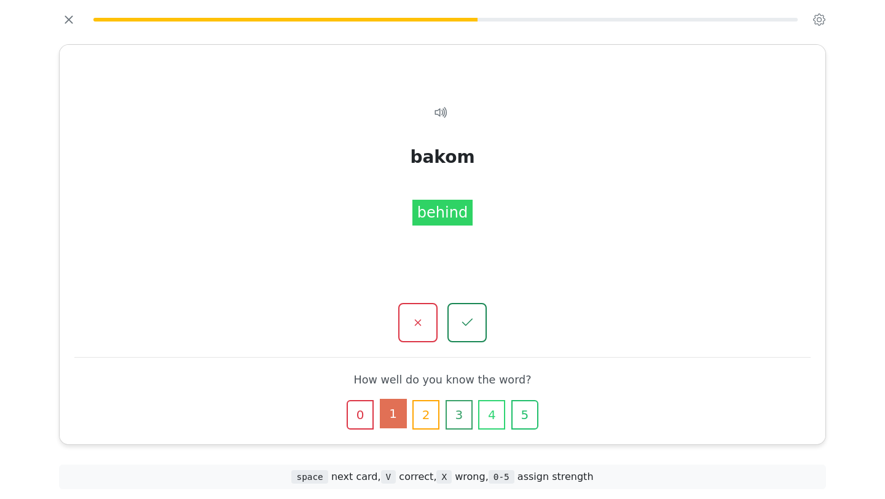
click at [391, 414] on button "1" at bounding box center [393, 413] width 27 height 29
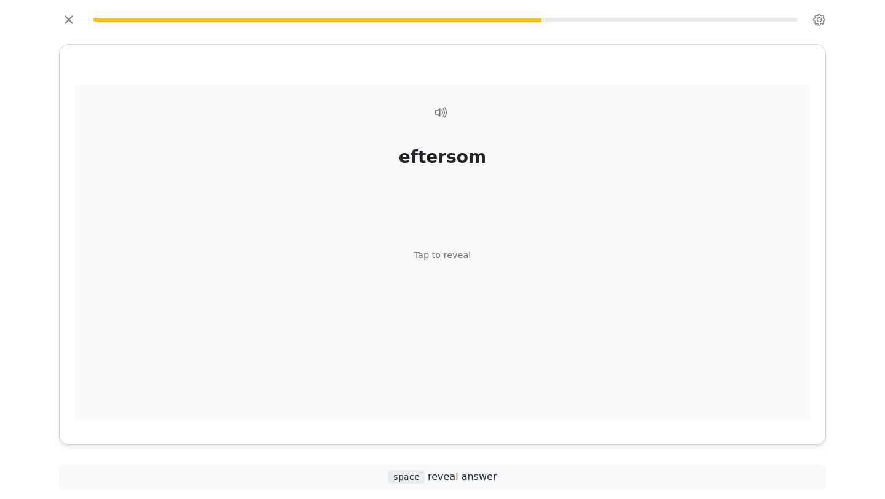
click at [447, 268] on div "eftersom Tap to reveal" at bounding box center [442, 259] width 736 height 349
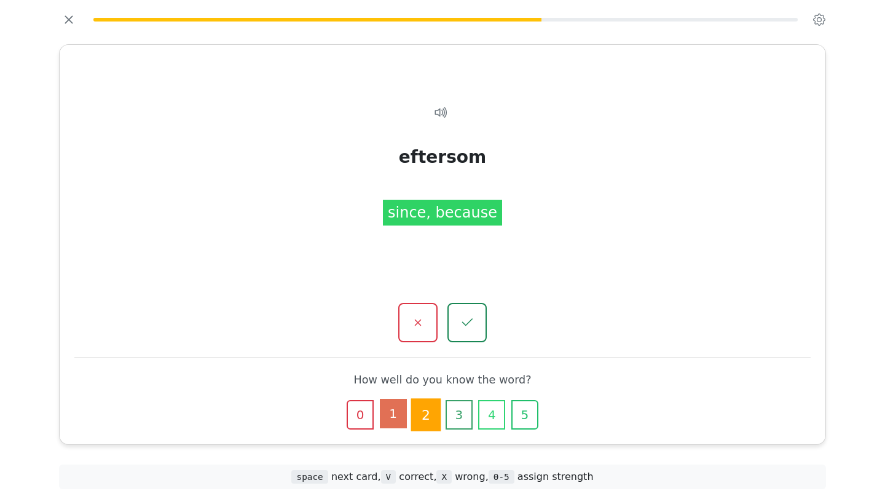
click at [398, 415] on button "1" at bounding box center [393, 413] width 27 height 29
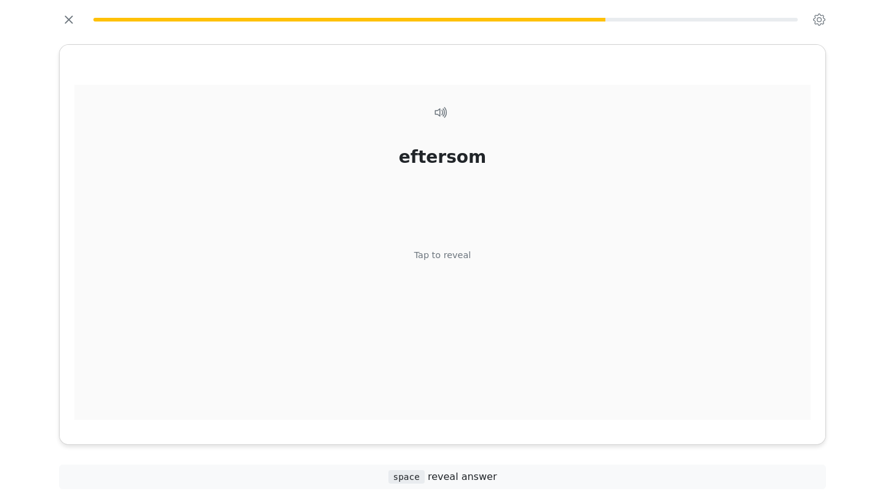
click at [431, 257] on div "Tap to reveal" at bounding box center [442, 256] width 57 height 14
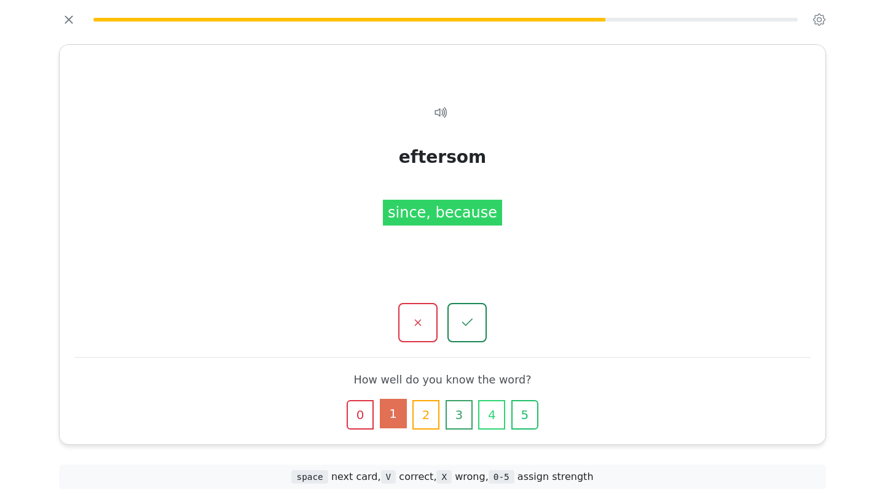
click at [395, 416] on button "1" at bounding box center [393, 413] width 27 height 29
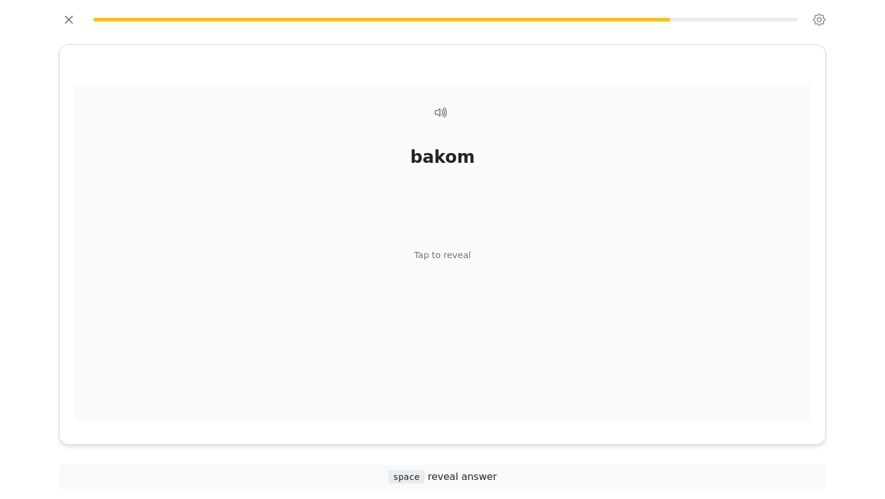
click at [445, 261] on div "Tap to reveal" at bounding box center [442, 256] width 57 height 14
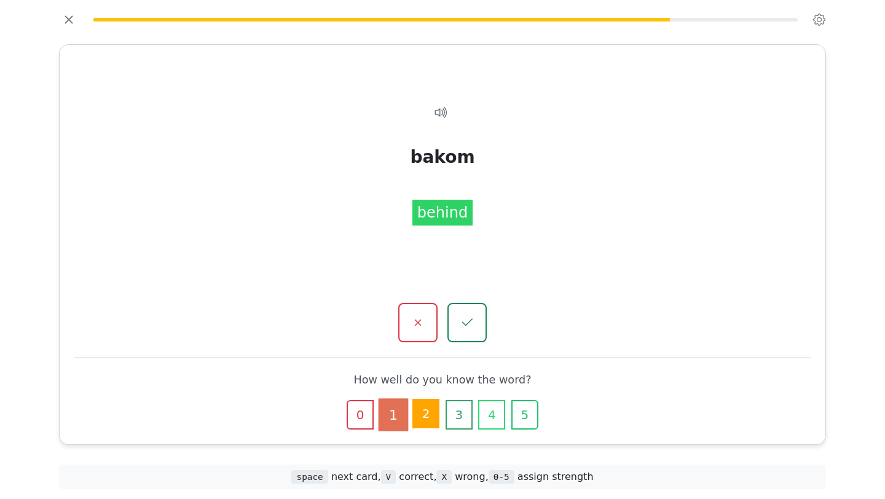
click at [427, 416] on button "2" at bounding box center [425, 413] width 27 height 29
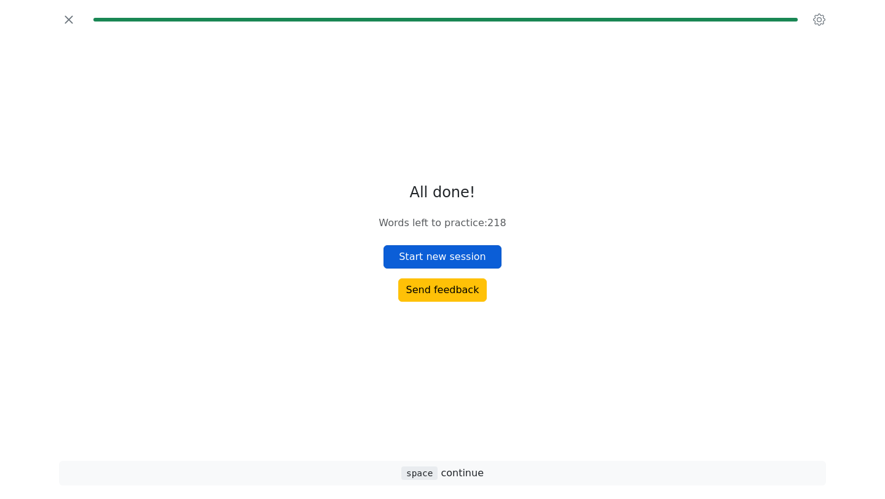
click at [418, 257] on button "Start new session" at bounding box center [442, 256] width 118 height 23
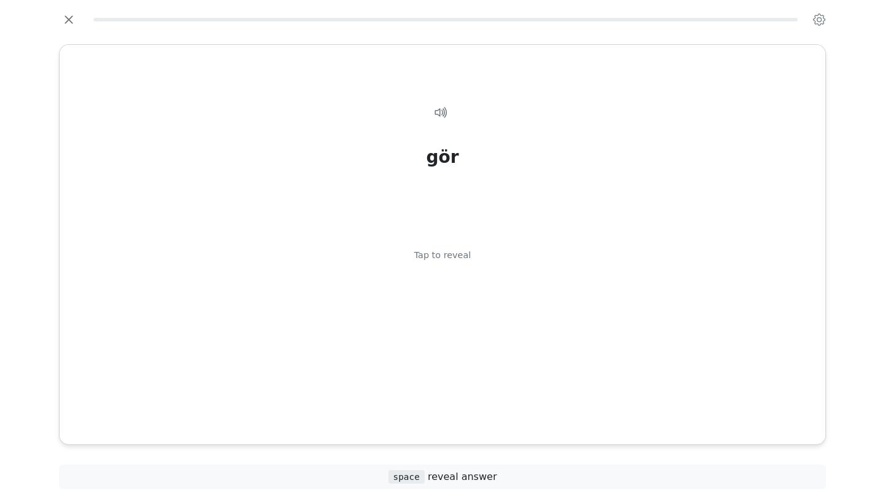
click at [418, 257] on div "Tap to reveal" at bounding box center [442, 256] width 57 height 14
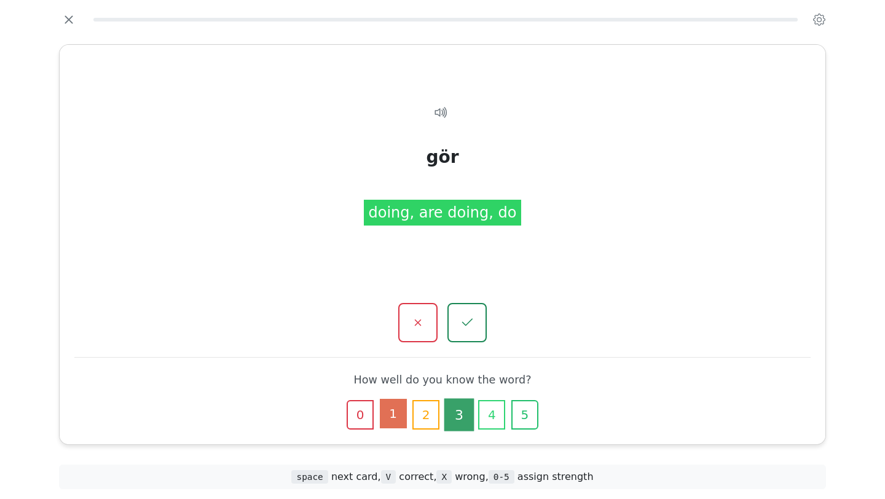
click at [398, 411] on button "1" at bounding box center [393, 413] width 27 height 29
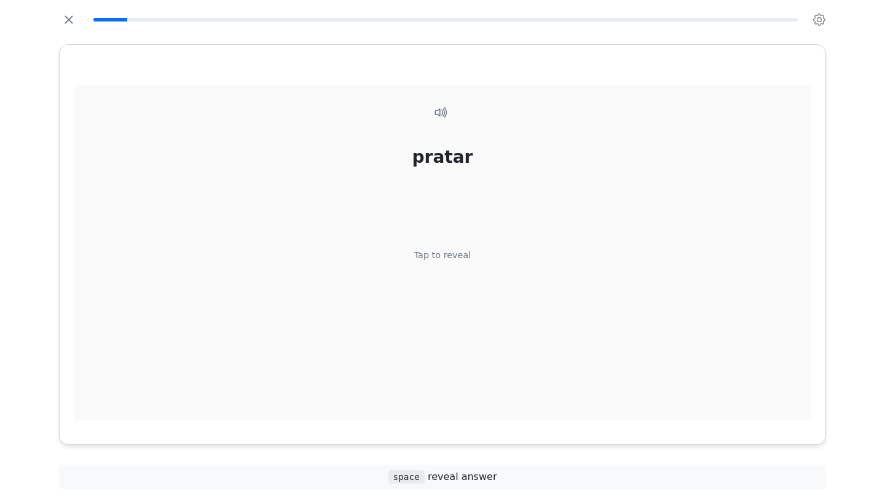
click at [445, 249] on div "Tap to reveal" at bounding box center [442, 256] width 57 height 14
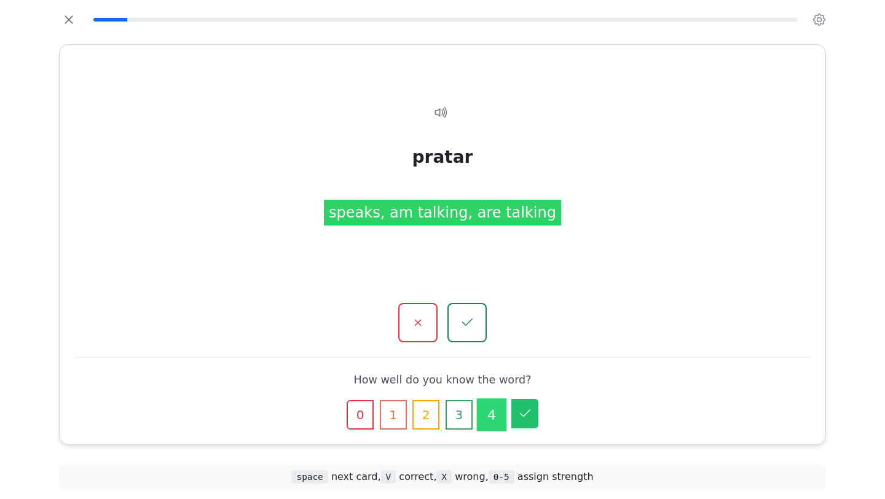
click at [528, 413] on icon "button" at bounding box center [524, 413] width 15 height 15
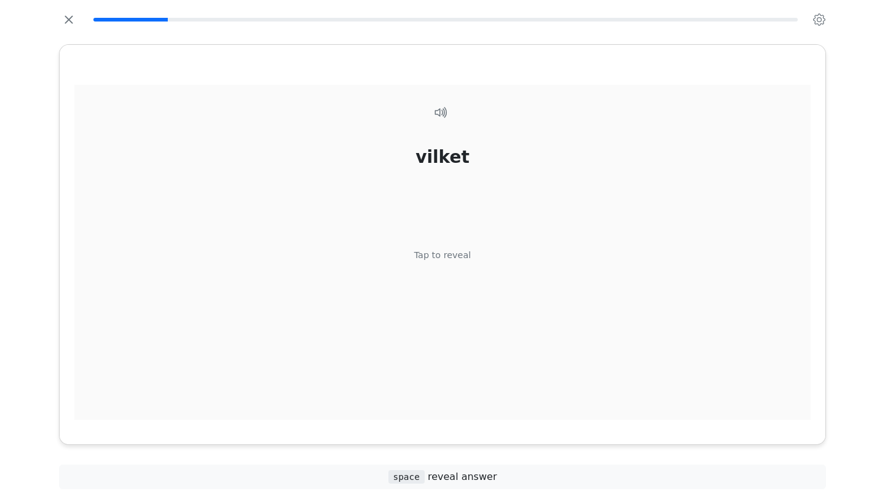
click at [425, 256] on div "Tap to reveal" at bounding box center [442, 256] width 57 height 14
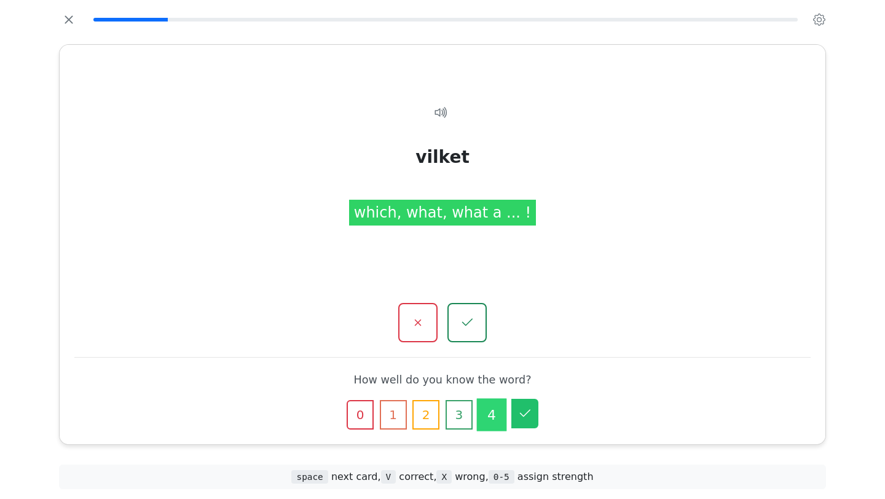
click at [517, 417] on icon "button" at bounding box center [524, 413] width 15 height 15
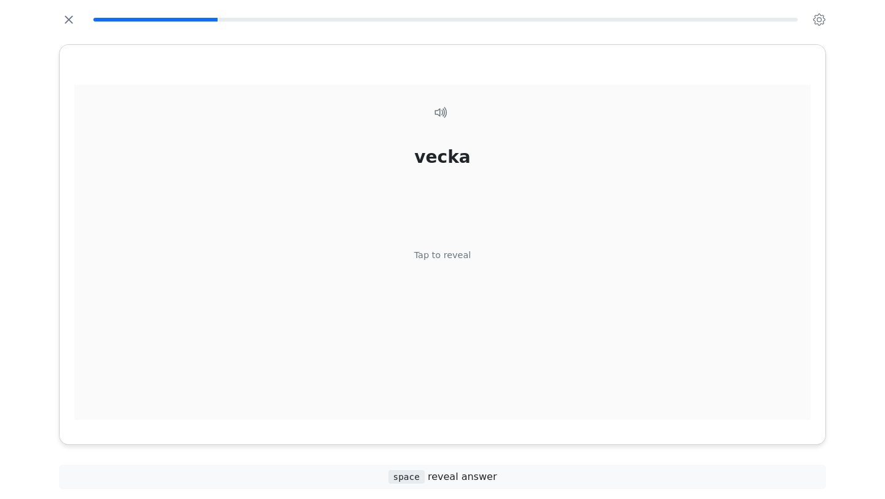
click at [429, 258] on div "Tap to reveal" at bounding box center [442, 256] width 57 height 14
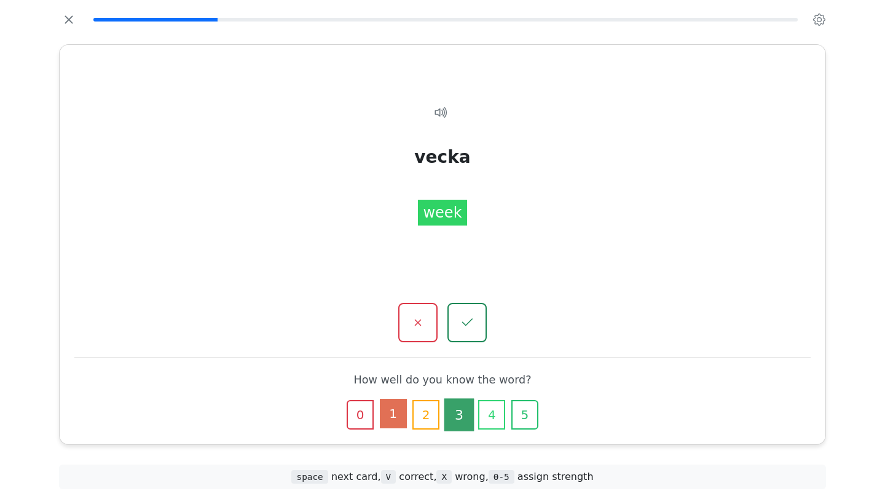
click at [397, 421] on button "1" at bounding box center [393, 413] width 27 height 29
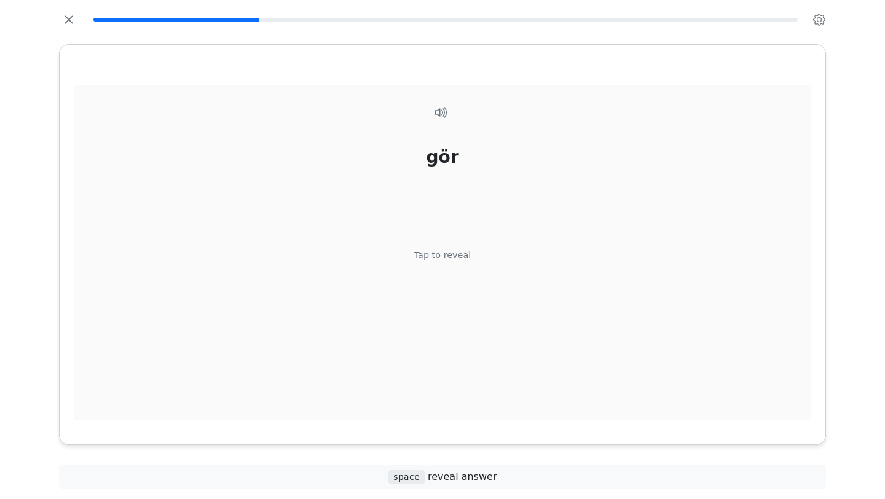
click at [431, 273] on div "gör Tap to reveal" at bounding box center [442, 259] width 736 height 349
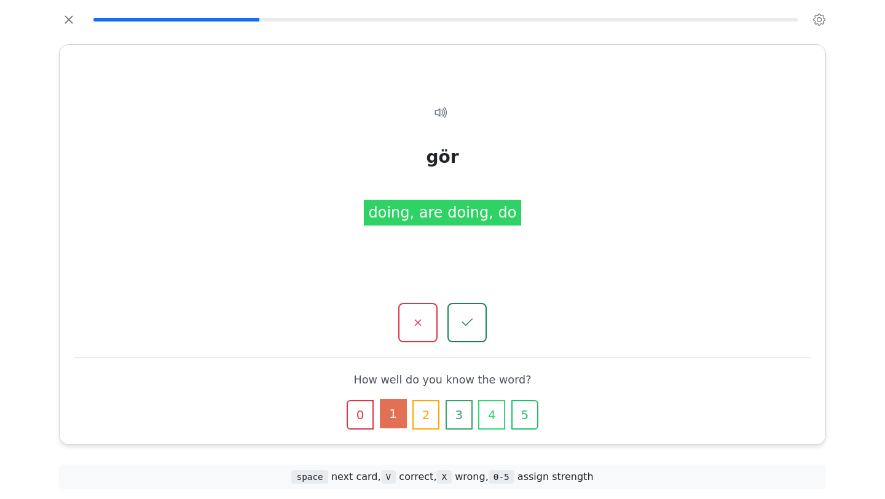
click at [393, 412] on button "1" at bounding box center [393, 413] width 27 height 29
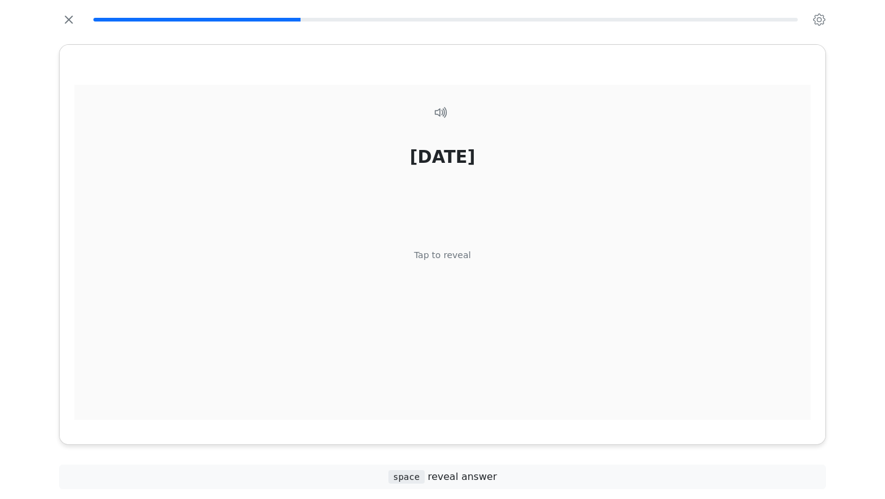
click at [433, 262] on div "[DATE] Tap to reveal" at bounding box center [442, 259] width 736 height 349
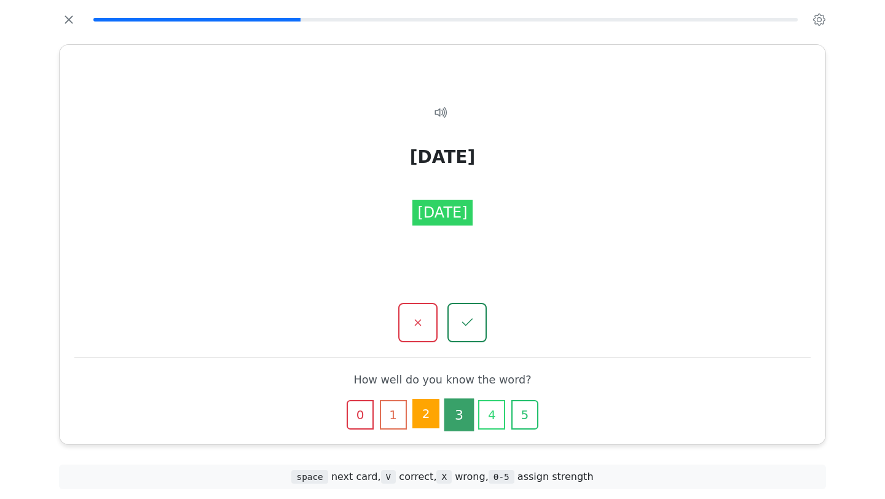
click at [423, 413] on button "2" at bounding box center [425, 413] width 27 height 29
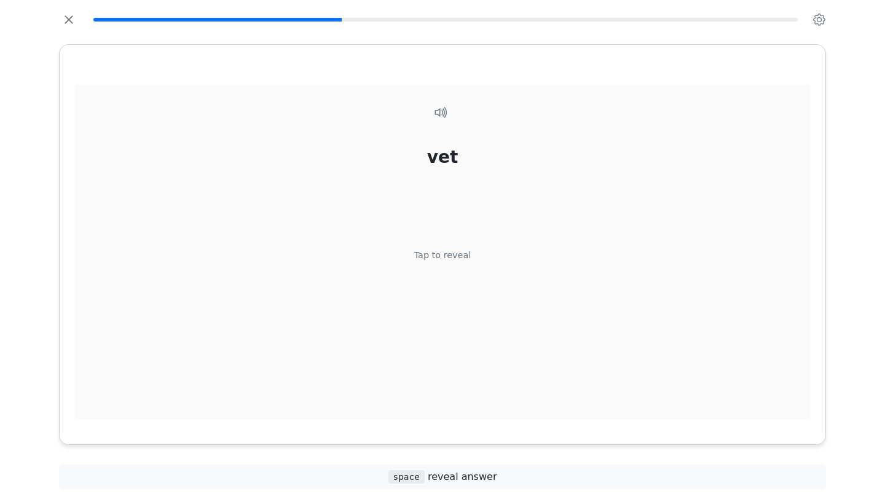
click at [440, 251] on div "Tap to reveal" at bounding box center [442, 256] width 57 height 14
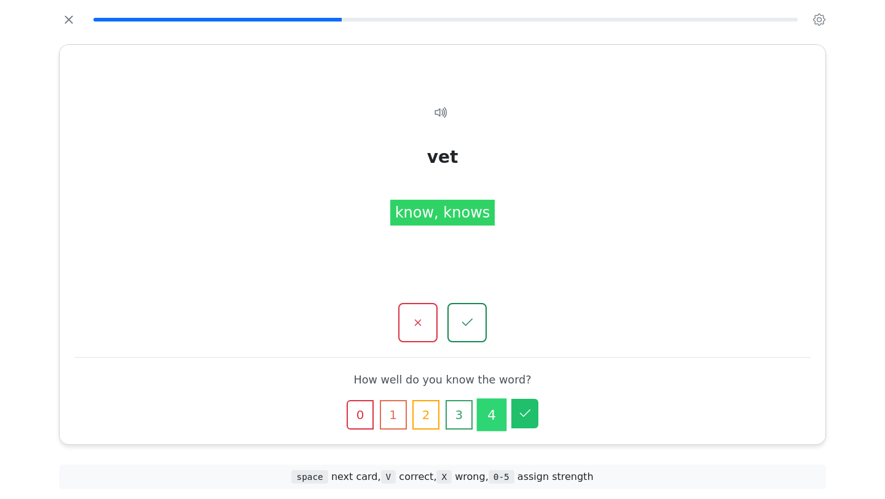
click at [528, 410] on icon "button" at bounding box center [525, 412] width 10 height 7
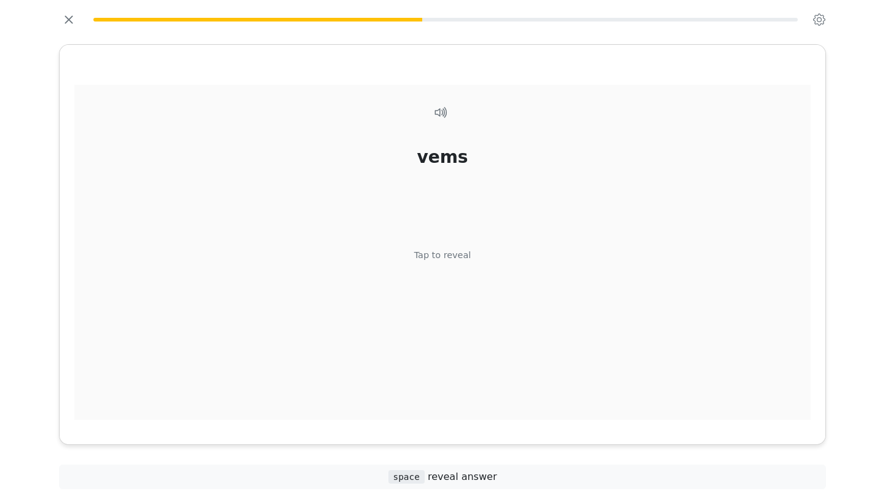
click at [431, 250] on div "Tap to reveal" at bounding box center [442, 256] width 57 height 14
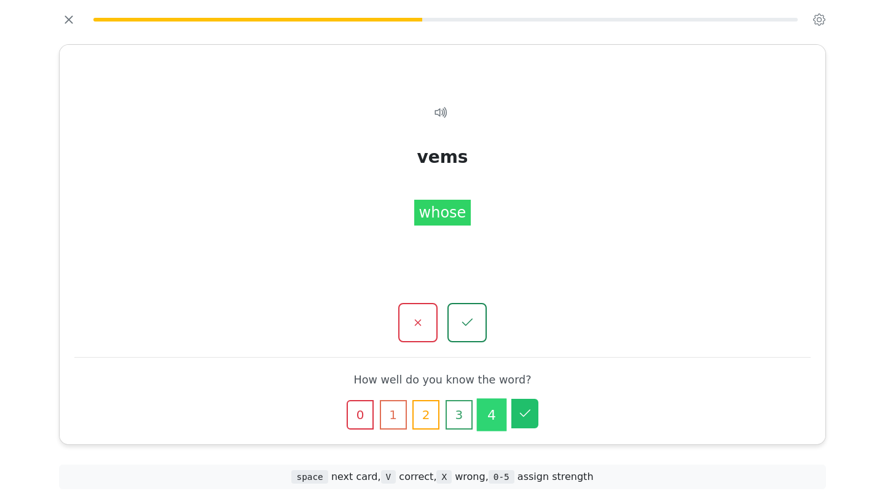
click at [526, 420] on icon "button" at bounding box center [524, 413] width 15 height 15
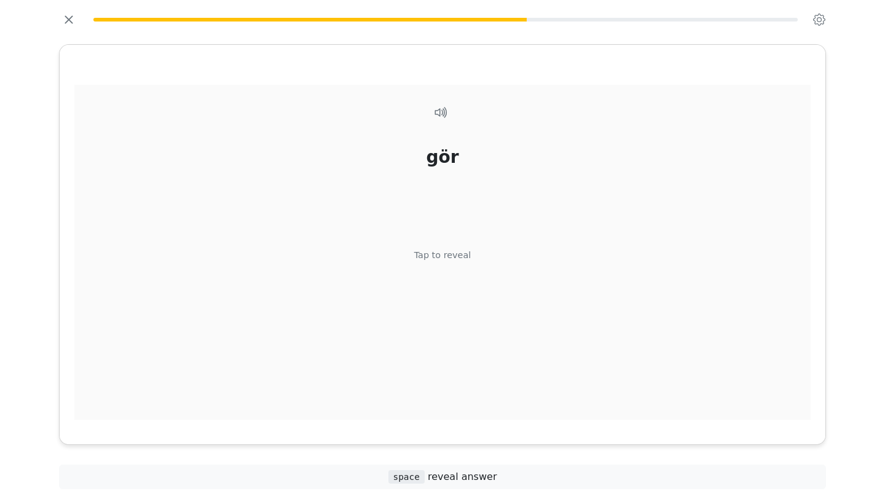
click at [435, 273] on div "gör Tap to reveal" at bounding box center [442, 259] width 736 height 349
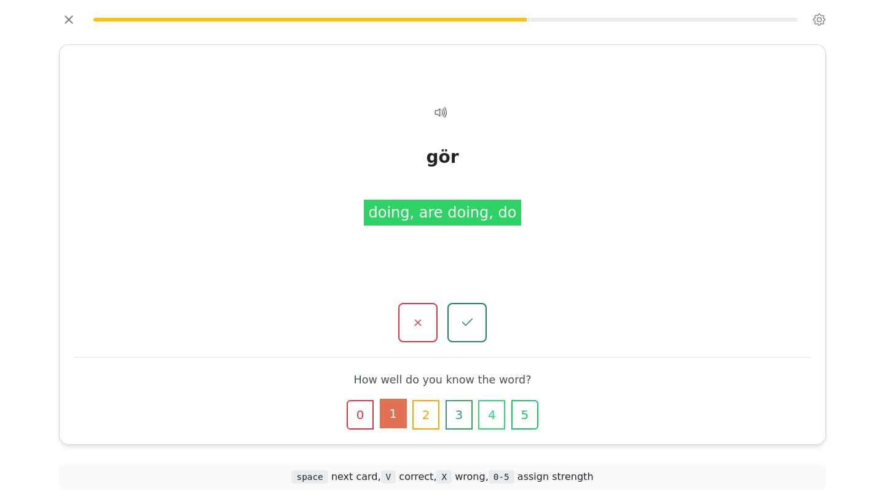
click at [390, 417] on button "1" at bounding box center [393, 413] width 27 height 29
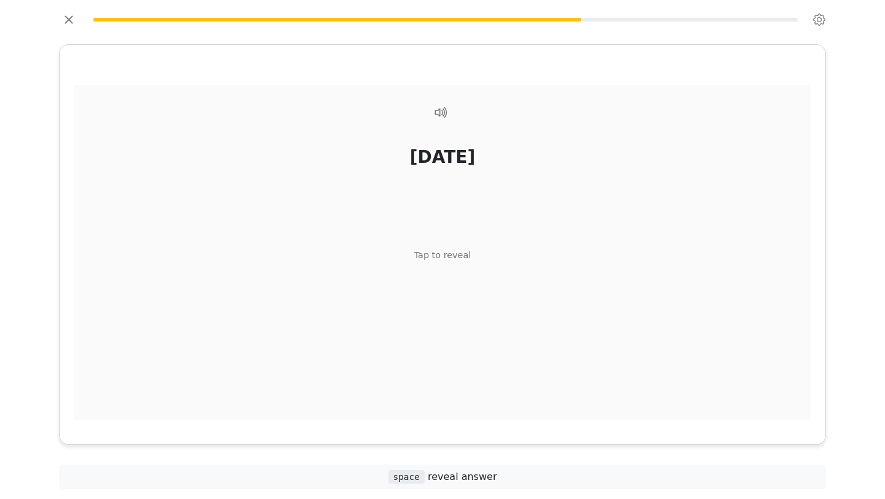
click at [448, 259] on div "Tap to reveal" at bounding box center [442, 256] width 57 height 14
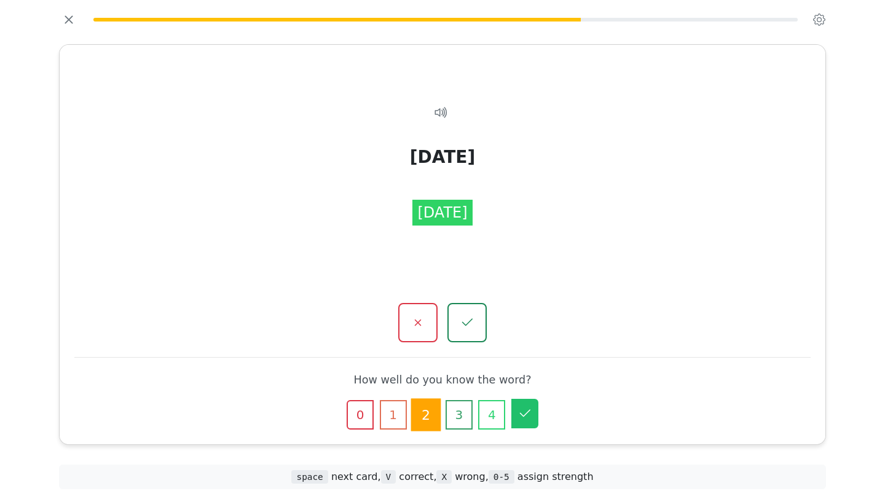
click at [524, 425] on button "5" at bounding box center [524, 413] width 27 height 29
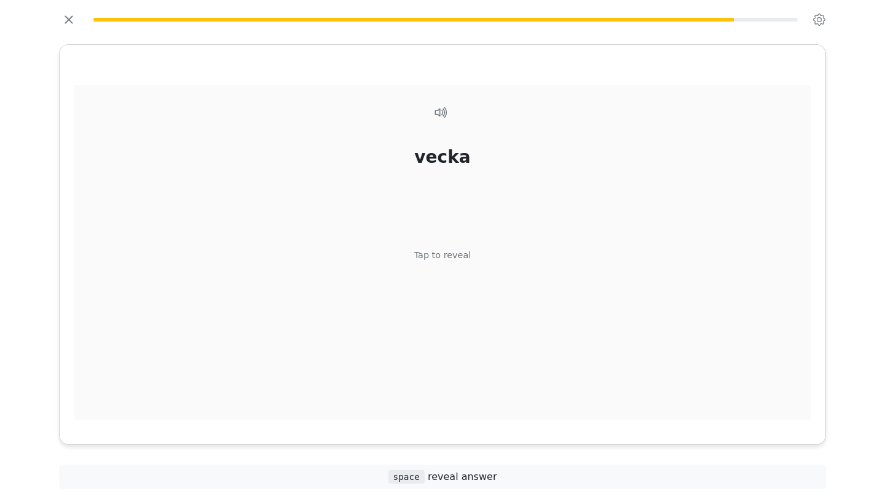
click at [436, 258] on div "Tap to reveal" at bounding box center [442, 256] width 57 height 14
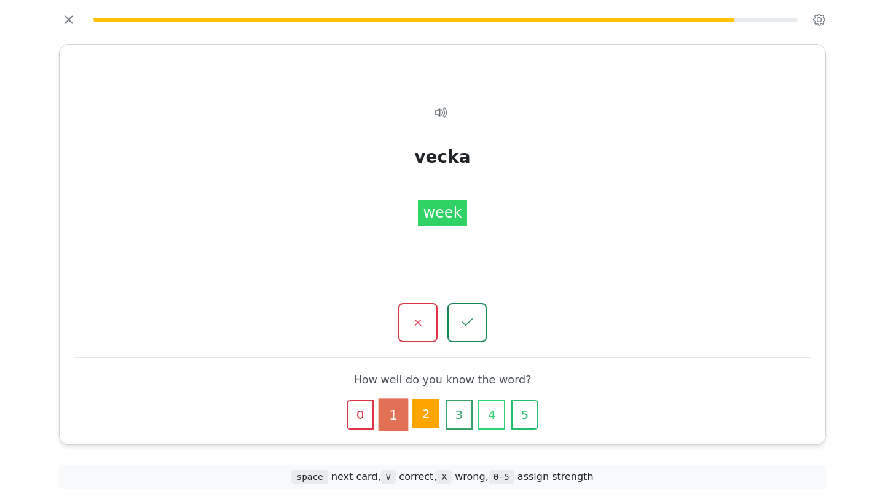
click at [430, 419] on button "2" at bounding box center [425, 413] width 27 height 29
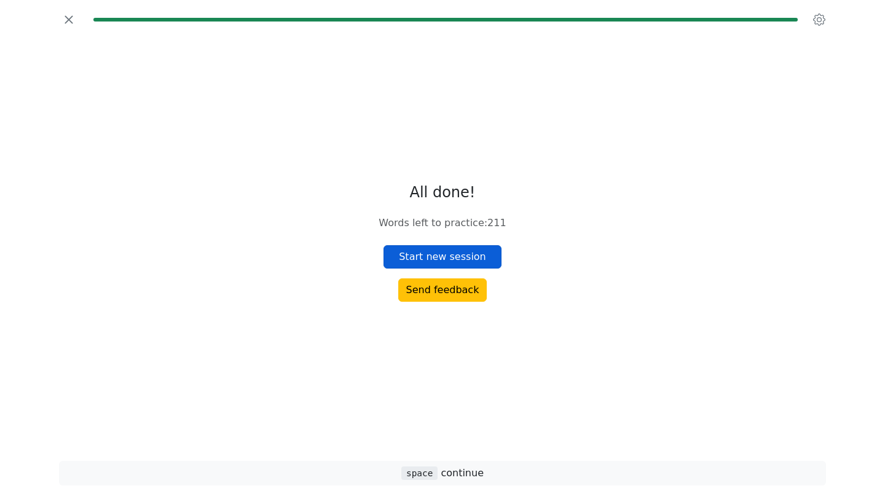
click at [420, 250] on button "Start new session" at bounding box center [442, 256] width 118 height 23
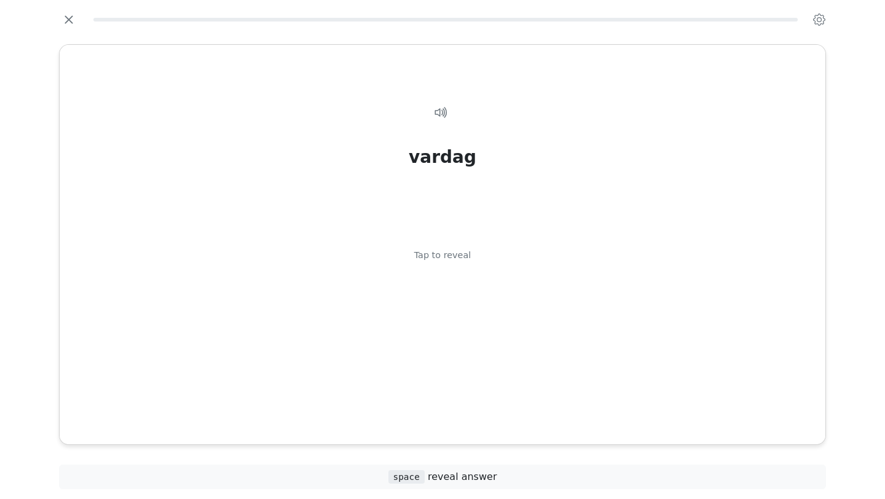
click at [420, 250] on div "Tap to reveal" at bounding box center [442, 256] width 57 height 14
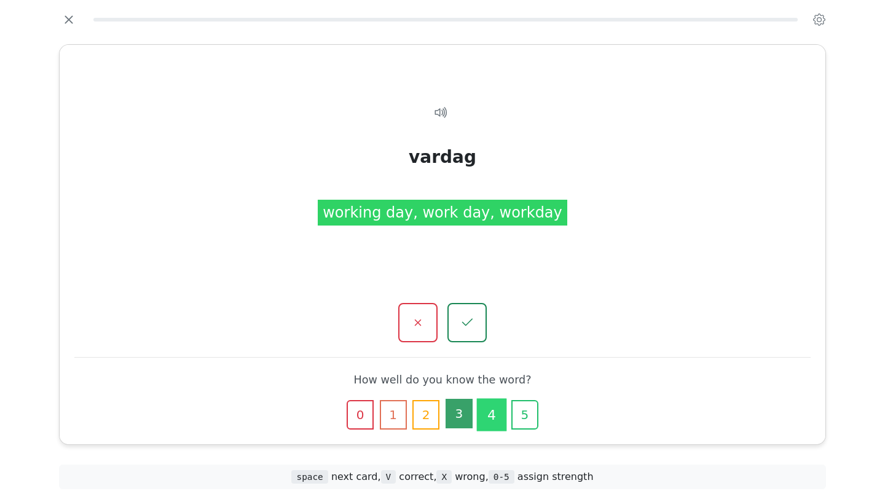
click at [456, 420] on button "3" at bounding box center [458, 413] width 27 height 29
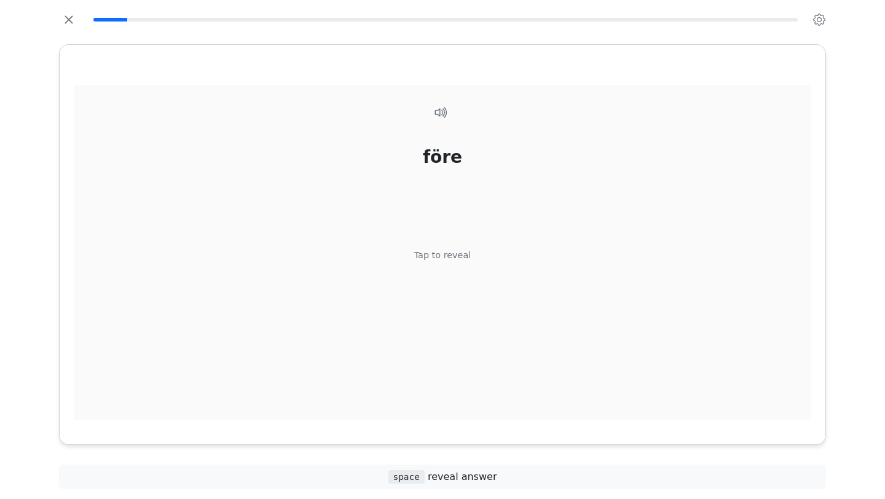
click at [438, 254] on div "Tap to reveal" at bounding box center [442, 256] width 57 height 14
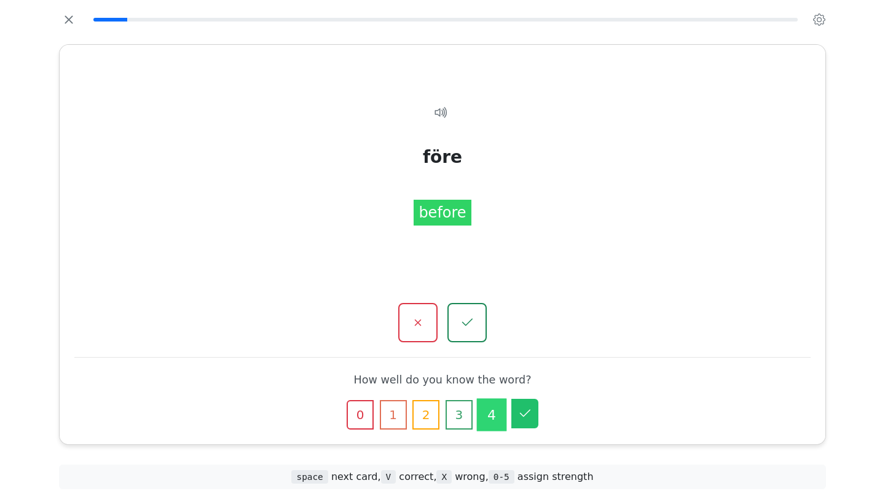
click at [523, 415] on icon "button" at bounding box center [525, 412] width 10 height 7
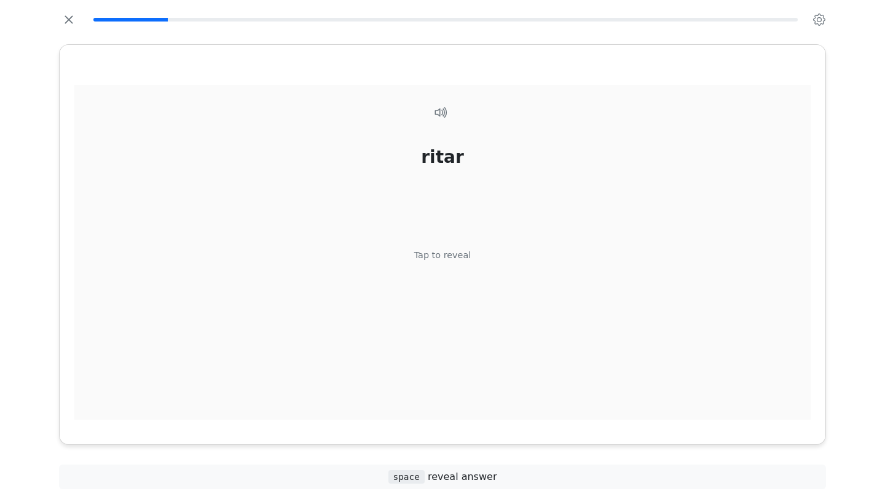
click at [435, 257] on div "Tap to reveal" at bounding box center [442, 256] width 57 height 14
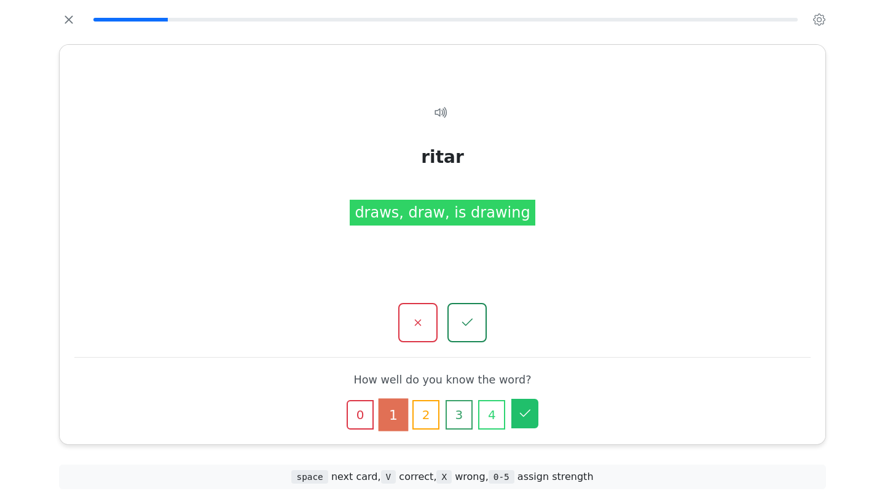
click at [528, 421] on button "5" at bounding box center [524, 413] width 27 height 29
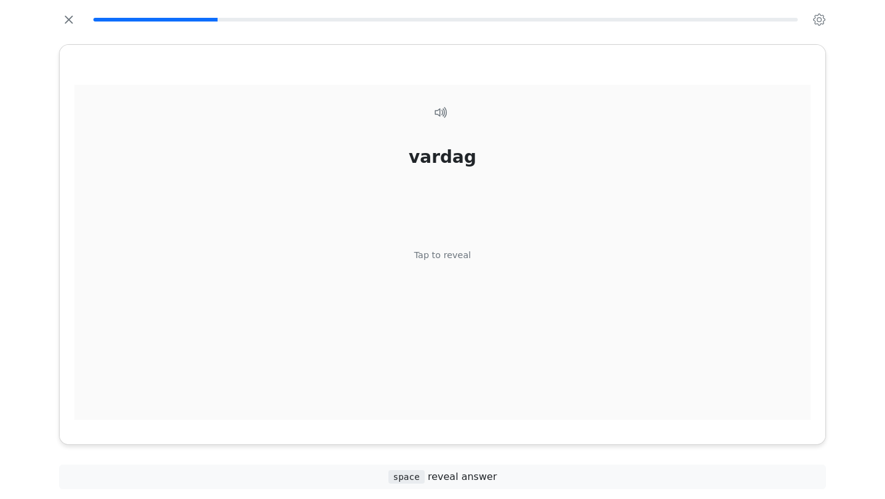
click at [426, 254] on div "Tap to reveal" at bounding box center [442, 256] width 57 height 14
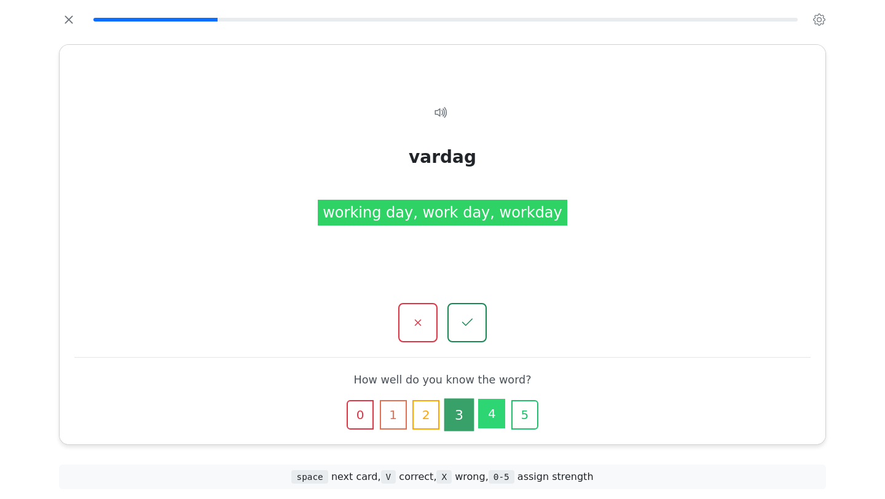
click at [495, 411] on button "4" at bounding box center [491, 413] width 27 height 29
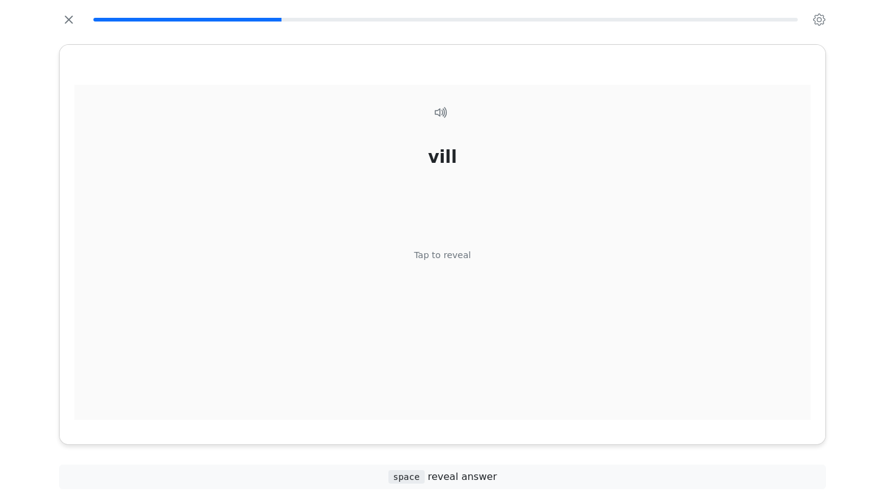
click at [452, 256] on div "Tap to reveal" at bounding box center [442, 256] width 57 height 14
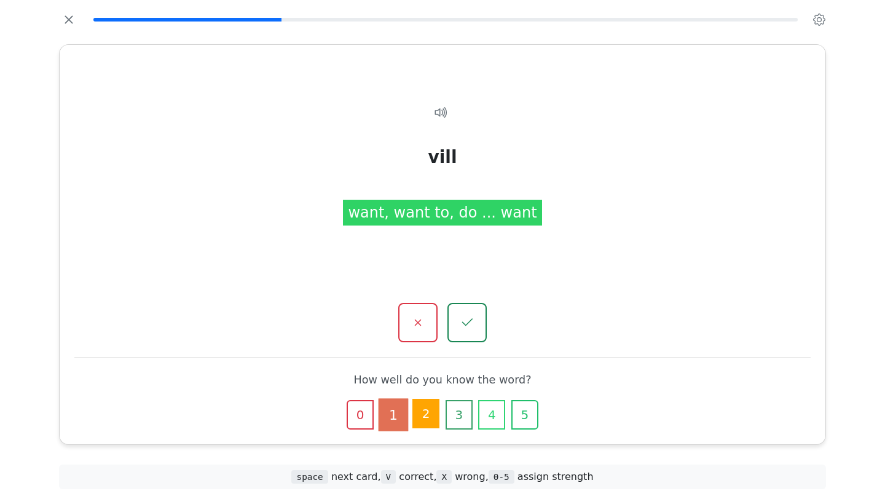
click at [426, 421] on button "2" at bounding box center [425, 413] width 27 height 29
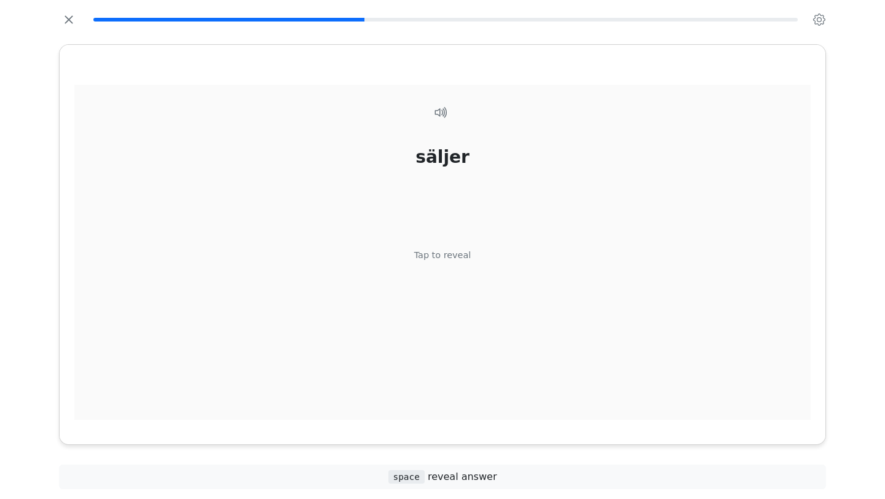
click at [426, 253] on div "Tap to reveal" at bounding box center [442, 256] width 57 height 14
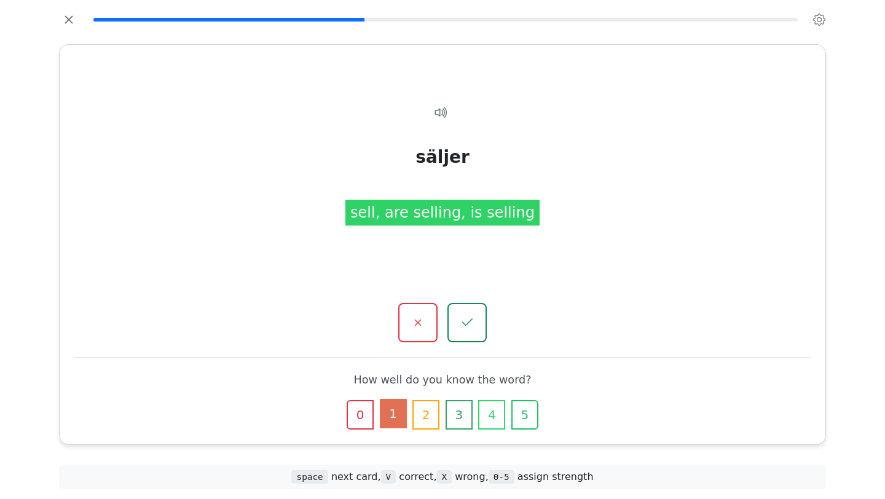
click at [401, 417] on button "1" at bounding box center [393, 413] width 27 height 29
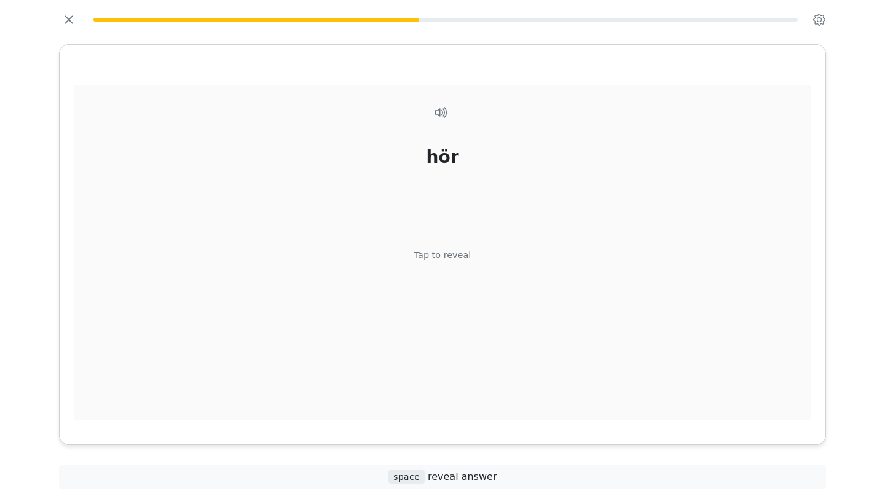
click at [436, 251] on div "Tap to reveal" at bounding box center [442, 256] width 57 height 14
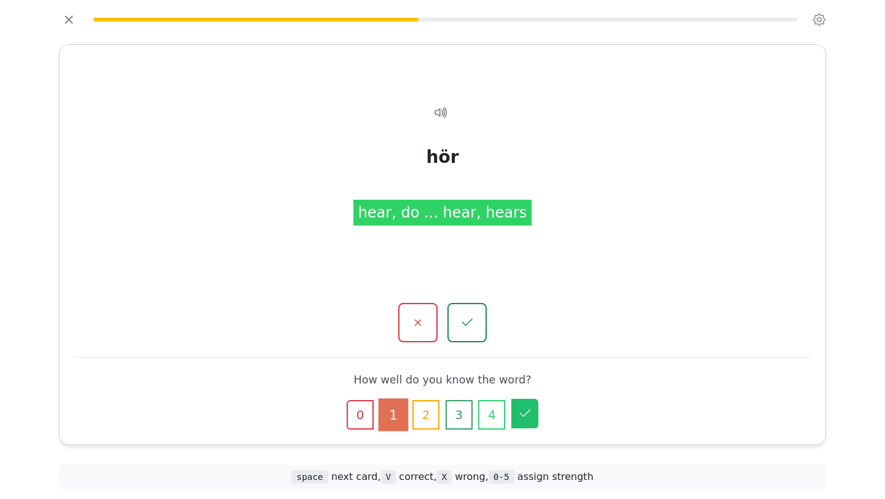
click at [529, 418] on icon "button" at bounding box center [524, 413] width 15 height 15
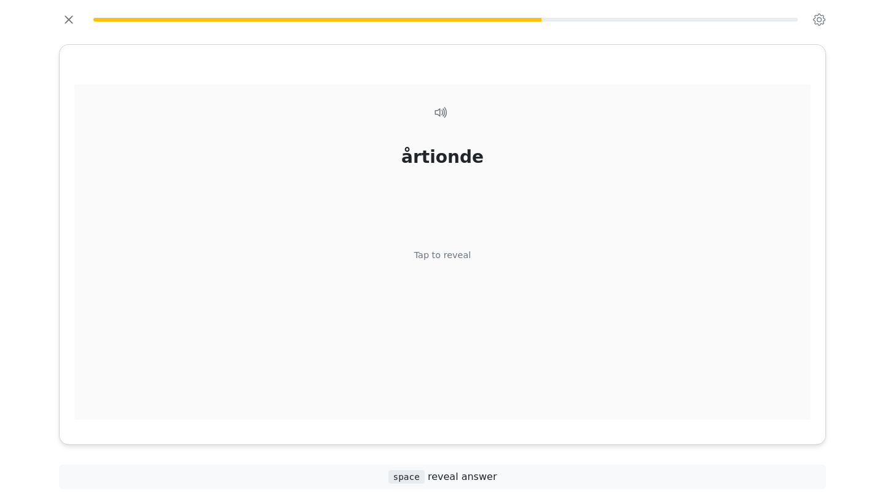
click at [429, 255] on div "Tap to reveal" at bounding box center [442, 256] width 57 height 14
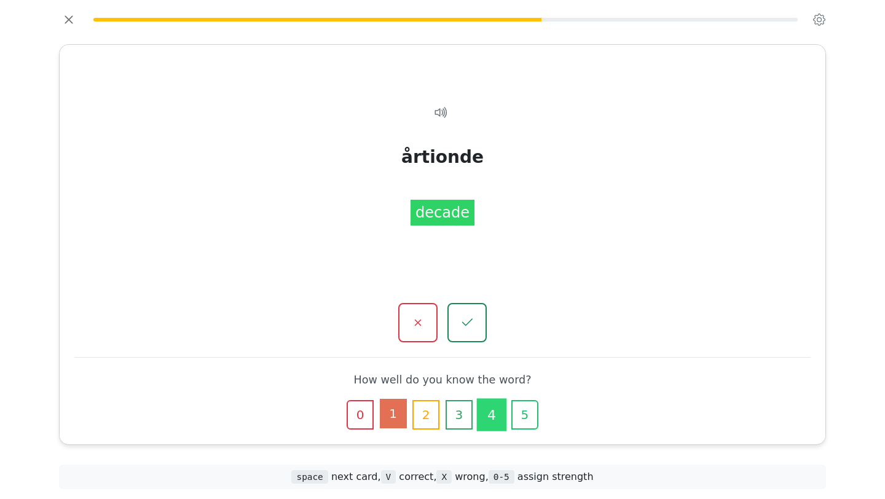
click at [395, 405] on button "1" at bounding box center [393, 413] width 27 height 29
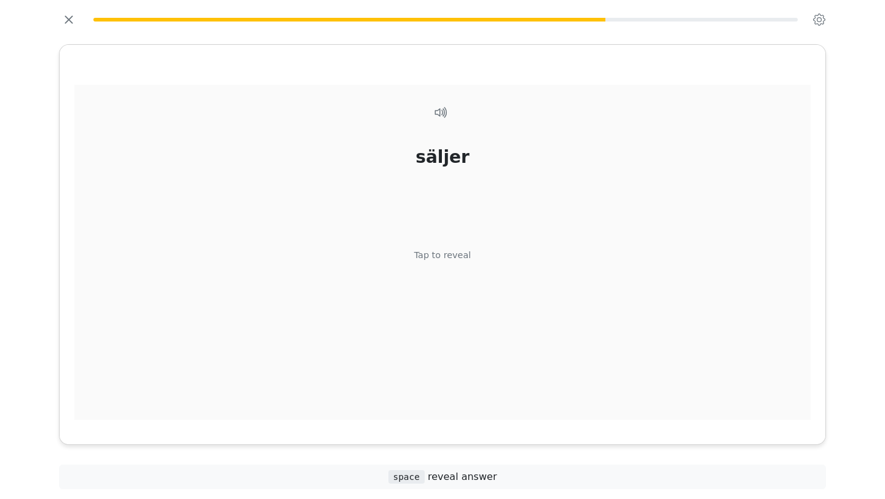
click at [440, 247] on div "säljer Tap to reveal" at bounding box center [442, 259] width 736 height 349
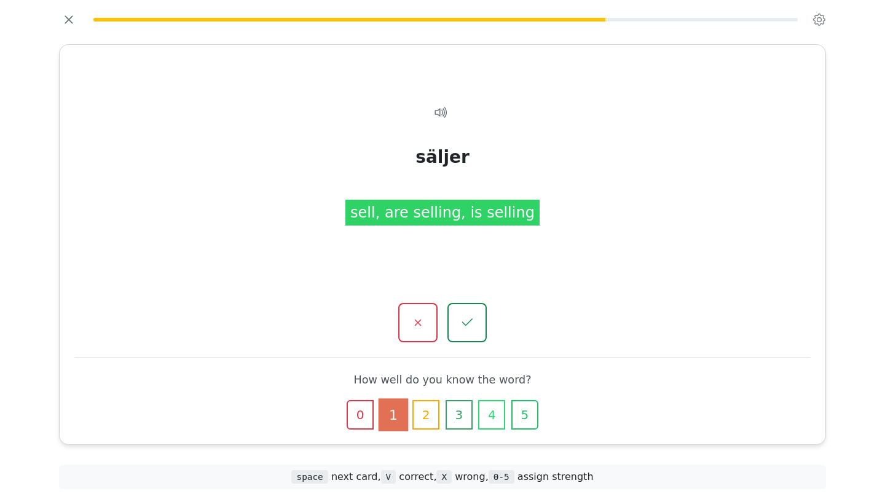
click at [386, 429] on button "1" at bounding box center [392, 415] width 29 height 33
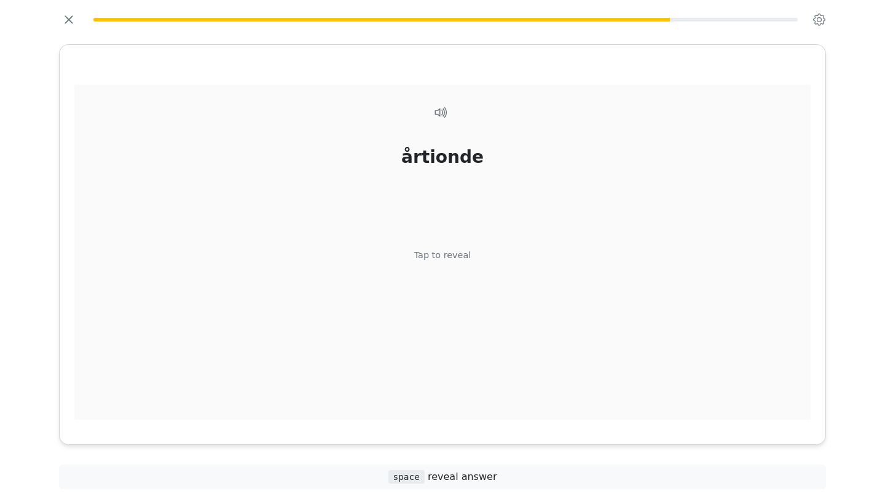
click at [437, 244] on div "årtionde Tap to reveal" at bounding box center [442, 259] width 736 height 349
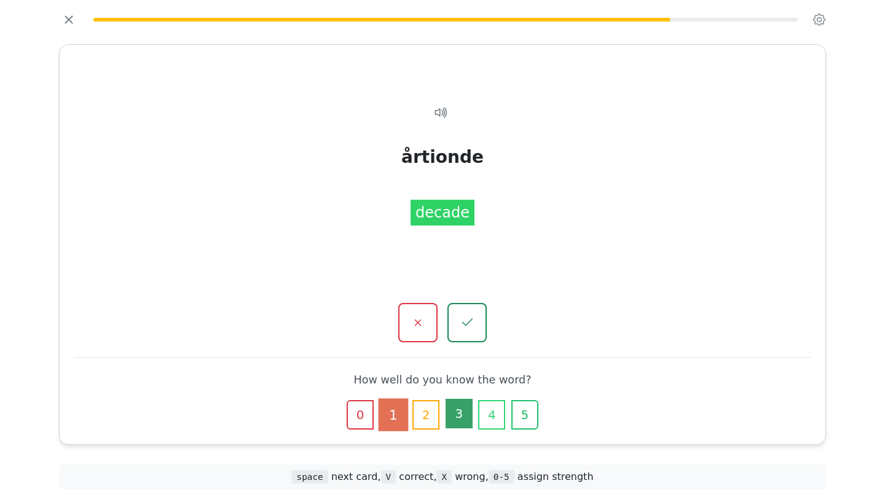
click at [462, 410] on button "3" at bounding box center [458, 413] width 27 height 29
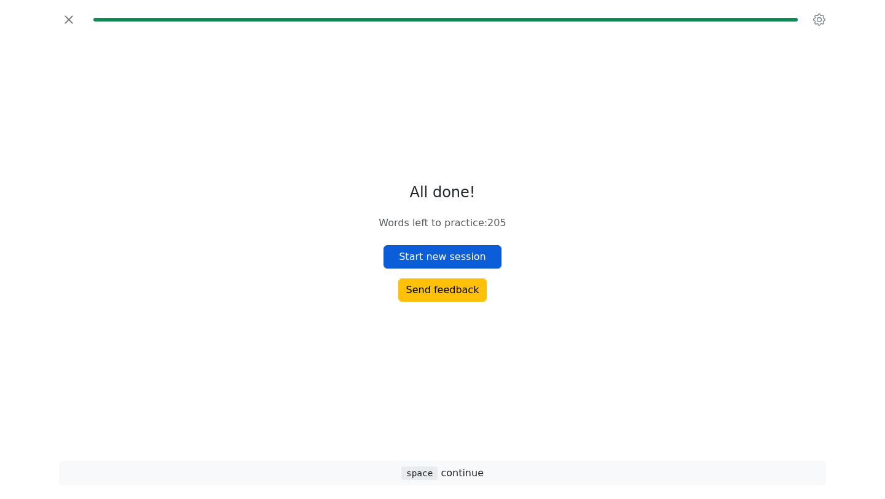
click at [436, 258] on button "Start new session" at bounding box center [442, 256] width 118 height 23
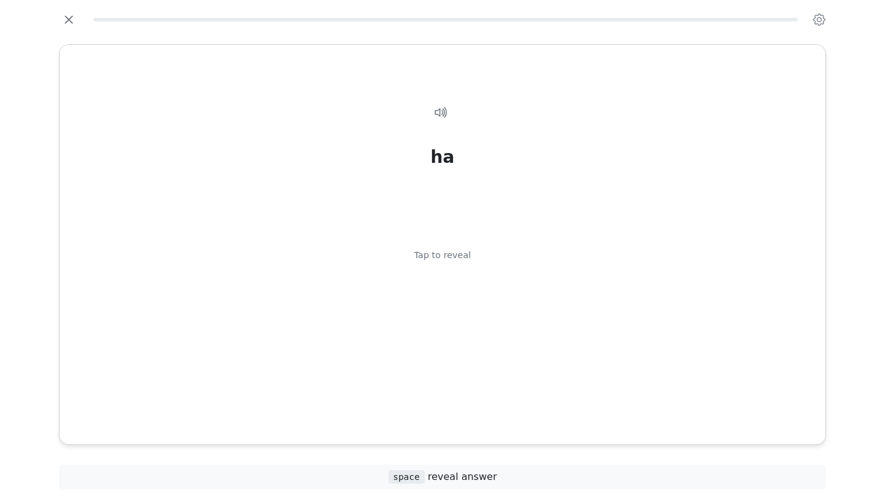
click at [436, 258] on div "Tap to reveal" at bounding box center [442, 256] width 57 height 14
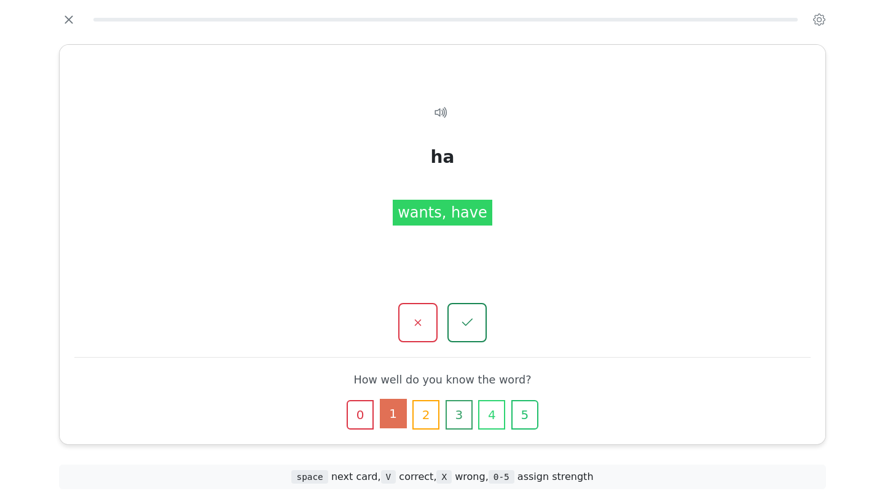
click at [395, 415] on button "1" at bounding box center [393, 413] width 27 height 29
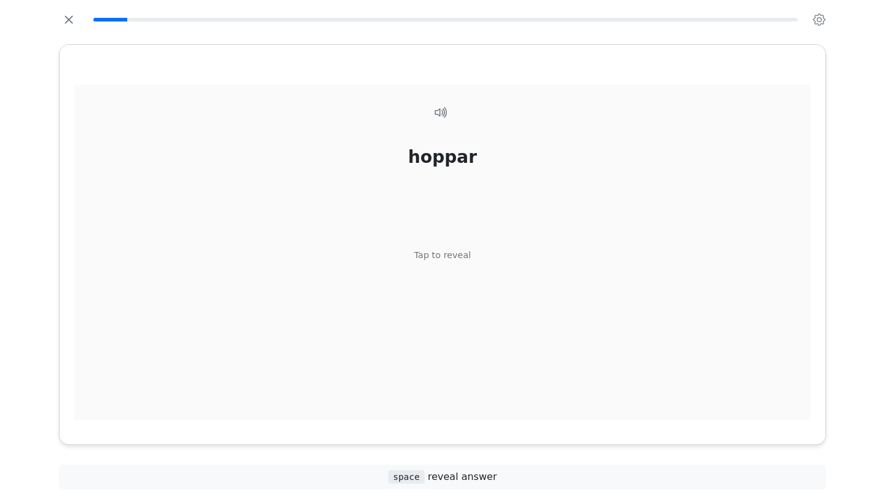
click at [434, 260] on div "Tap to reveal" at bounding box center [442, 256] width 57 height 14
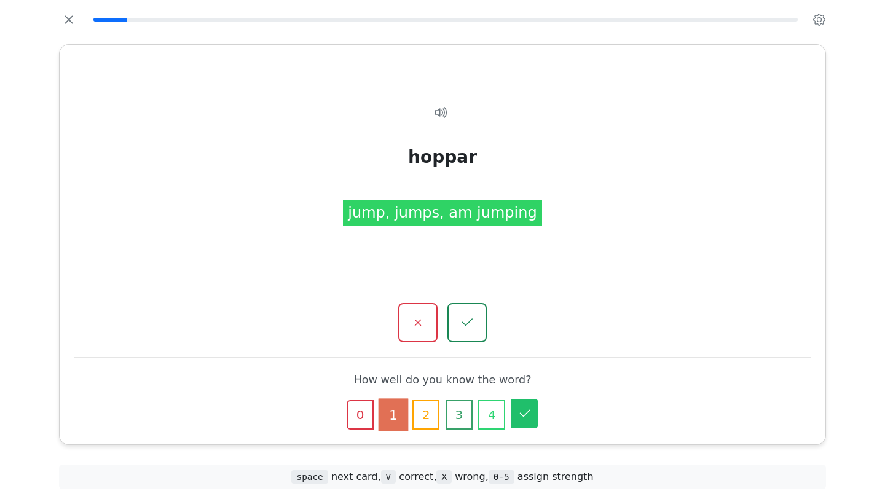
click at [530, 420] on icon "button" at bounding box center [524, 413] width 15 height 15
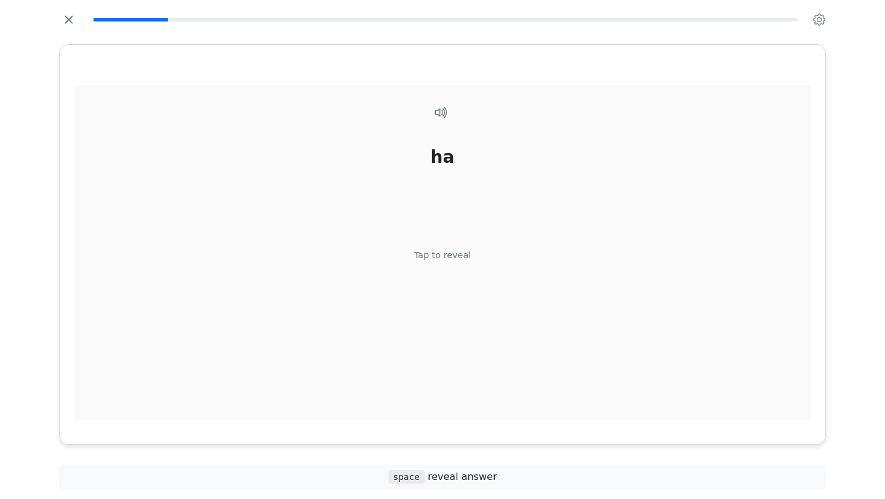
click at [430, 259] on div "Tap to reveal" at bounding box center [442, 256] width 57 height 14
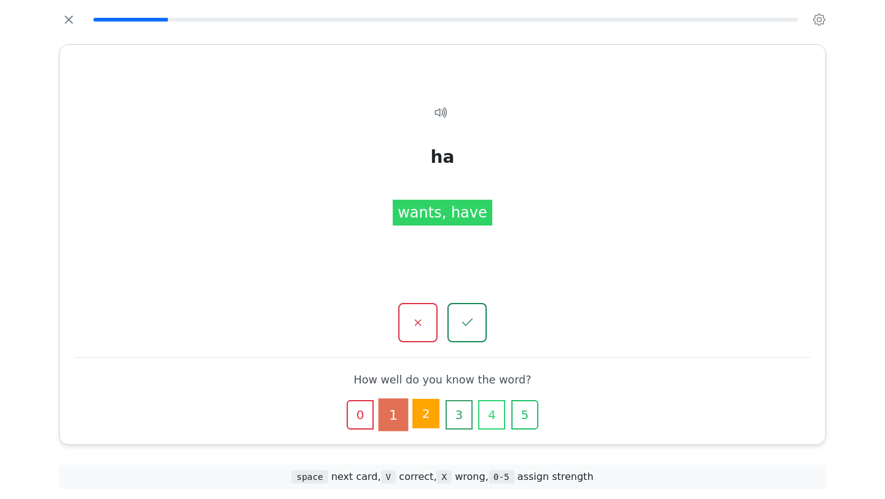
click at [429, 418] on button "2" at bounding box center [425, 413] width 27 height 29
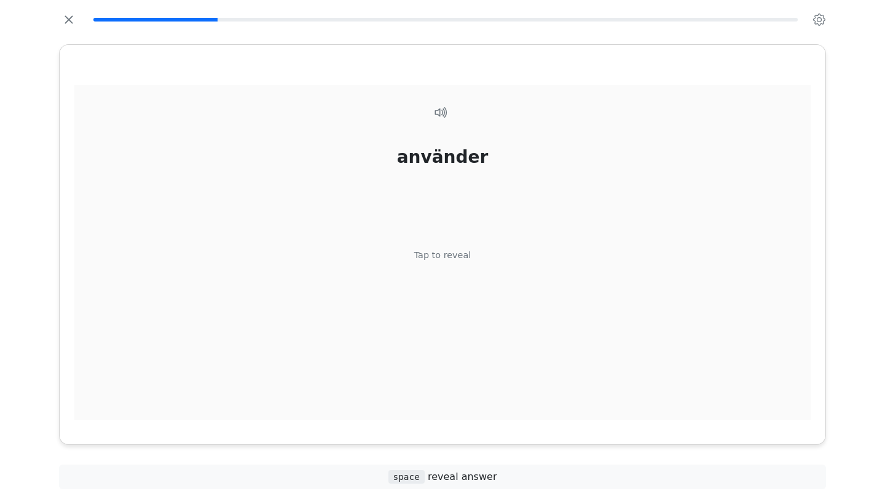
click at [444, 257] on div "Tap to reveal" at bounding box center [442, 256] width 57 height 14
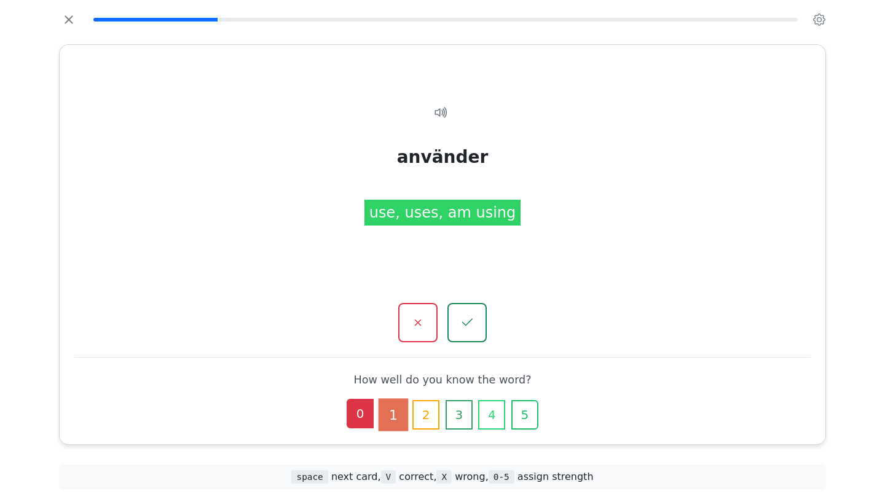
click at [359, 413] on button "0" at bounding box center [360, 413] width 27 height 29
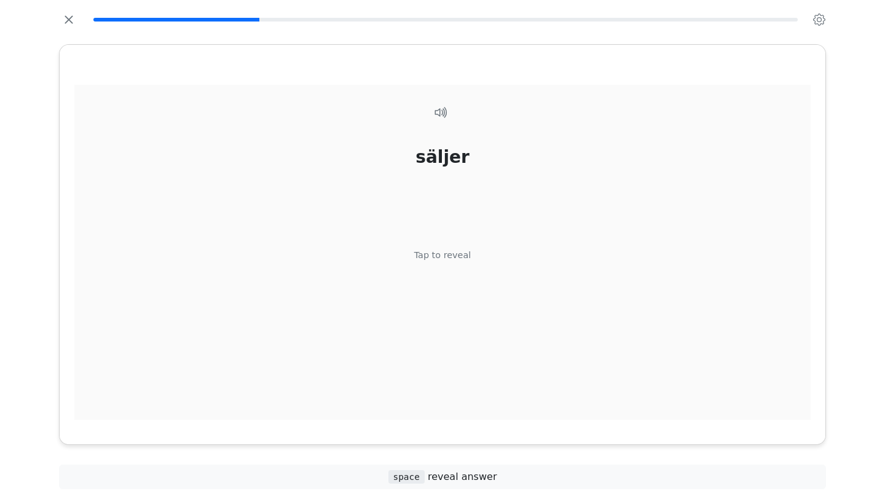
click at [438, 254] on div "Tap to reveal" at bounding box center [442, 256] width 57 height 14
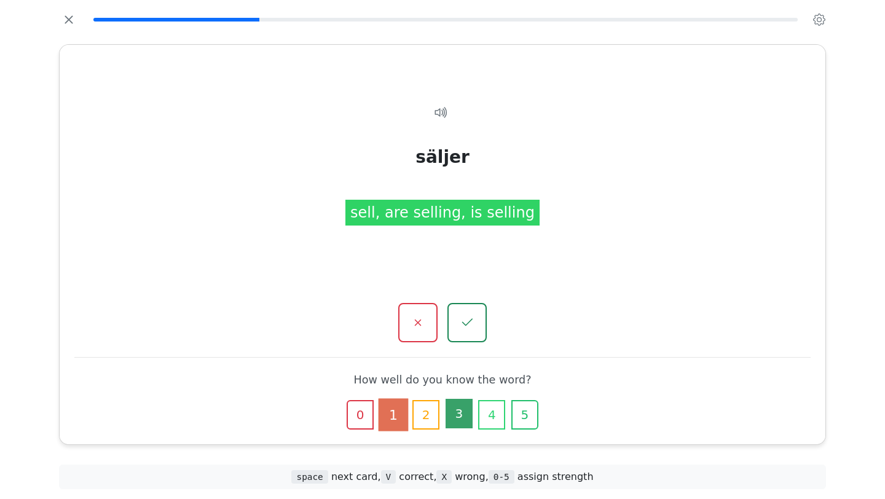
click at [455, 415] on button "3" at bounding box center [458, 413] width 27 height 29
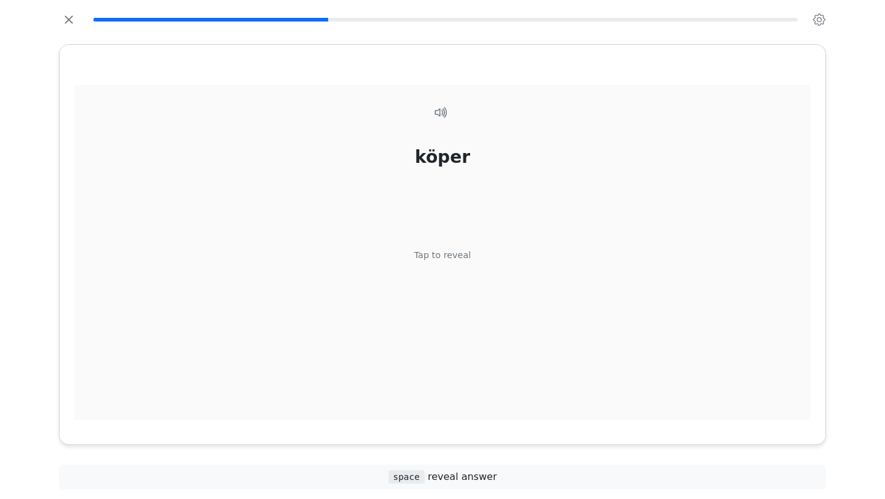
click at [433, 259] on div "Tap to reveal" at bounding box center [442, 256] width 57 height 14
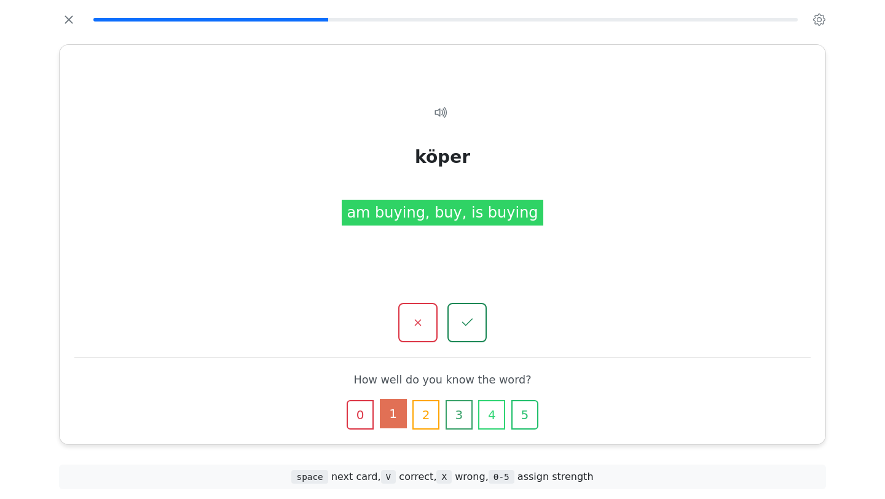
click at [391, 417] on button "1" at bounding box center [393, 413] width 27 height 29
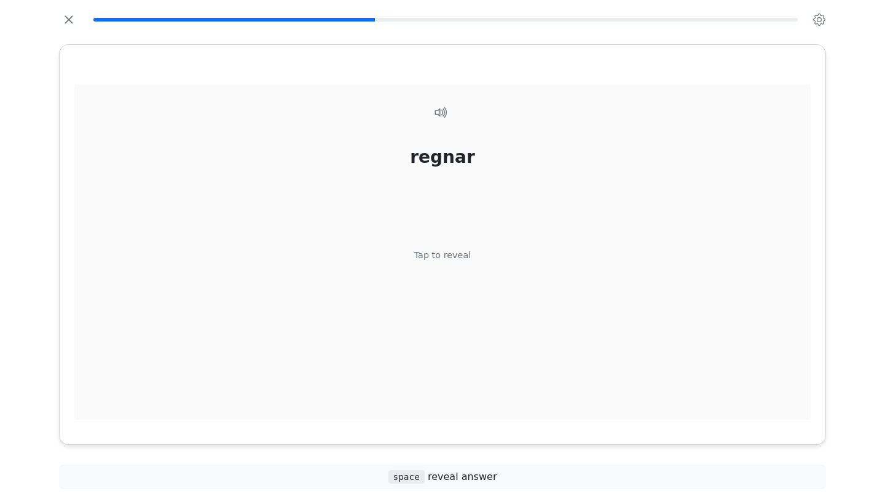
click at [429, 249] on div "Tap to reveal" at bounding box center [442, 256] width 57 height 14
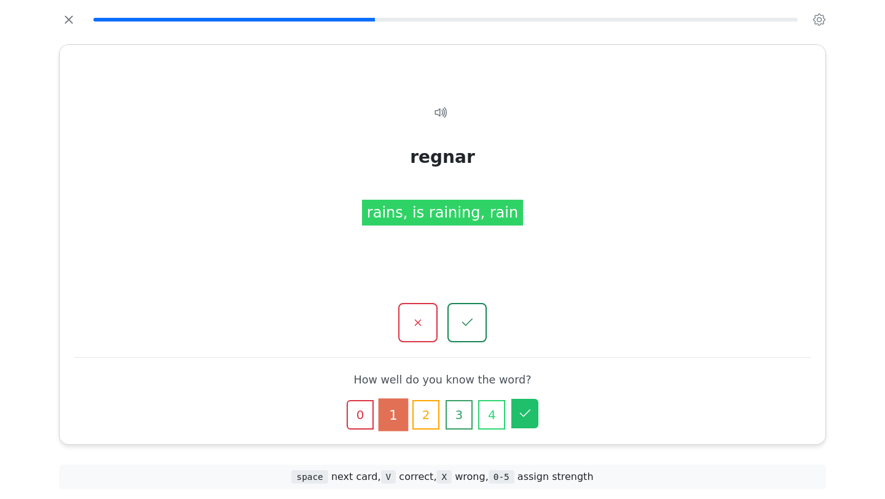
click at [529, 410] on icon "button" at bounding box center [525, 412] width 10 height 7
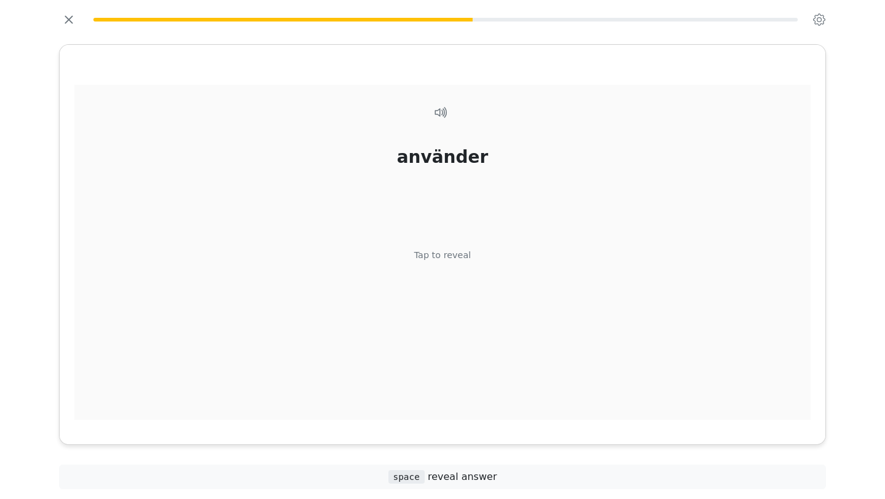
click at [437, 251] on div "Tap to reveal" at bounding box center [442, 256] width 57 height 14
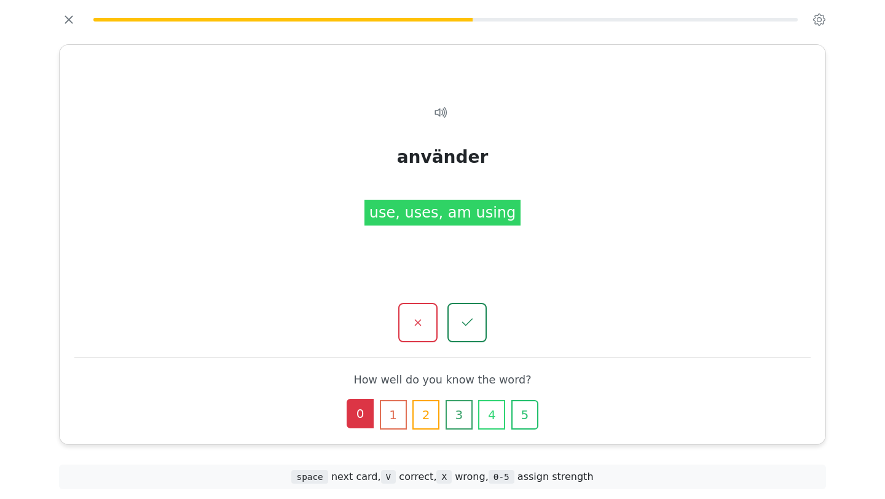
click at [359, 412] on button "0" at bounding box center [360, 413] width 27 height 29
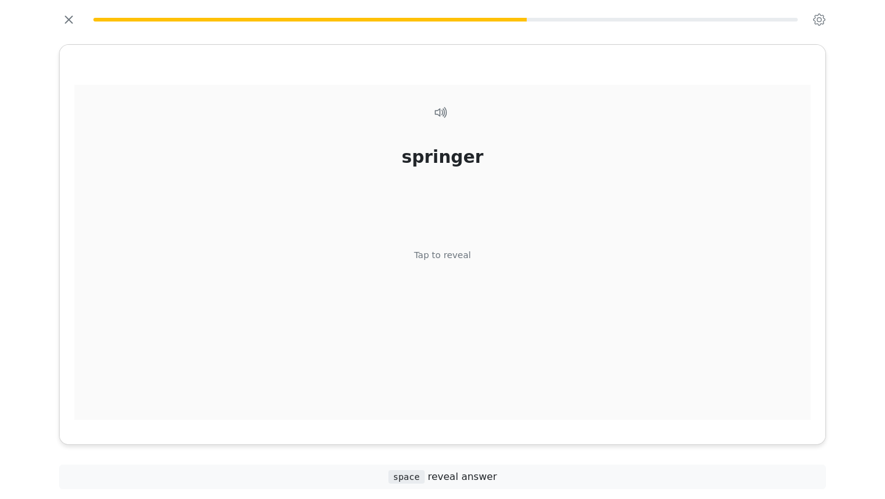
click at [456, 258] on div "Tap to reveal" at bounding box center [442, 256] width 57 height 14
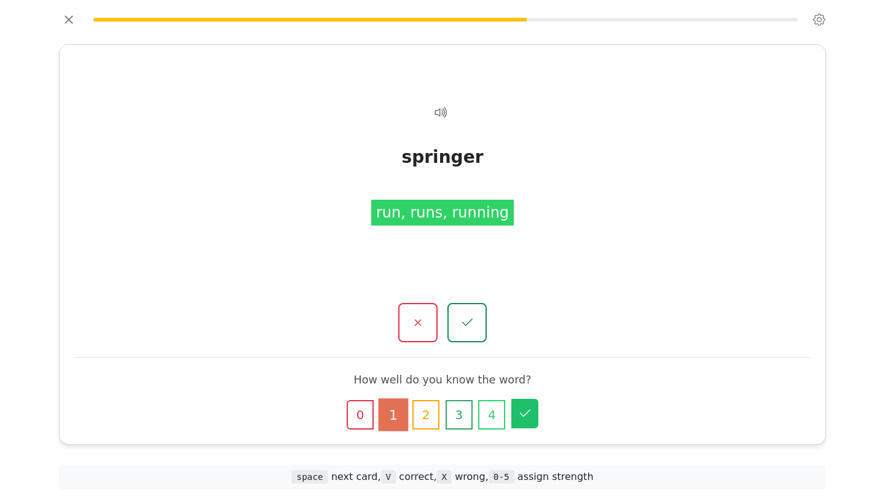
click at [530, 413] on icon "button" at bounding box center [524, 413] width 15 height 15
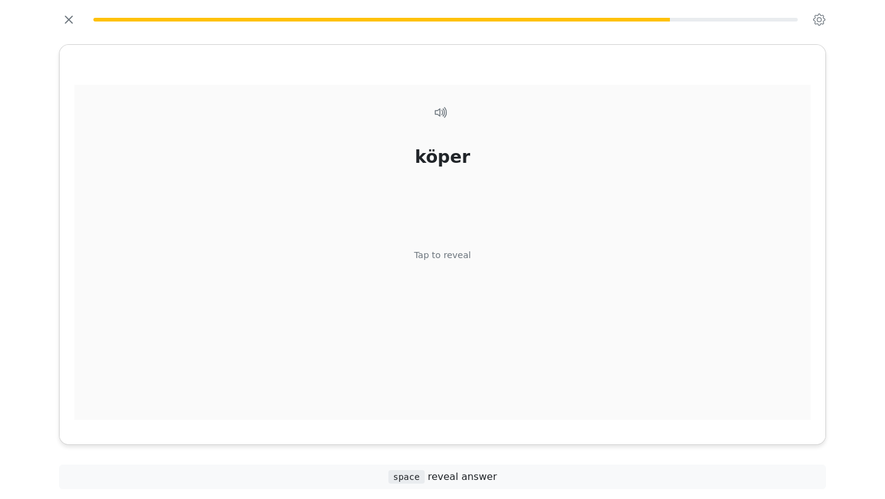
click at [429, 258] on div "Tap to reveal" at bounding box center [442, 256] width 57 height 14
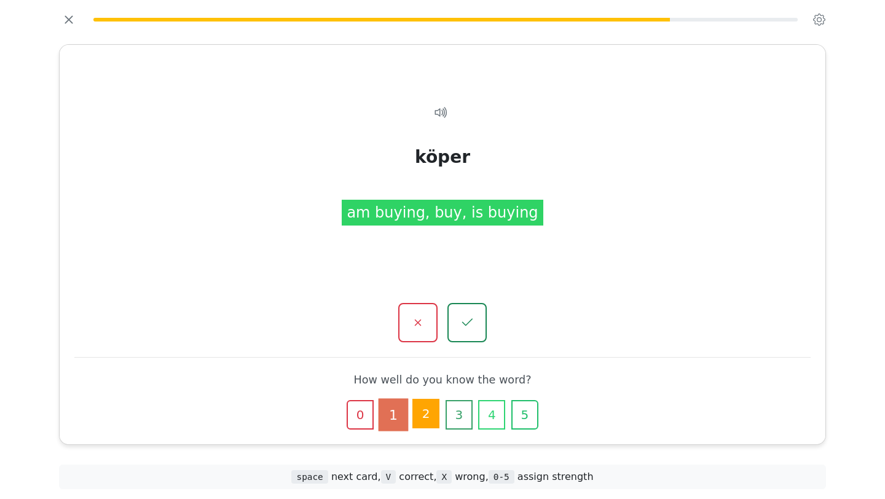
click at [420, 416] on button "2" at bounding box center [425, 413] width 27 height 29
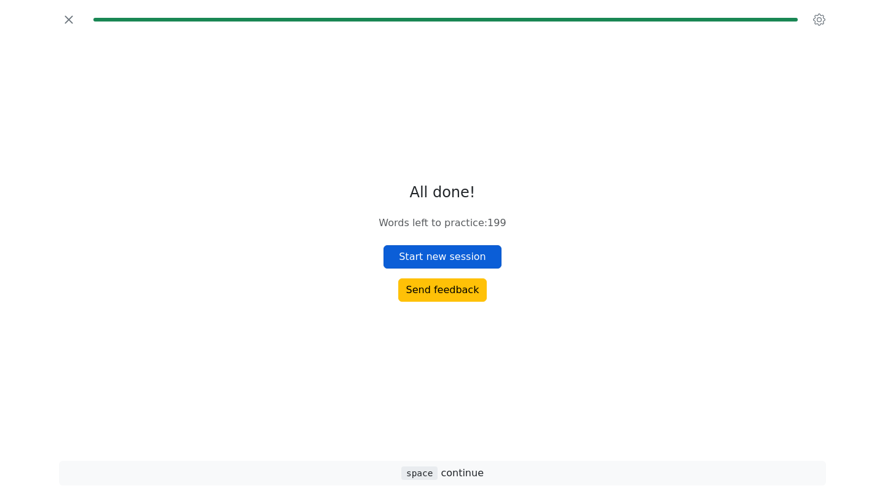
click at [411, 257] on button "Start new session" at bounding box center [442, 256] width 118 height 23
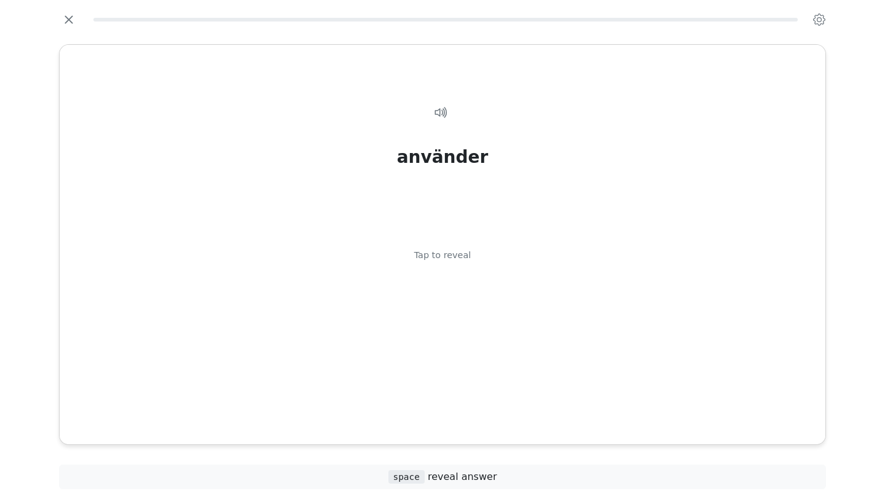
click at [411, 257] on div "använder Tap to reveal" at bounding box center [442, 259] width 736 height 349
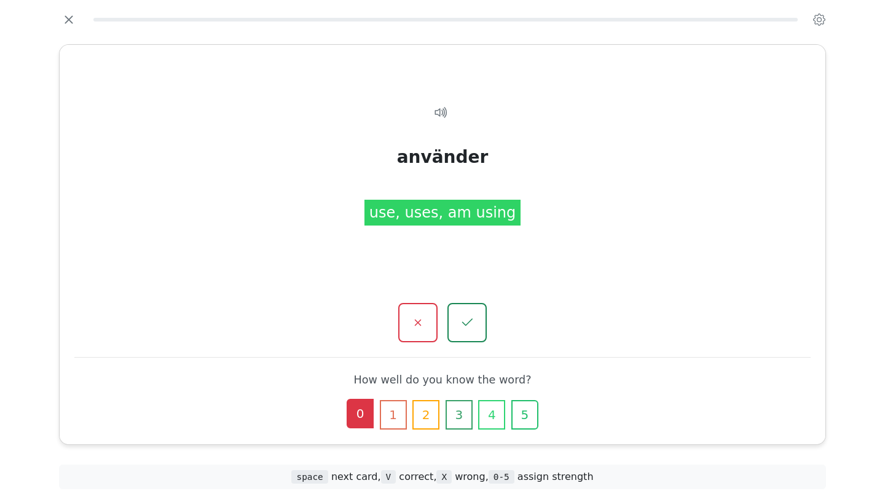
click at [350, 418] on button "0" at bounding box center [360, 413] width 27 height 29
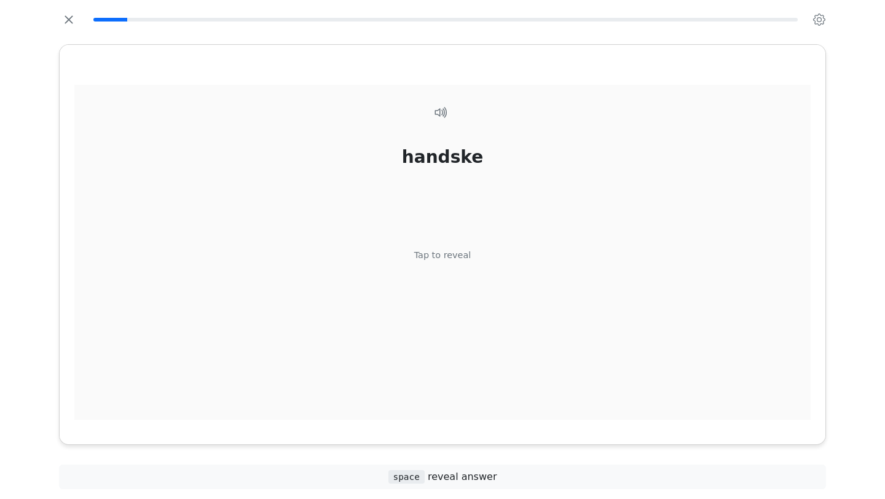
click at [429, 257] on div "Tap to reveal" at bounding box center [442, 256] width 57 height 14
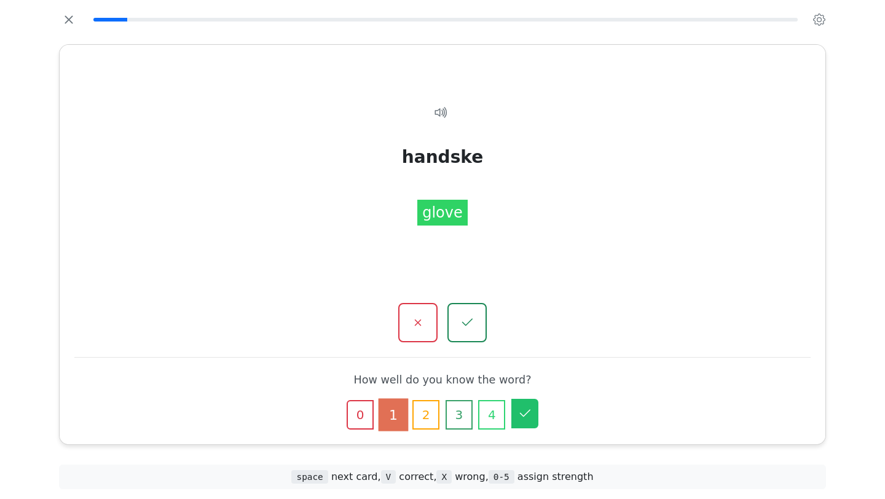
click at [520, 416] on icon "button" at bounding box center [524, 413] width 15 height 15
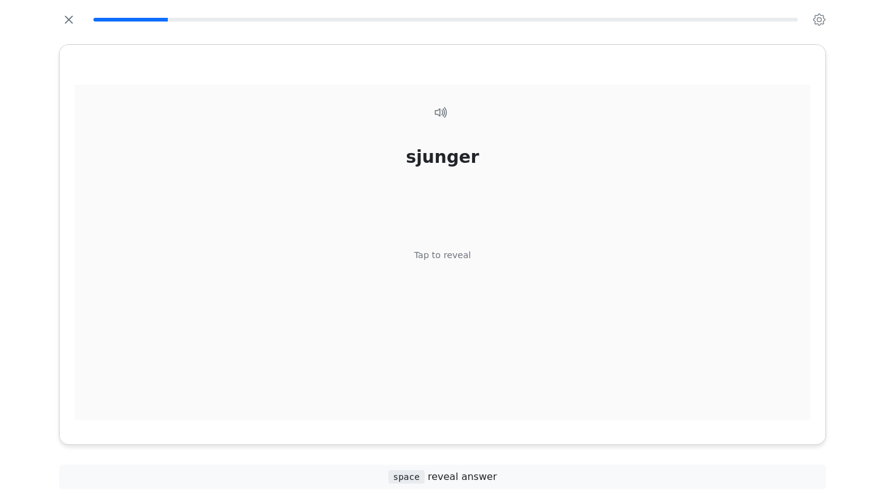
click at [439, 257] on div "Tap to reveal" at bounding box center [442, 256] width 57 height 14
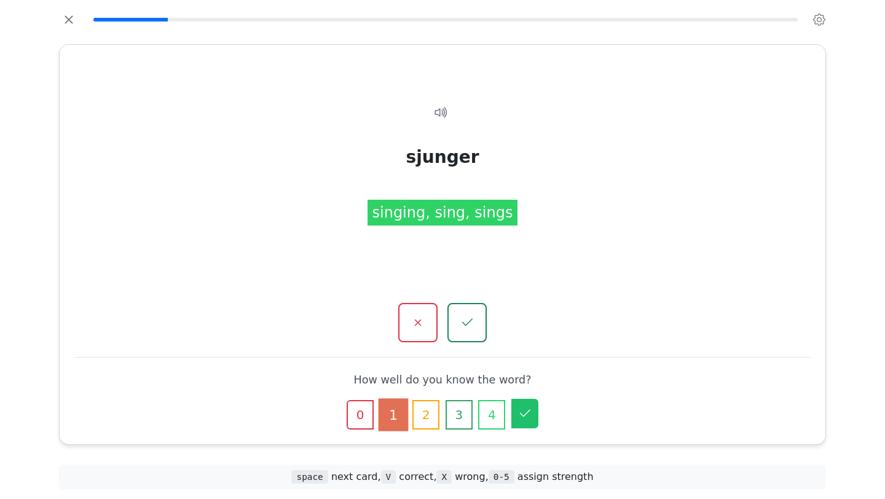
click at [530, 409] on icon "button" at bounding box center [525, 412] width 10 height 7
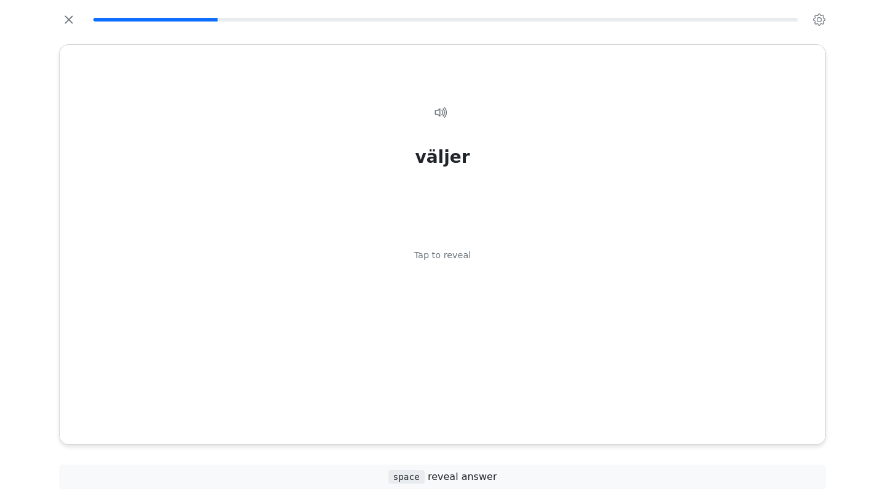
click at [530, 409] on div "väljer Tap to reveal" at bounding box center [442, 259] width 736 height 349
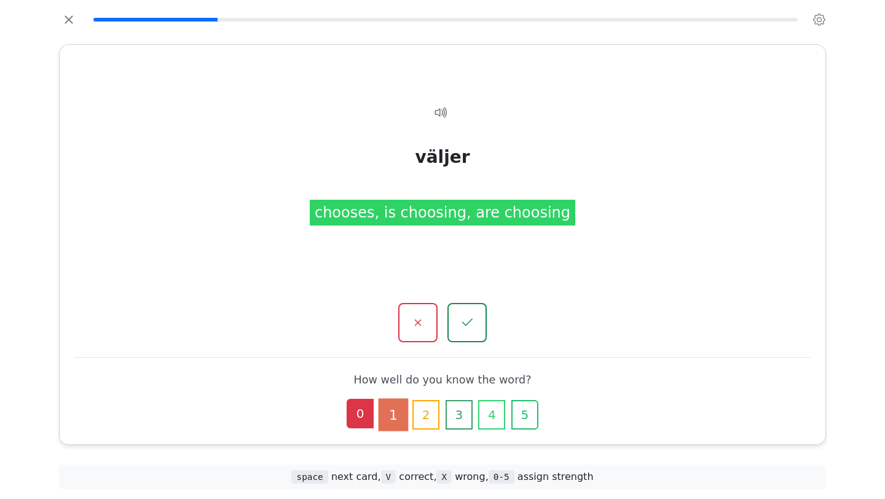
click at [351, 419] on button "0" at bounding box center [360, 413] width 27 height 29
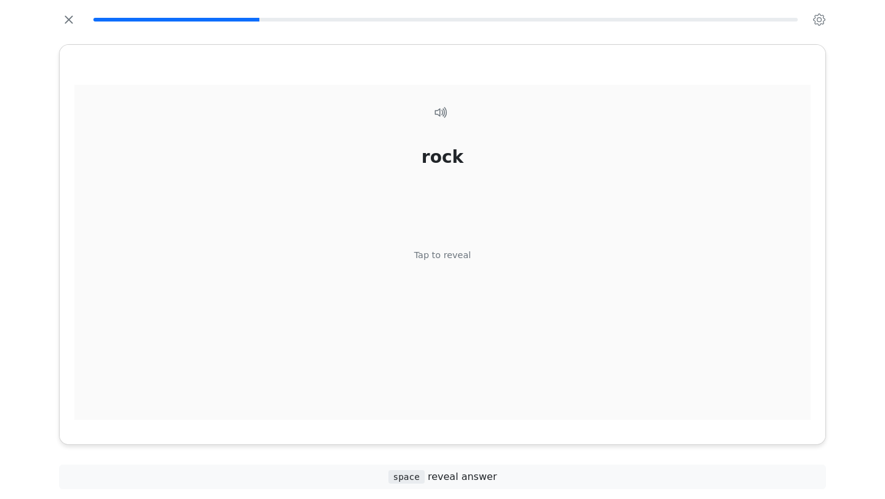
click at [442, 260] on div "Tap to reveal" at bounding box center [442, 256] width 57 height 14
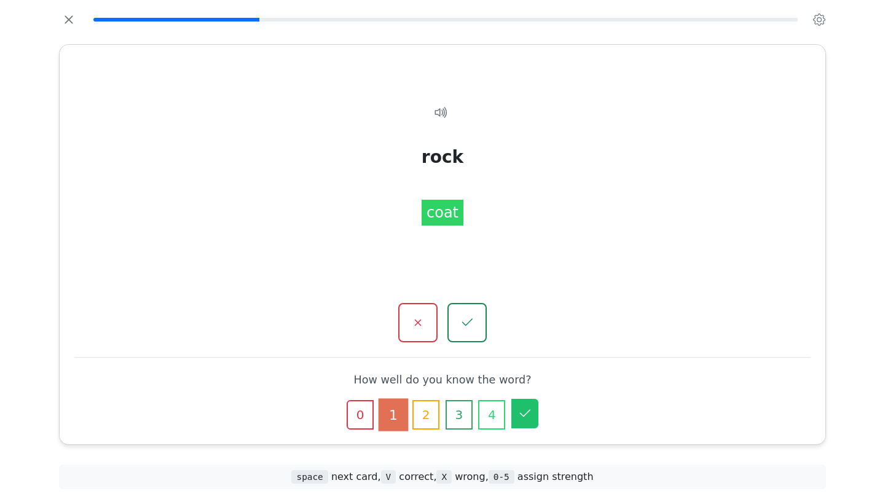
click at [527, 408] on icon "button" at bounding box center [524, 413] width 15 height 15
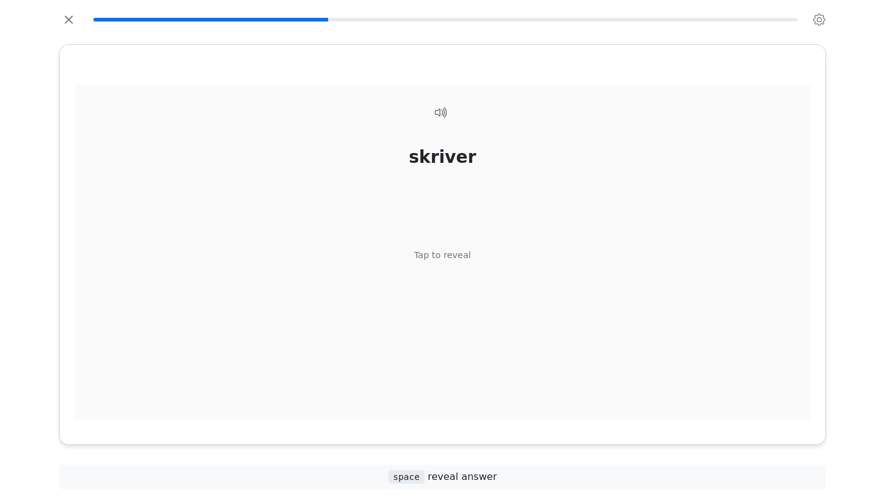
click at [430, 253] on div "Tap to reveal" at bounding box center [442, 256] width 57 height 14
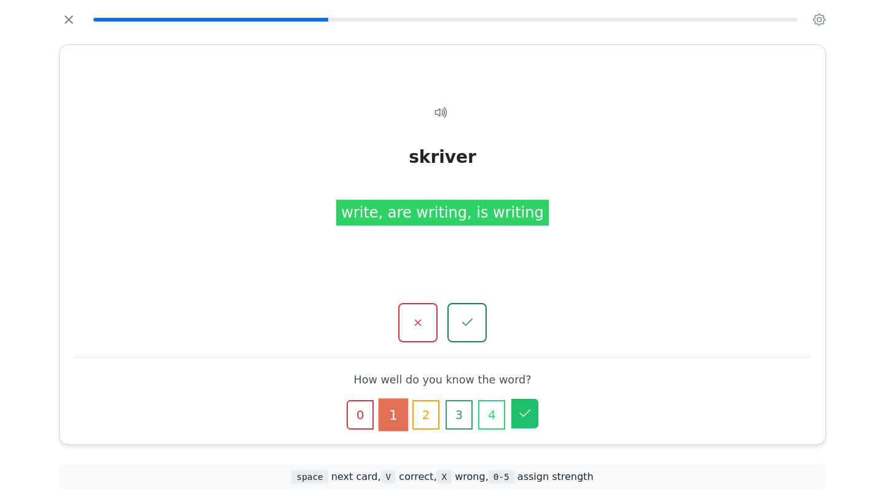
click at [530, 418] on icon "button" at bounding box center [524, 413] width 15 height 15
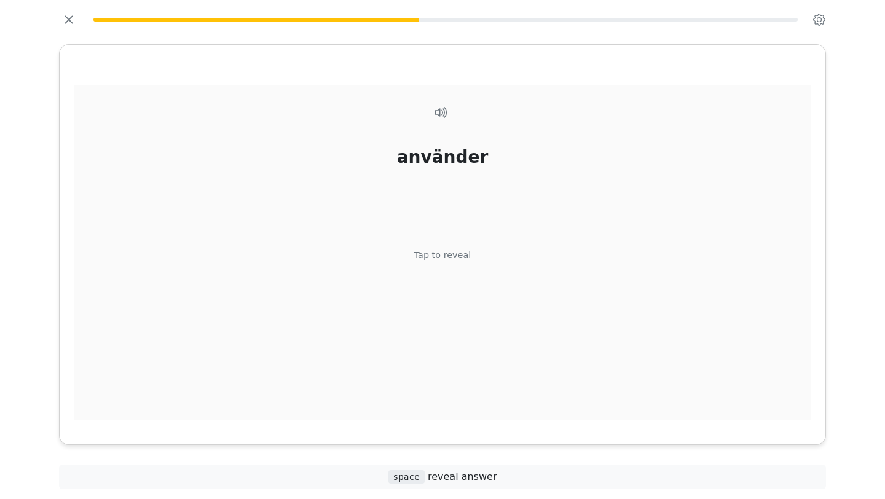
click at [421, 251] on div "Tap to reveal" at bounding box center [442, 256] width 57 height 14
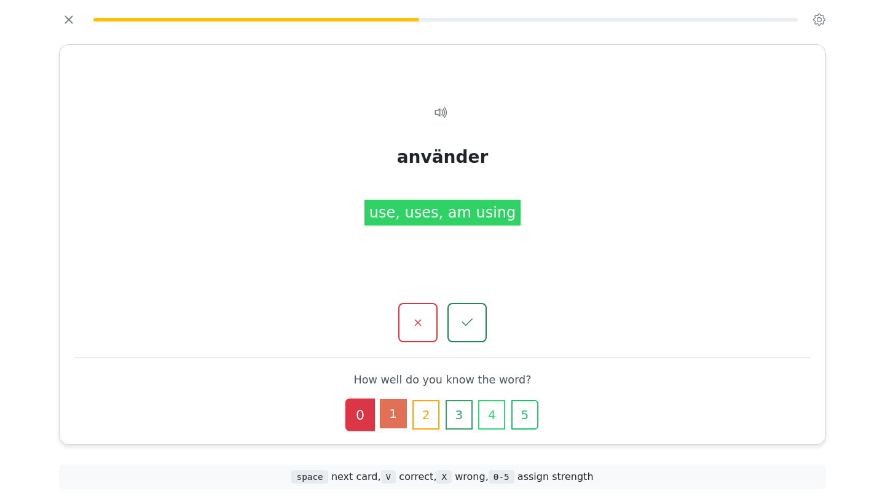
click at [391, 416] on button "1" at bounding box center [393, 413] width 27 height 29
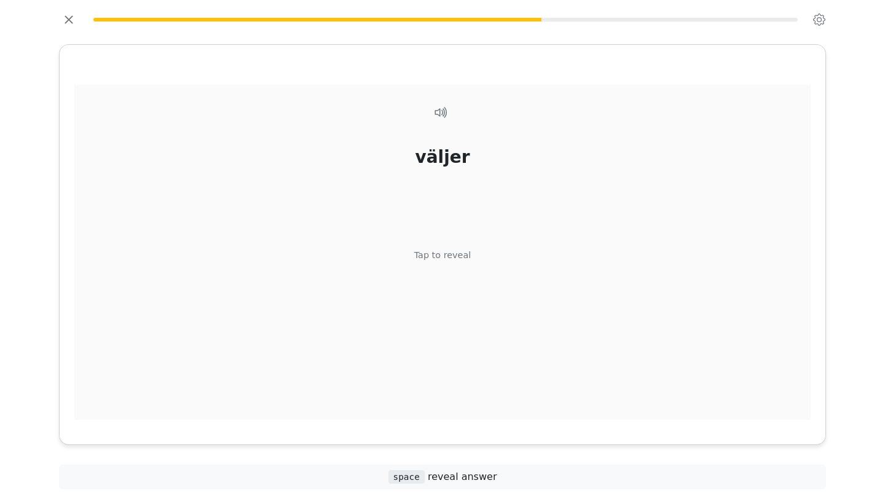
click at [437, 257] on div "Tap to reveal" at bounding box center [442, 256] width 57 height 14
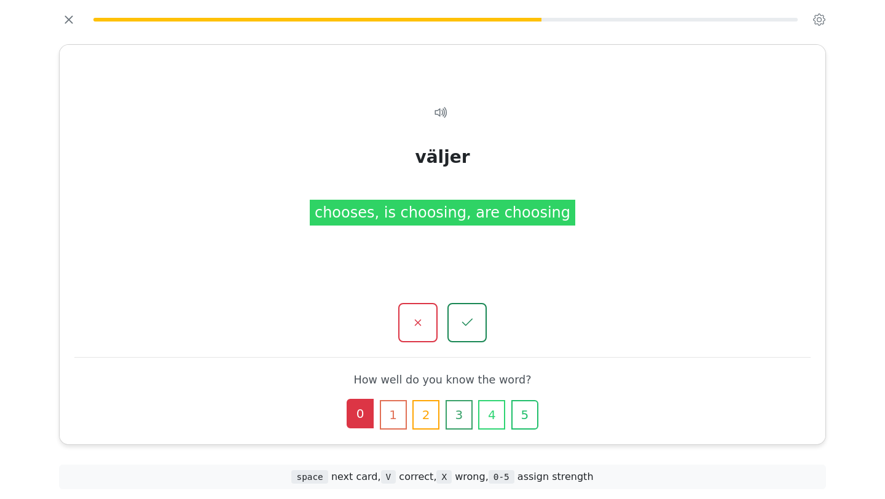
click at [361, 413] on button "0" at bounding box center [360, 413] width 27 height 29
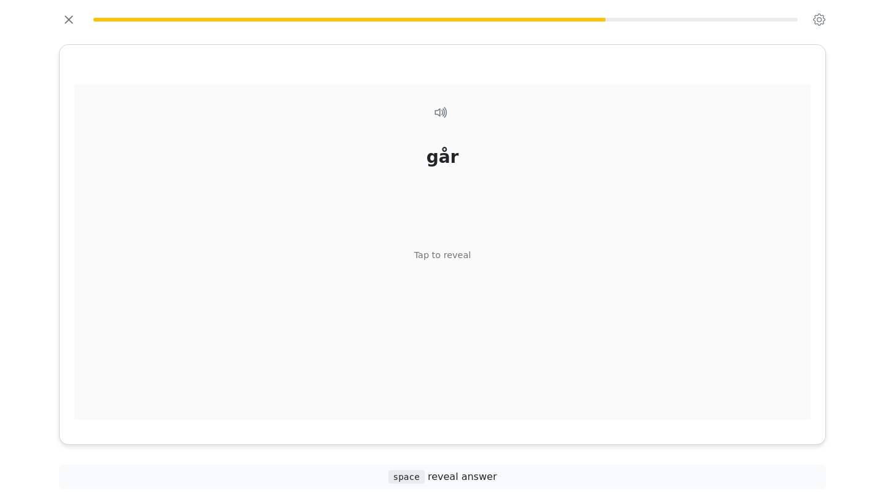
click at [427, 258] on div "Tap to reveal" at bounding box center [442, 256] width 57 height 14
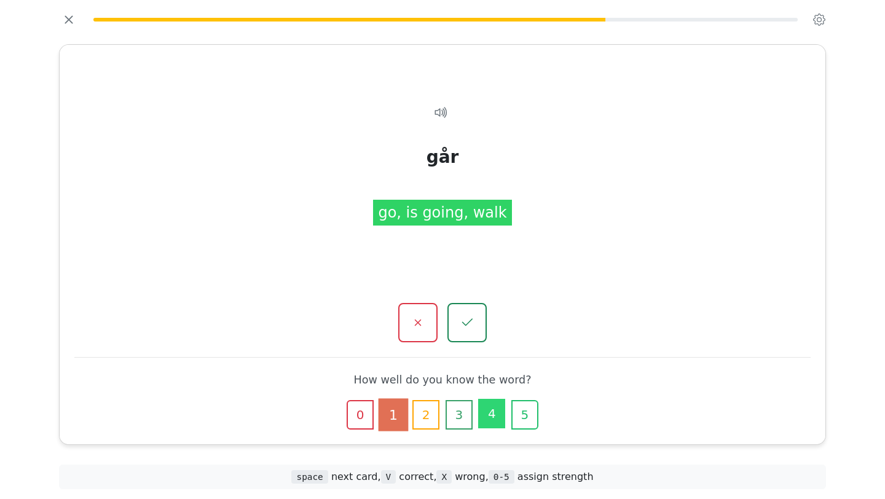
click at [483, 416] on button "4" at bounding box center [491, 413] width 27 height 29
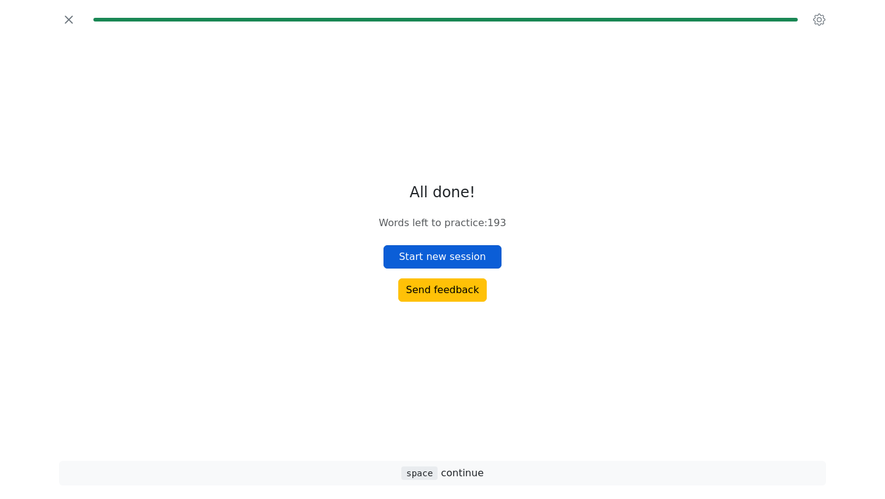
click at [432, 259] on button "Start new session" at bounding box center [442, 256] width 118 height 23
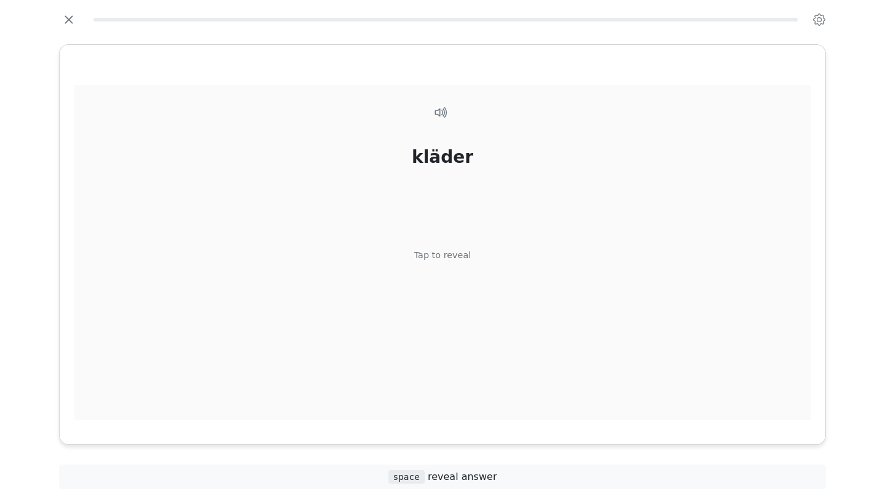
click at [564, 378] on div "kläder Tap to reveal" at bounding box center [442, 259] width 736 height 349
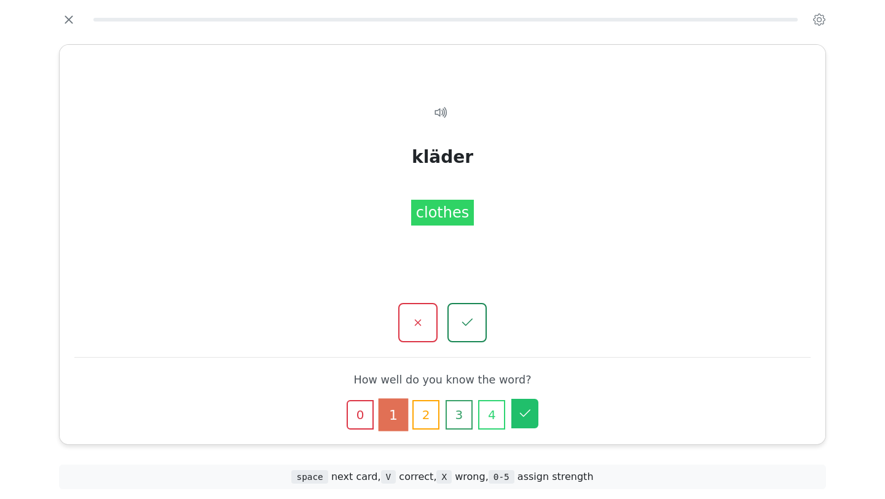
click at [528, 417] on icon "button" at bounding box center [524, 413] width 15 height 15
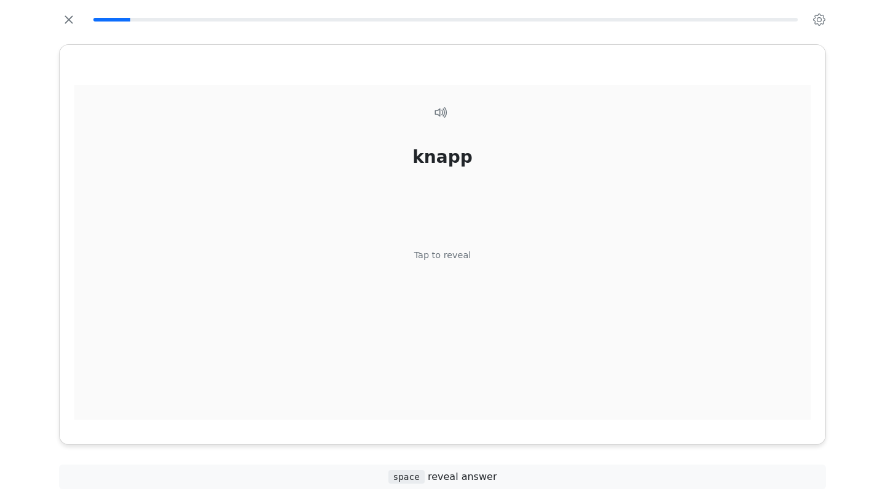
click at [455, 261] on div "Tap to reveal" at bounding box center [442, 256] width 57 height 14
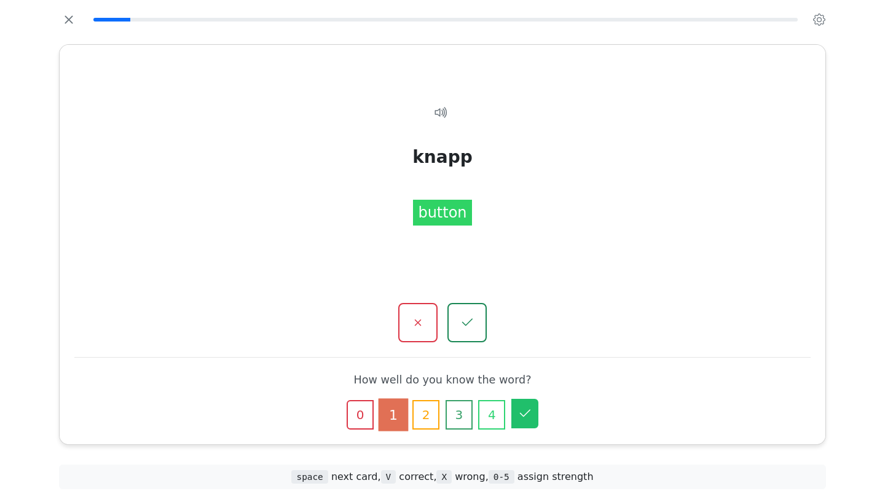
click at [529, 419] on icon "button" at bounding box center [524, 413] width 15 height 15
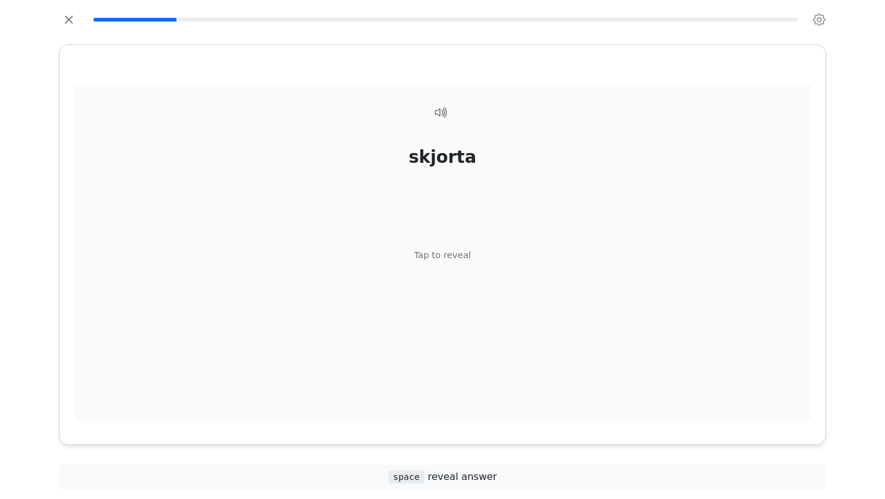
click at [429, 257] on div "Tap to reveal" at bounding box center [442, 256] width 57 height 14
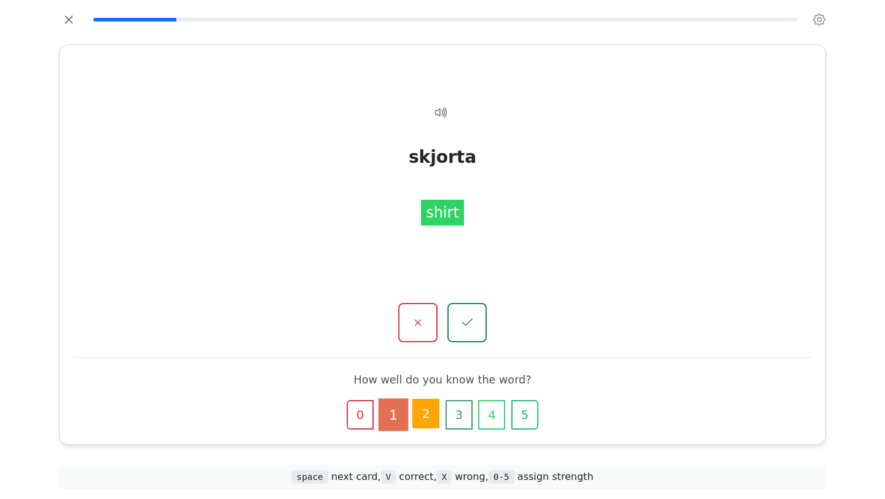
click at [429, 412] on button "2" at bounding box center [425, 413] width 27 height 29
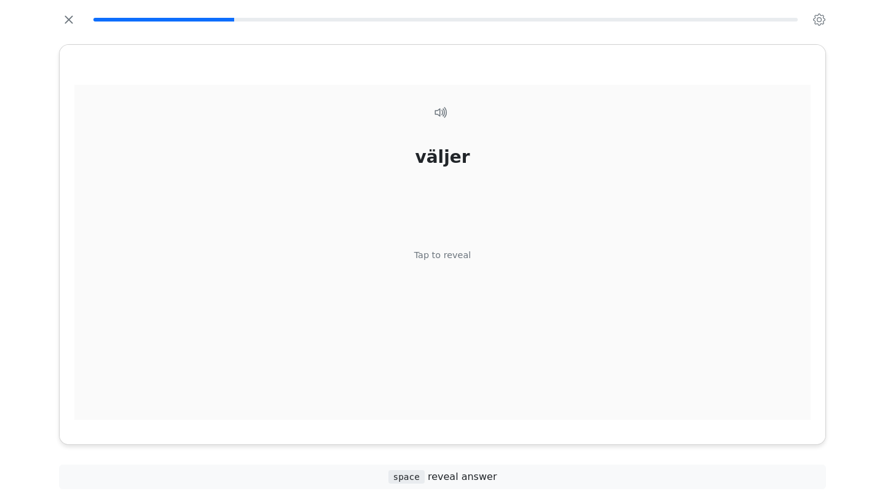
click at [423, 265] on div "väljer Tap to reveal" at bounding box center [442, 259] width 736 height 349
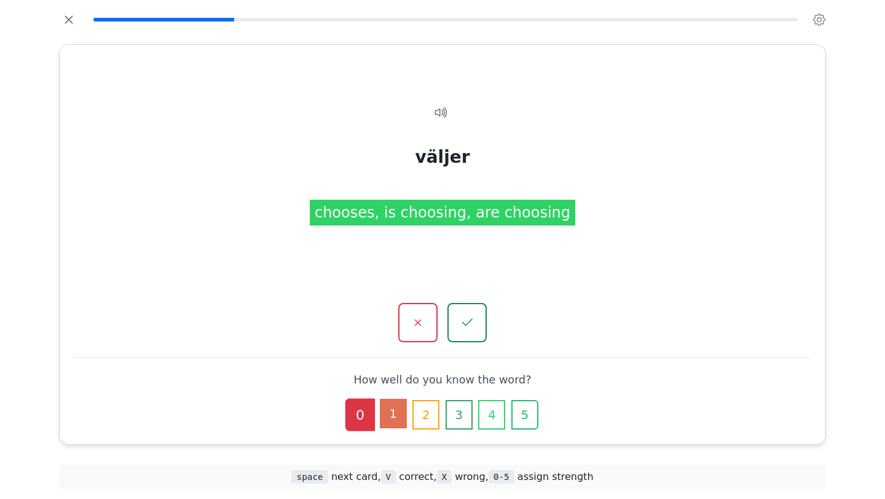
click at [396, 411] on button "1" at bounding box center [393, 413] width 27 height 29
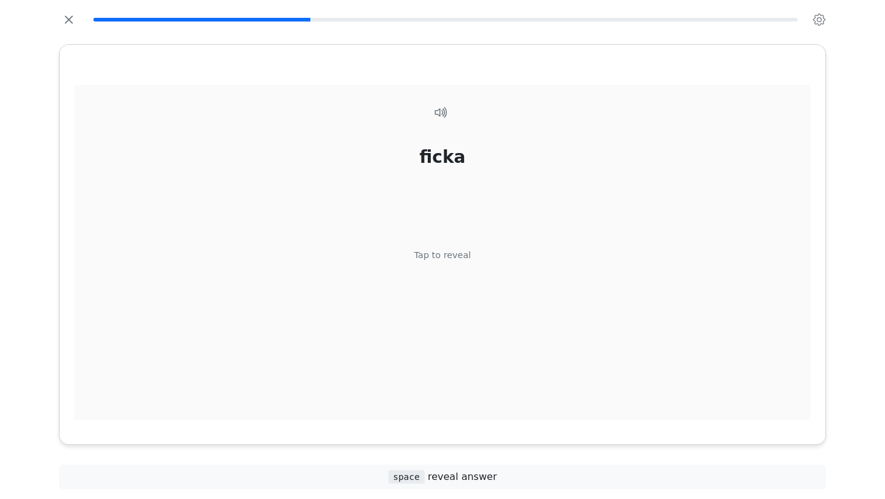
click at [459, 261] on div "Tap to reveal" at bounding box center [442, 256] width 57 height 14
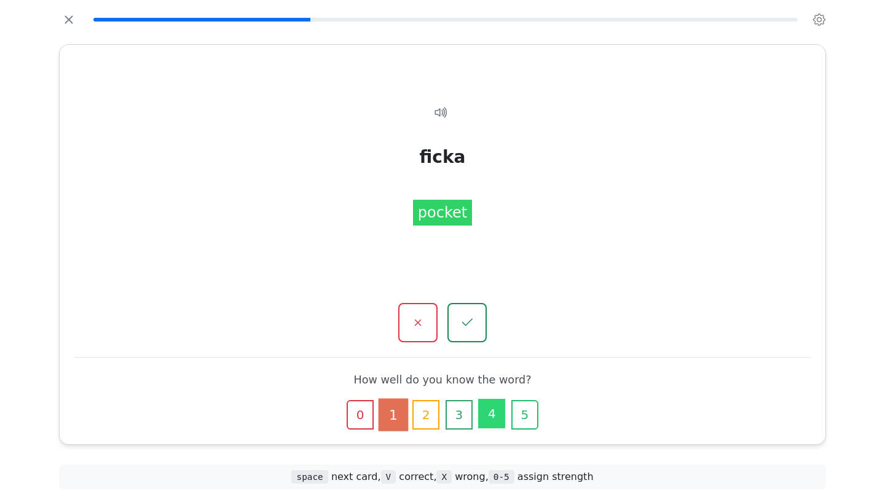
click at [490, 421] on button "4" at bounding box center [491, 413] width 27 height 29
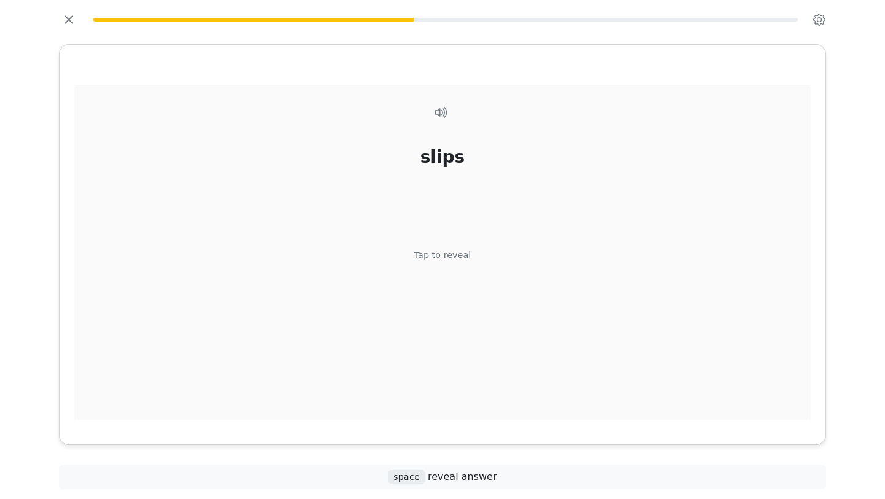
click at [441, 247] on div "slips Tap to reveal" at bounding box center [442, 259] width 736 height 349
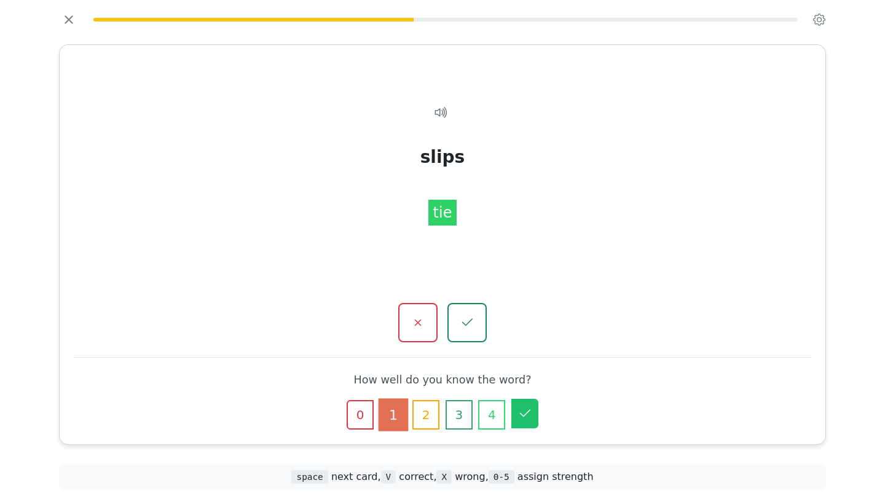
click at [523, 411] on icon "button" at bounding box center [524, 413] width 15 height 15
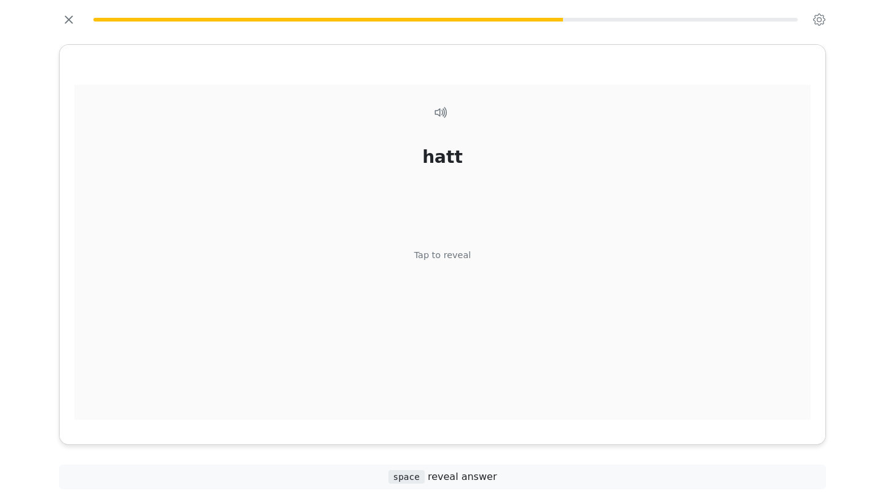
click at [449, 257] on div "Tap to reveal" at bounding box center [442, 256] width 57 height 14
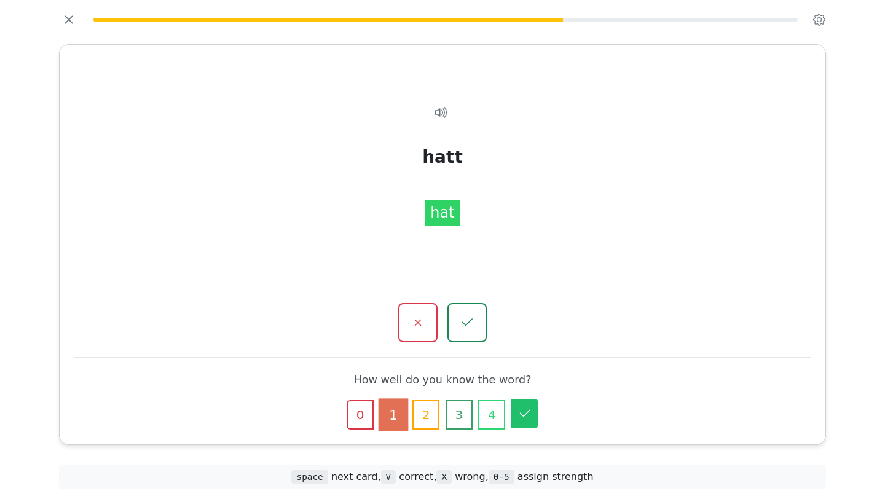
click at [523, 412] on icon "button" at bounding box center [524, 413] width 15 height 15
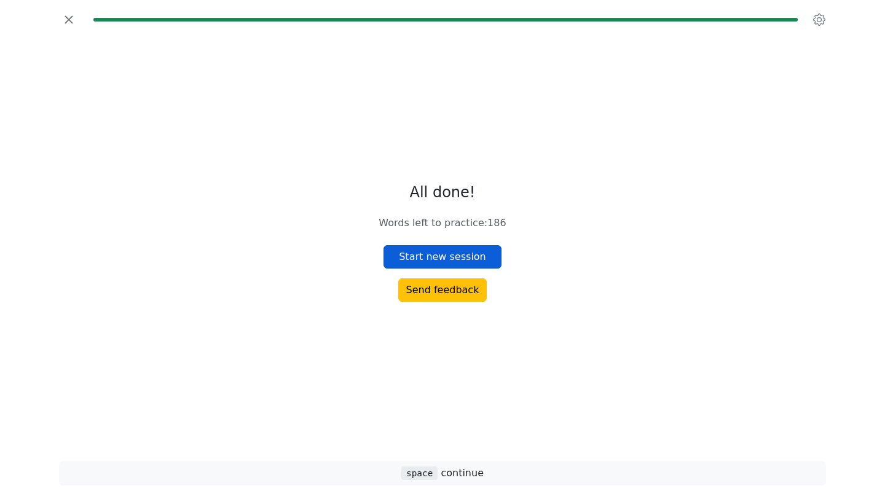
click at [472, 259] on button "Start new session" at bounding box center [442, 256] width 118 height 23
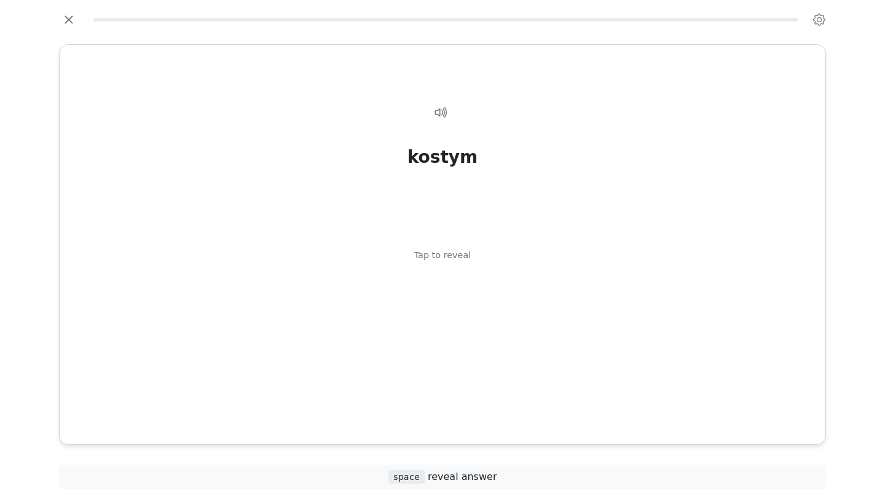
click at [472, 259] on div "kostym Tap to reveal" at bounding box center [442, 259] width 736 height 349
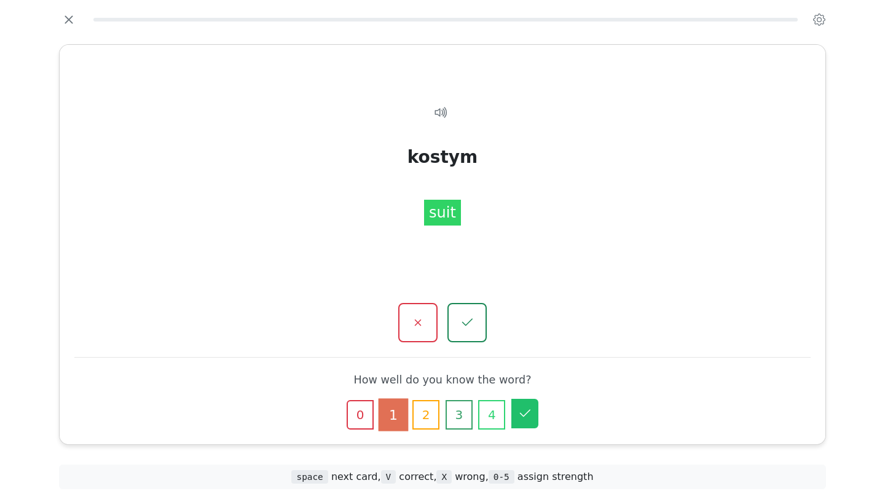
click at [525, 420] on icon "button" at bounding box center [524, 413] width 15 height 15
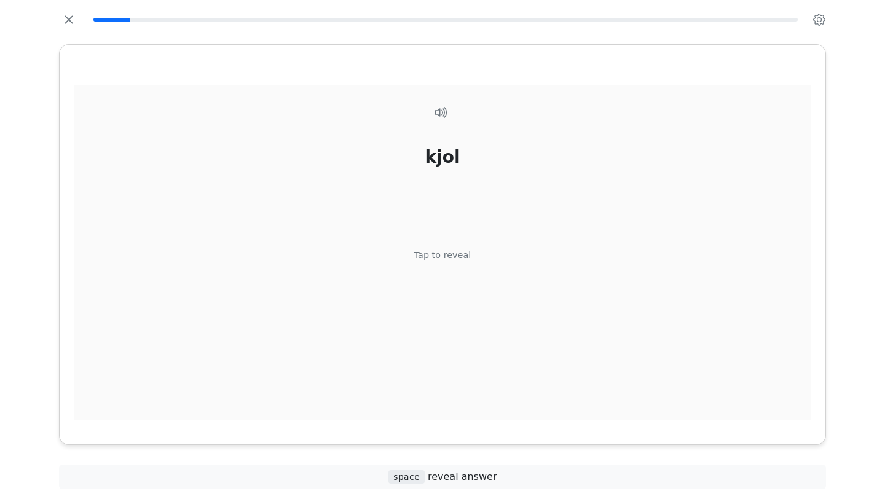
click at [484, 331] on div "kjol Tap to reveal" at bounding box center [442, 259] width 736 height 349
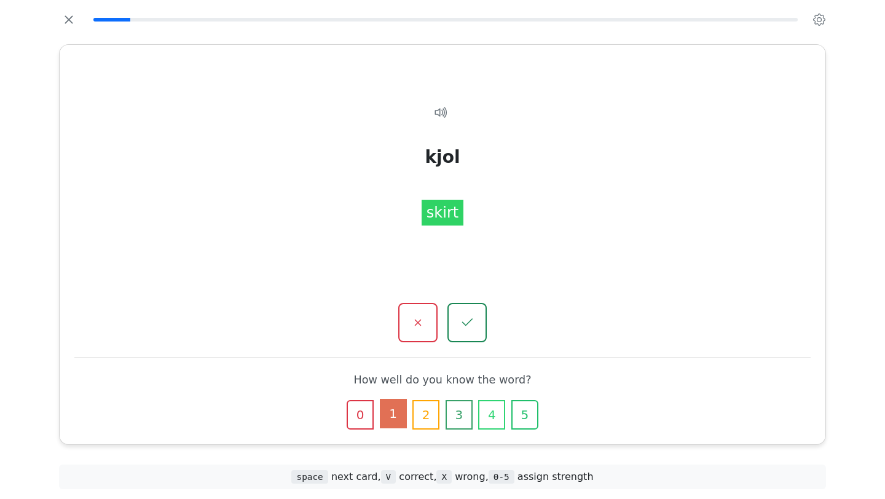
click at [388, 415] on button "1" at bounding box center [393, 413] width 27 height 29
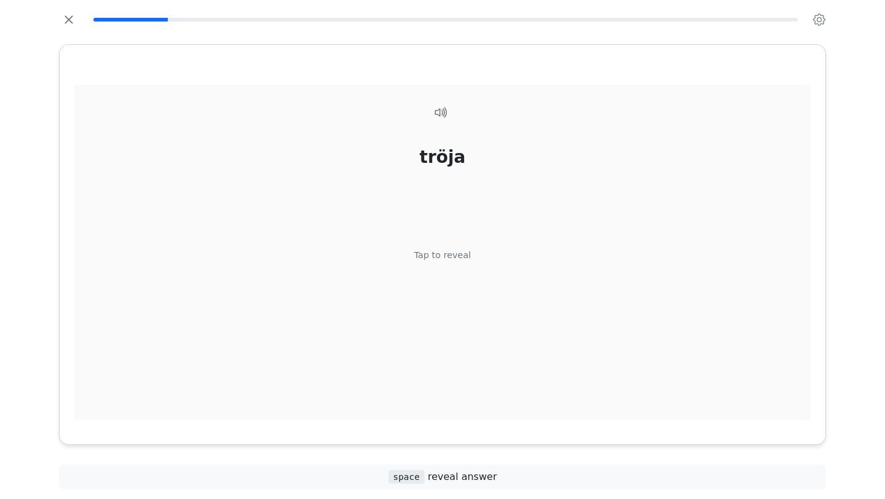
click at [589, 339] on div "tröja Tap to reveal" at bounding box center [442, 259] width 736 height 349
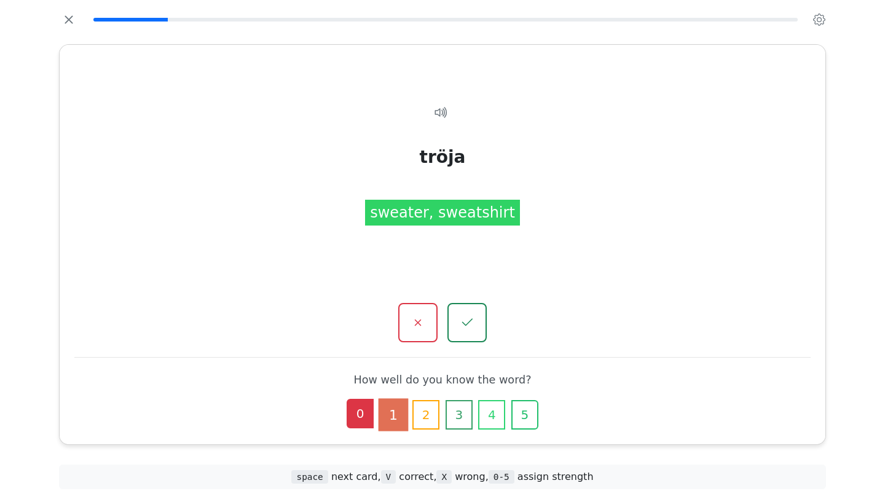
click at [347, 415] on button "0" at bounding box center [360, 413] width 27 height 29
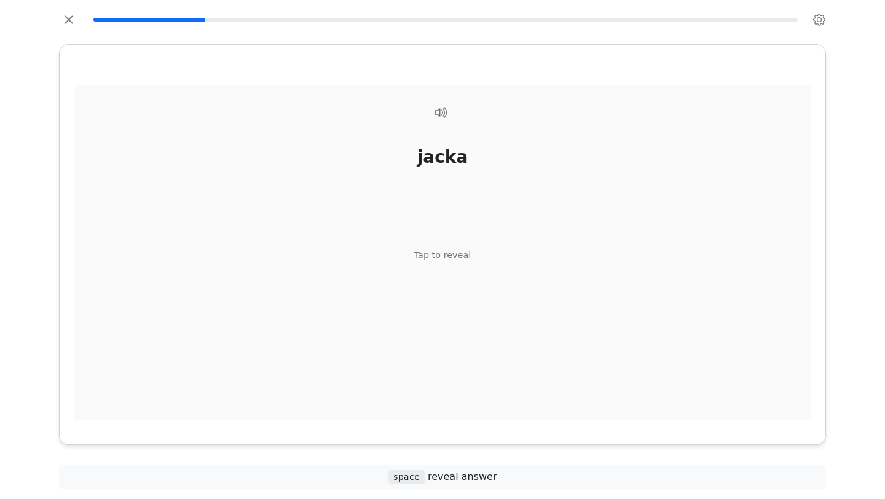
click at [481, 311] on div "[PERSON_NAME] to reveal" at bounding box center [442, 259] width 736 height 349
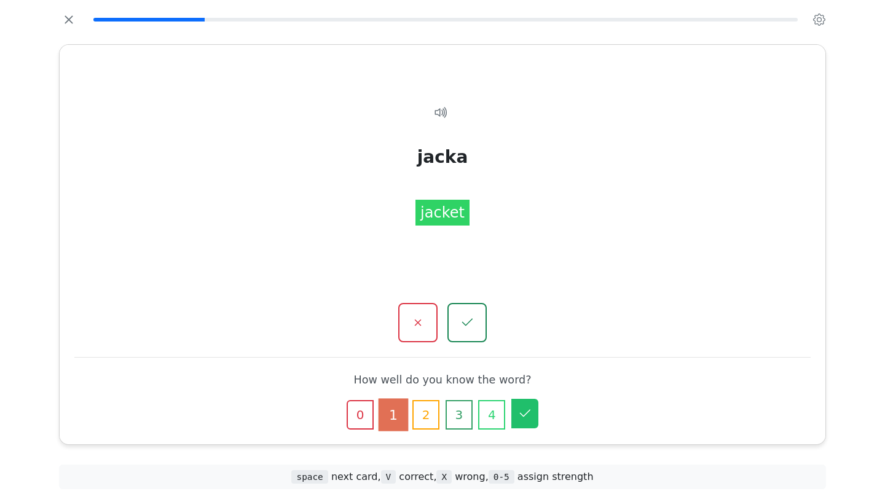
click at [531, 417] on icon "button" at bounding box center [524, 413] width 15 height 15
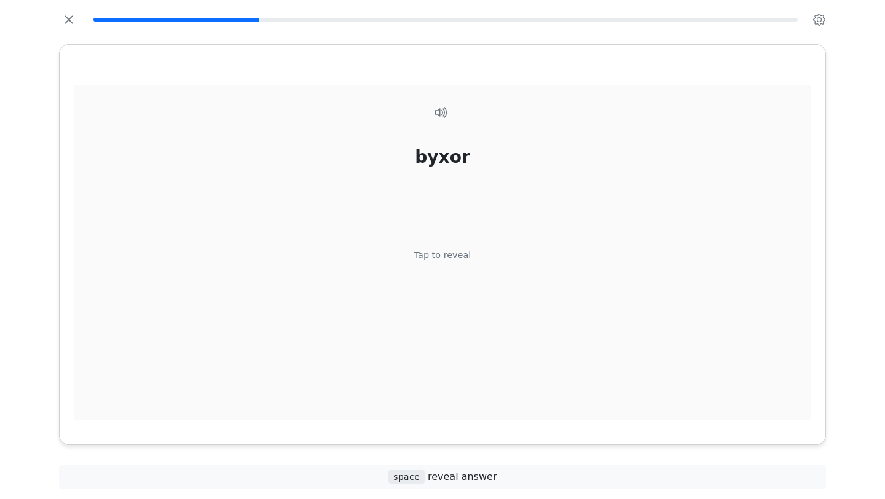
click at [533, 409] on div "byxor Tap to reveal" at bounding box center [442, 259] width 736 height 349
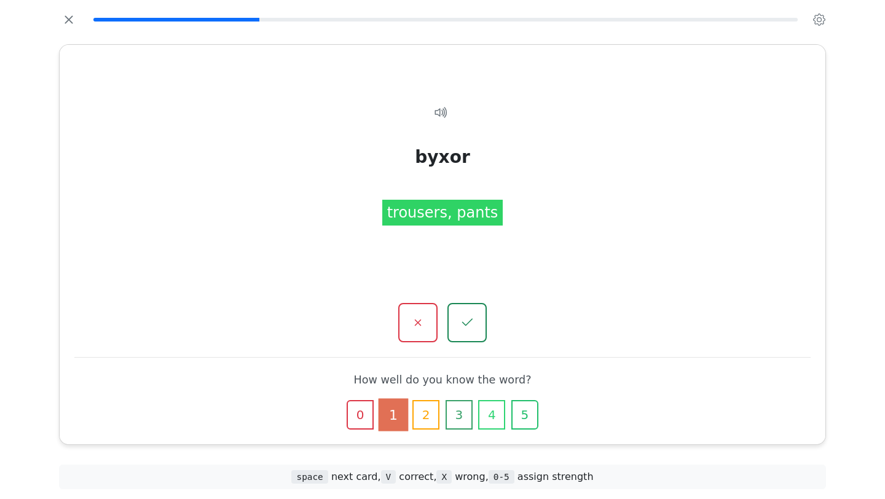
click at [533, 409] on button "5" at bounding box center [524, 414] width 27 height 29
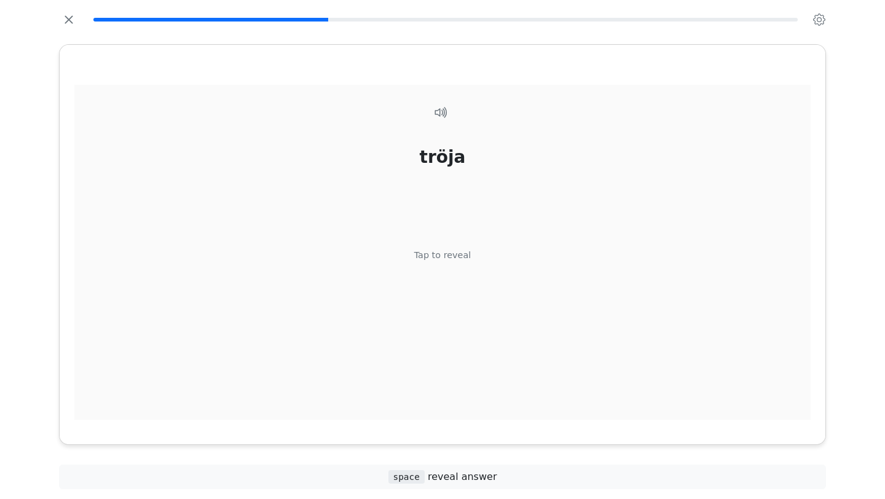
click at [533, 409] on div "tröja Tap to reveal" at bounding box center [442, 259] width 736 height 349
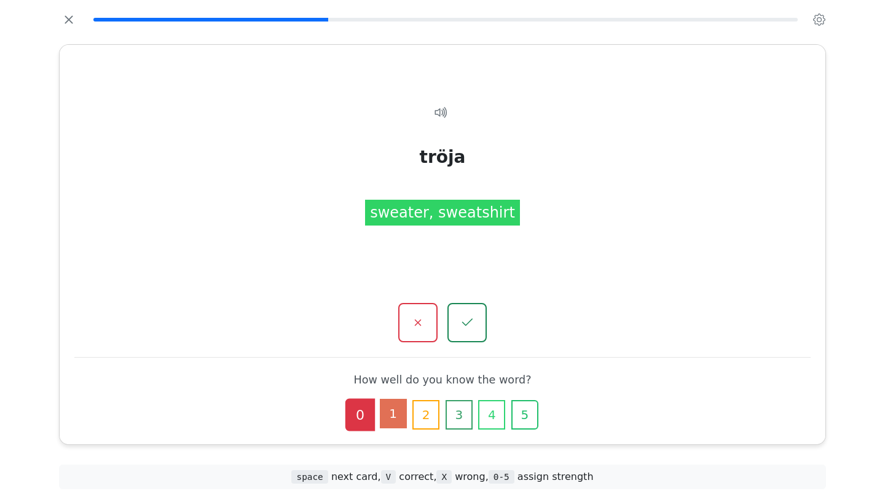
click at [391, 414] on button "1" at bounding box center [393, 413] width 27 height 29
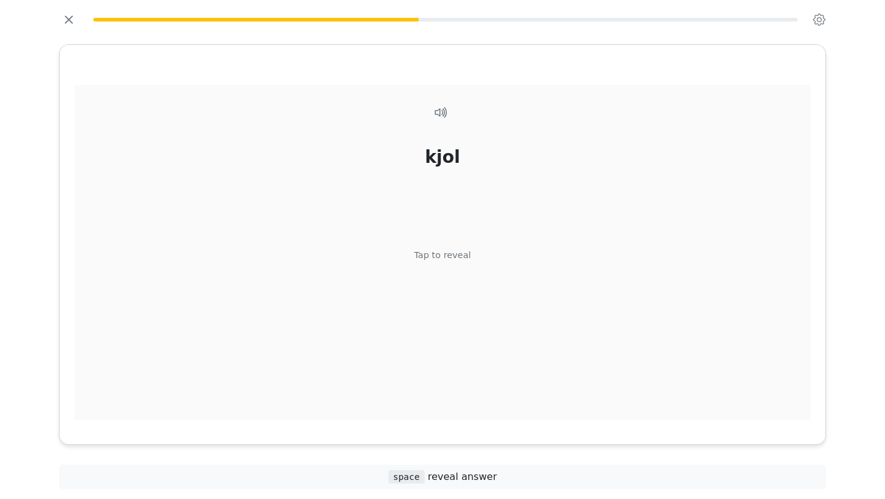
click at [529, 371] on div "kjol Tap to reveal" at bounding box center [442, 259] width 736 height 349
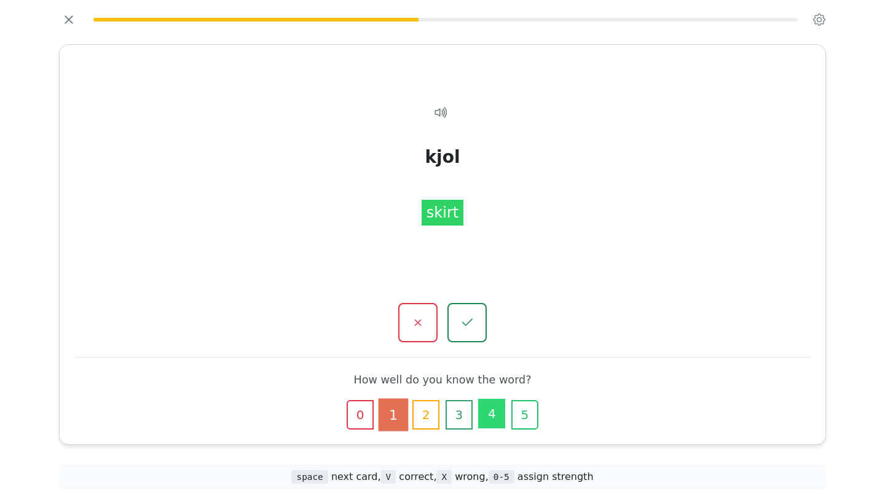
click at [488, 423] on button "4" at bounding box center [491, 413] width 27 height 29
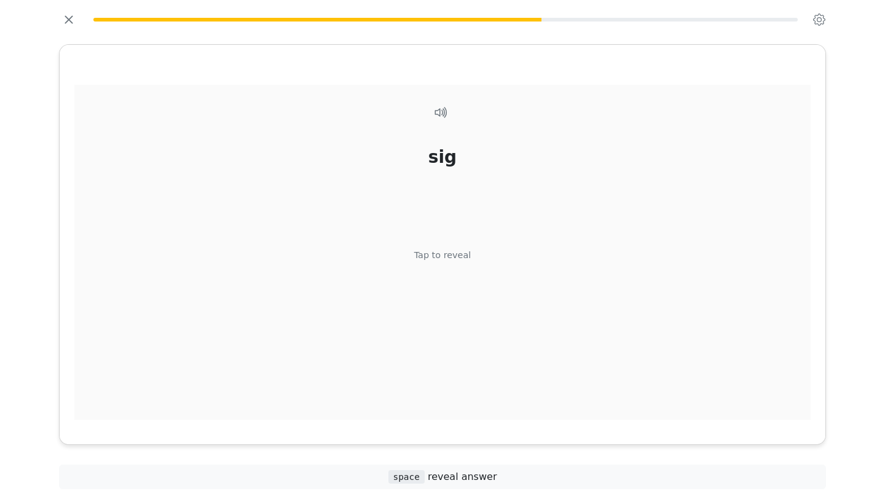
click at [485, 323] on div "sig Tap to reveal" at bounding box center [442, 259] width 736 height 349
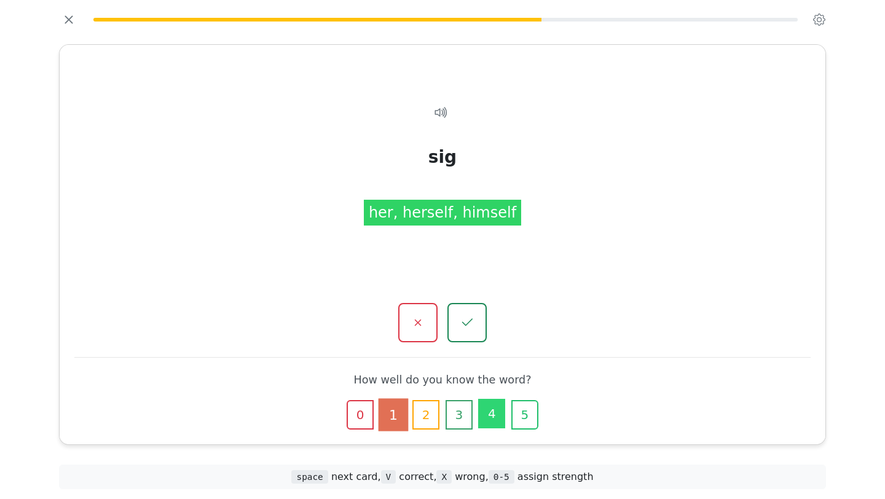
click at [499, 408] on button "4" at bounding box center [491, 413] width 27 height 29
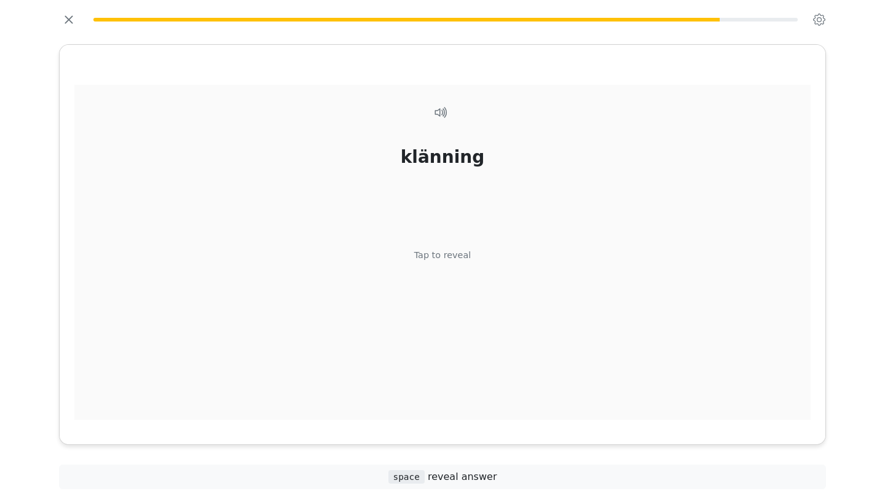
click at [503, 364] on div "klänning Tap to reveal" at bounding box center [442, 259] width 736 height 349
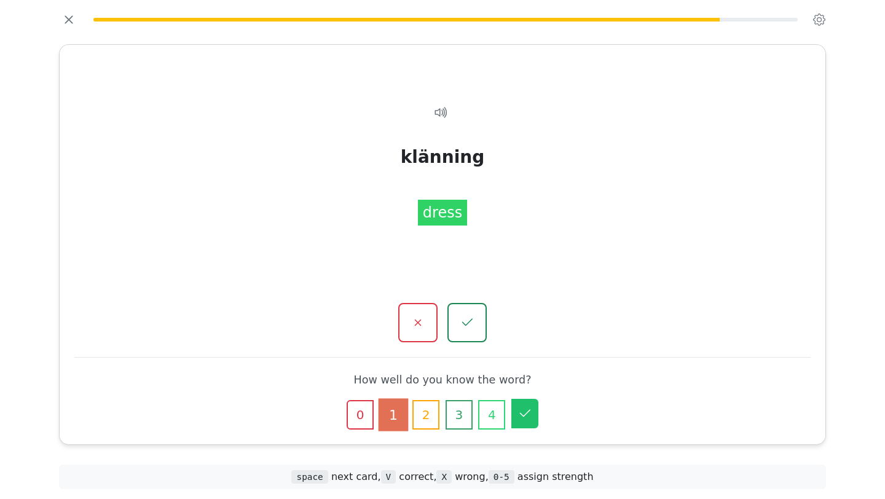
click at [530, 417] on icon "button" at bounding box center [524, 413] width 15 height 15
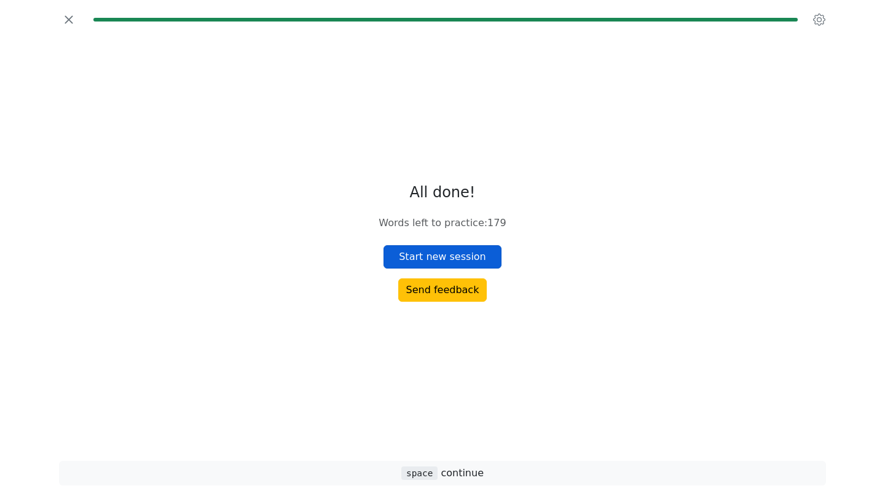
click at [449, 257] on button "Start new session" at bounding box center [442, 256] width 118 height 23
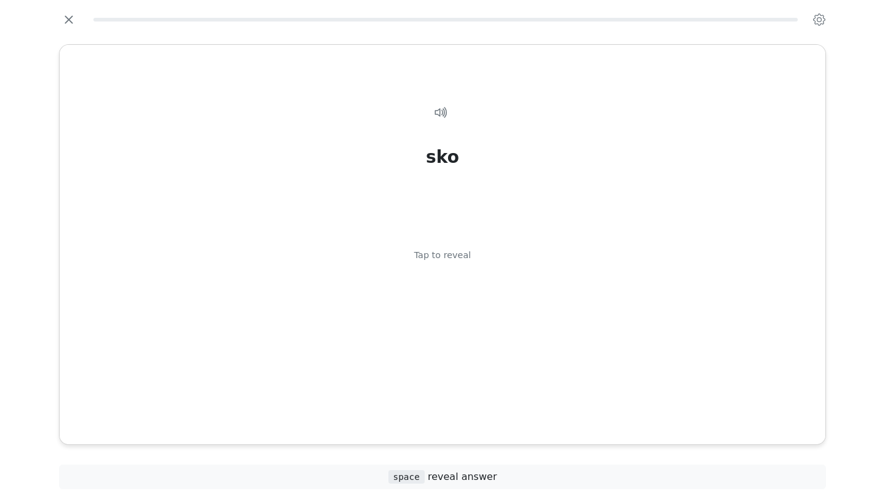
click at [449, 257] on div "Tap to reveal" at bounding box center [442, 256] width 57 height 14
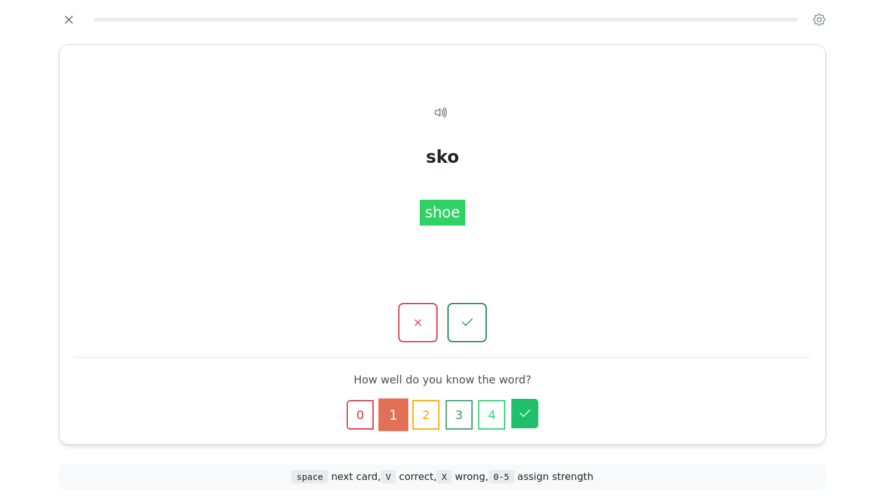
click at [530, 418] on icon "button" at bounding box center [524, 413] width 15 height 15
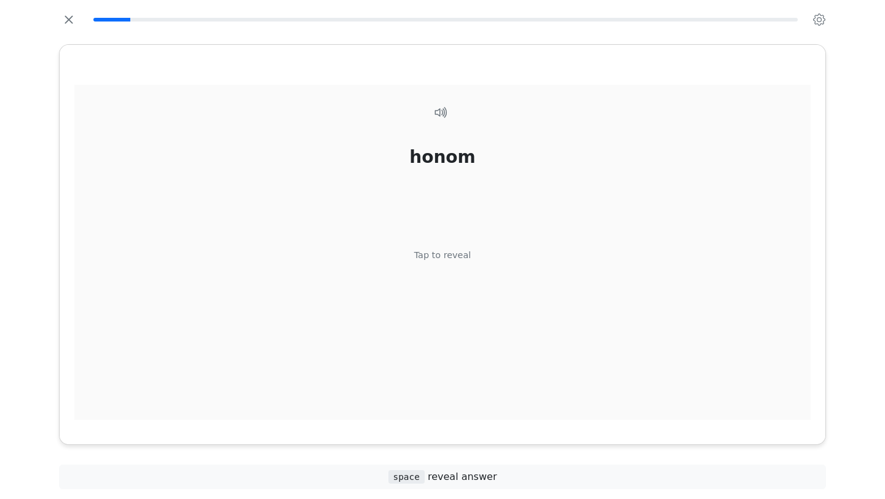
click at [506, 346] on div "honom Tap to reveal" at bounding box center [442, 259] width 736 height 349
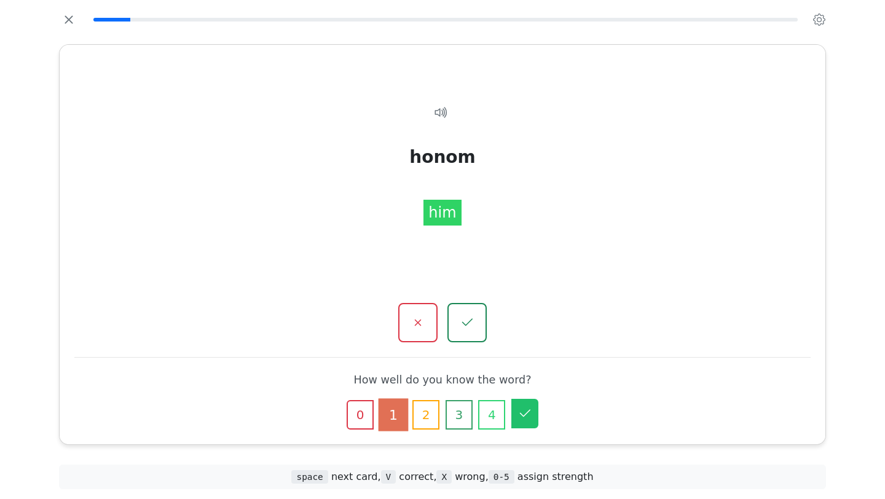
click at [523, 409] on icon "button" at bounding box center [524, 413] width 15 height 15
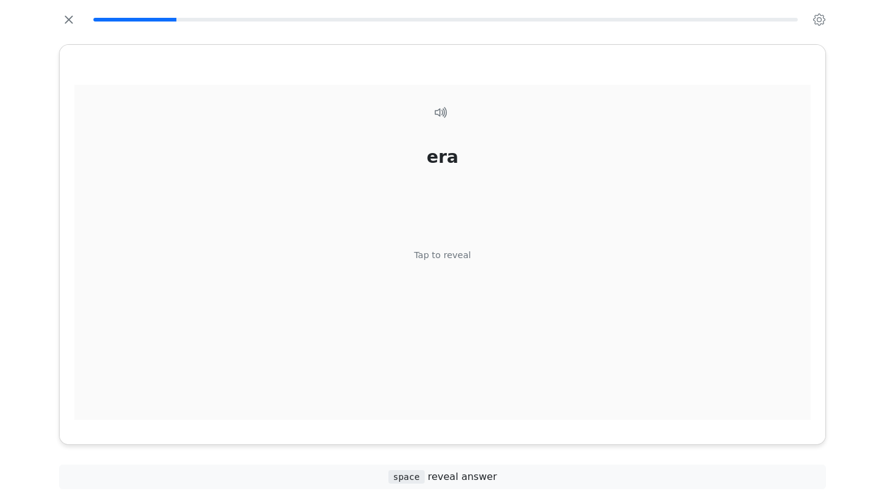
click at [511, 353] on div "era Tap to reveal" at bounding box center [442, 259] width 736 height 349
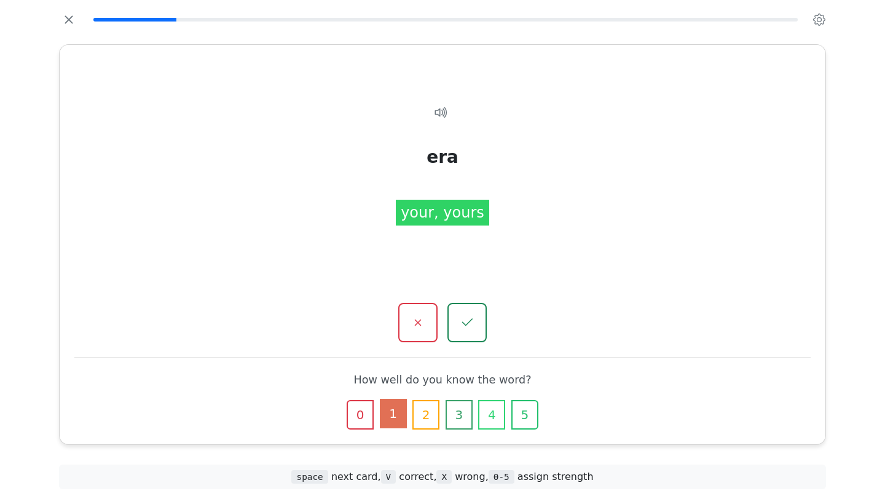
click at [402, 415] on button "1" at bounding box center [393, 413] width 27 height 29
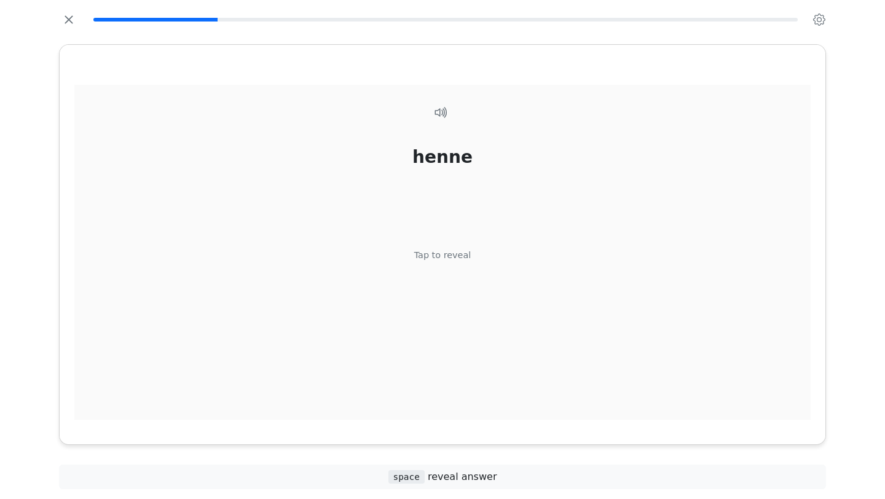
click at [439, 260] on div "Tap to reveal" at bounding box center [442, 256] width 57 height 14
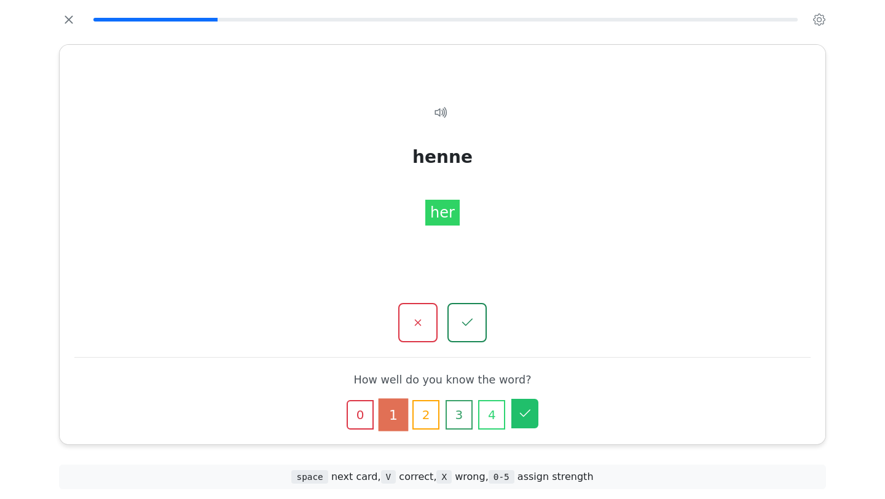
click at [526, 418] on icon "button" at bounding box center [524, 413] width 15 height 15
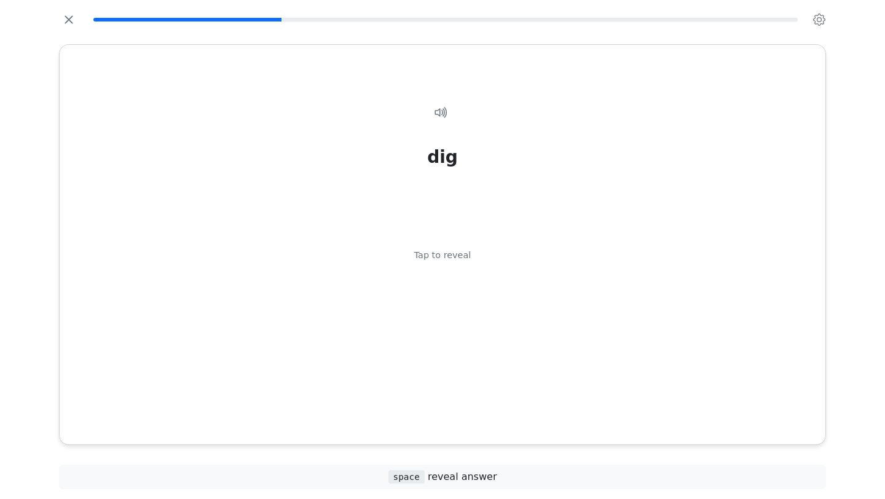
click at [526, 418] on div "dig Tap to reveal" at bounding box center [442, 259] width 736 height 349
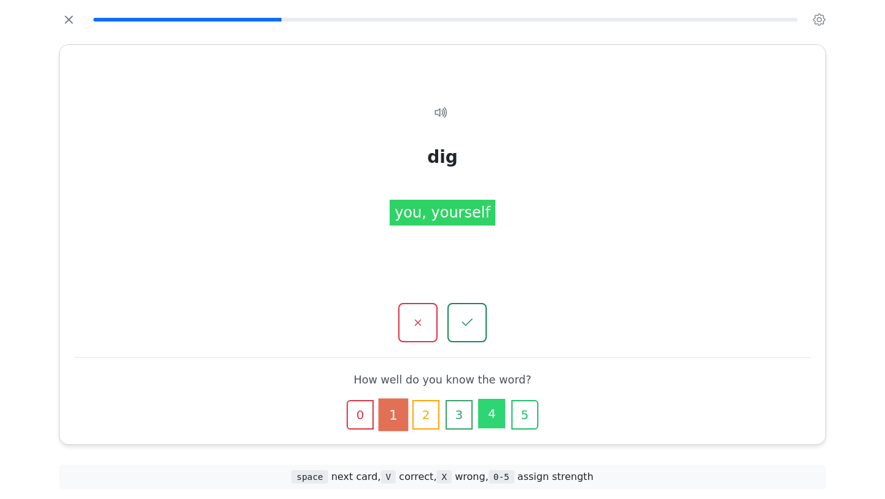
click at [490, 413] on button "4" at bounding box center [491, 413] width 27 height 29
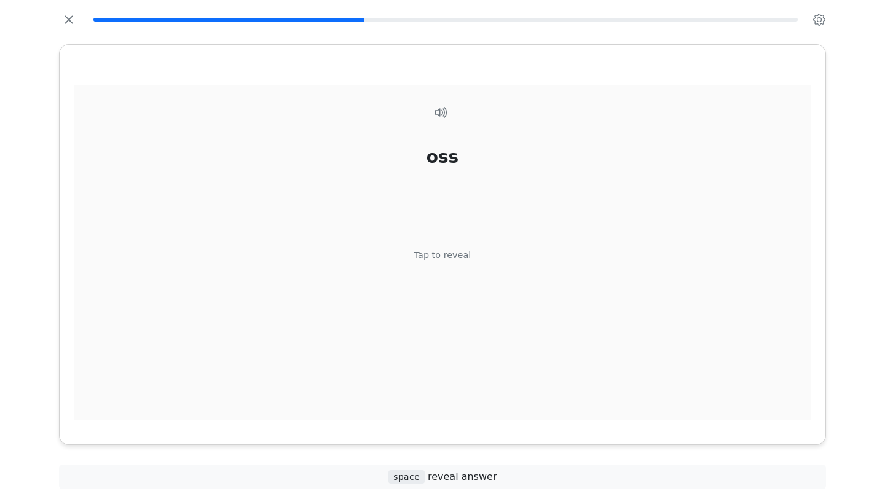
click at [473, 282] on div "oss Tap to reveal" at bounding box center [442, 259] width 736 height 349
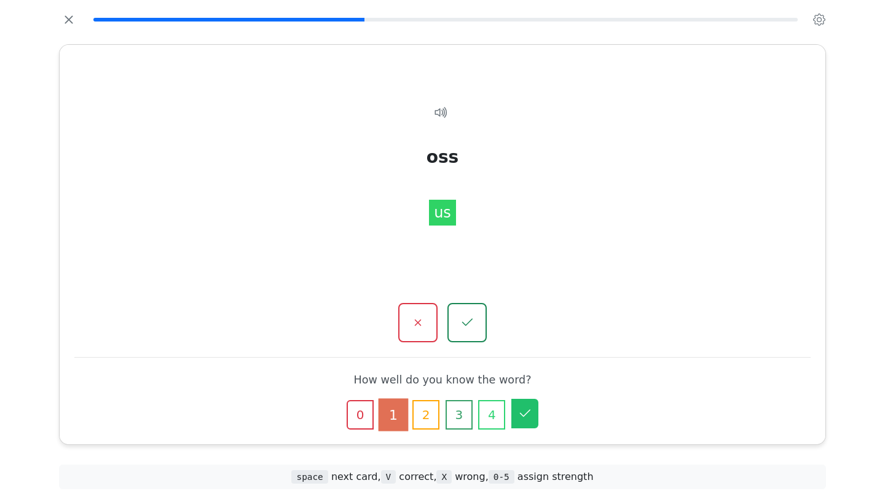
click at [524, 415] on icon "button" at bounding box center [525, 412] width 10 height 7
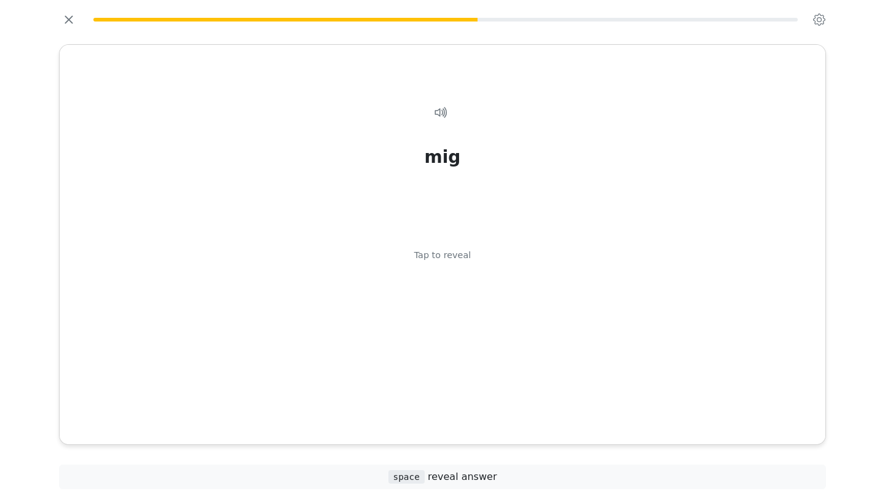
click at [524, 415] on div "mig Tap to reveal" at bounding box center [442, 259] width 736 height 349
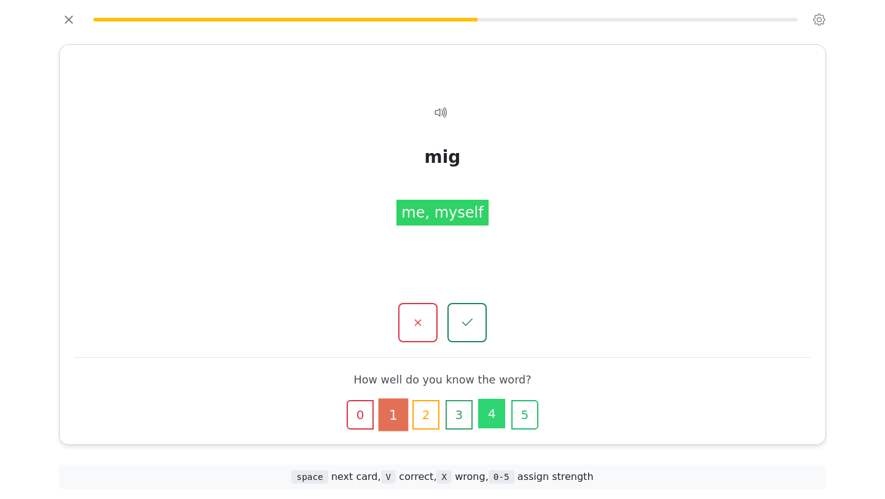
click at [494, 416] on button "4" at bounding box center [491, 413] width 27 height 29
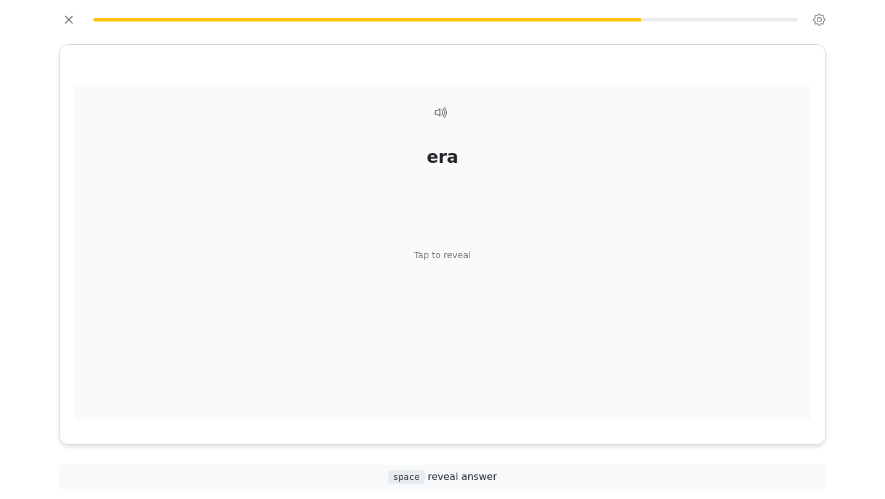
click at [493, 332] on div "era Tap to reveal" at bounding box center [442, 259] width 736 height 349
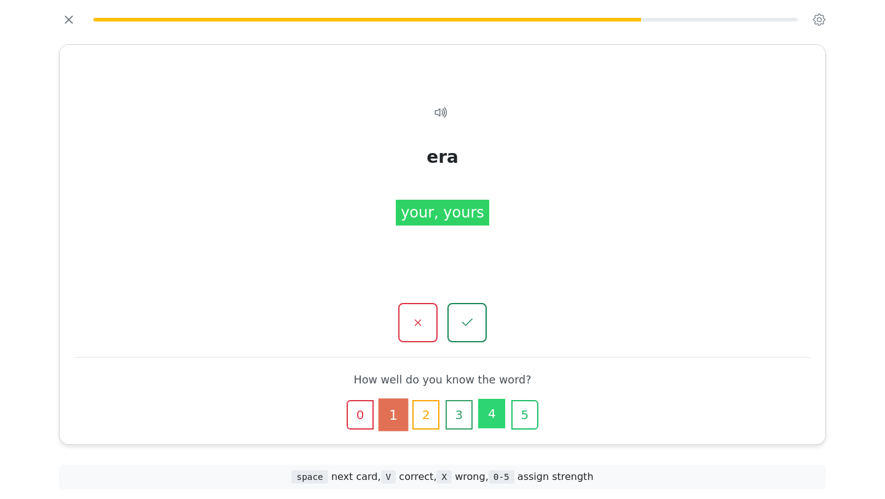
click at [498, 420] on button "4" at bounding box center [491, 413] width 27 height 29
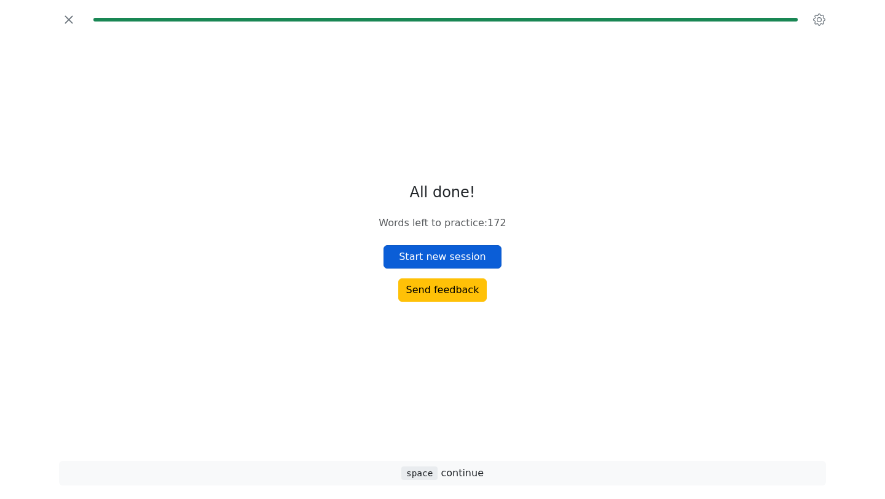
click at [451, 253] on button "Start new session" at bounding box center [442, 256] width 118 height 23
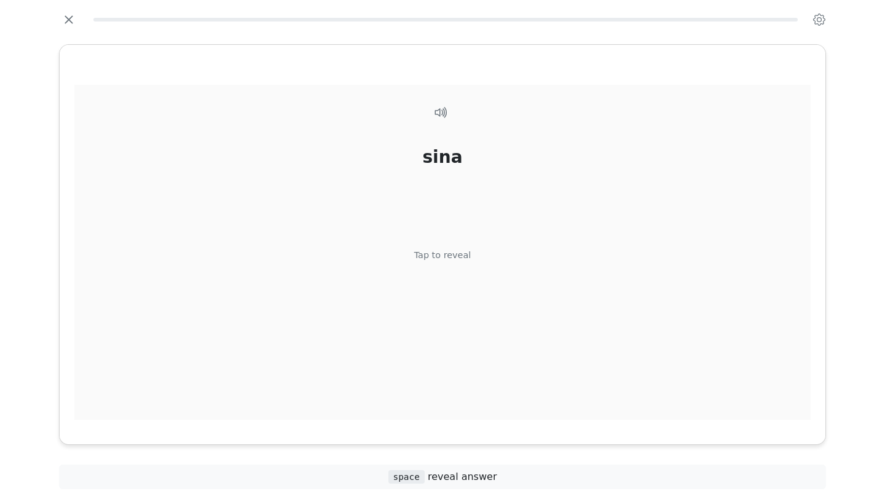
click at [493, 262] on div "sina Tap to reveal" at bounding box center [442, 259] width 736 height 349
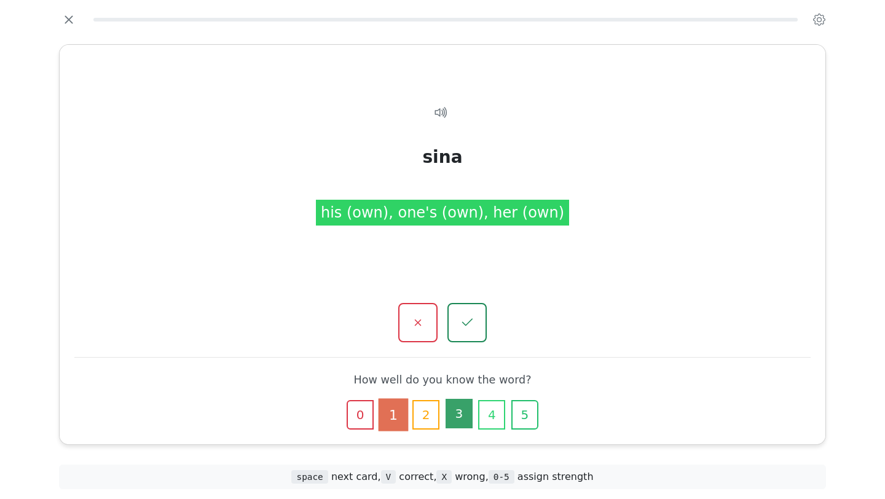
click at [463, 408] on button "3" at bounding box center [458, 413] width 27 height 29
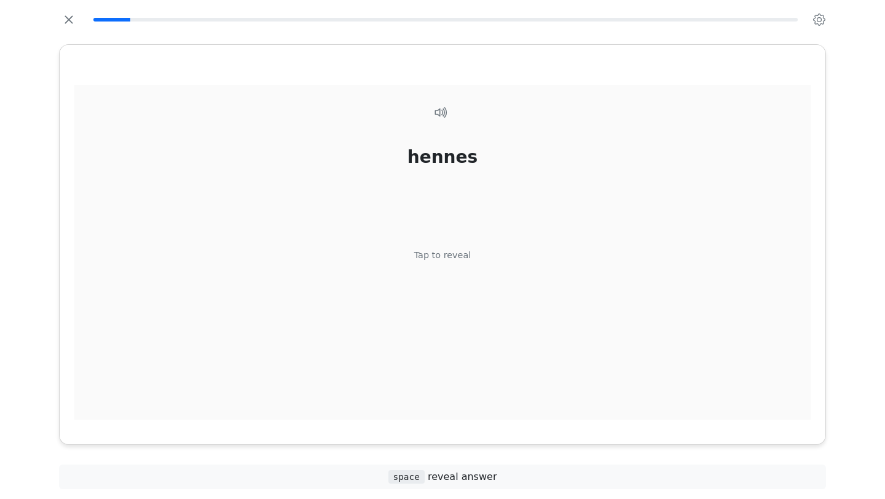
click at [493, 270] on div "hennes Tap to reveal" at bounding box center [442, 259] width 736 height 349
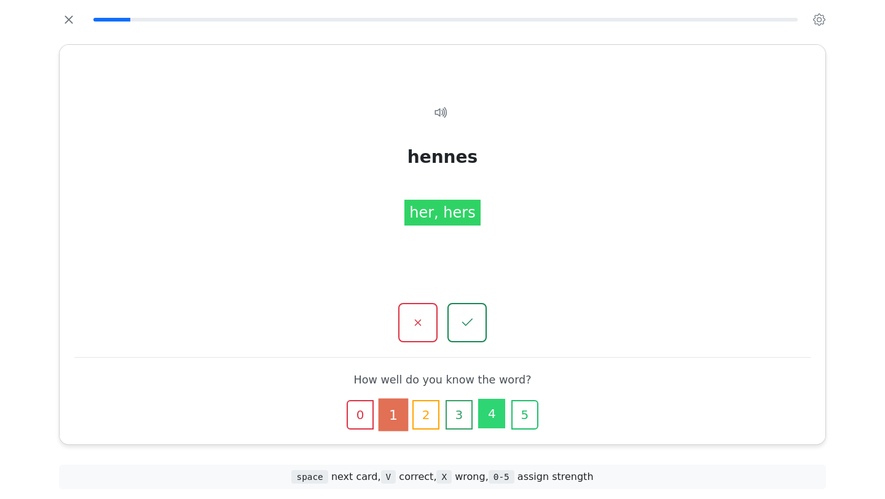
click at [499, 412] on button "4" at bounding box center [491, 413] width 27 height 29
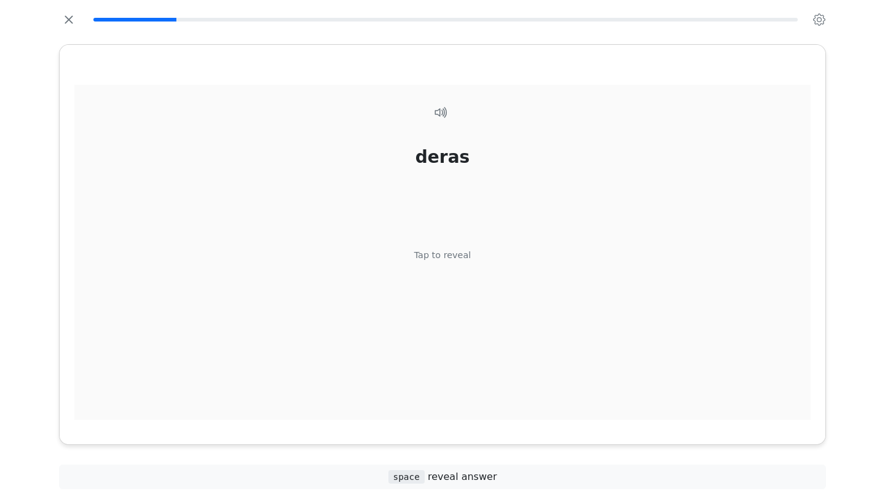
click at [474, 353] on div "deras Tap to reveal" at bounding box center [442, 259] width 736 height 349
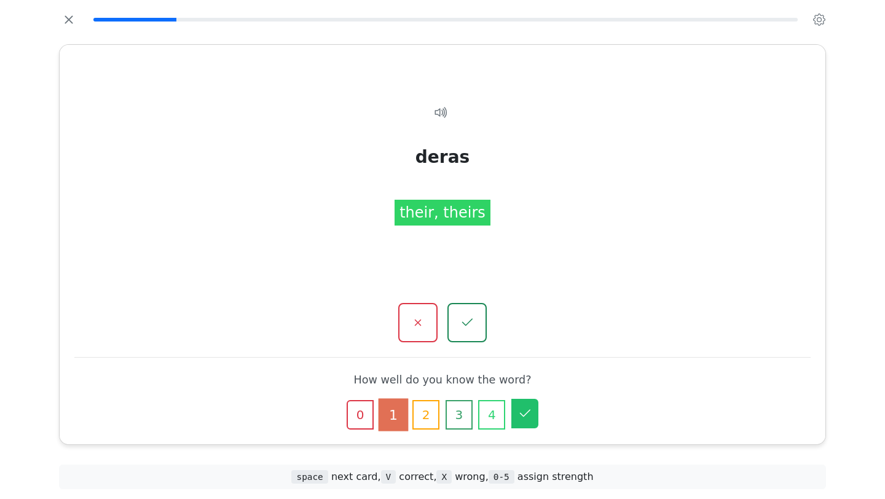
click at [526, 419] on icon "button" at bounding box center [524, 413] width 15 height 15
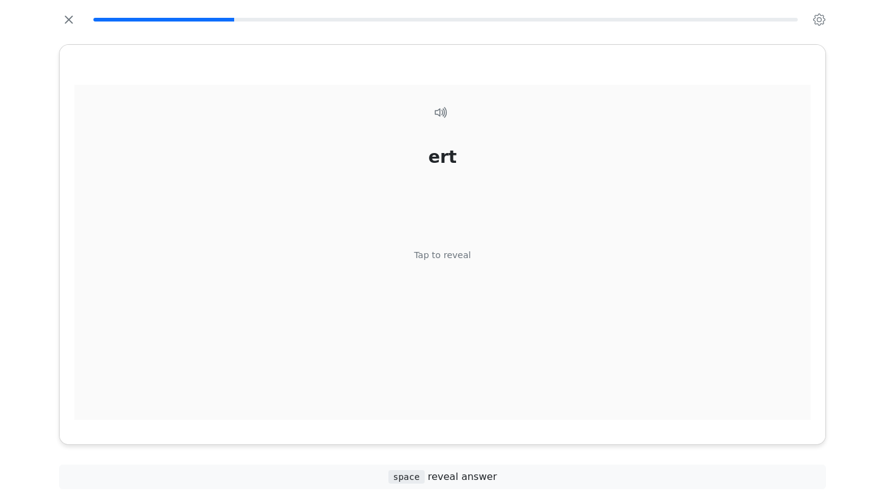
click at [442, 263] on div "ert Tap to reveal" at bounding box center [442, 259] width 736 height 349
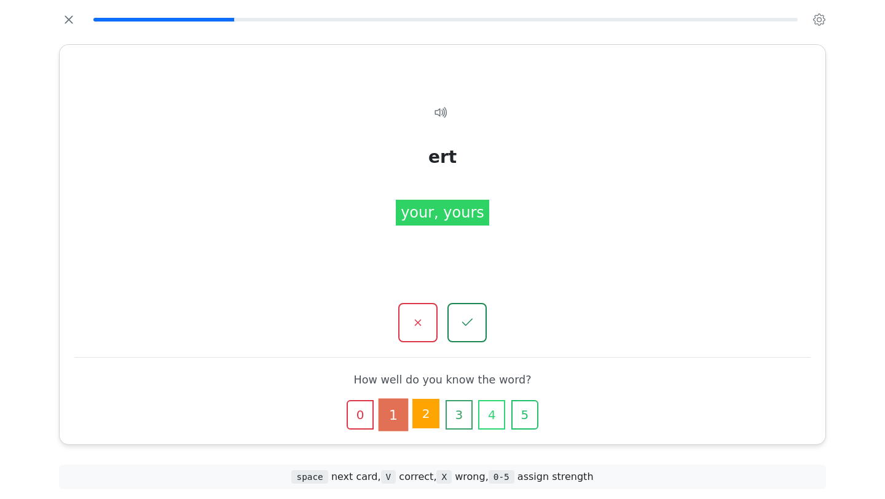
click at [419, 413] on button "2" at bounding box center [425, 413] width 27 height 29
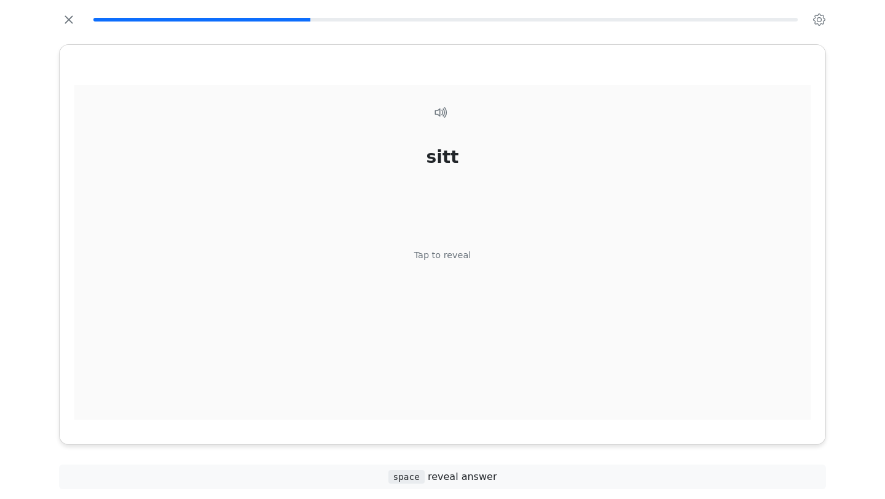
click at [420, 260] on div "Tap to reveal" at bounding box center [442, 256] width 57 height 14
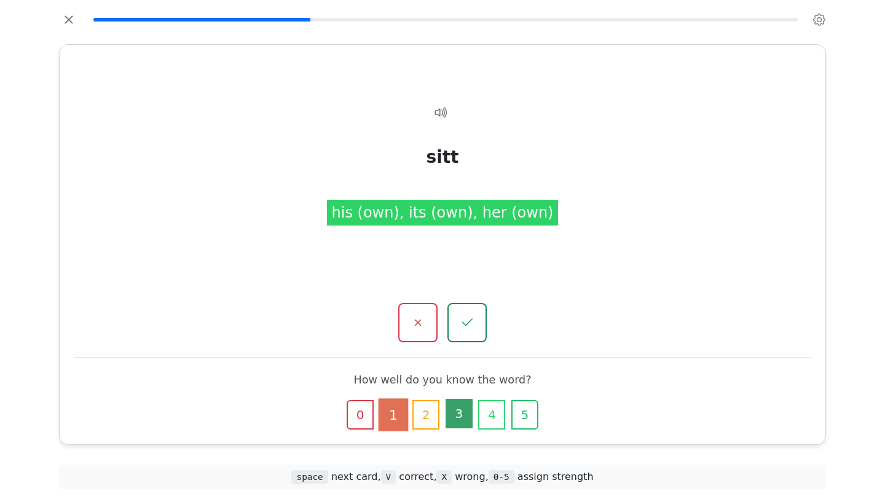
click at [455, 412] on button "3" at bounding box center [458, 413] width 27 height 29
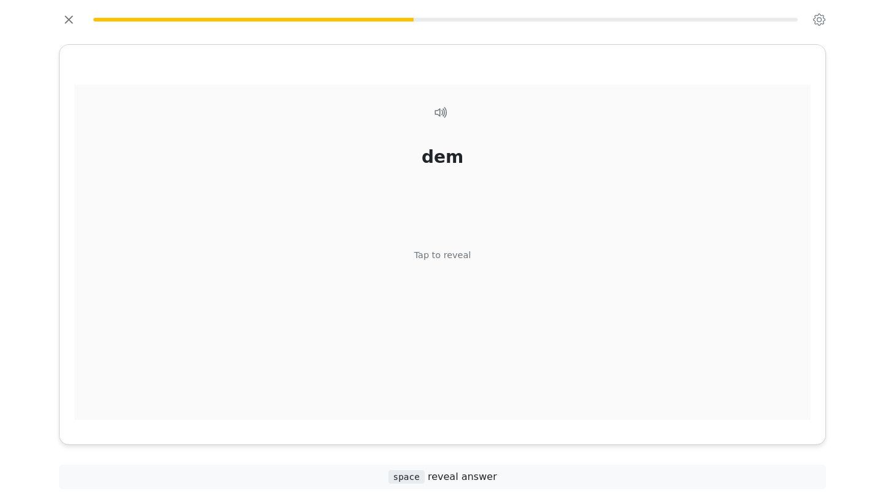
click at [423, 249] on div "Tap to reveal" at bounding box center [442, 256] width 57 height 14
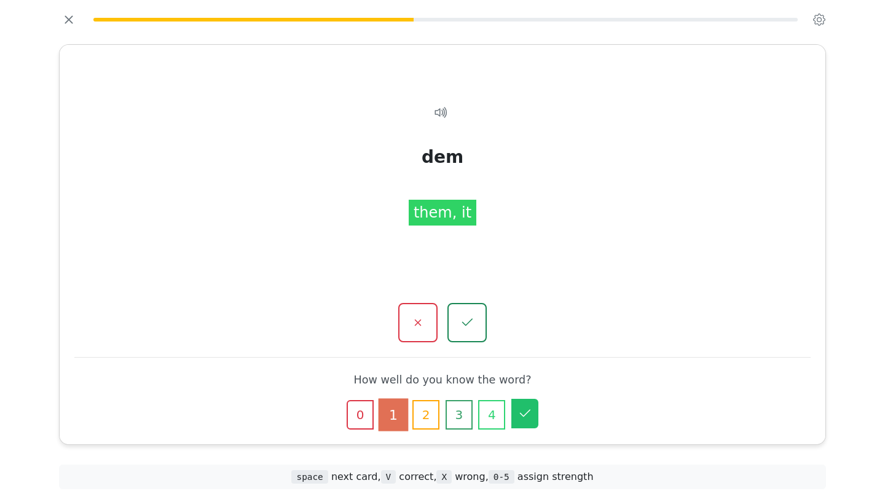
click at [523, 414] on icon "button" at bounding box center [524, 413] width 15 height 15
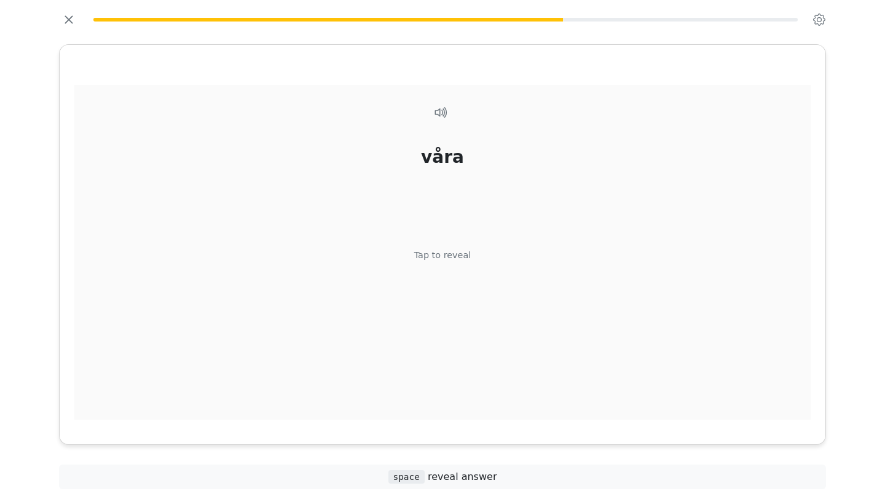
click at [438, 264] on div "våra Tap to reveal" at bounding box center [442, 259] width 736 height 349
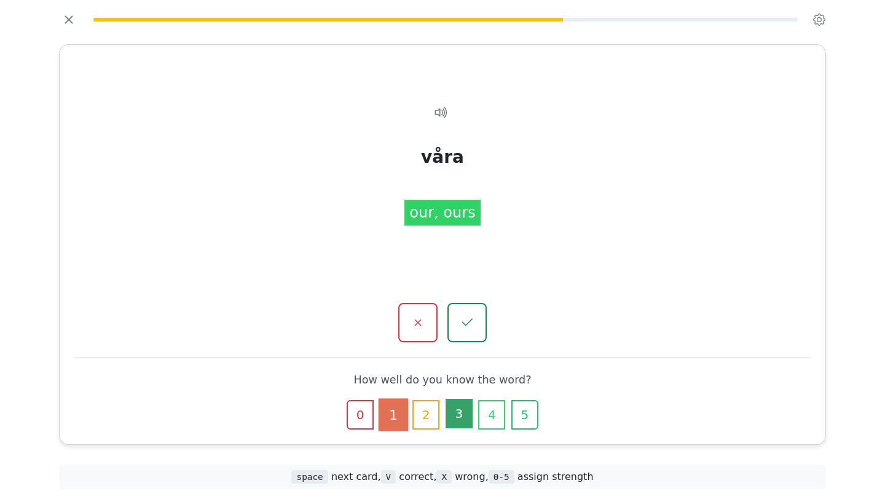
click at [463, 415] on button "3" at bounding box center [458, 413] width 27 height 29
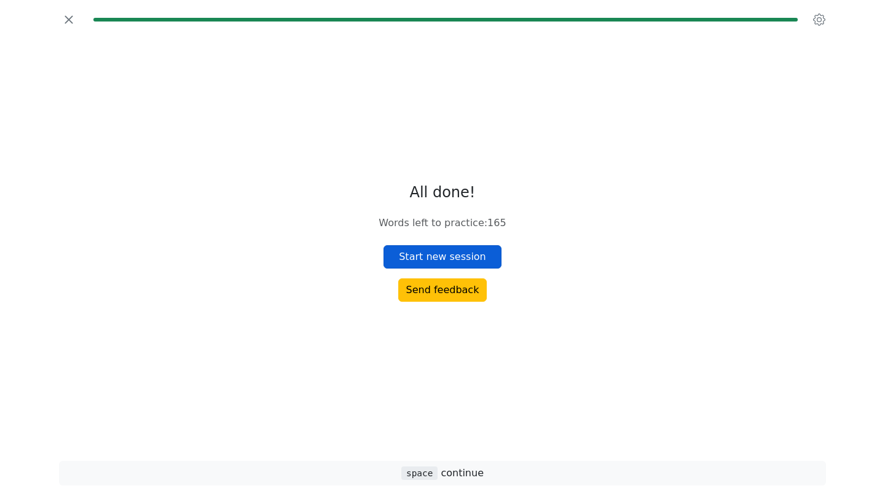
click at [433, 256] on button "Start new session" at bounding box center [442, 256] width 118 height 23
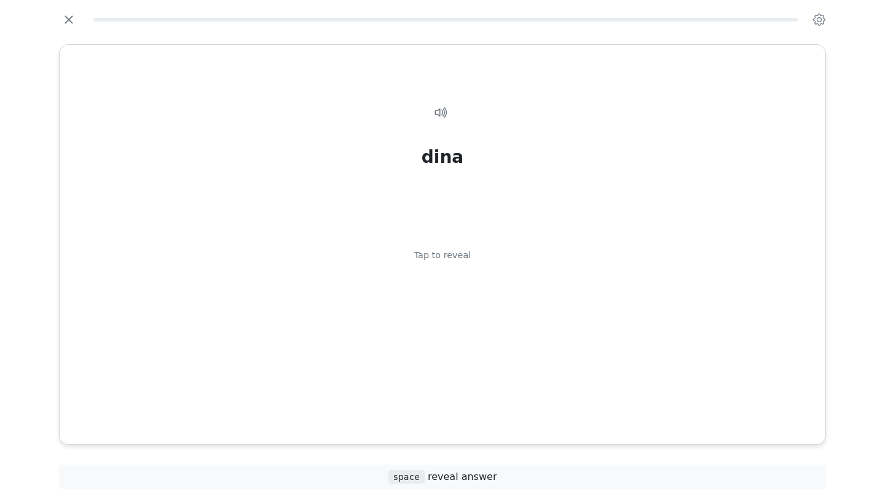
click at [433, 256] on div "Tap to reveal" at bounding box center [442, 256] width 57 height 14
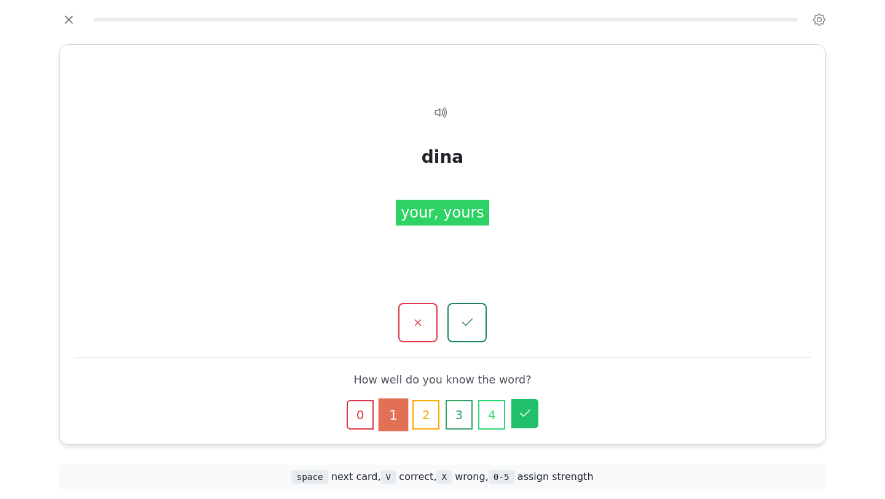
click at [527, 419] on icon "button" at bounding box center [524, 413] width 15 height 15
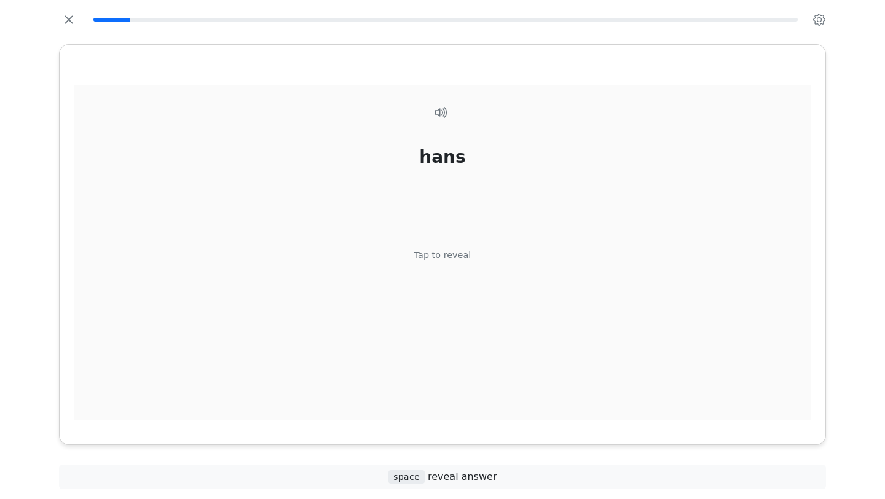
click at [422, 260] on div "Tap to reveal" at bounding box center [442, 256] width 57 height 14
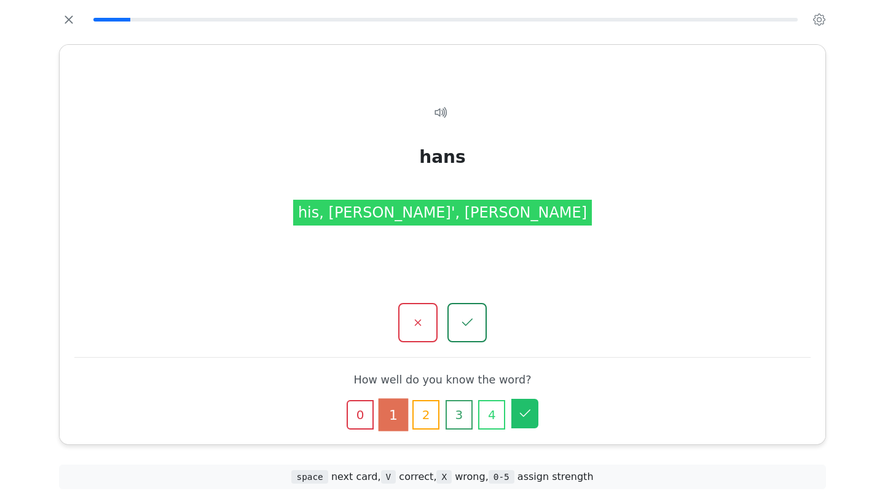
click at [525, 404] on button "5" at bounding box center [524, 413] width 27 height 29
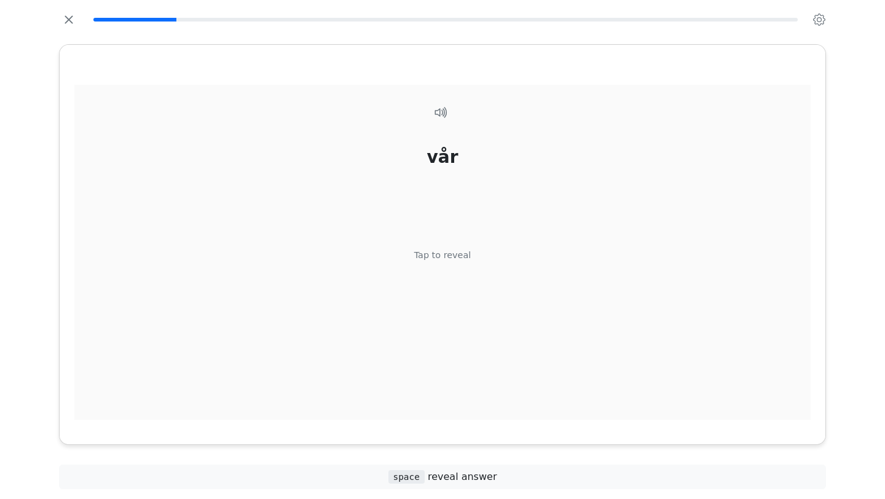
click at [462, 249] on div "Tap to reveal" at bounding box center [442, 256] width 57 height 14
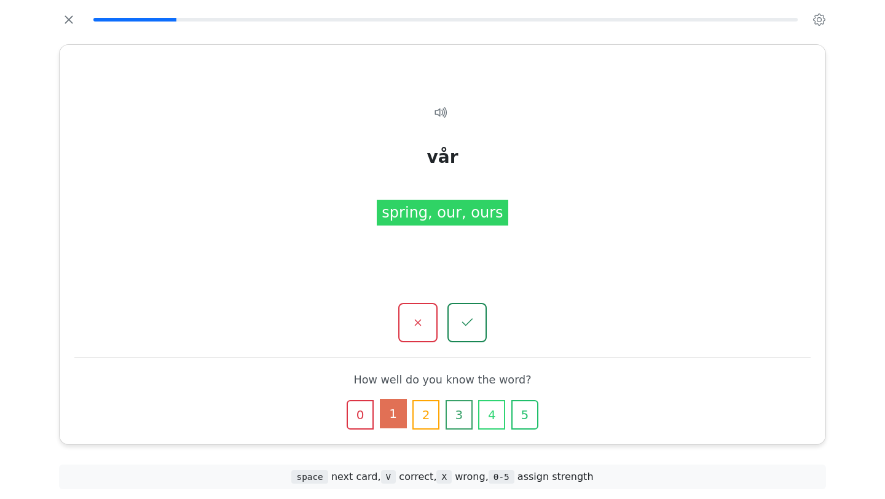
click at [395, 410] on button "1" at bounding box center [393, 413] width 27 height 29
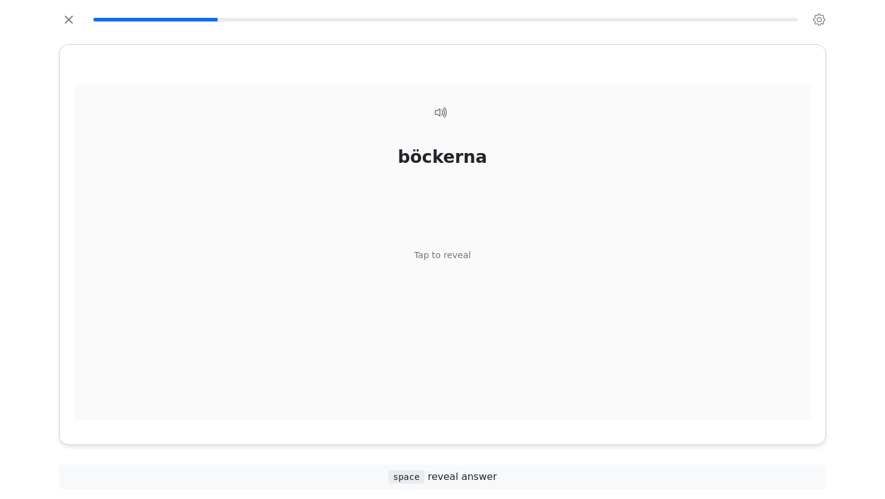
click at [425, 261] on div "Tap to reveal" at bounding box center [442, 256] width 57 height 14
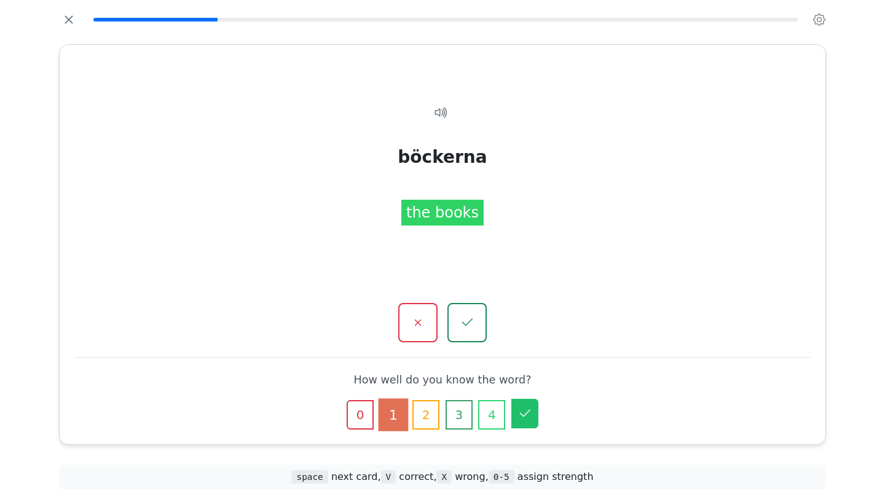
click at [528, 418] on icon "button" at bounding box center [524, 413] width 15 height 15
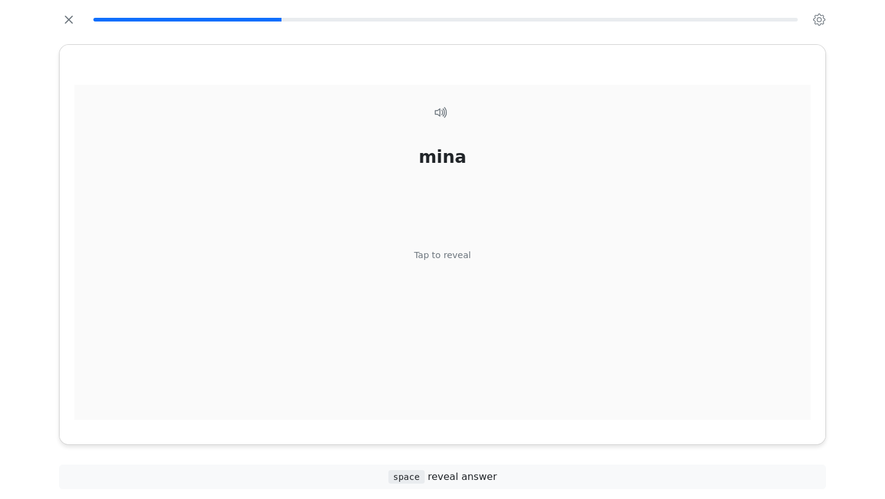
click at [425, 259] on div "Tap to reveal" at bounding box center [442, 256] width 57 height 14
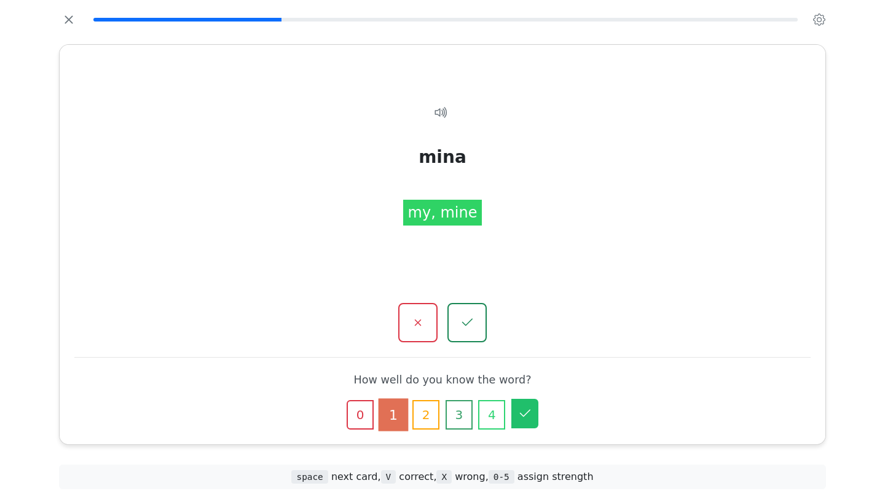
click at [528, 423] on button "5" at bounding box center [524, 413] width 27 height 29
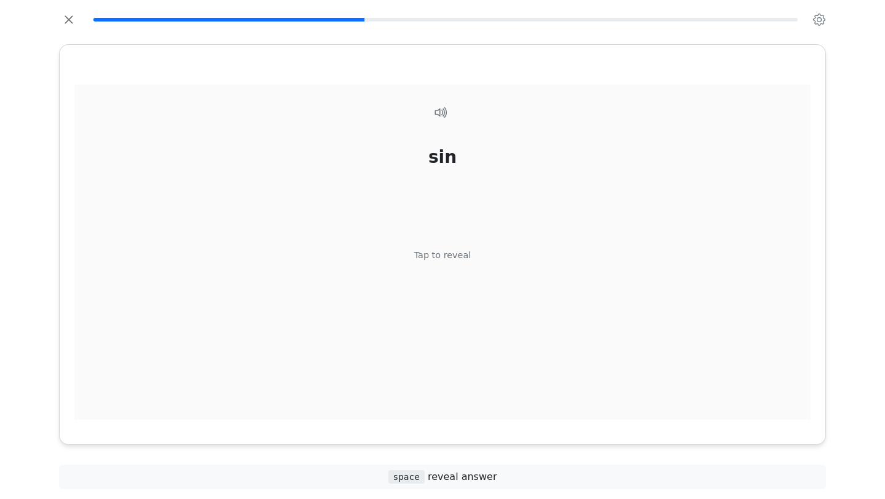
click at [439, 249] on div "Tap to reveal" at bounding box center [442, 256] width 57 height 14
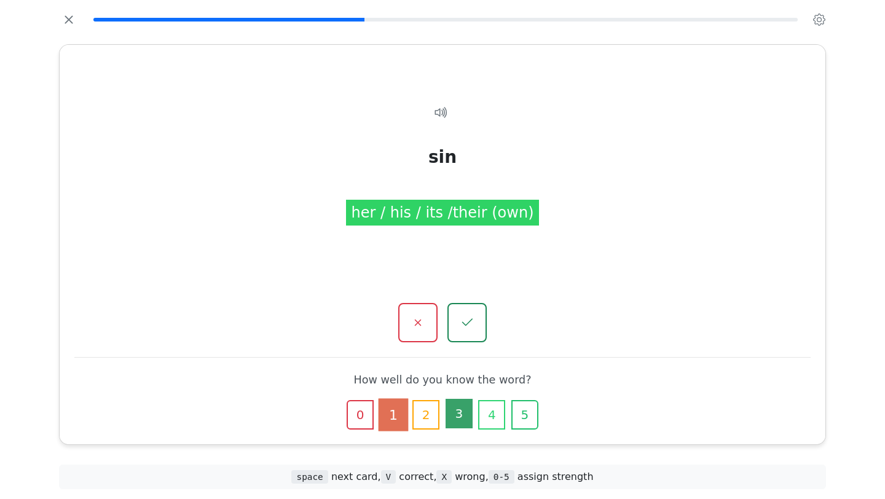
click at [463, 414] on button "3" at bounding box center [458, 413] width 27 height 29
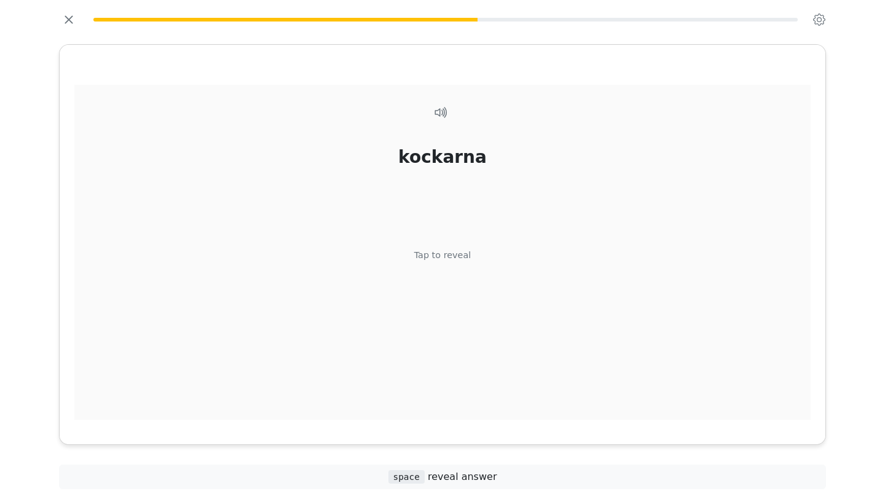
click at [423, 260] on div "Tap to reveal" at bounding box center [442, 256] width 57 height 14
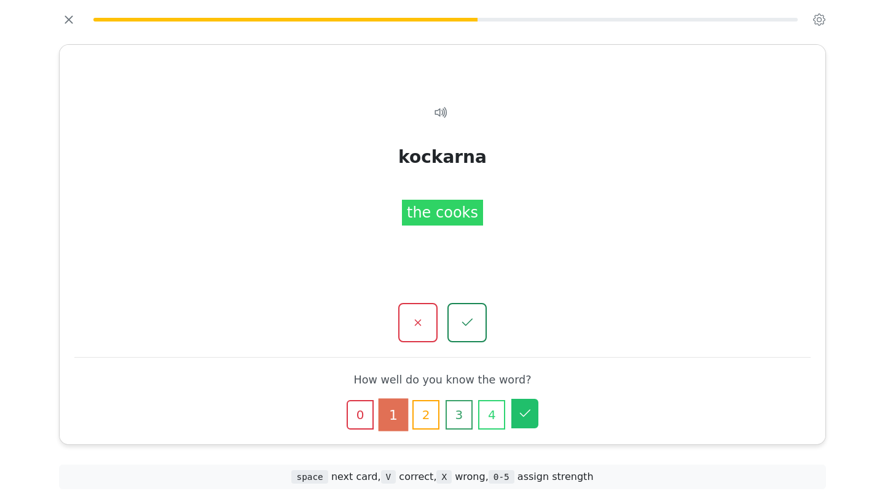
click at [533, 425] on button "5" at bounding box center [524, 413] width 27 height 29
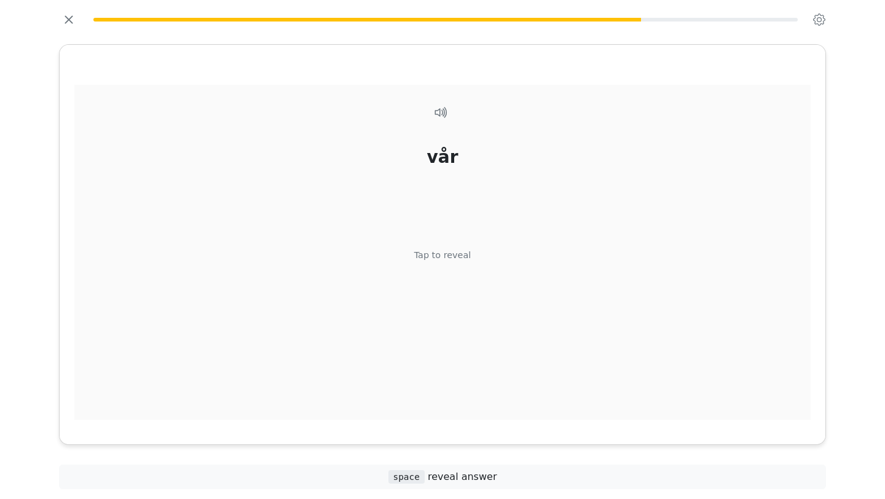
click at [431, 254] on div "Tap to reveal" at bounding box center [442, 256] width 57 height 14
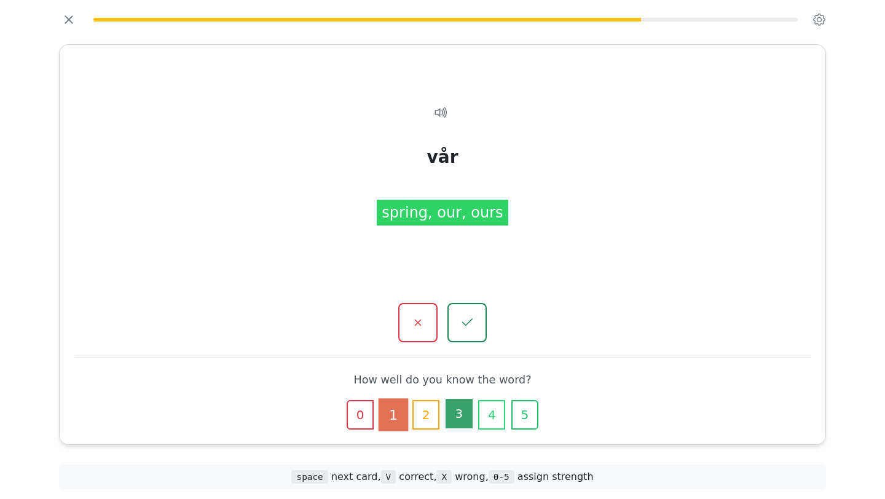
click at [458, 411] on button "3" at bounding box center [458, 413] width 27 height 29
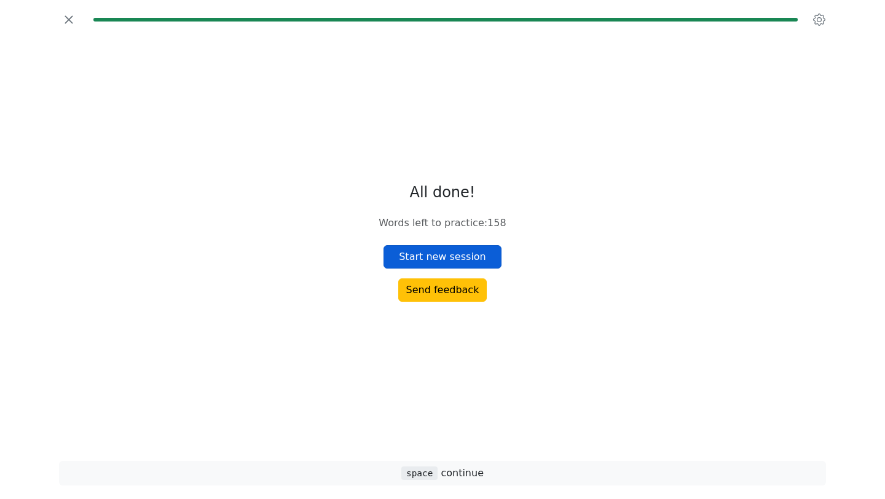
click at [437, 250] on button "Start new session" at bounding box center [442, 256] width 118 height 23
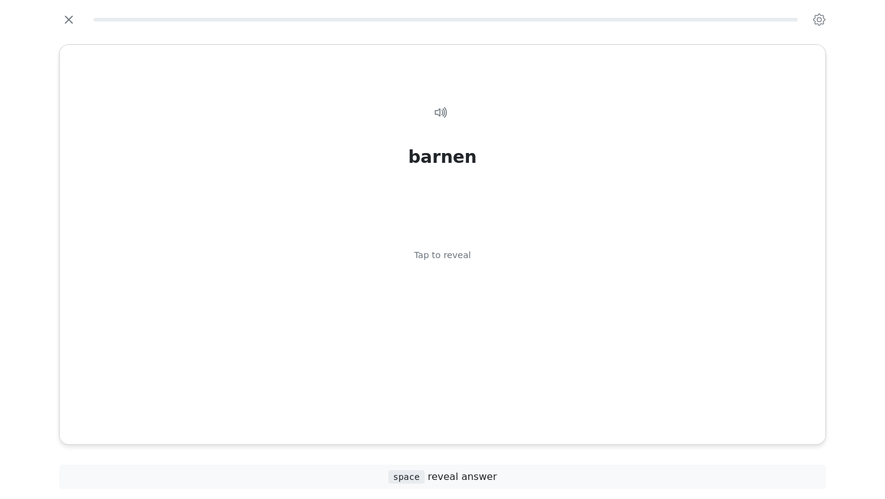
click at [437, 250] on div "Tap to reveal" at bounding box center [442, 256] width 57 height 14
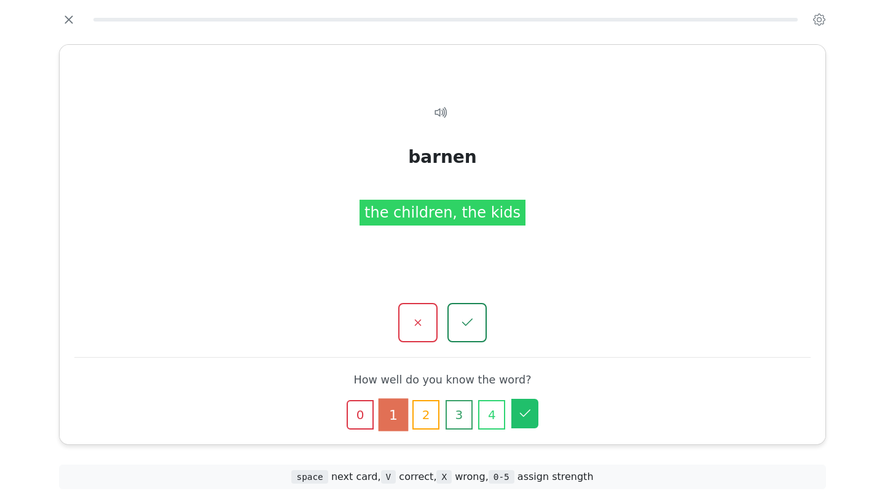
click at [520, 412] on icon "button" at bounding box center [524, 413] width 15 height 15
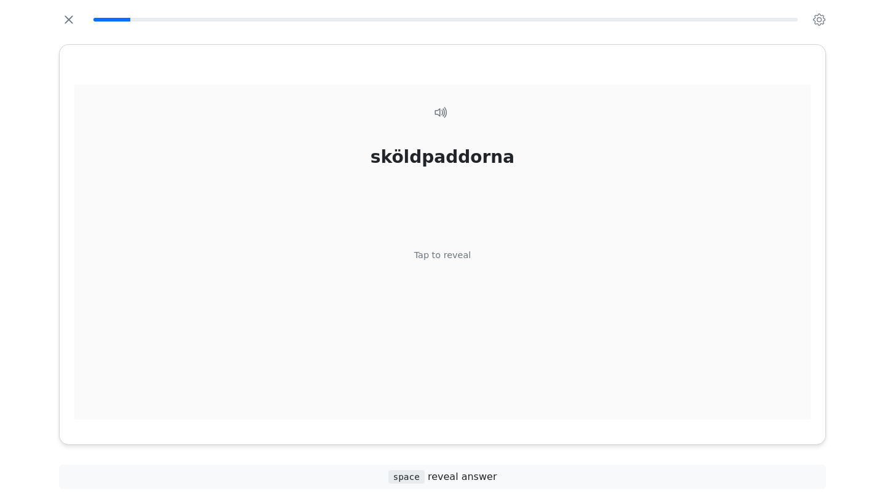
click at [463, 252] on div "Tap to reveal" at bounding box center [442, 256] width 57 height 14
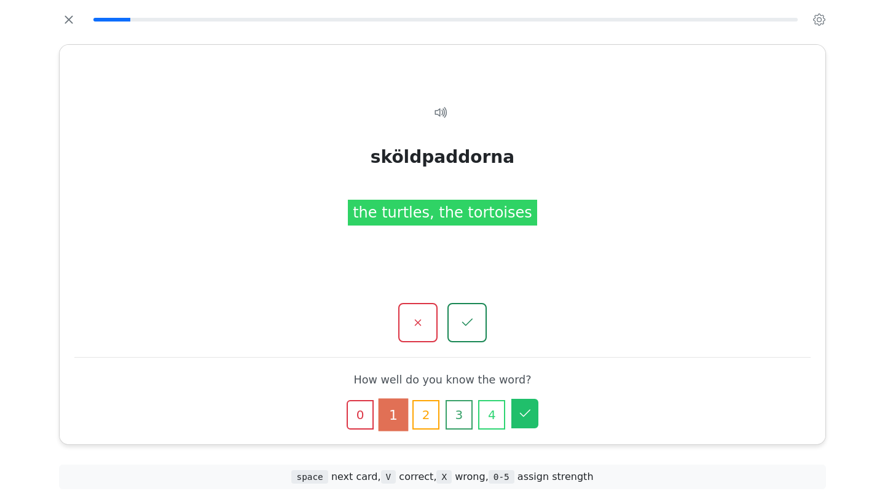
click at [528, 406] on icon "button" at bounding box center [524, 413] width 15 height 15
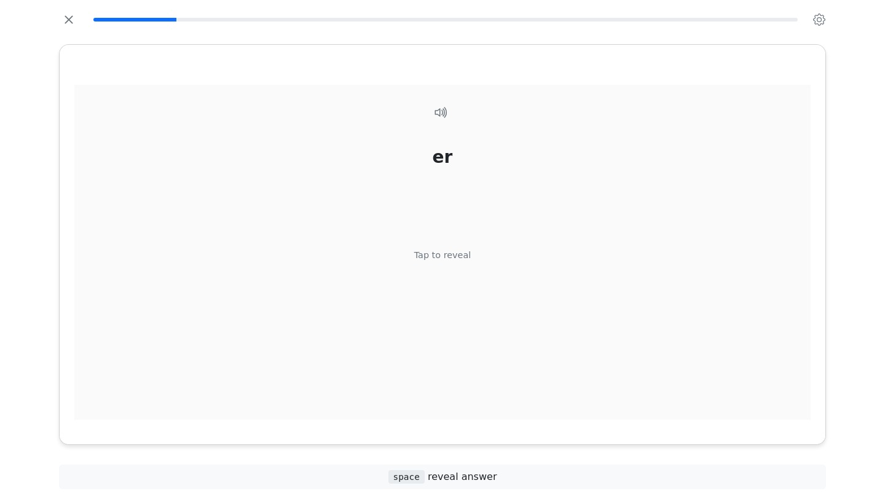
click at [532, 346] on div "er Tap to reveal" at bounding box center [442, 259] width 736 height 349
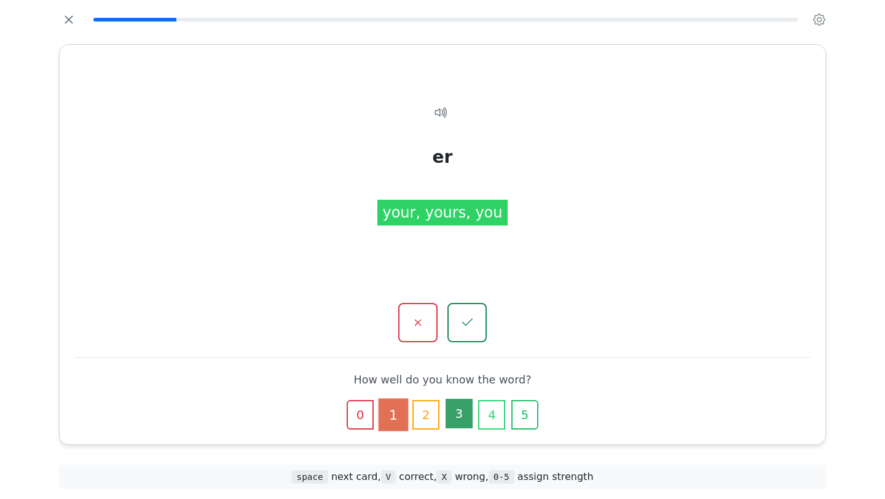
click at [454, 421] on button "3" at bounding box center [458, 413] width 27 height 29
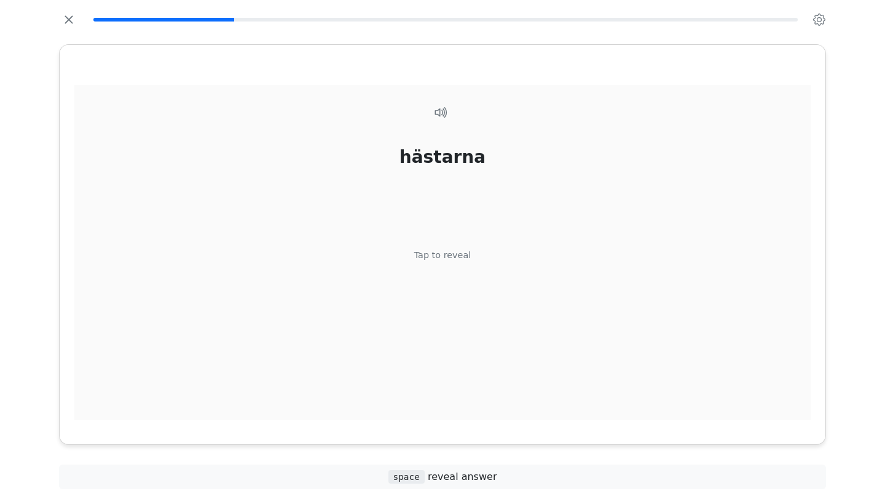
click at [427, 263] on div "hästarna Tap to reveal" at bounding box center [442, 259] width 736 height 349
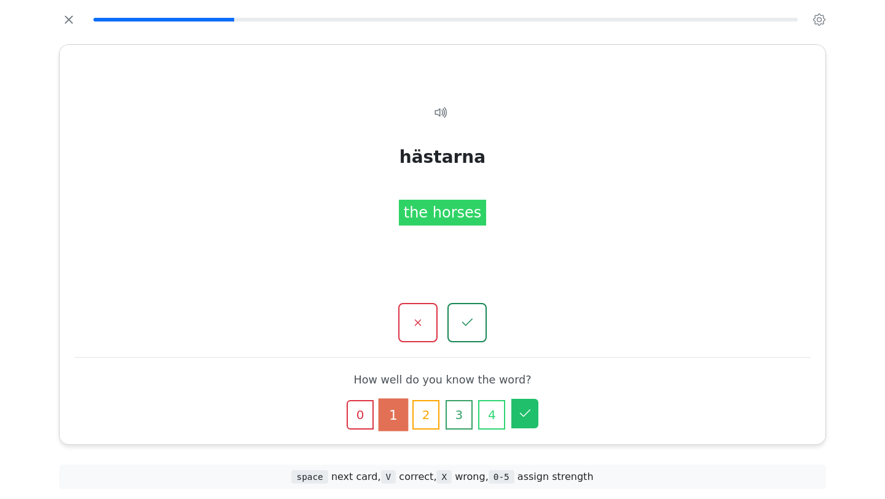
click at [529, 411] on icon "button" at bounding box center [524, 413] width 15 height 15
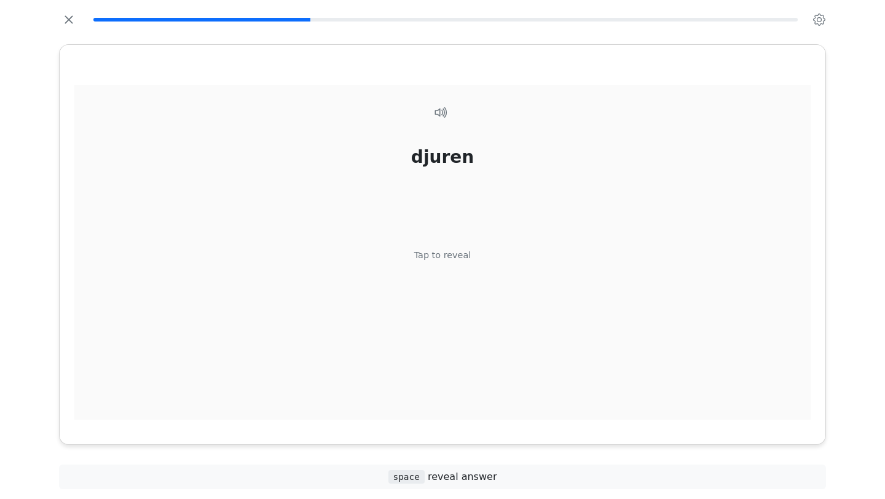
click at [438, 256] on div "Tap to reveal" at bounding box center [442, 256] width 57 height 14
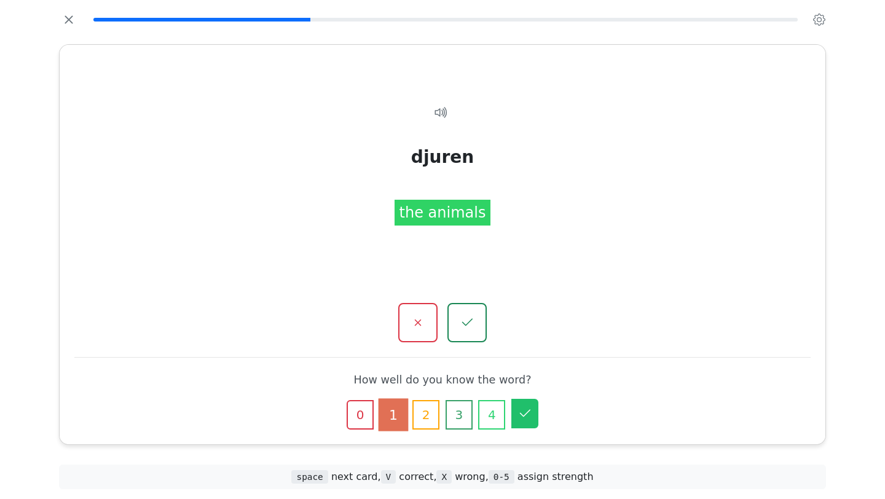
click at [528, 415] on icon "button" at bounding box center [524, 413] width 15 height 15
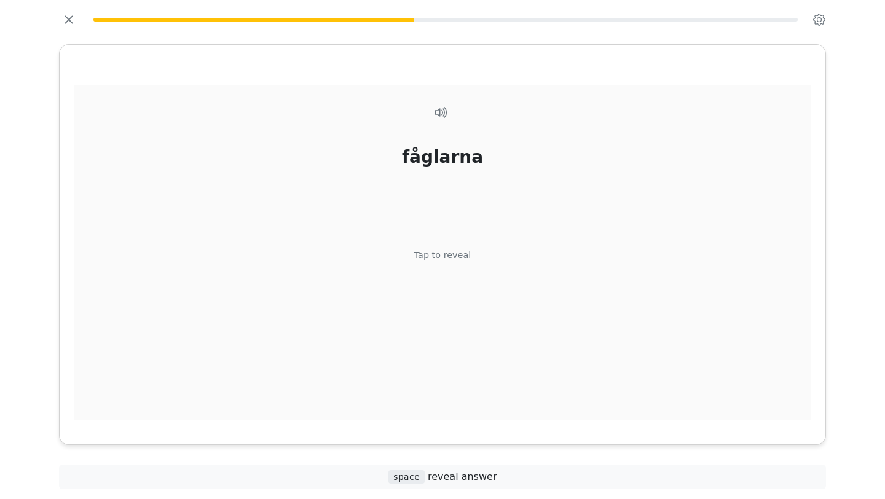
click at [436, 259] on div "Tap to reveal" at bounding box center [442, 256] width 57 height 14
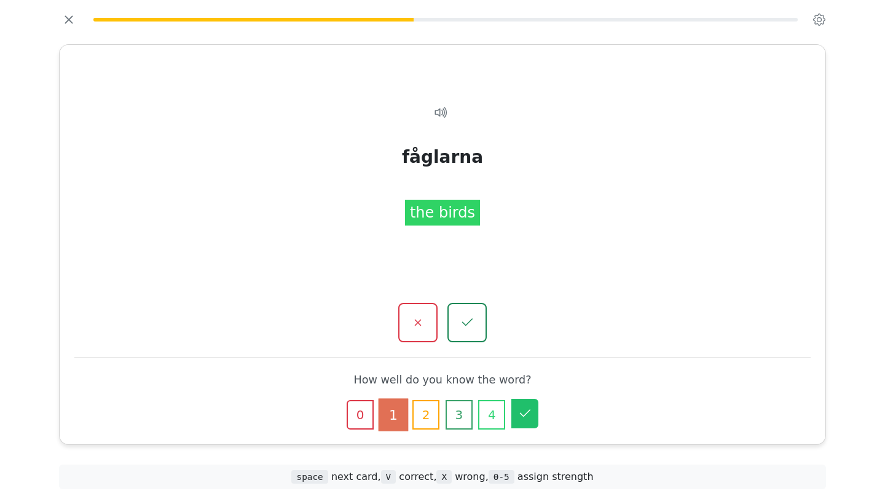
click at [528, 418] on icon "button" at bounding box center [524, 413] width 15 height 15
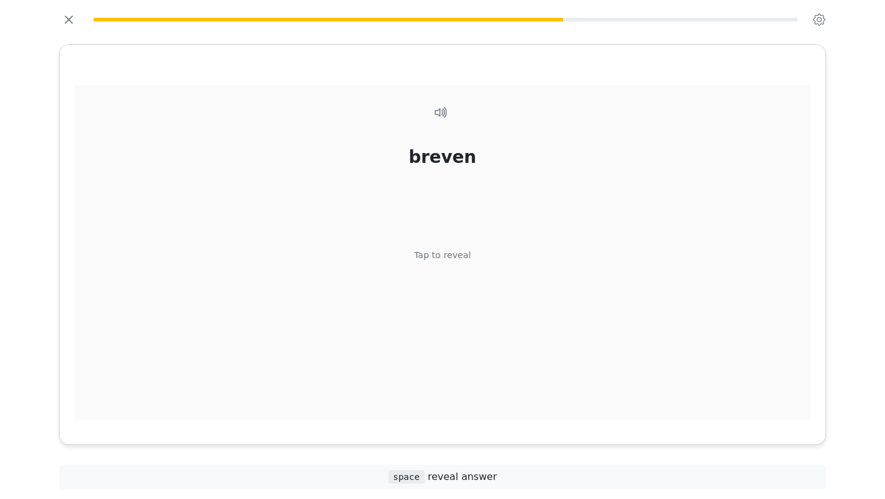
click at [515, 362] on div "breven Tap to reveal" at bounding box center [442, 259] width 736 height 349
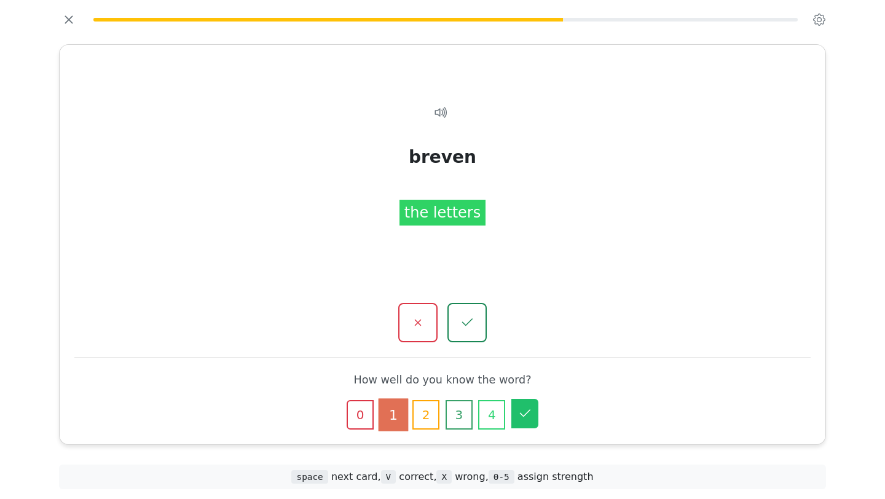
click at [522, 416] on icon "button" at bounding box center [524, 413] width 15 height 15
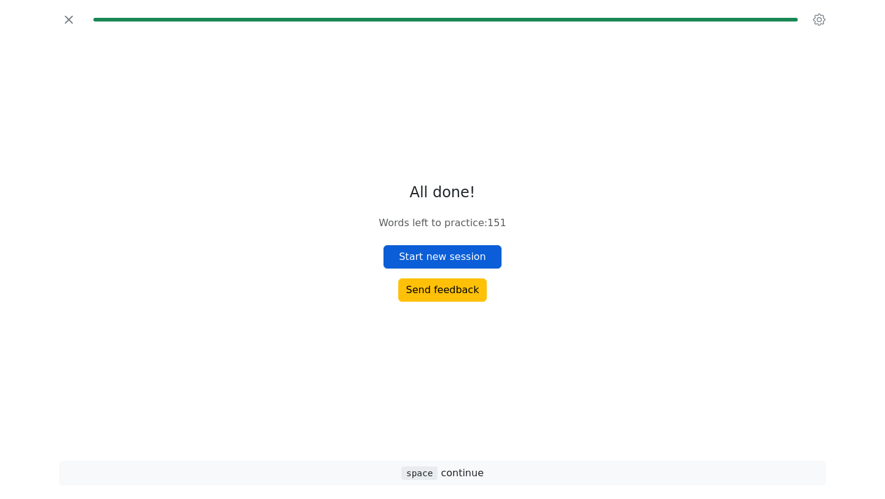
click at [425, 259] on button "Start new session" at bounding box center [442, 256] width 118 height 23
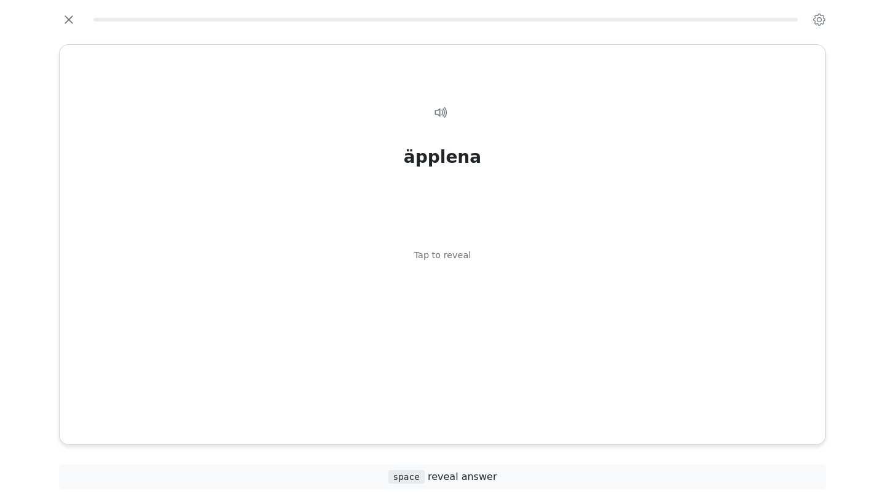
click at [425, 259] on div "Tap to reveal" at bounding box center [442, 256] width 57 height 14
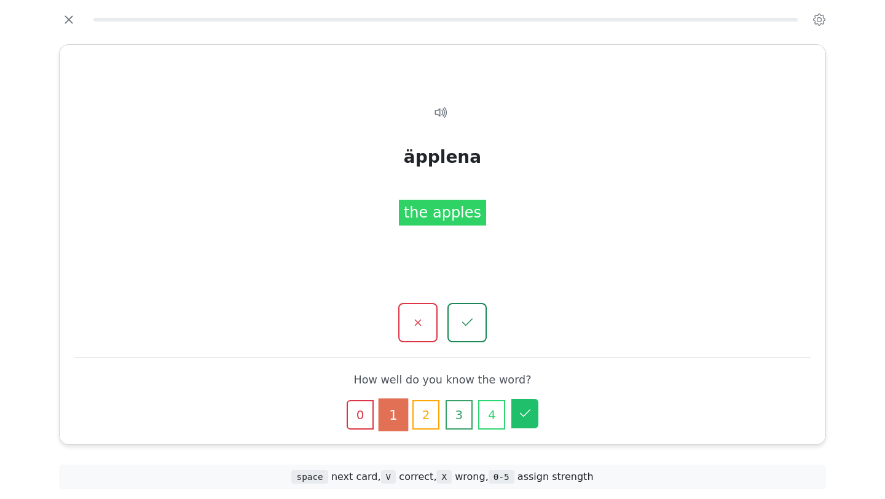
click at [531, 410] on icon "button" at bounding box center [524, 413] width 15 height 15
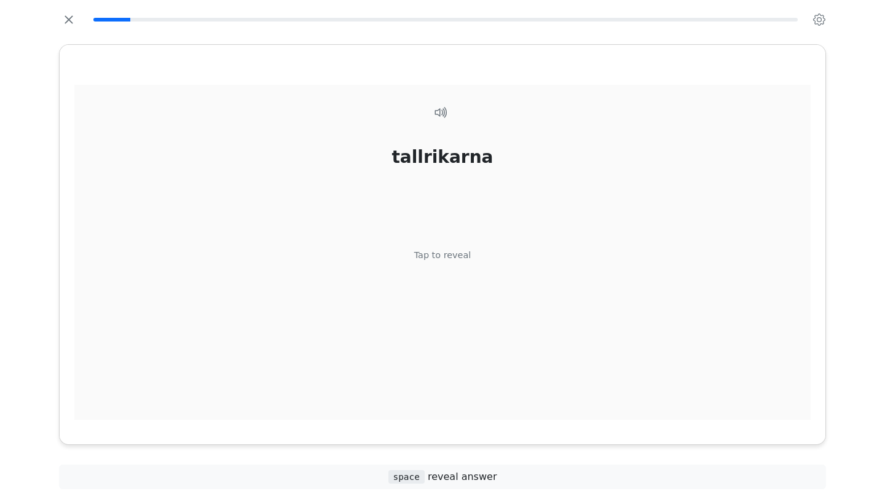
click at [447, 249] on div "Tap to reveal" at bounding box center [442, 256] width 57 height 14
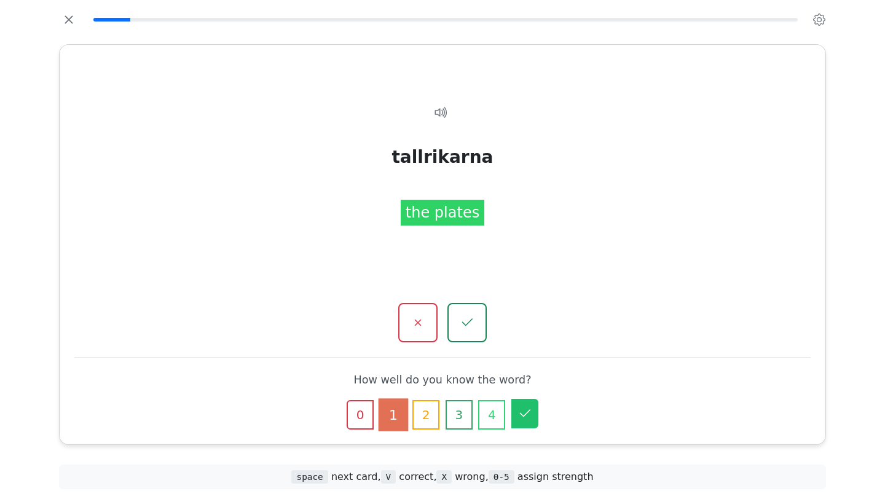
click at [522, 424] on button "5" at bounding box center [524, 413] width 27 height 29
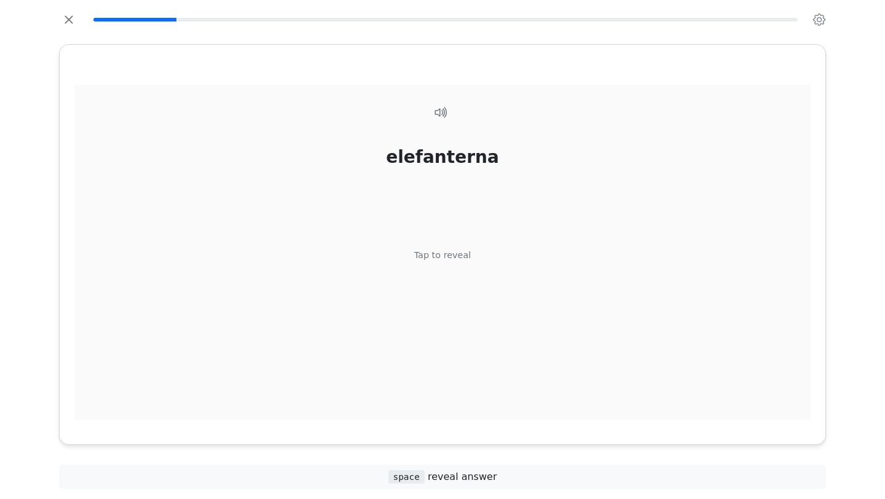
click at [447, 237] on div "elefanterna Tap to reveal" at bounding box center [442, 259] width 736 height 349
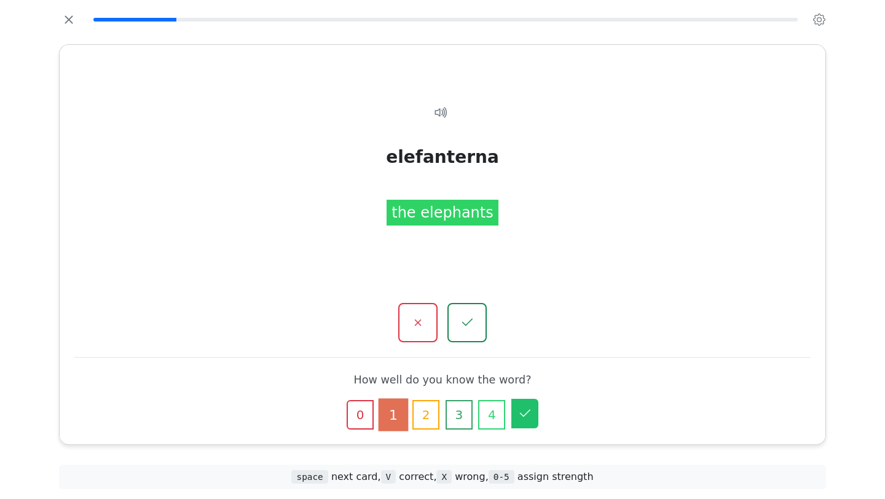
click at [530, 403] on button "5" at bounding box center [524, 413] width 27 height 29
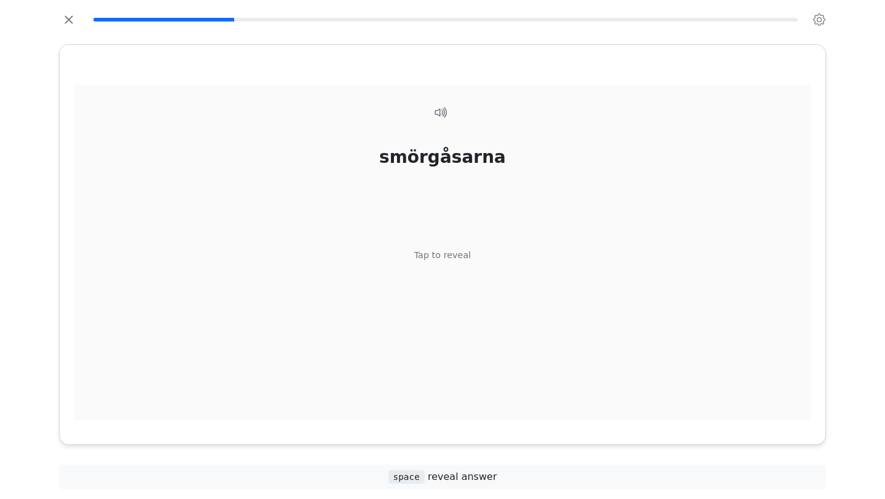
click at [418, 255] on div "Tap to reveal" at bounding box center [442, 256] width 57 height 14
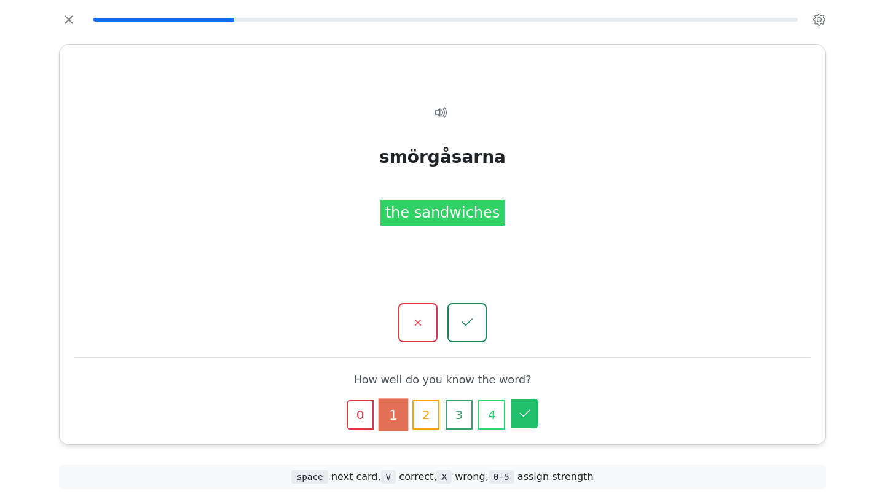
click at [531, 413] on icon "button" at bounding box center [524, 413] width 15 height 15
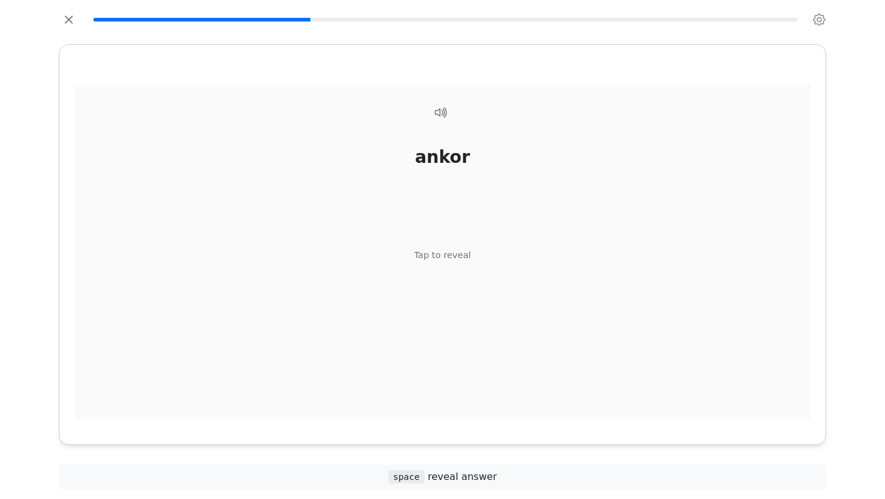
click at [439, 268] on div "ankor Tap to reveal" at bounding box center [442, 259] width 736 height 349
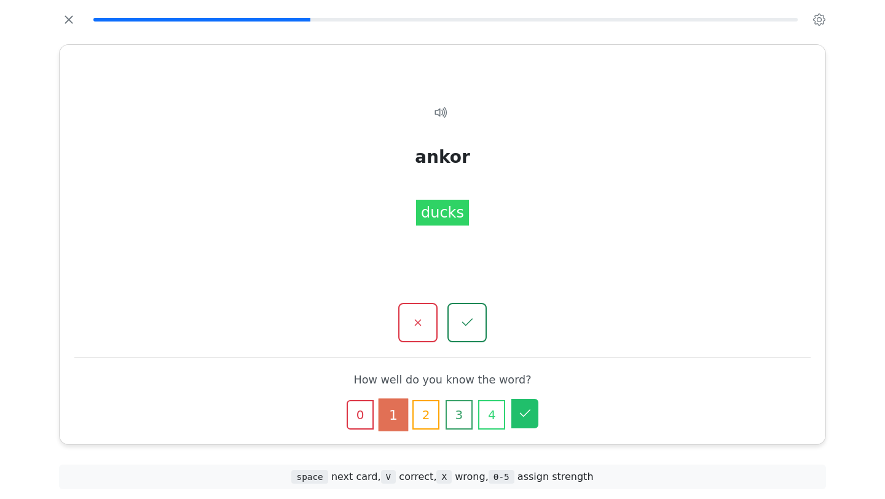
click at [526, 418] on icon "button" at bounding box center [524, 413] width 15 height 15
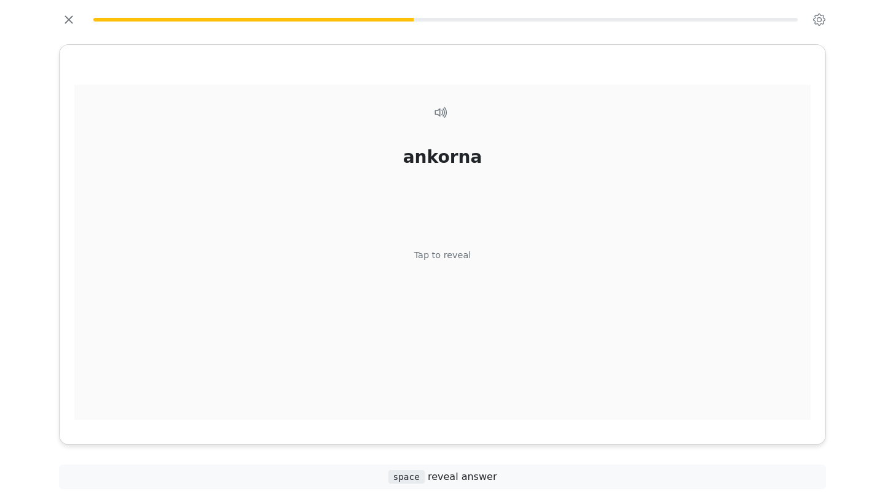
click at [428, 265] on div "ankorna Tap to reveal" at bounding box center [442, 259] width 736 height 349
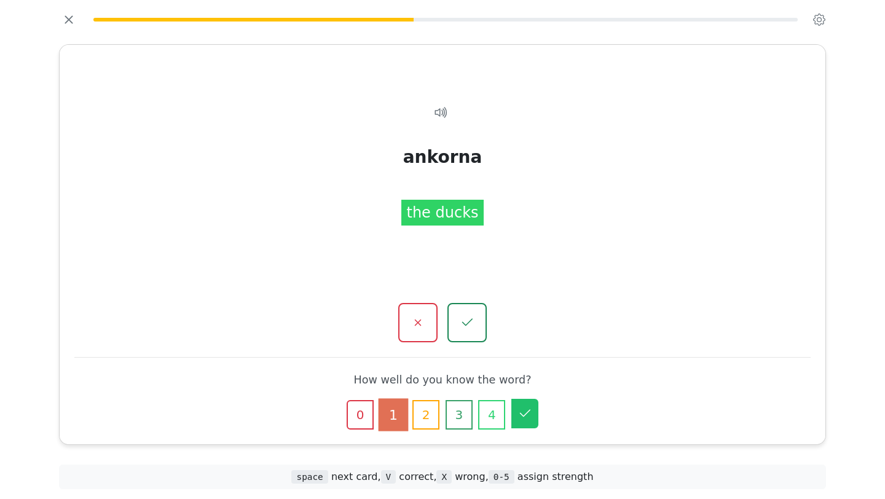
click at [529, 428] on div "0 1 2 3 4 5" at bounding box center [442, 414] width 226 height 29
click at [525, 415] on icon "button" at bounding box center [524, 413] width 15 height 15
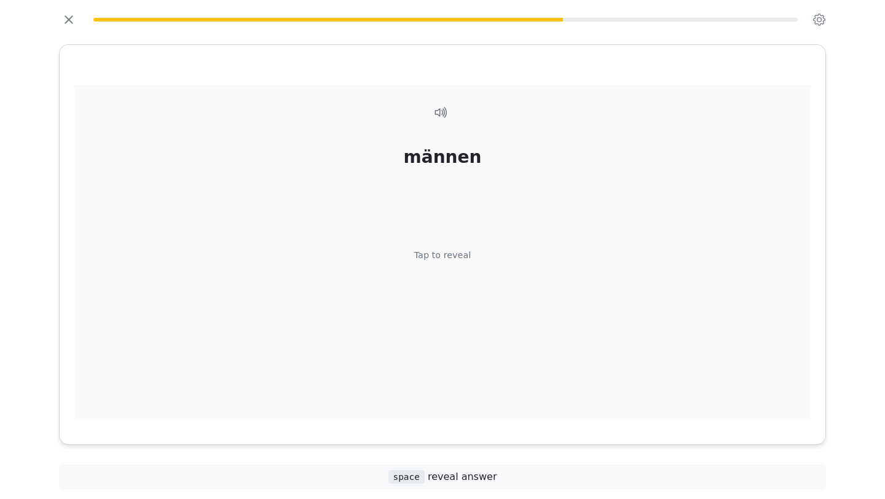
click at [428, 261] on div "Tap to reveal" at bounding box center [442, 256] width 57 height 14
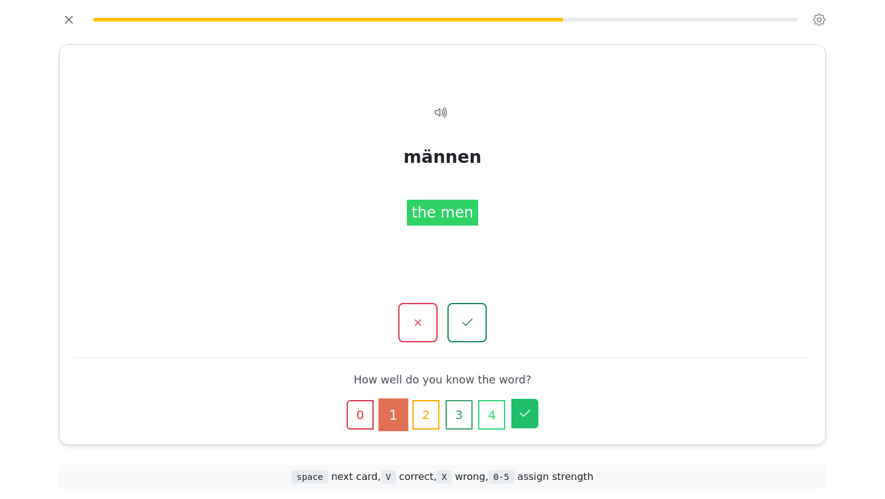
click at [522, 404] on button "5" at bounding box center [524, 413] width 27 height 29
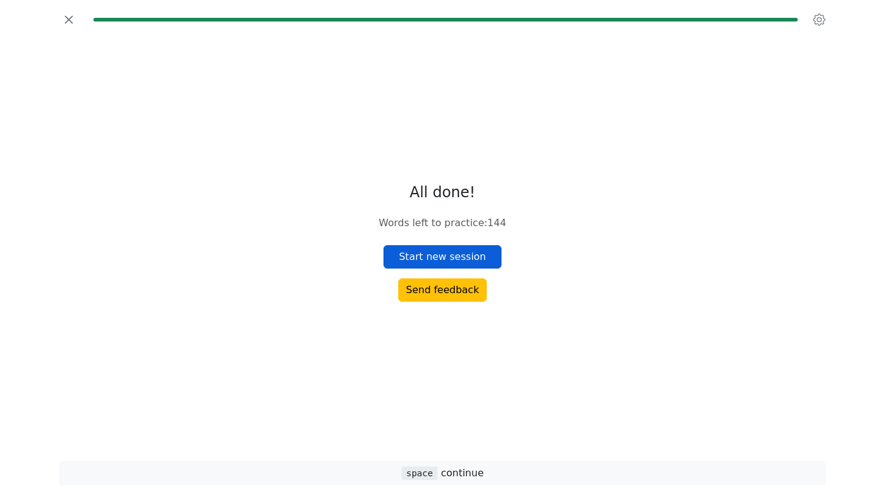
click at [448, 257] on button "Start new session" at bounding box center [442, 256] width 118 height 23
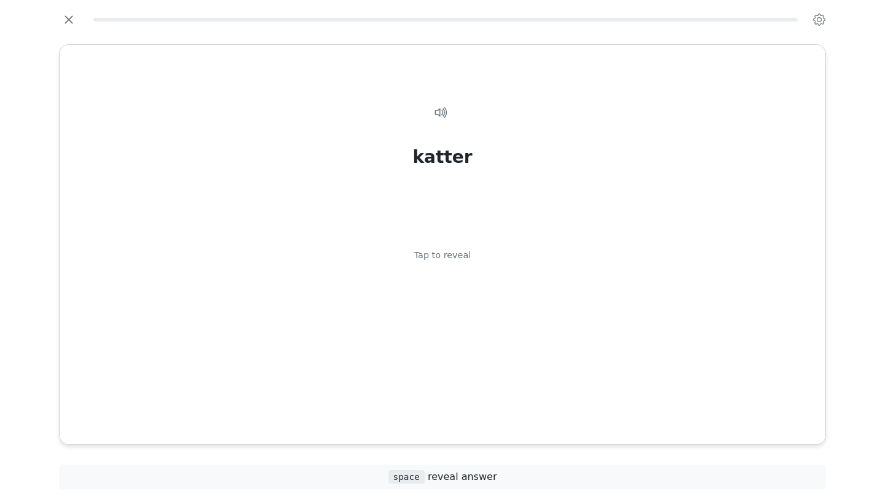
click at [448, 257] on div "Tap to reveal" at bounding box center [442, 256] width 57 height 14
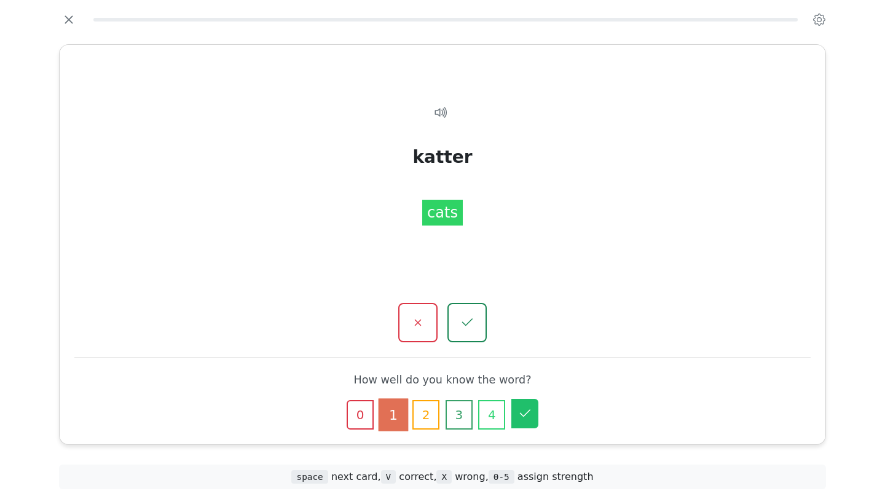
click at [522, 411] on icon "button" at bounding box center [524, 413] width 15 height 15
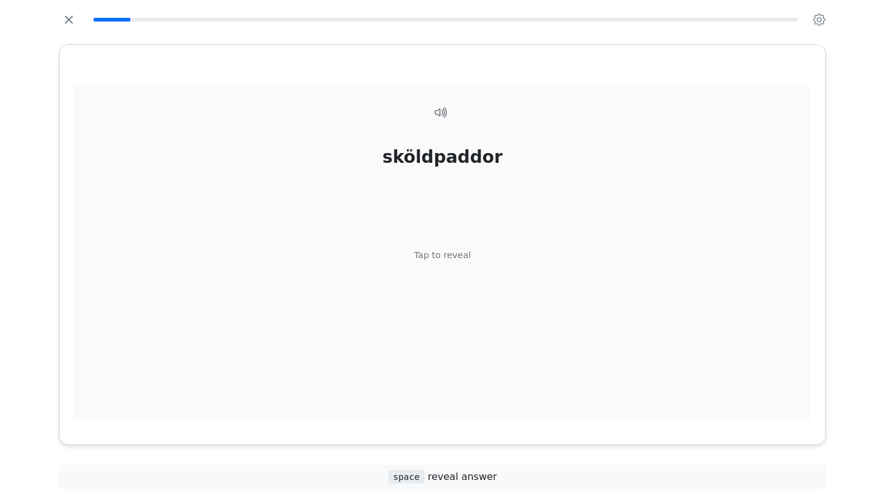
click at [431, 260] on div "Tap to reveal" at bounding box center [442, 256] width 57 height 14
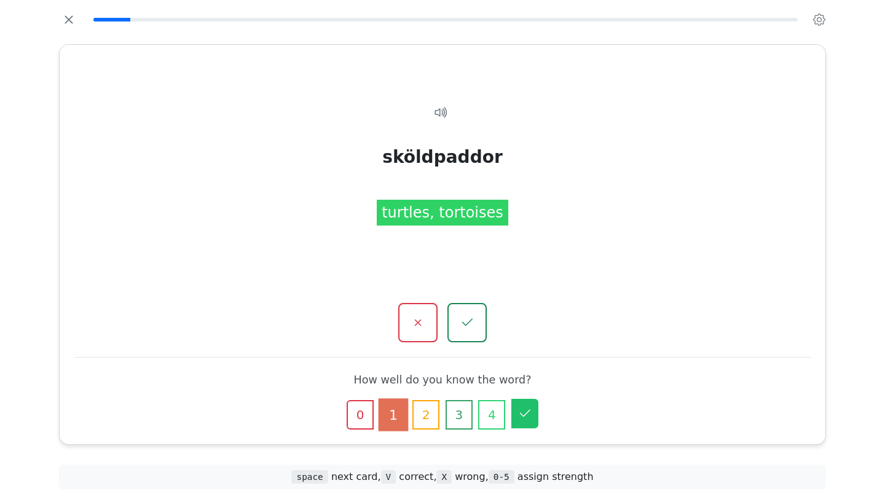
click at [528, 421] on button "5" at bounding box center [524, 413] width 27 height 29
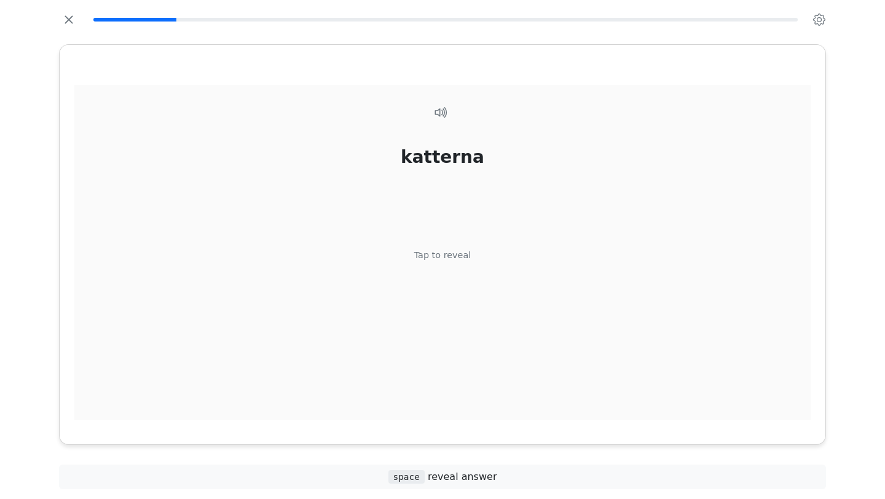
click at [438, 263] on div "katterna Tap to reveal" at bounding box center [442, 259] width 736 height 349
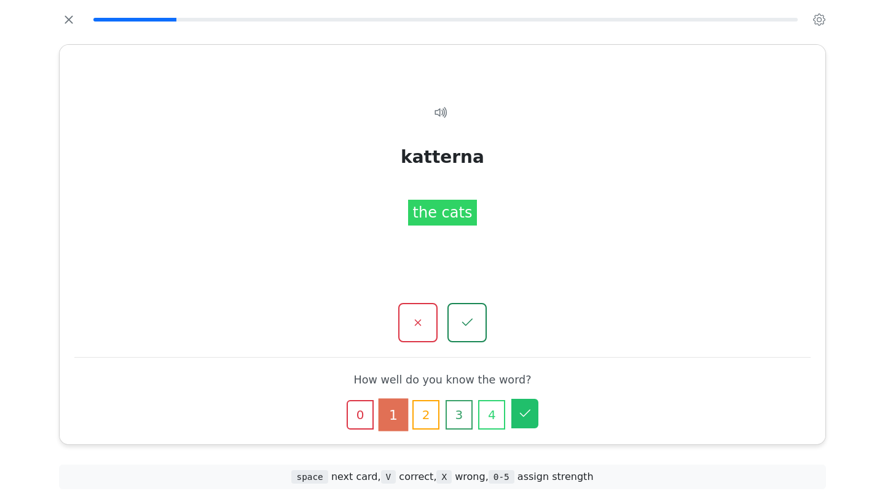
click at [523, 420] on icon "button" at bounding box center [524, 413] width 15 height 15
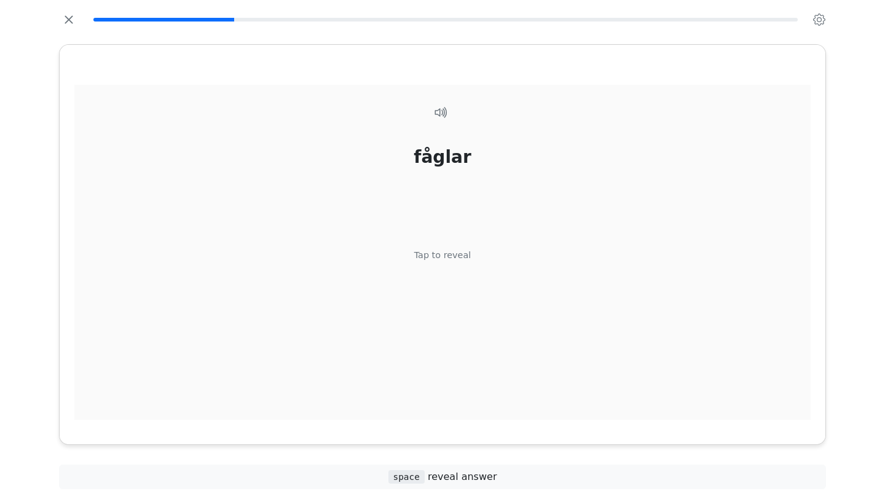
click at [438, 256] on div "Tap to reveal" at bounding box center [442, 256] width 57 height 14
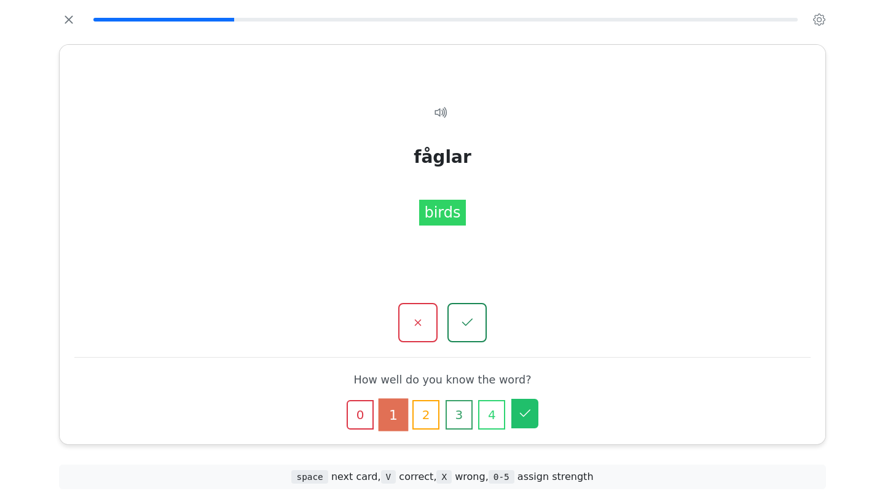
click at [527, 413] on icon "button" at bounding box center [524, 413] width 15 height 15
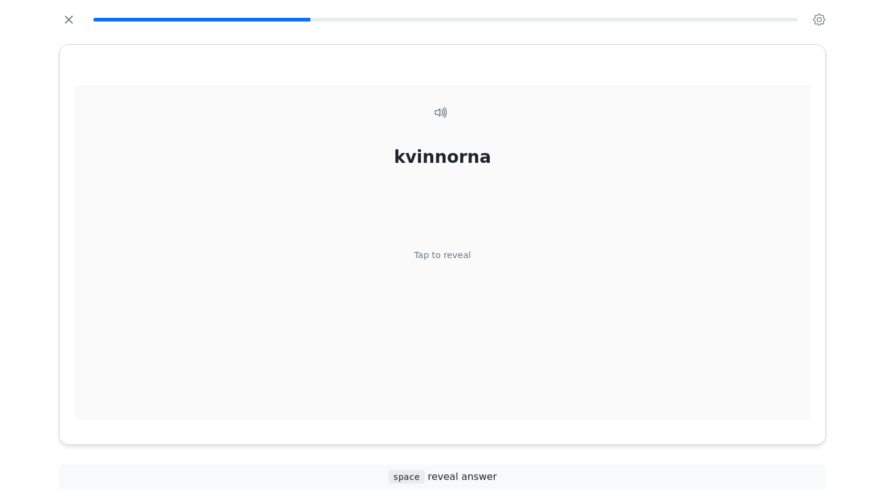
click at [439, 268] on div "kvinnorna Tap to reveal" at bounding box center [442, 259] width 736 height 349
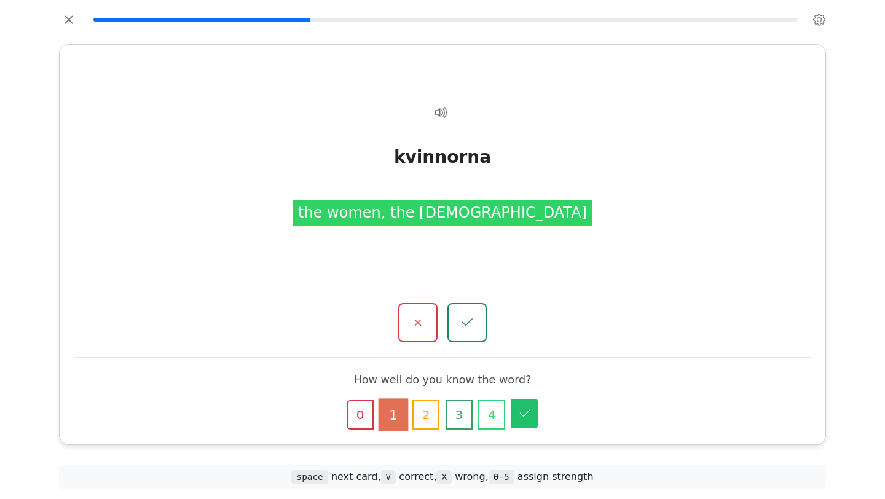
click at [518, 417] on icon "button" at bounding box center [524, 413] width 15 height 15
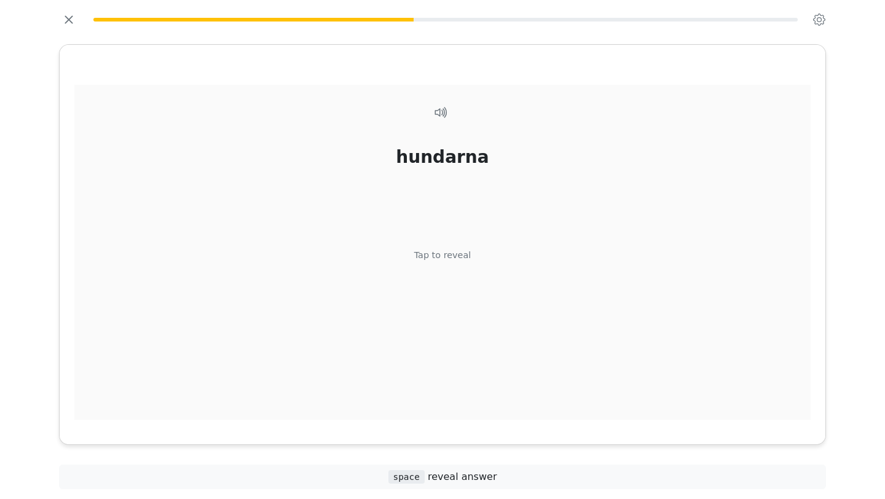
click at [418, 253] on div "Tap to reveal" at bounding box center [442, 256] width 57 height 14
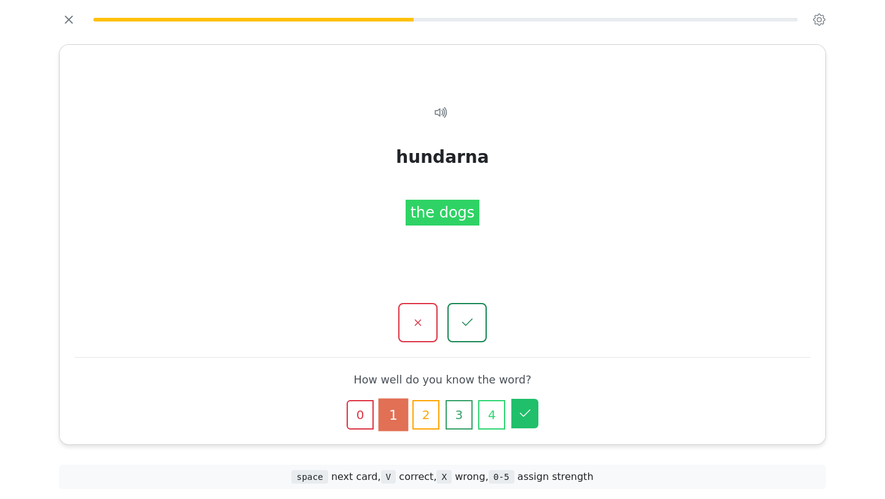
click at [531, 415] on icon "button" at bounding box center [524, 413] width 15 height 15
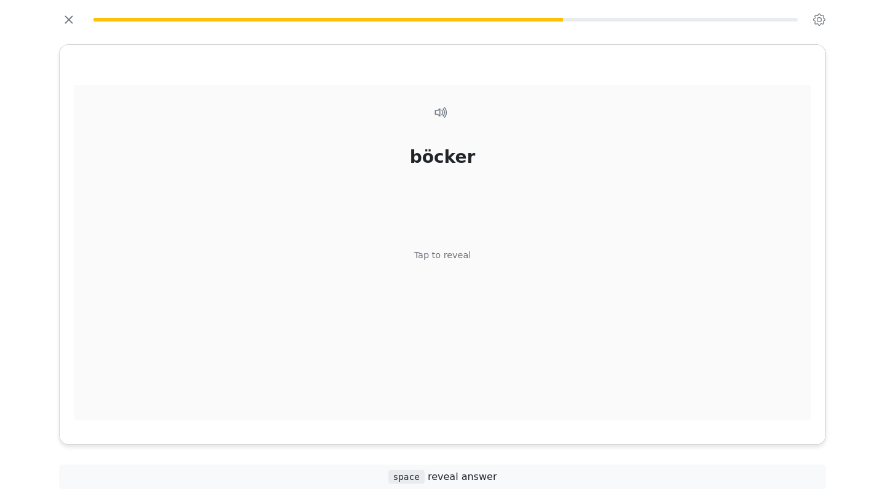
click at [450, 256] on div "Tap to reveal" at bounding box center [442, 256] width 57 height 14
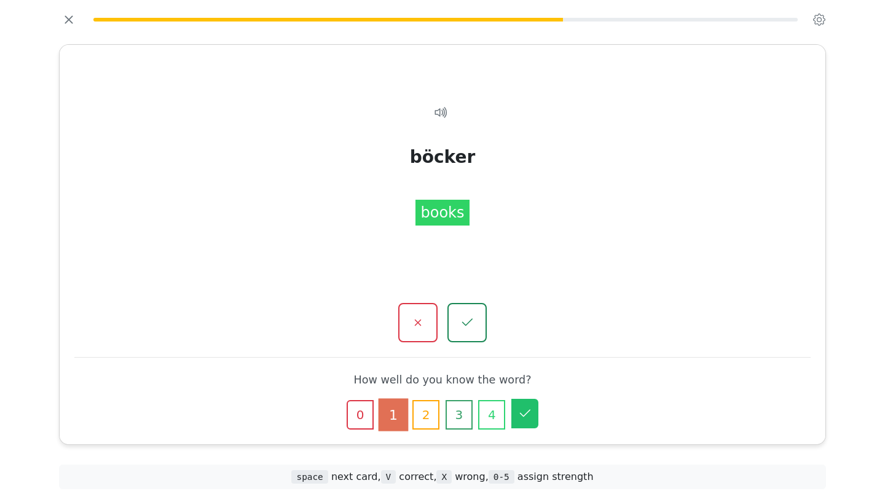
click at [528, 411] on icon "button" at bounding box center [524, 413] width 15 height 15
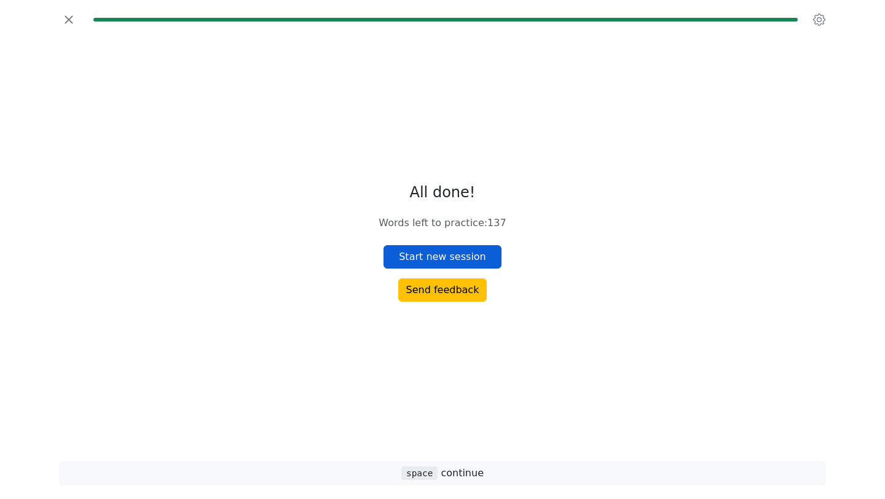
click at [436, 259] on button "Start new session" at bounding box center [442, 256] width 118 height 23
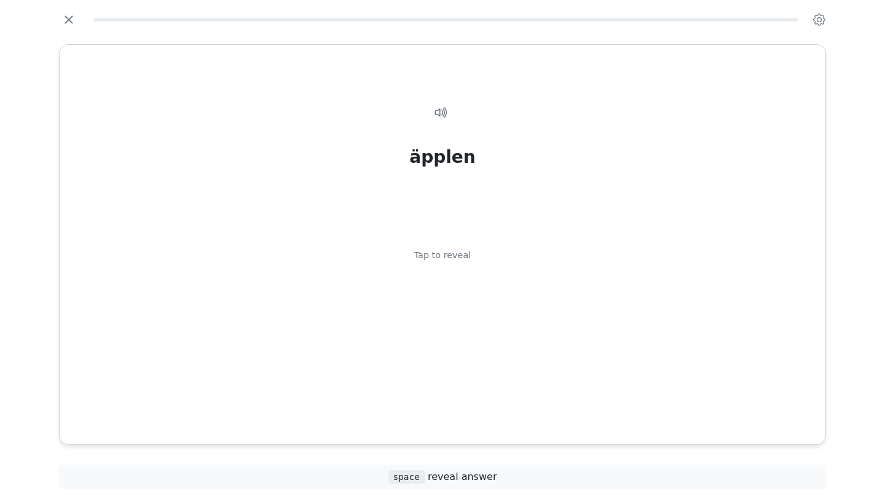
click at [436, 259] on div "Tap to reveal" at bounding box center [442, 256] width 57 height 14
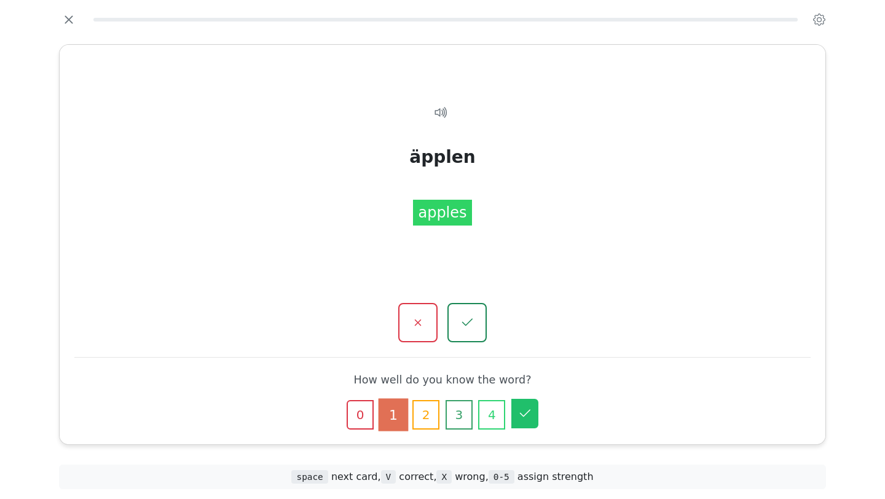
click at [535, 416] on button "5" at bounding box center [524, 413] width 27 height 29
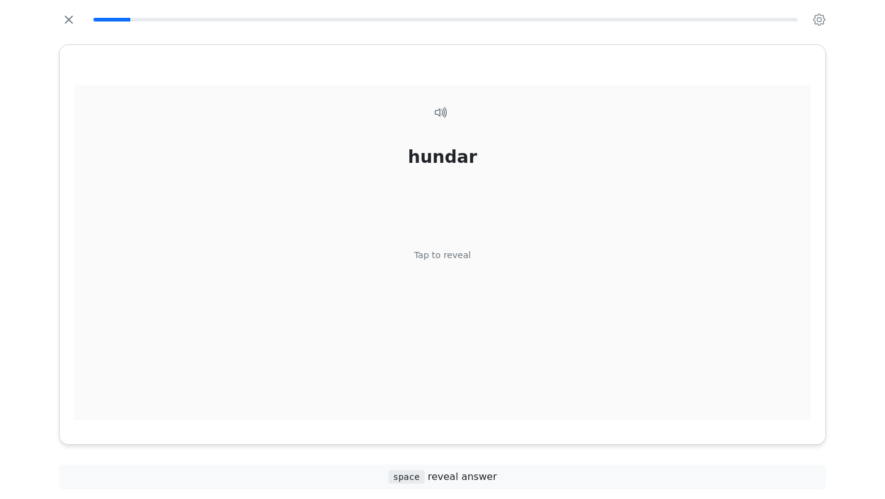
click at [477, 353] on div "hundar Tap to reveal" at bounding box center [442, 259] width 736 height 349
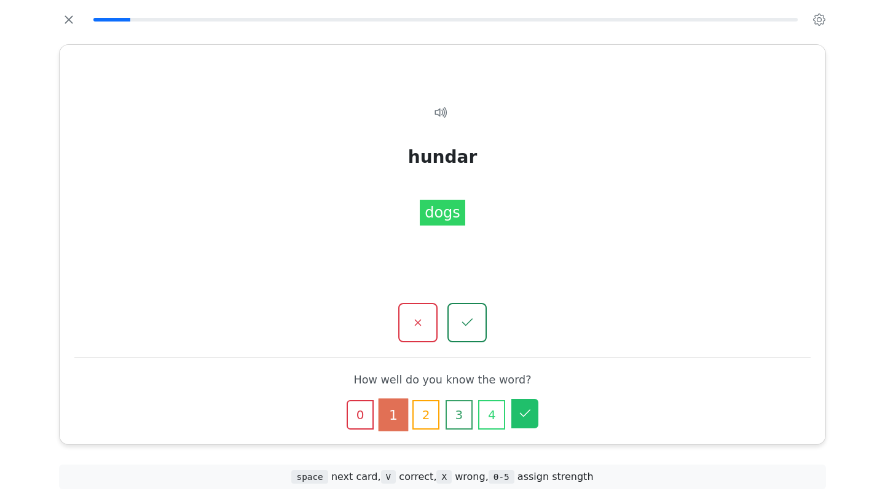
click at [530, 423] on button "5" at bounding box center [524, 413] width 27 height 29
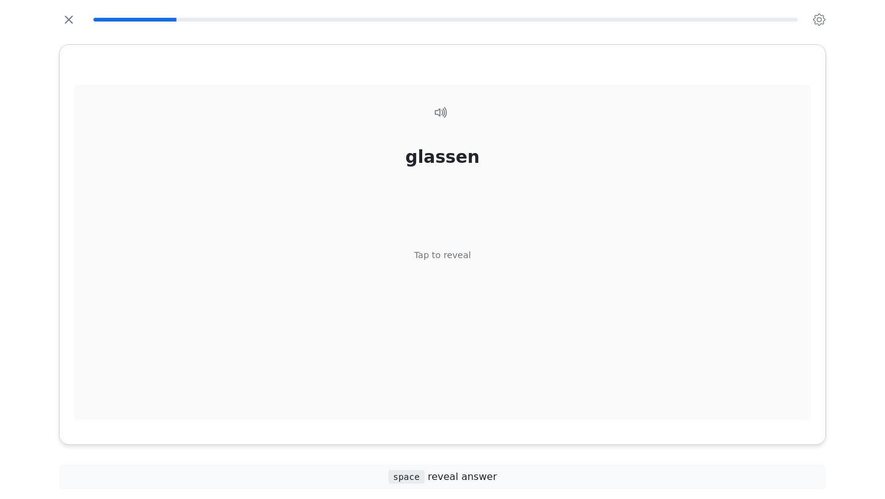
click at [495, 319] on div "glassen Tap to reveal" at bounding box center [442, 259] width 736 height 349
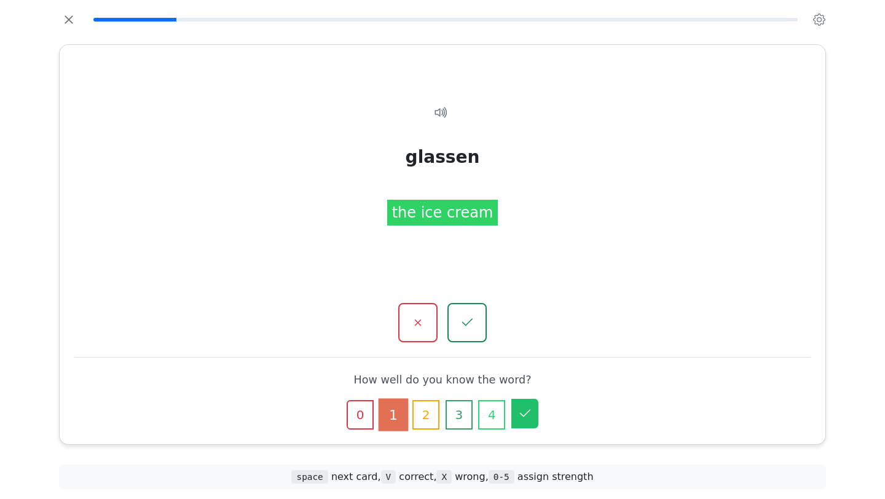
click at [527, 421] on button "5" at bounding box center [524, 413] width 27 height 29
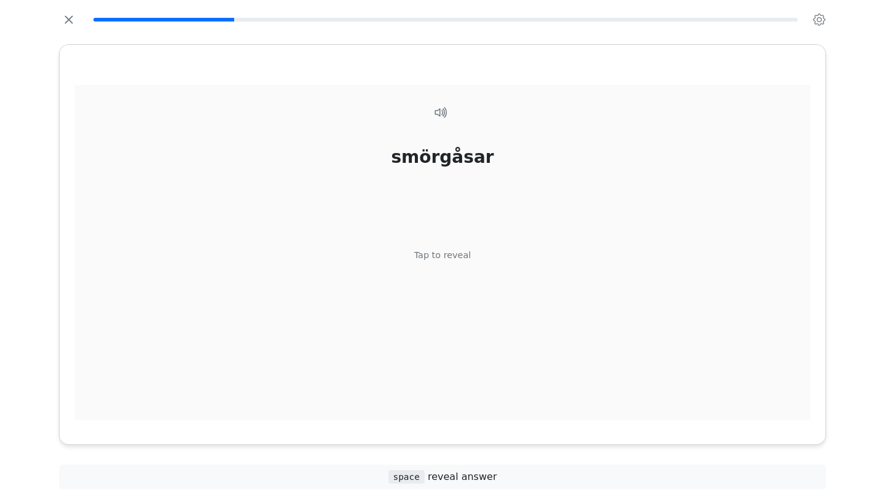
click at [490, 304] on div "smörgåsar Tap to reveal" at bounding box center [442, 259] width 736 height 349
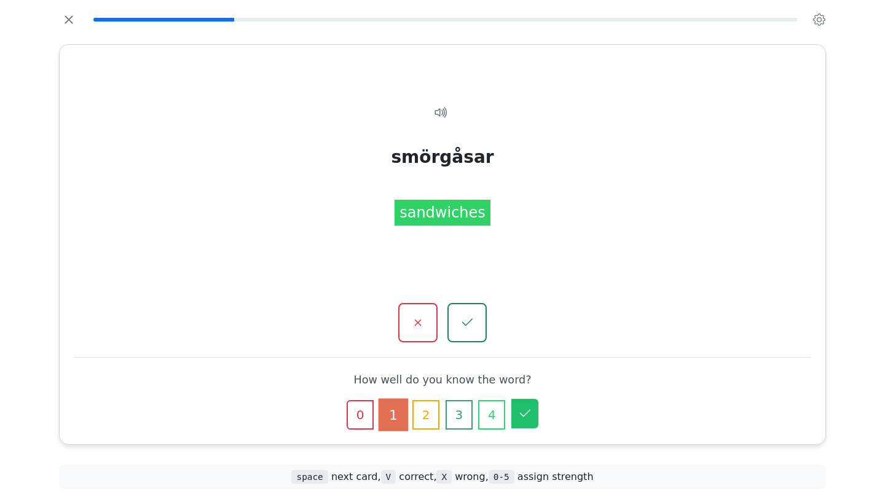
click at [523, 409] on icon "button" at bounding box center [524, 413] width 15 height 15
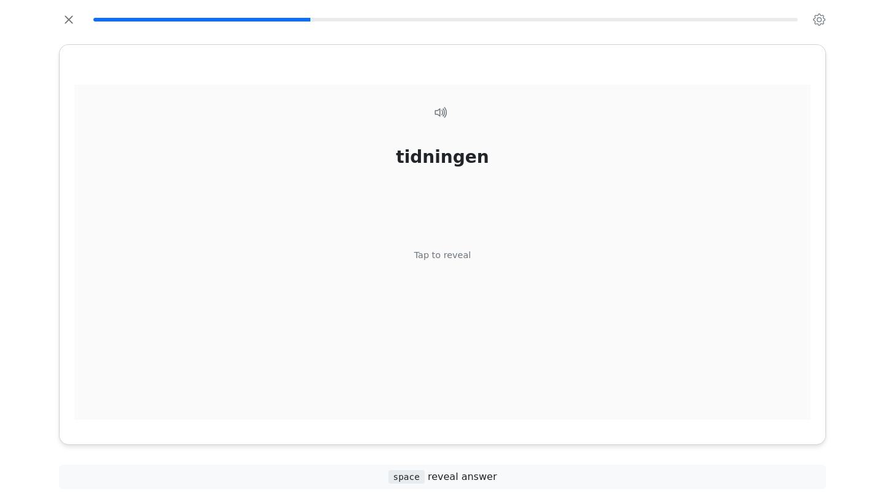
click at [503, 254] on div "tidningen Tap to reveal" at bounding box center [442, 259] width 736 height 349
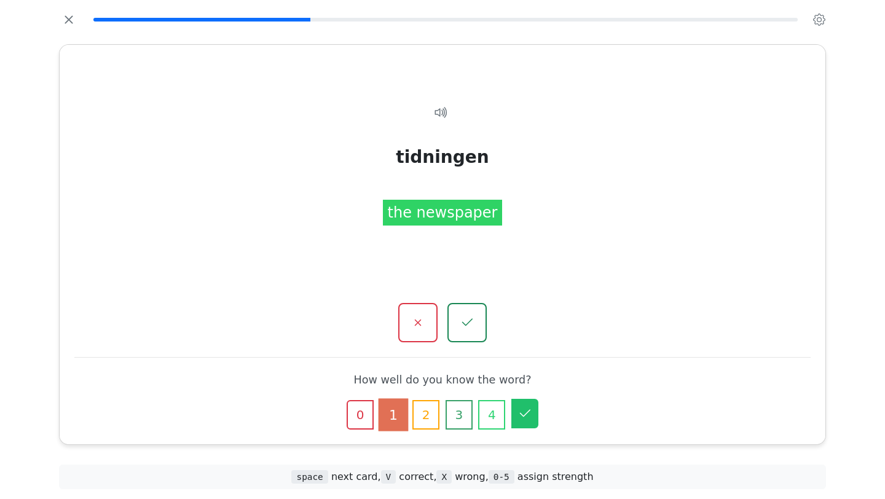
click at [531, 412] on icon "button" at bounding box center [524, 413] width 15 height 15
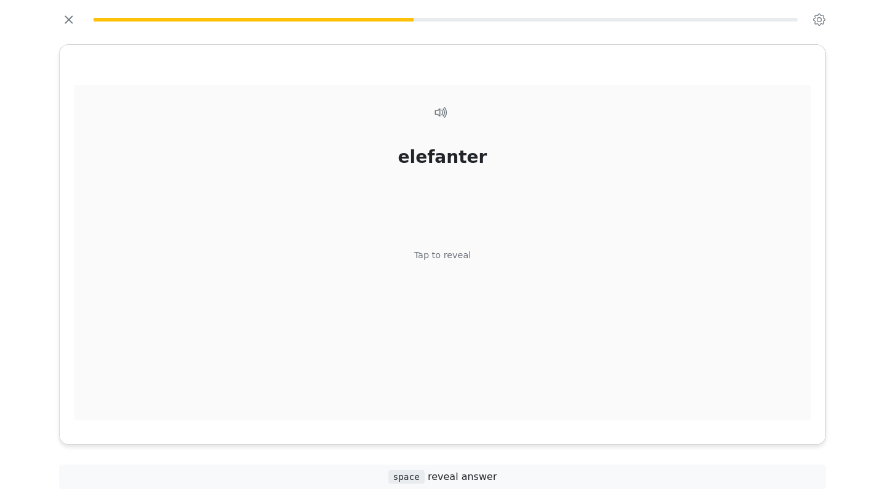
click at [512, 289] on div "elefanter Tap to reveal" at bounding box center [442, 259] width 736 height 349
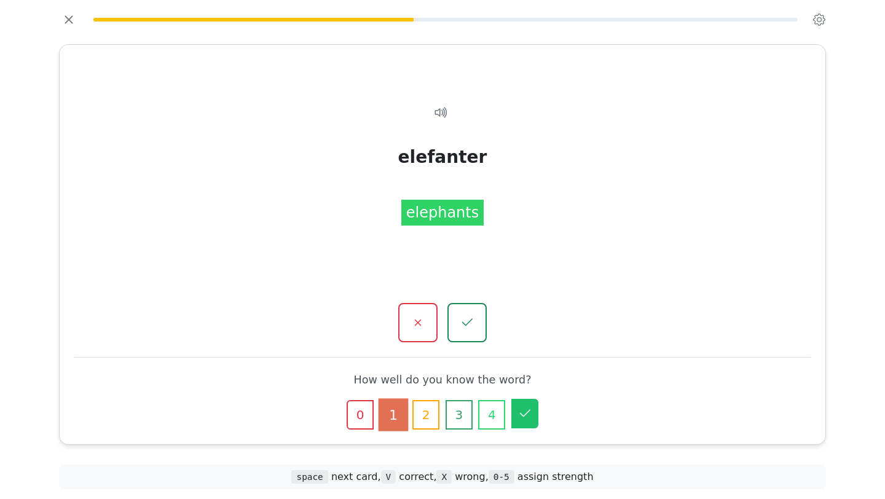
click at [522, 413] on icon "button" at bounding box center [524, 413] width 15 height 15
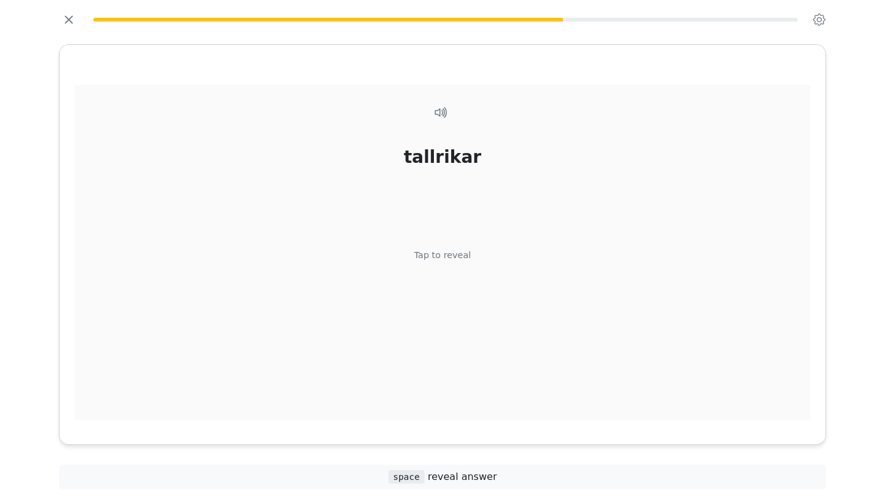
click at [473, 269] on div "tallrikar Tap to reveal" at bounding box center [442, 259] width 736 height 349
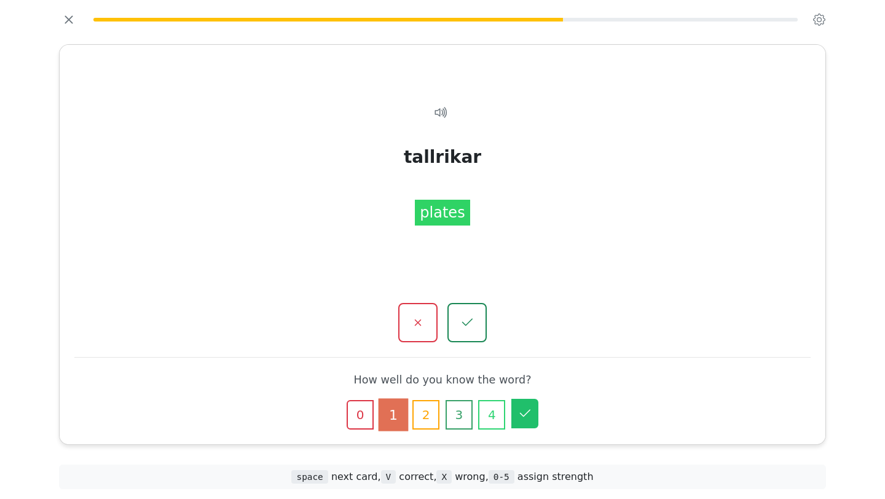
click at [531, 405] on button "5" at bounding box center [524, 413] width 27 height 29
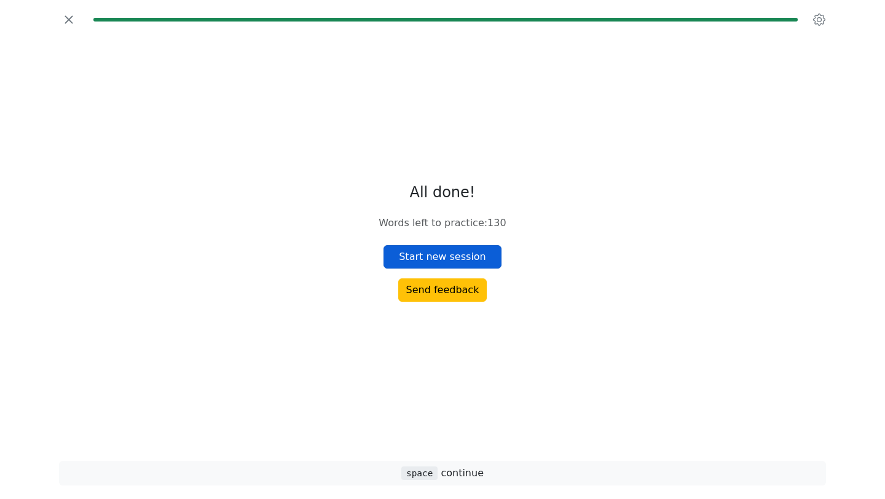
click at [476, 256] on button "Start new session" at bounding box center [442, 256] width 118 height 23
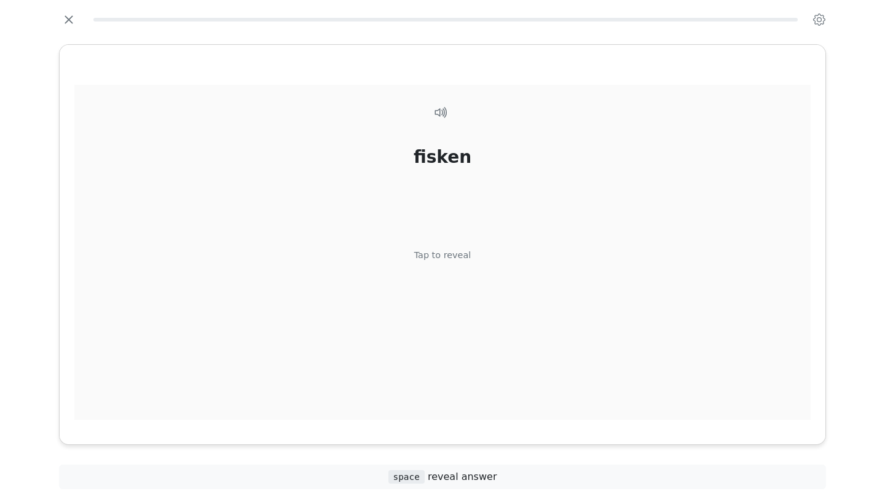
click at [504, 321] on div "fisken Tap to reveal" at bounding box center [442, 259] width 736 height 349
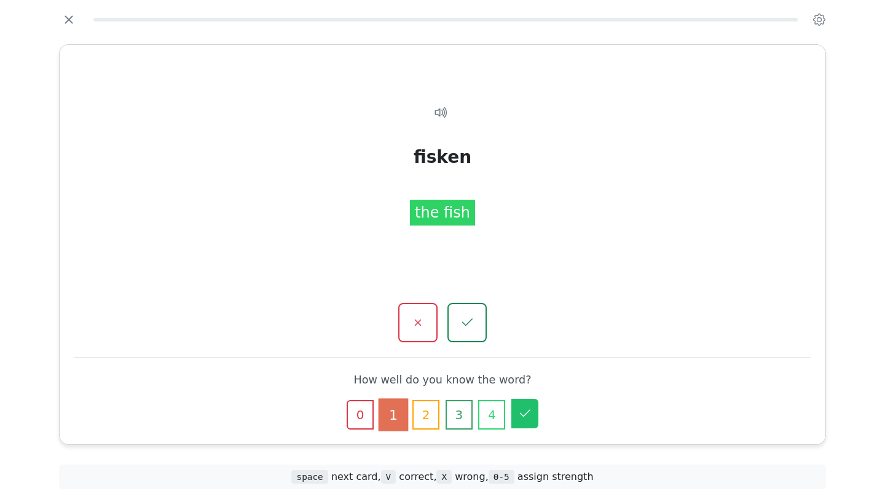
click at [516, 418] on button "5" at bounding box center [524, 413] width 27 height 29
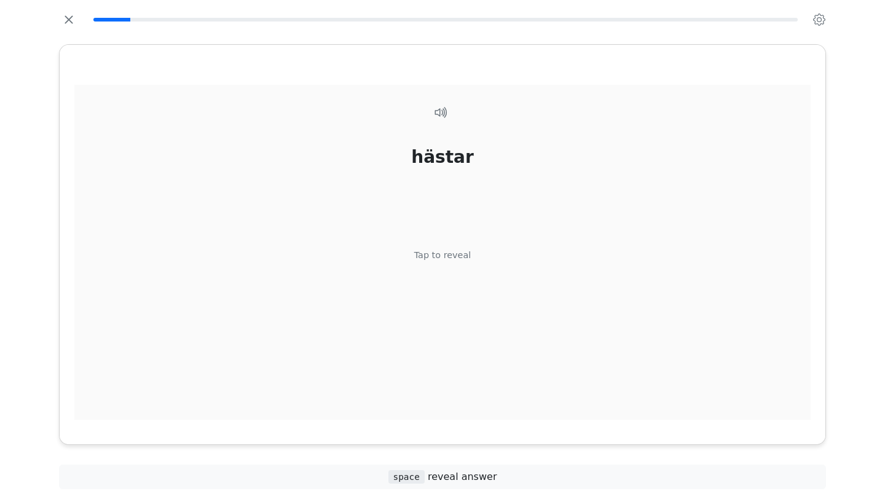
click at [420, 254] on div "Tap to reveal" at bounding box center [442, 256] width 57 height 14
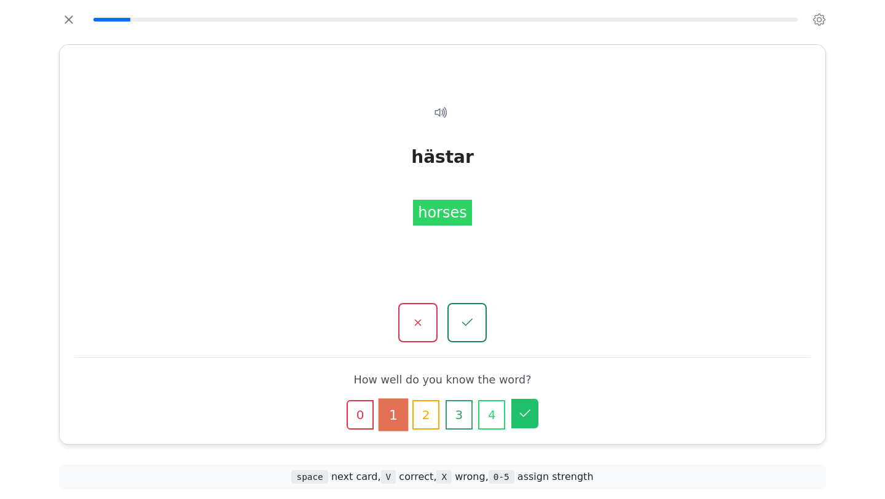
click at [530, 417] on icon "button" at bounding box center [524, 413] width 15 height 15
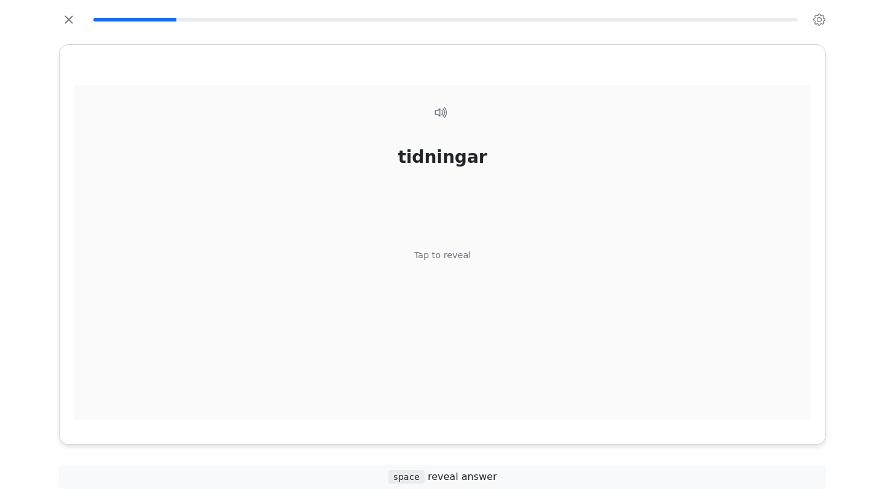
click at [447, 262] on div "tidningar Tap to reveal" at bounding box center [442, 259] width 736 height 349
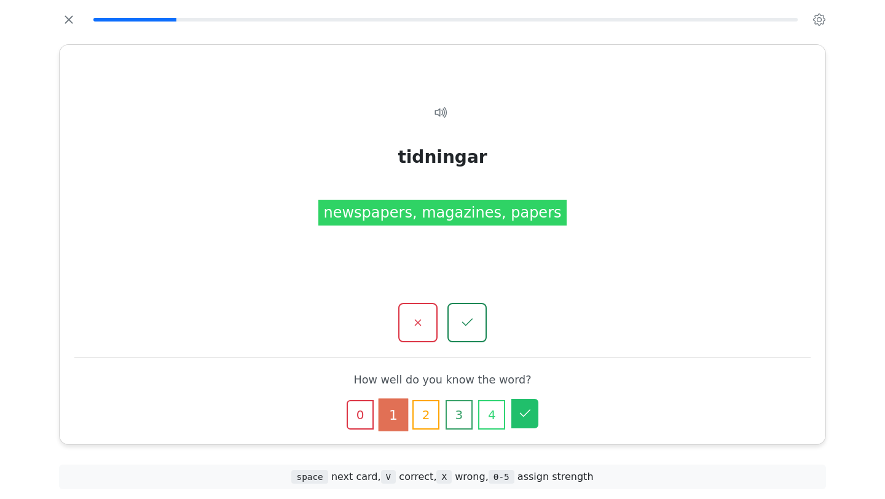
click at [512, 418] on button "5" at bounding box center [524, 413] width 27 height 29
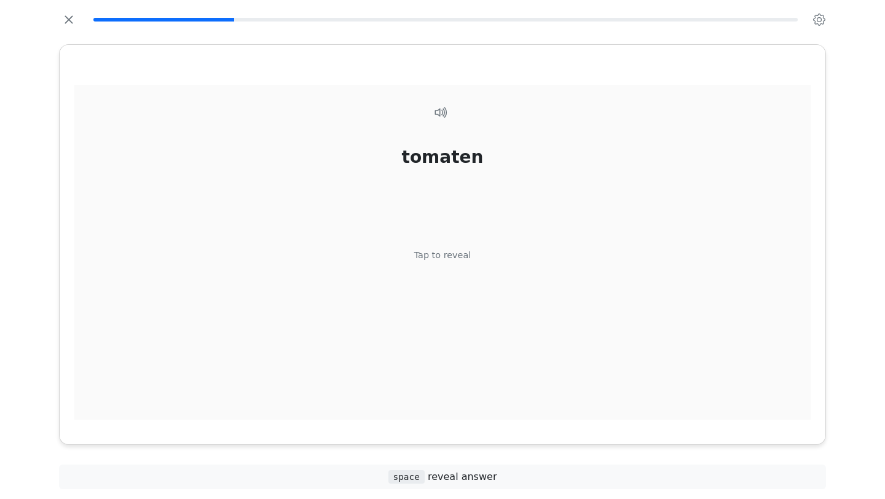
click at [459, 246] on div "tomaten Tap to reveal" at bounding box center [442, 259] width 736 height 349
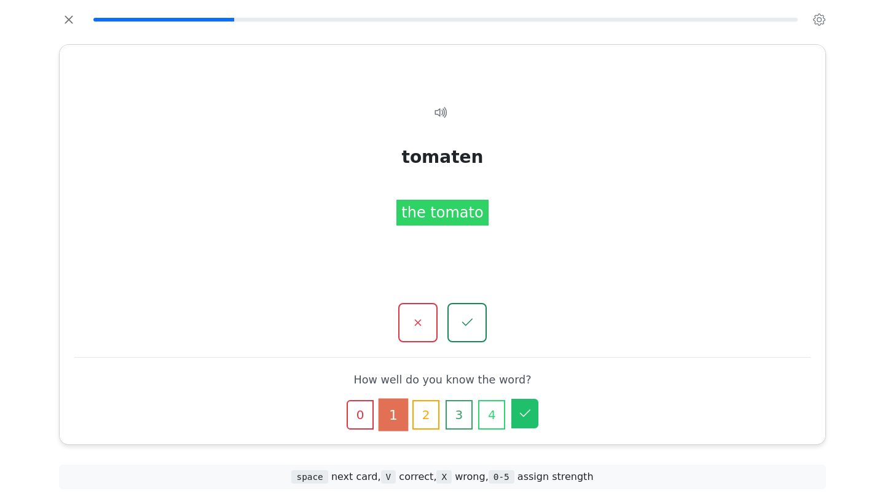
click at [528, 410] on icon "button" at bounding box center [524, 413] width 15 height 15
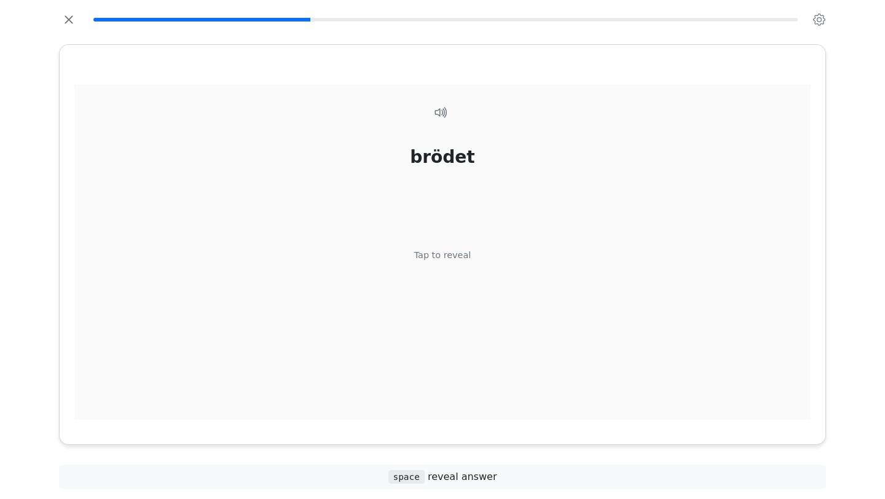
click at [451, 264] on div "brödet Tap to reveal" at bounding box center [442, 259] width 736 height 349
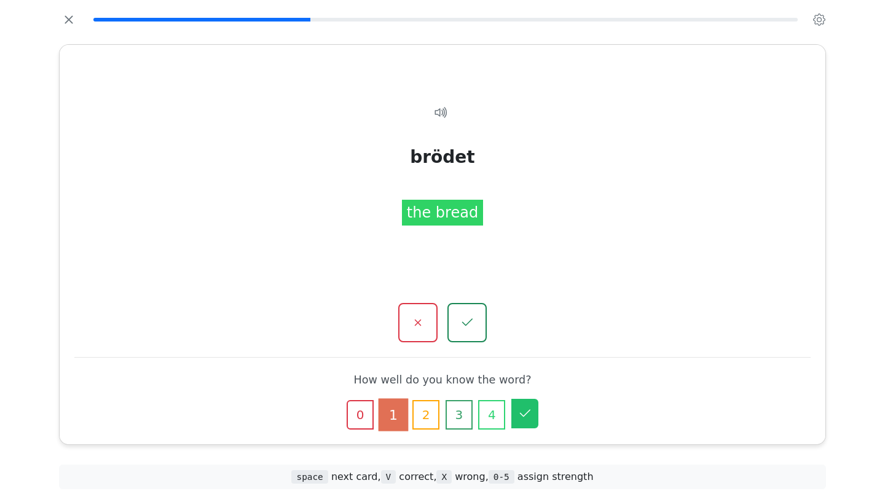
click at [531, 413] on icon "button" at bounding box center [524, 413] width 15 height 15
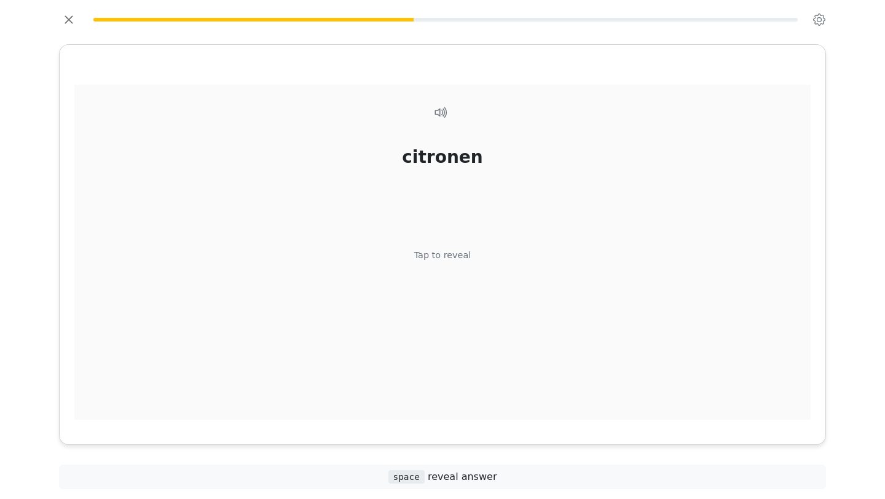
click at [434, 258] on div "Tap to reveal" at bounding box center [442, 256] width 57 height 14
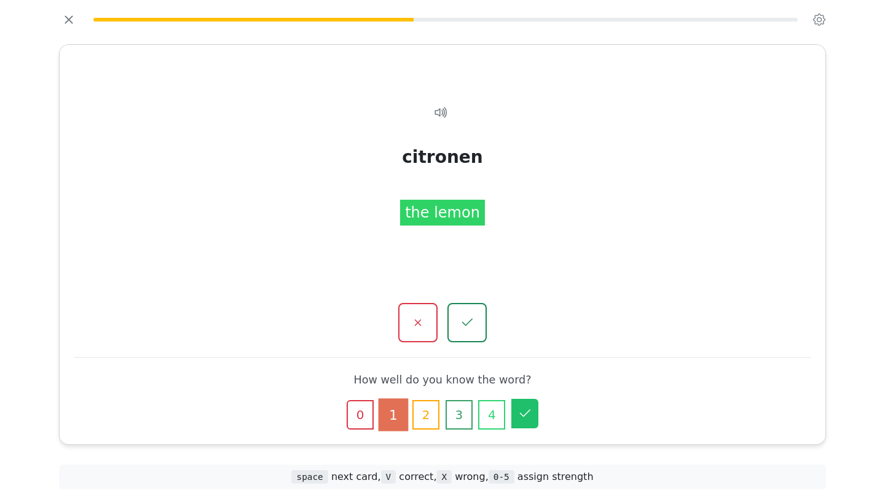
click at [522, 407] on icon "button" at bounding box center [524, 413] width 15 height 15
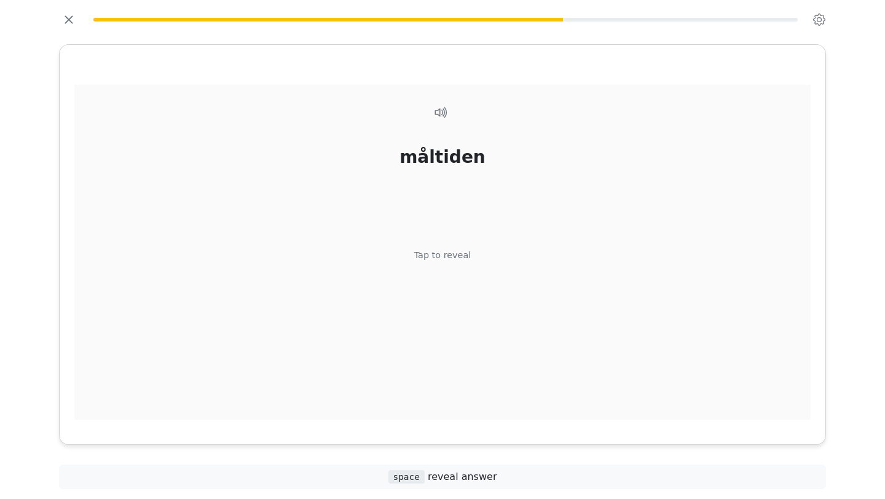
click at [432, 253] on div "Tap to reveal" at bounding box center [442, 256] width 57 height 14
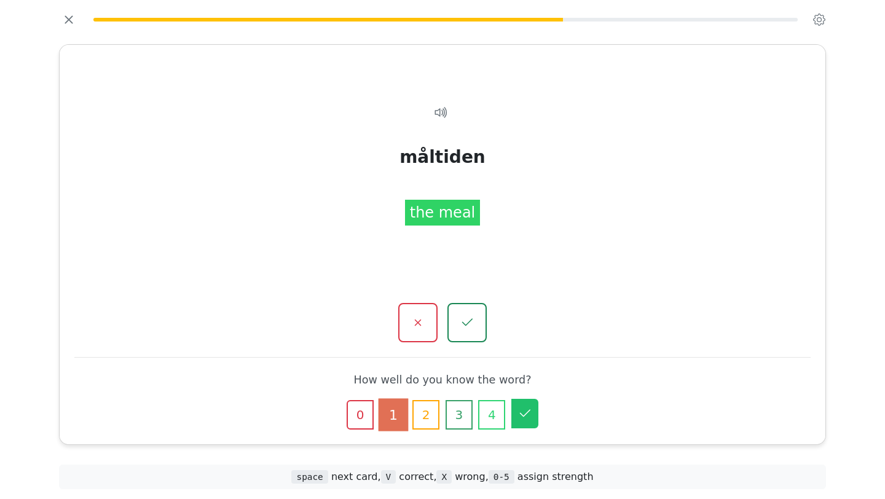
click at [528, 427] on button "5" at bounding box center [524, 413] width 27 height 29
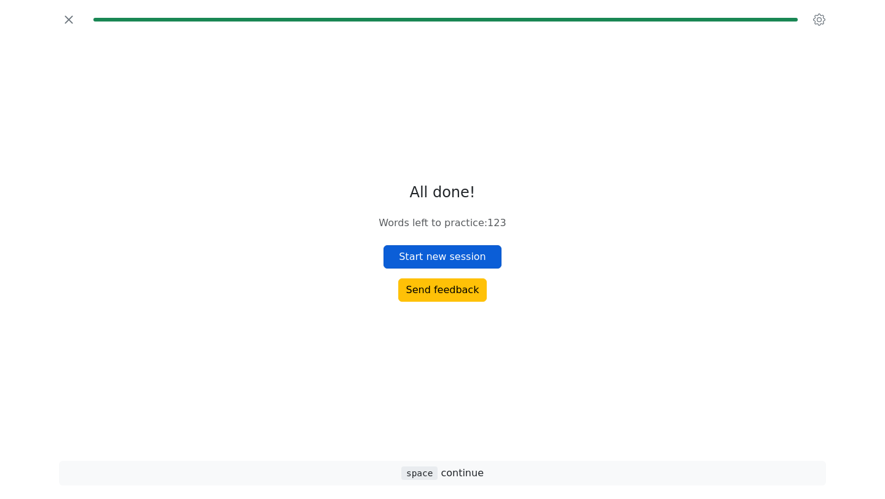
click at [434, 254] on button "Start new session" at bounding box center [442, 256] width 118 height 23
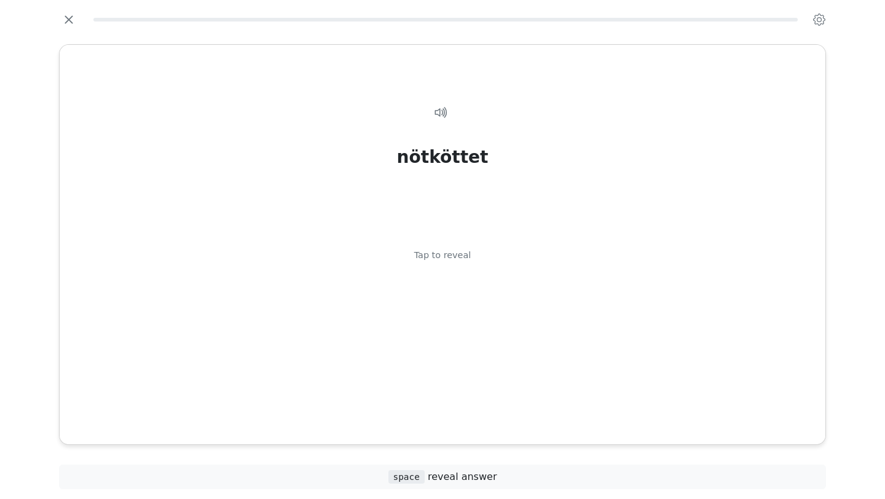
click at [434, 254] on div "Tap to reveal" at bounding box center [442, 256] width 57 height 14
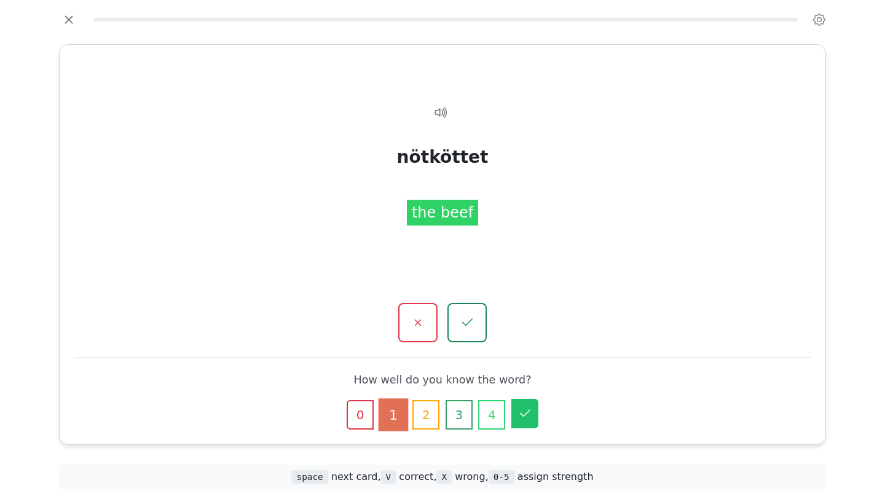
click at [522, 415] on icon "button" at bounding box center [525, 412] width 10 height 7
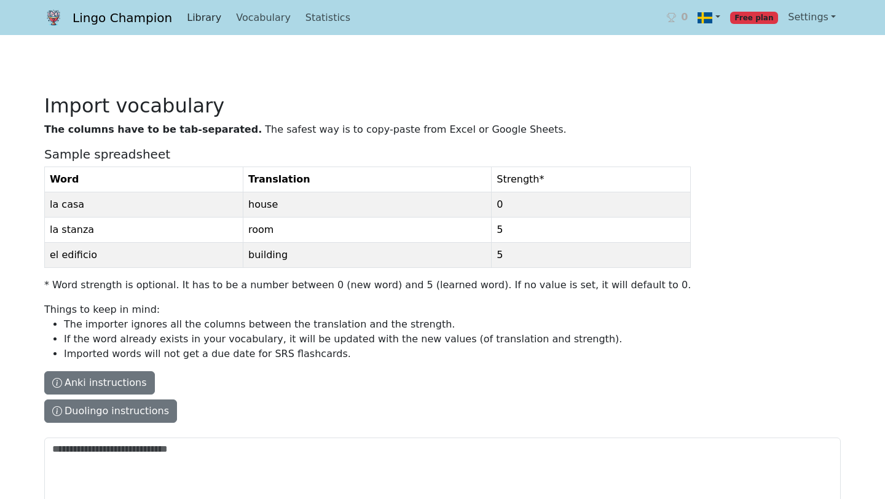
click at [202, 17] on link "Library" at bounding box center [204, 18] width 44 height 25
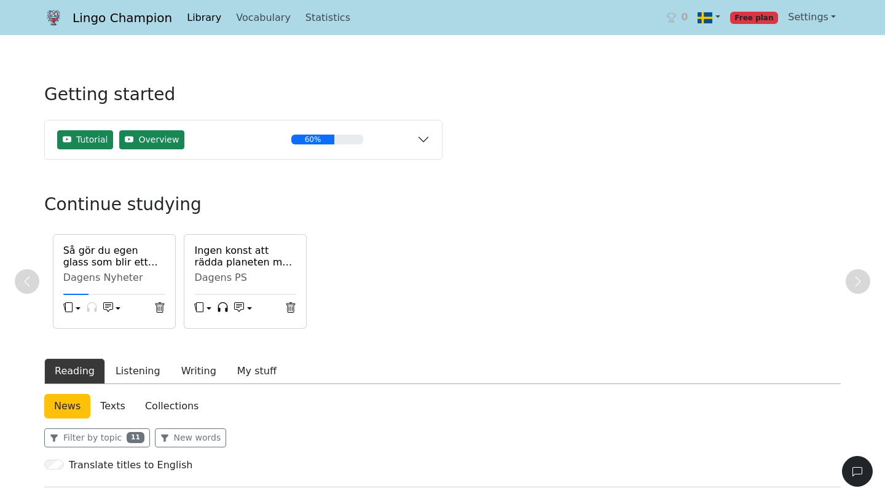
click at [197, 16] on link "Library" at bounding box center [204, 18] width 44 height 25
click at [249, 13] on link "Vocabulary" at bounding box center [263, 18] width 65 height 25
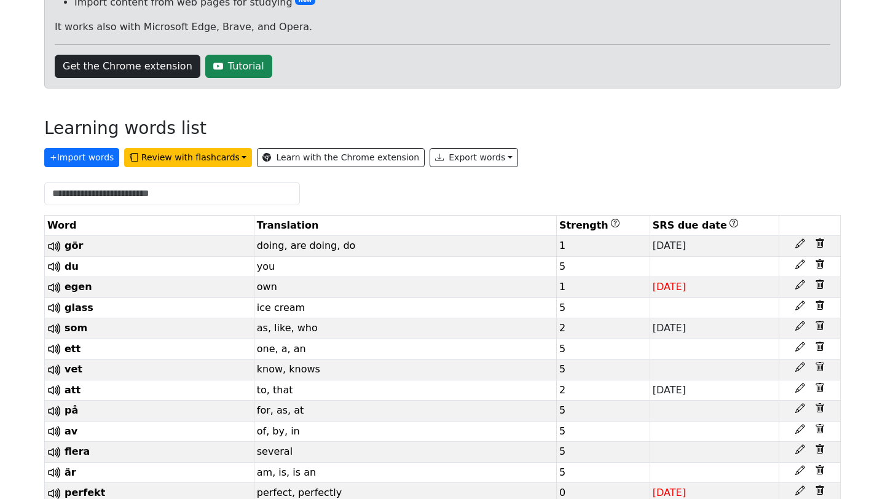
scroll to position [179, 0]
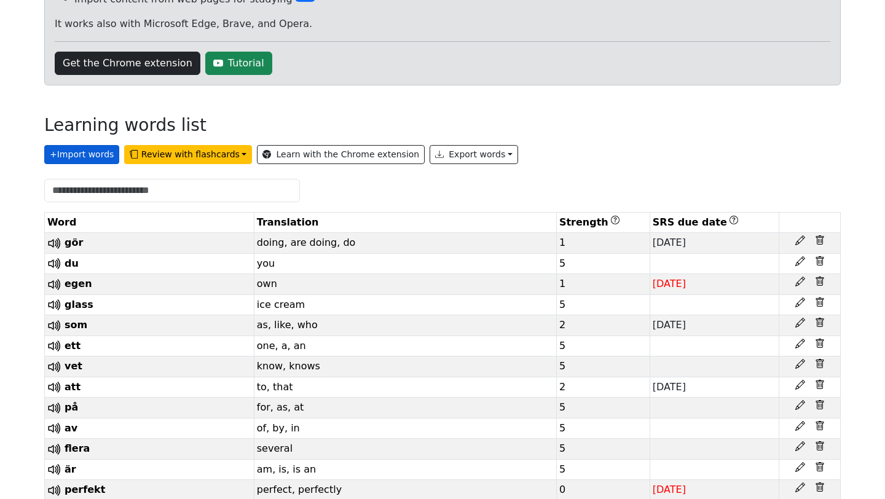
click at [90, 152] on button "+ Import words" at bounding box center [81, 154] width 75 height 19
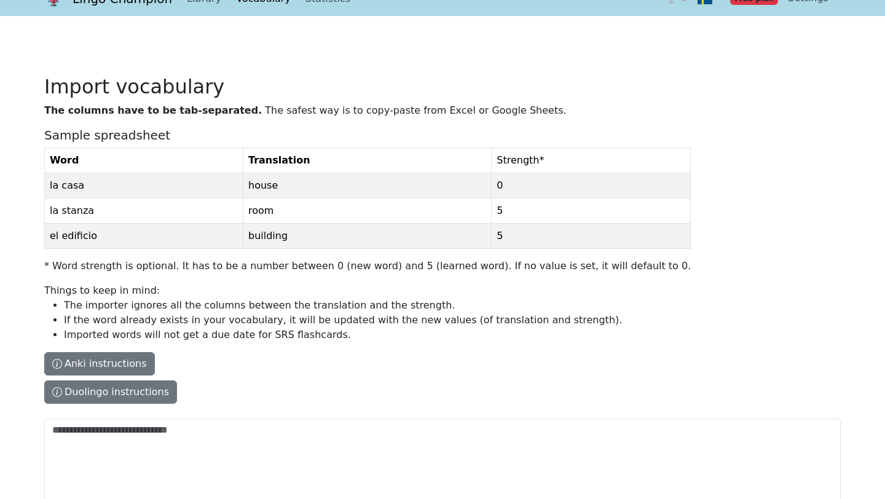
scroll to position [15, 0]
